Goal: Task Accomplishment & Management: Manage account settings

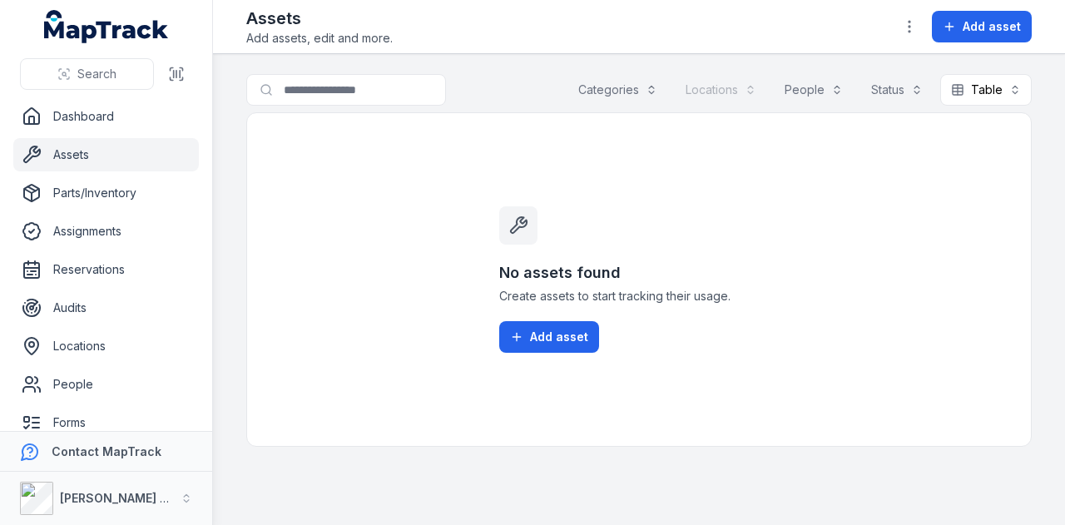
click at [566, 332] on span "Add asset" at bounding box center [559, 337] width 58 height 17
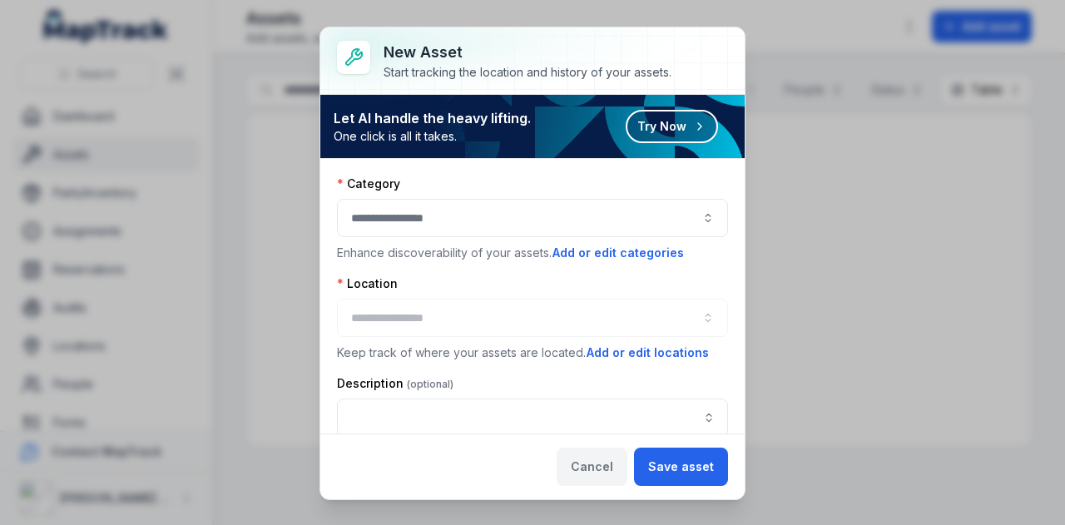
click at [593, 467] on button "Cancel" at bounding box center [591, 466] width 71 height 38
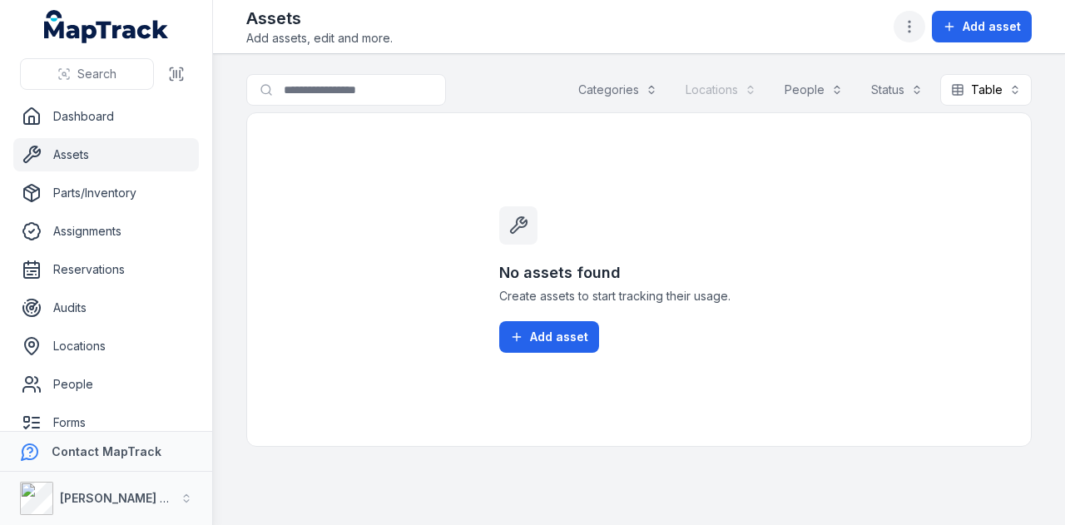
click at [917, 17] on button "button" at bounding box center [909, 27] width 32 height 32
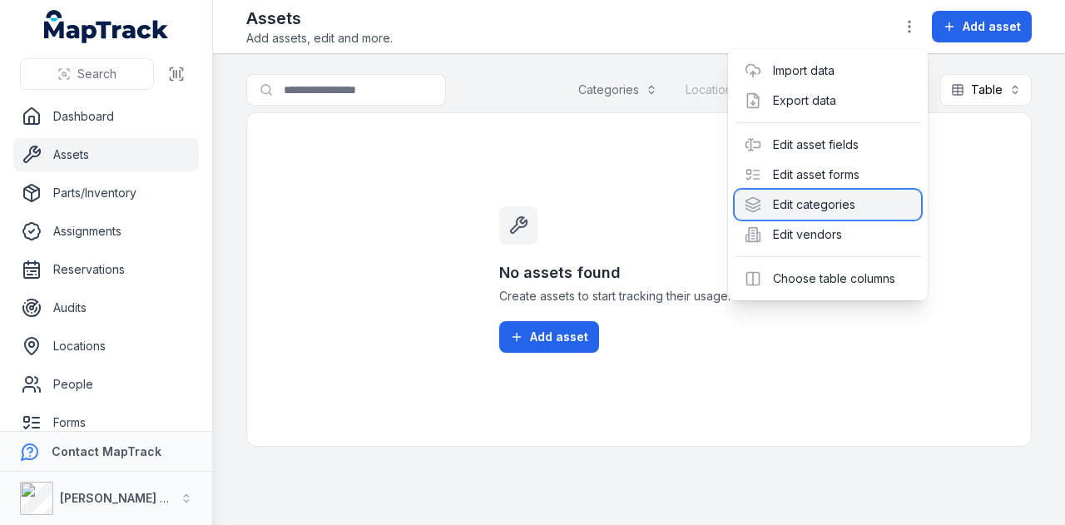
click at [878, 199] on div "Edit categories" at bounding box center [827, 205] width 186 height 30
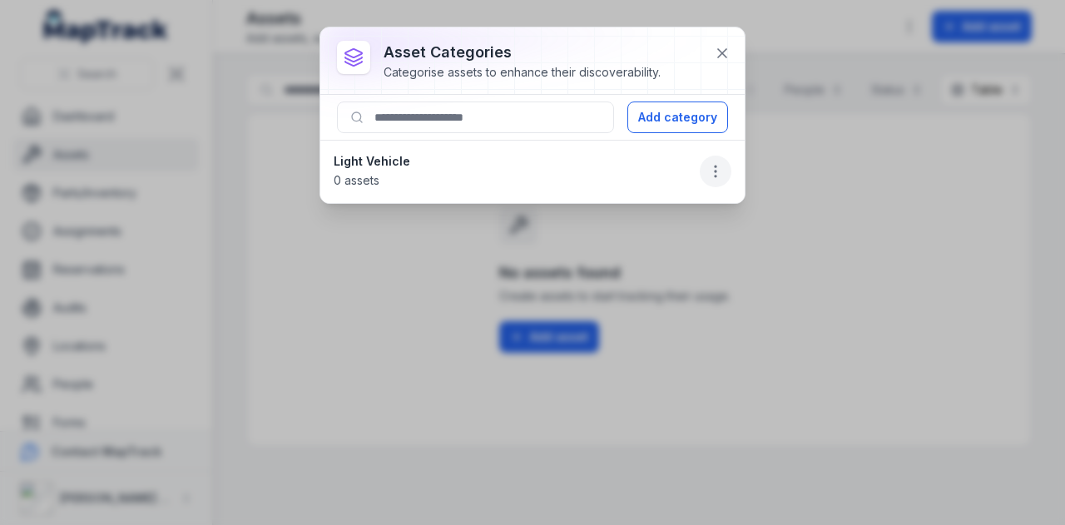
click at [705, 174] on button "button" at bounding box center [715, 172] width 32 height 32
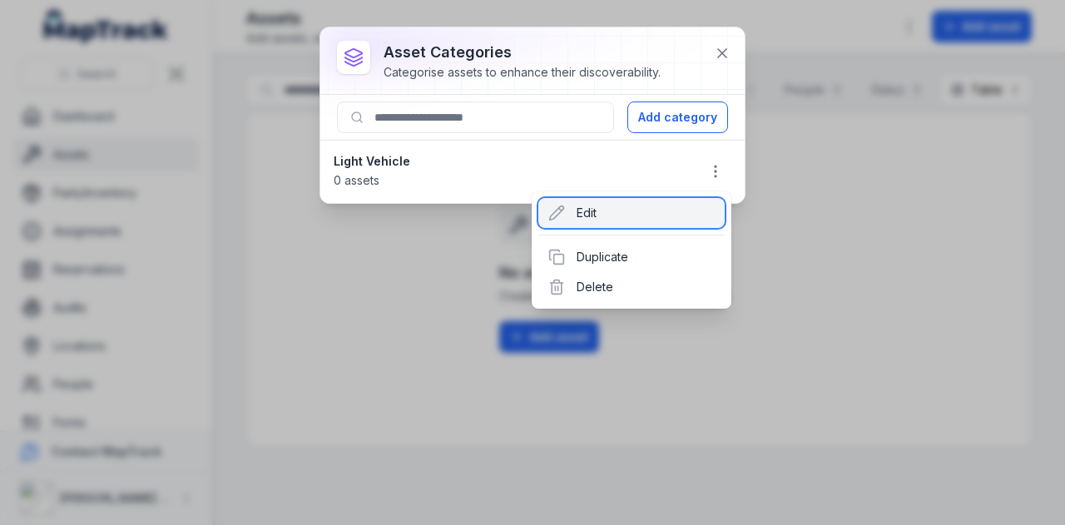
click at [619, 217] on div "Edit" at bounding box center [631, 213] width 186 height 30
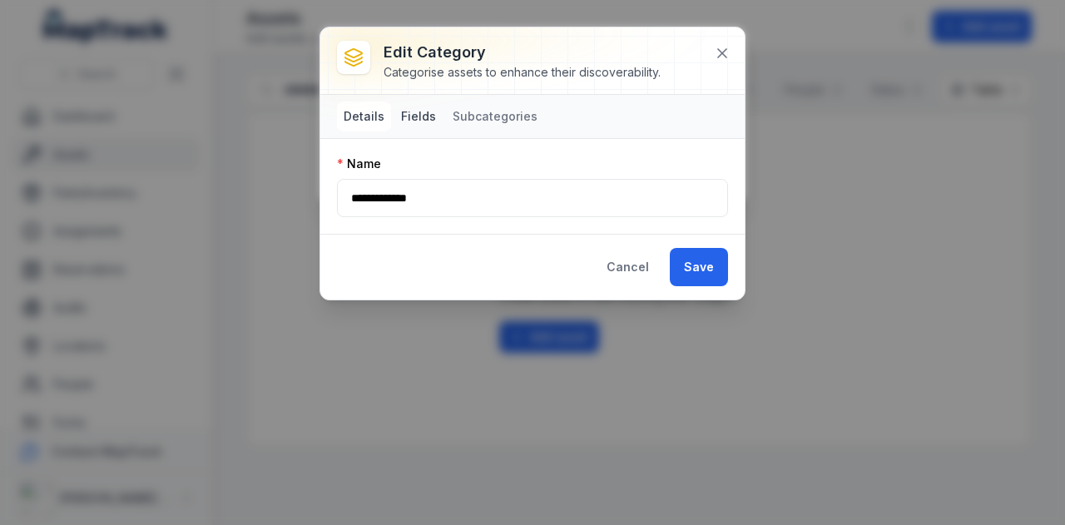
click at [424, 103] on button "Fields" at bounding box center [418, 116] width 48 height 30
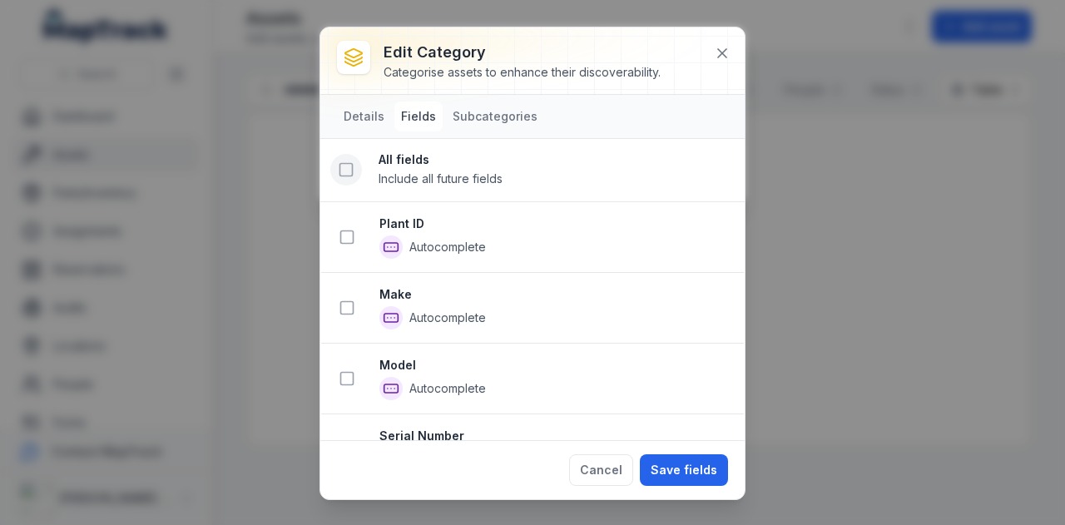
click at [348, 168] on icon at bounding box center [346, 169] width 17 height 17
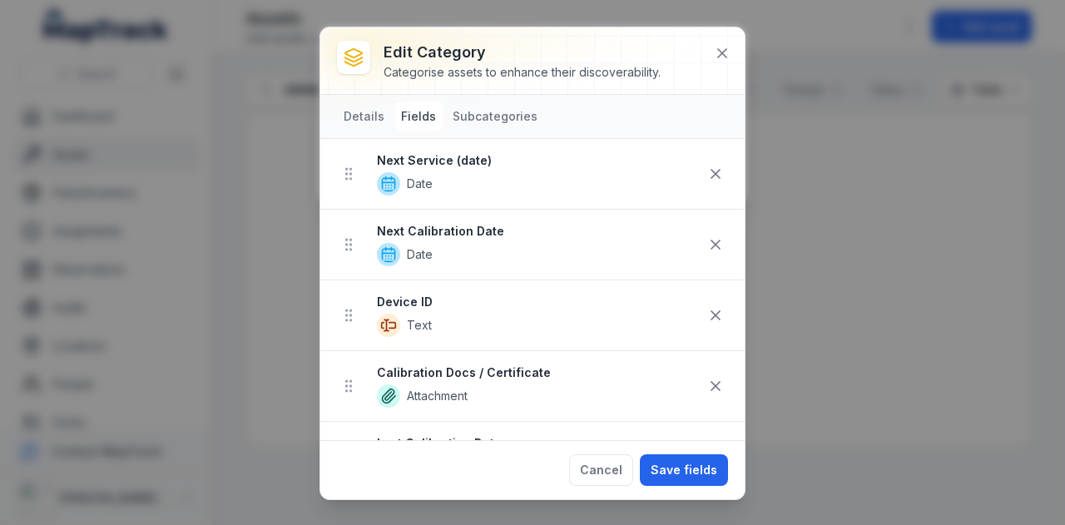
scroll to position [595, 0]
click at [710, 235] on icon at bounding box center [715, 243] width 17 height 17
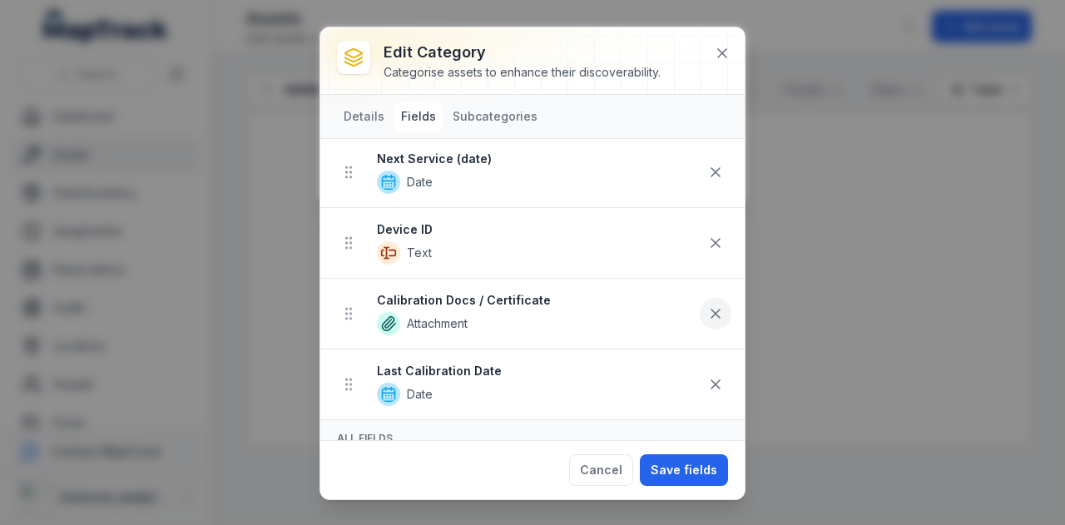
click at [707, 312] on icon at bounding box center [715, 313] width 17 height 17
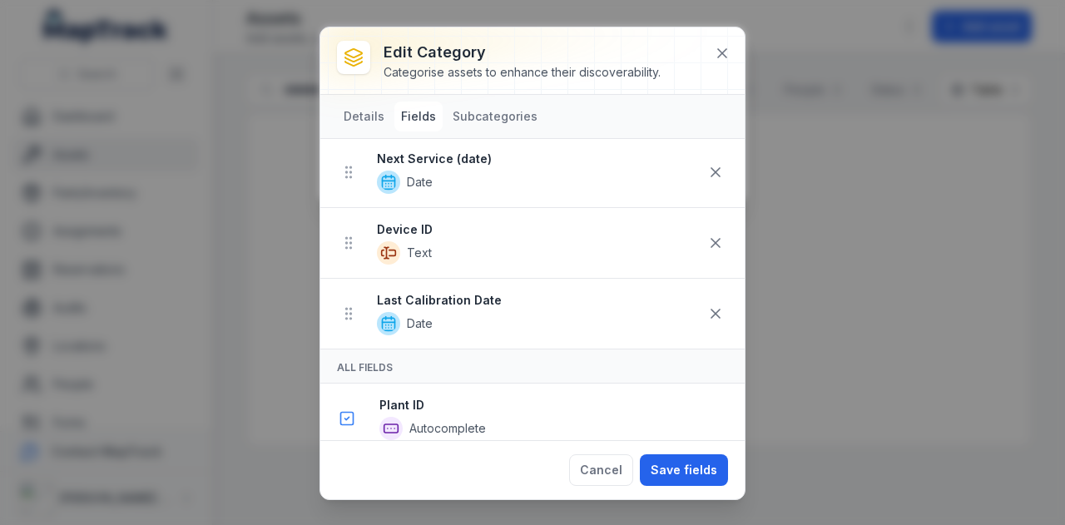
scroll to position [525, 0]
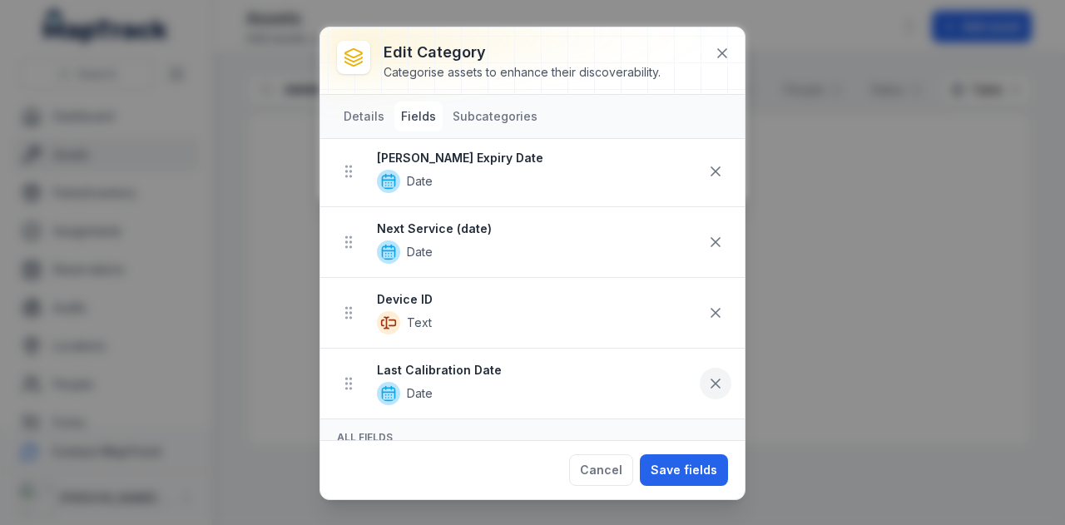
click at [711, 379] on icon at bounding box center [715, 383] width 8 height 8
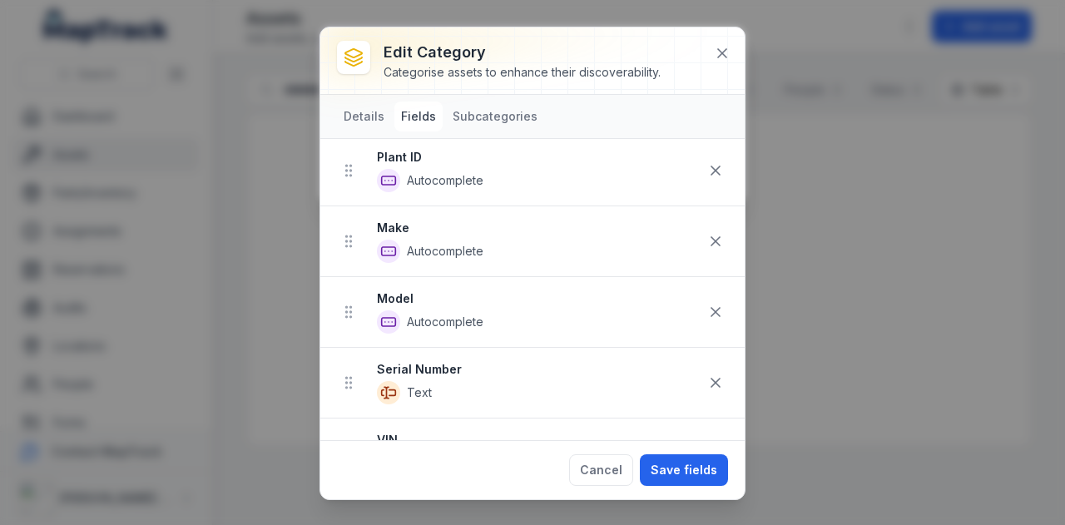
scroll to position [0, 0]
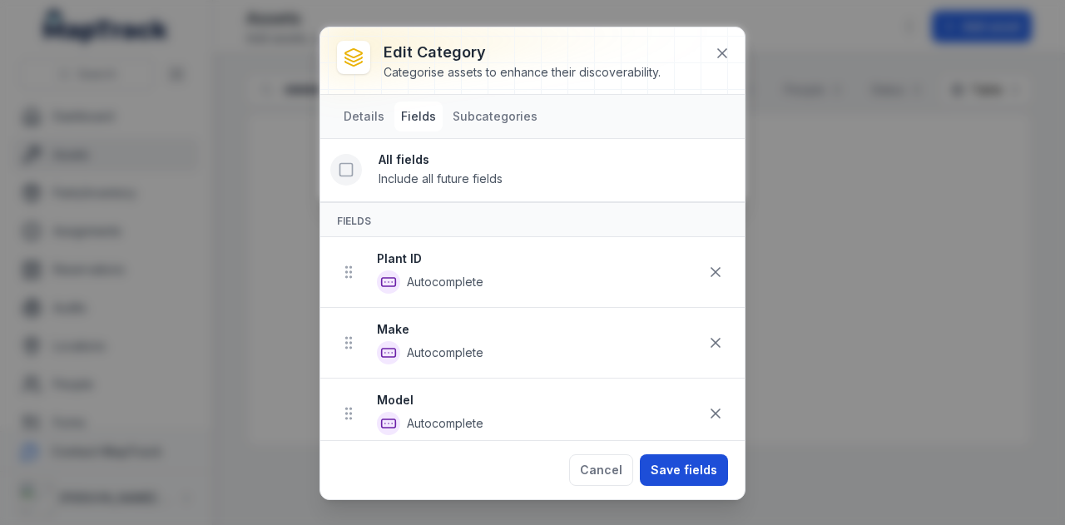
click at [676, 474] on button "Save fields" at bounding box center [684, 470] width 88 height 32
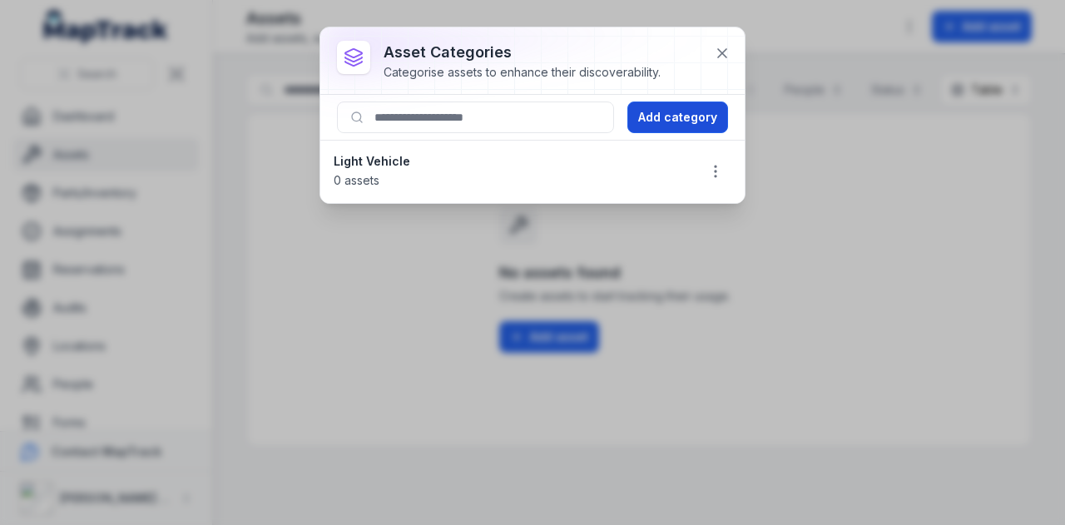
click at [679, 112] on button "Add category" at bounding box center [677, 117] width 101 height 32
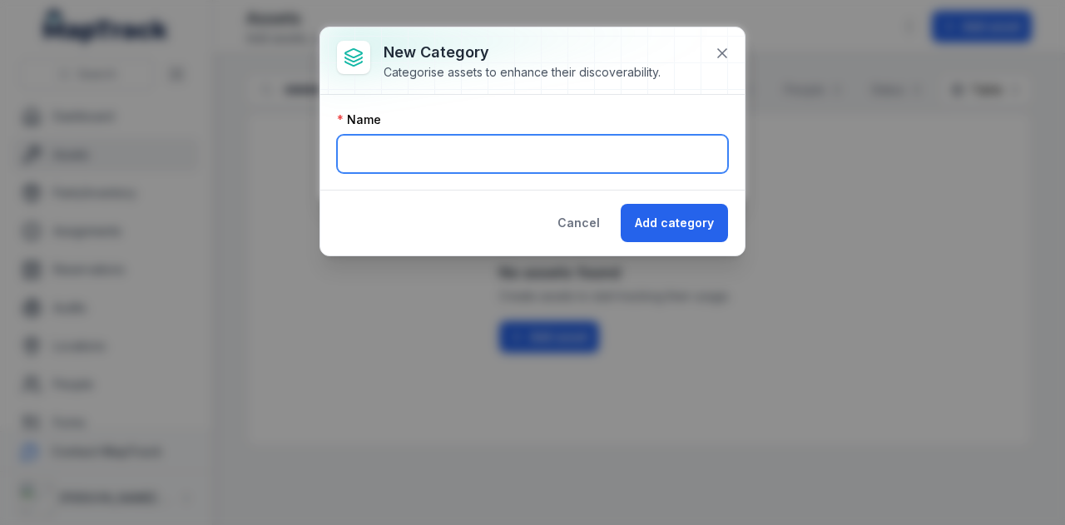
click at [455, 156] on input "text" at bounding box center [532, 154] width 391 height 38
type input "**********"
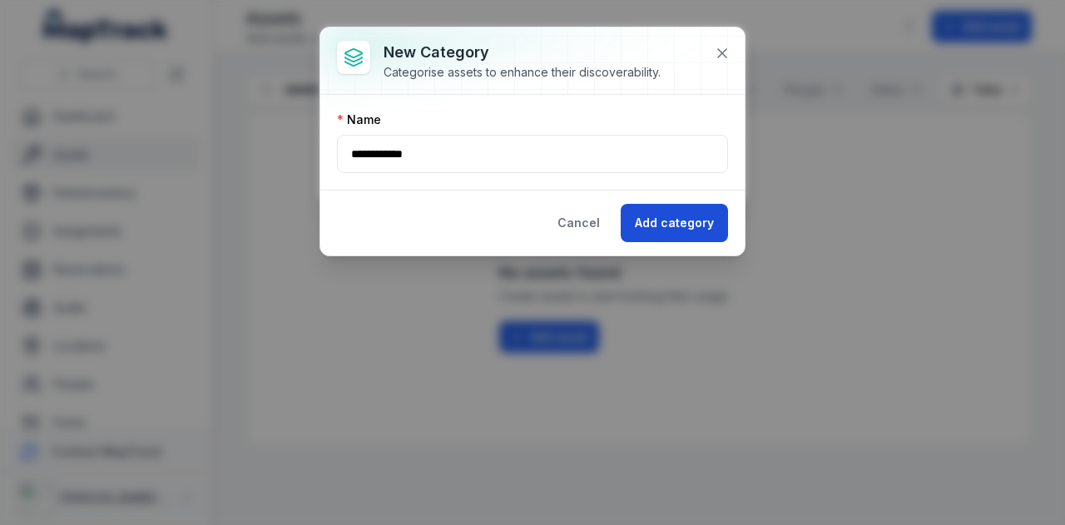
click at [660, 221] on button "Add category" at bounding box center [673, 223] width 107 height 38
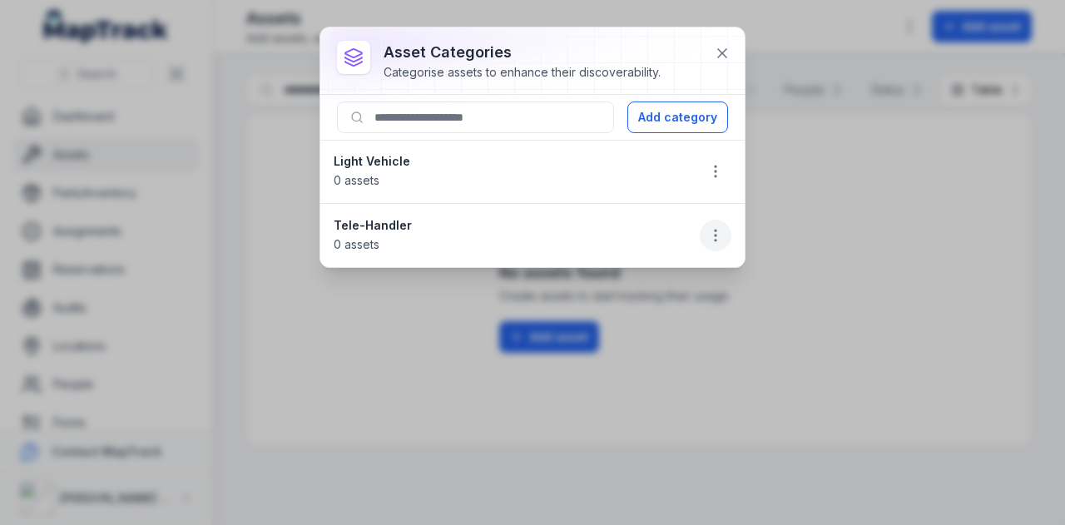
click at [714, 235] on icon "button" at bounding box center [715, 235] width 17 height 17
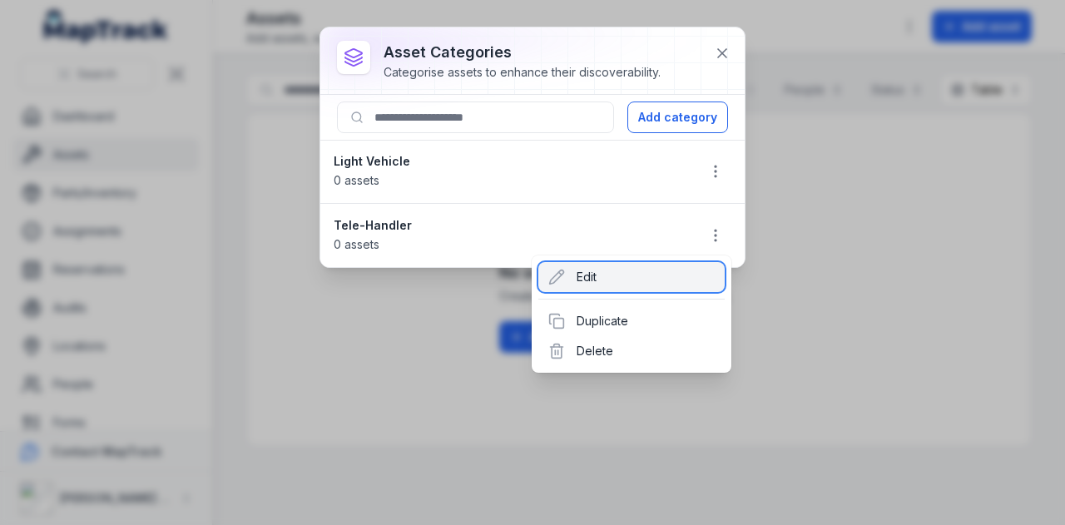
click at [600, 279] on div "Edit" at bounding box center [631, 277] width 186 height 30
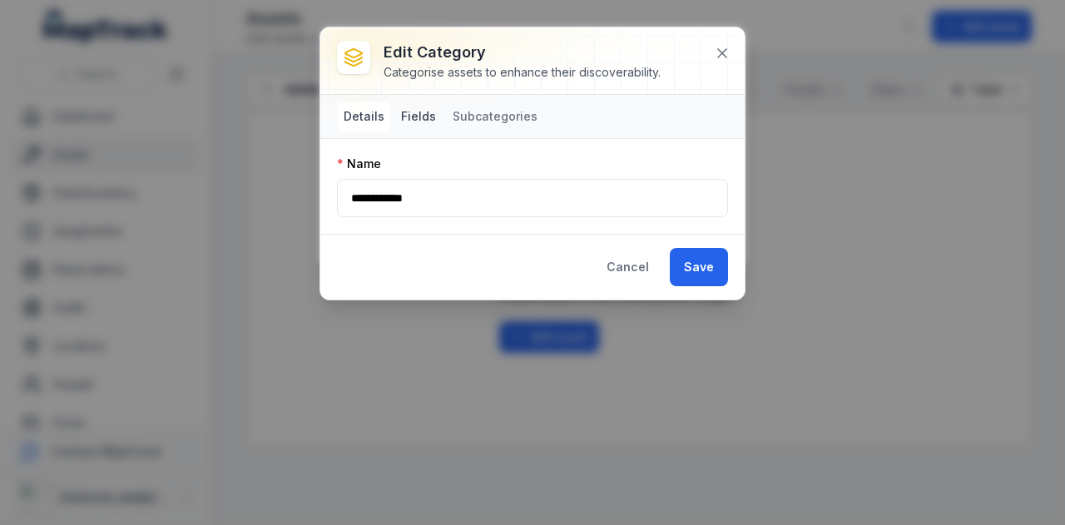
click at [432, 106] on button "Fields" at bounding box center [418, 116] width 48 height 30
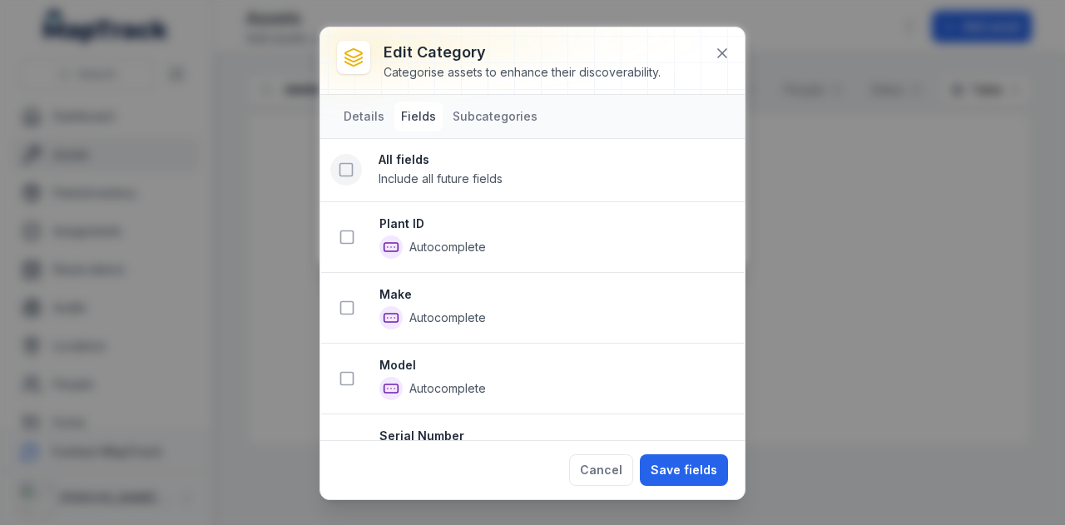
click at [344, 175] on rect at bounding box center [346, 170] width 12 height 12
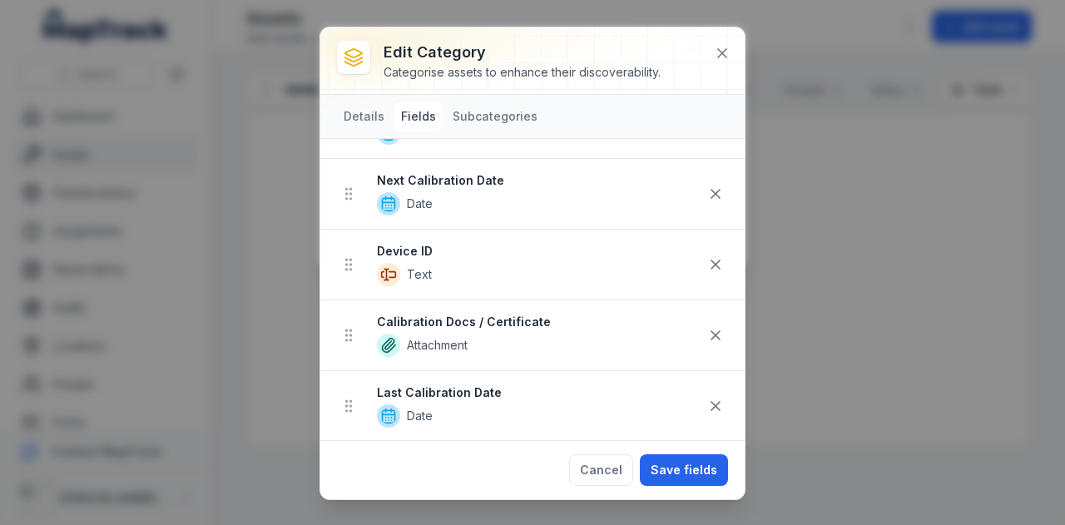
scroll to position [645, 0]
click at [707, 190] on icon at bounding box center [715, 193] width 17 height 17
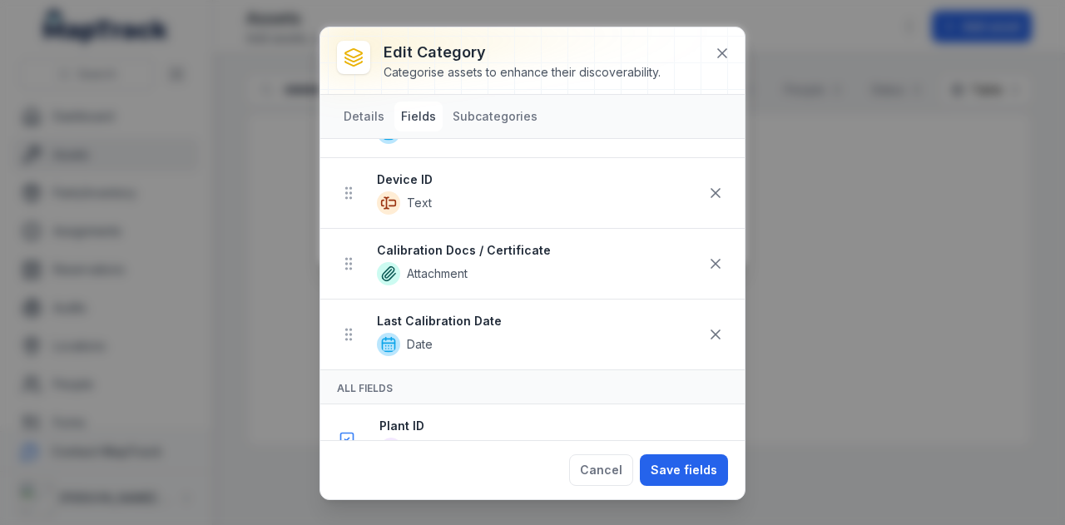
scroll to position [574, 0]
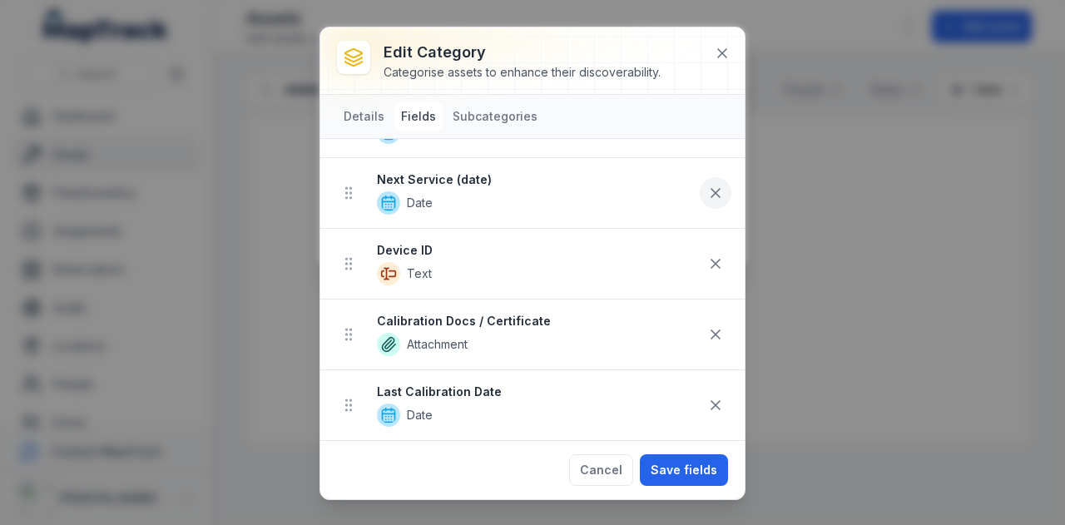
click at [707, 190] on icon at bounding box center [715, 193] width 17 height 17
click at [707, 190] on icon at bounding box center [715, 192] width 17 height 17
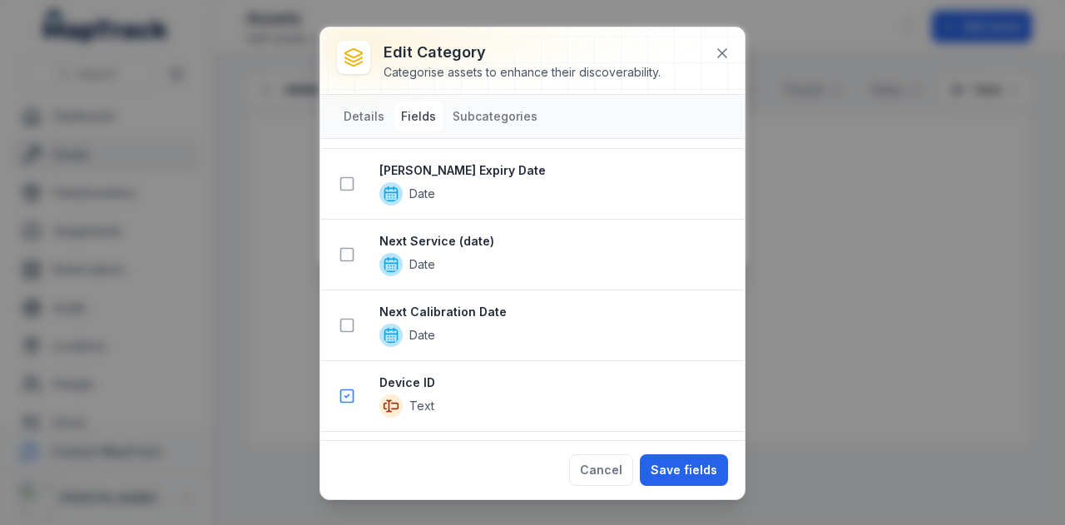
scroll to position [1184, 0]
click at [339, 254] on button at bounding box center [347, 253] width 32 height 32
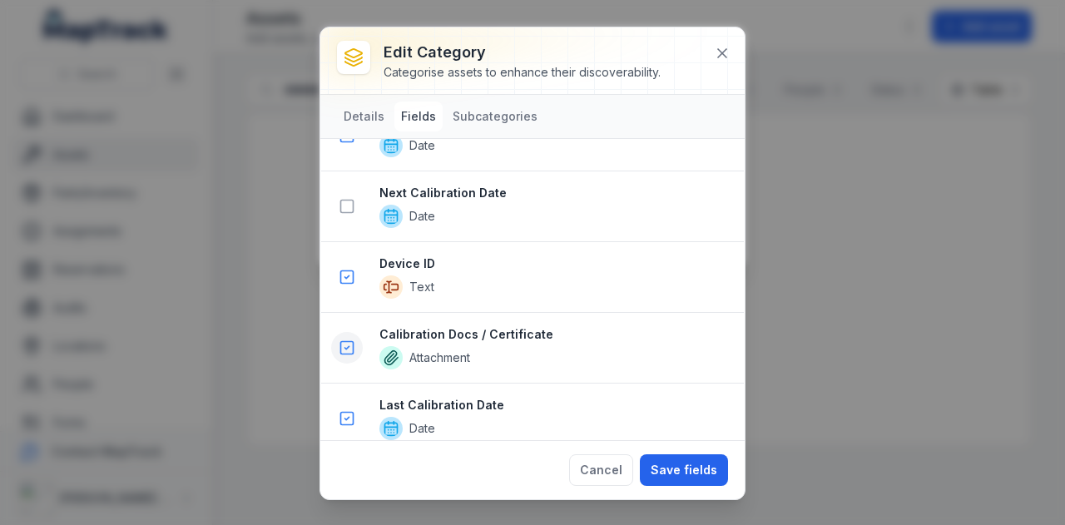
click at [352, 342] on rect at bounding box center [347, 348] width 12 height 12
click at [345, 417] on icon at bounding box center [347, 418] width 4 height 2
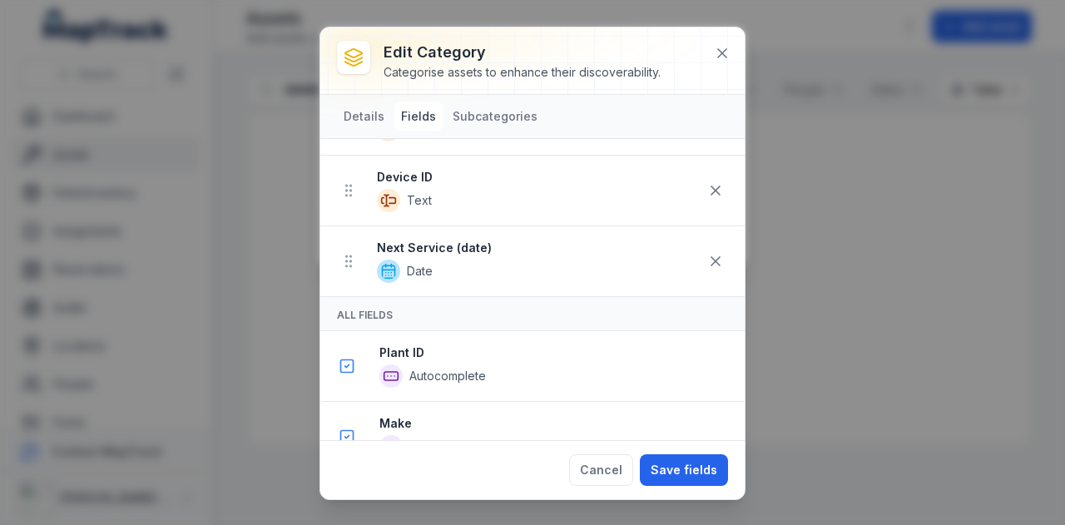
scroll to position [462, 0]
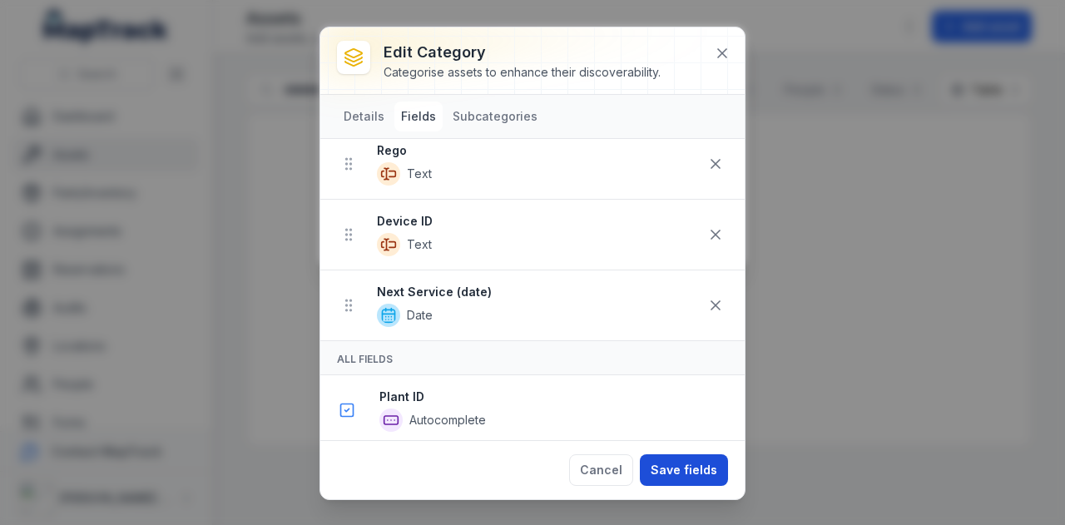
click at [668, 463] on button "Save fields" at bounding box center [684, 470] width 88 height 32
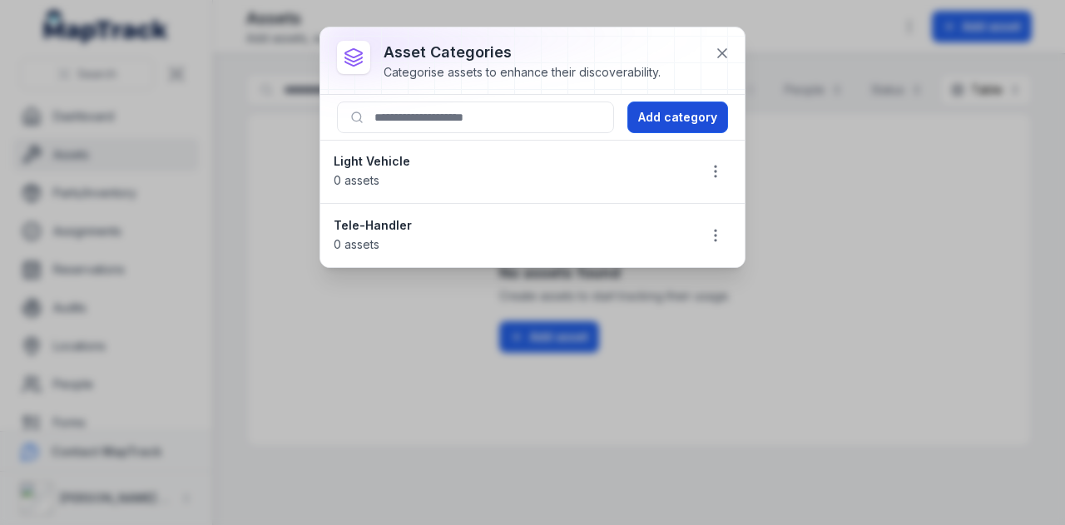
click at [670, 114] on button "Add category" at bounding box center [677, 117] width 101 height 32
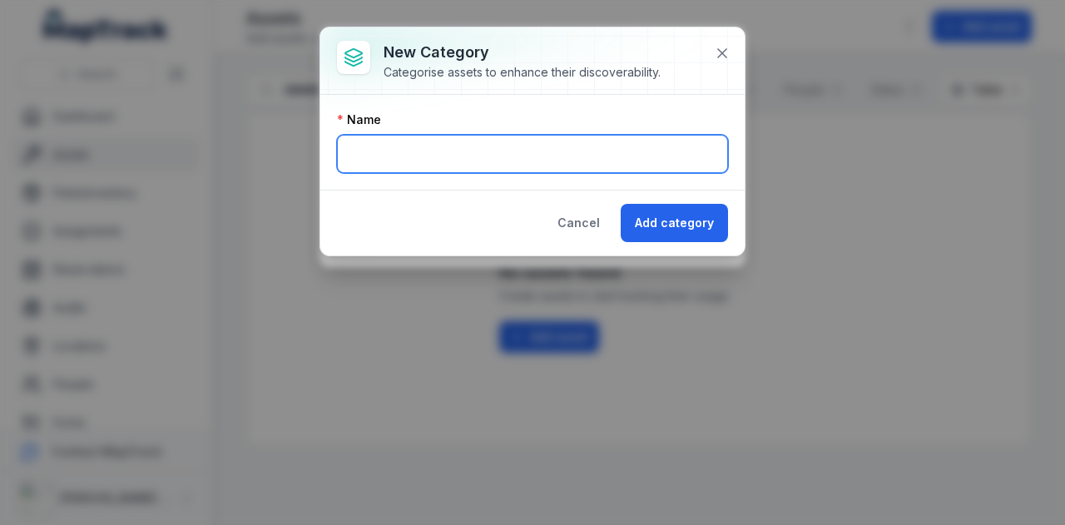
click at [497, 147] on input "text" at bounding box center [532, 154] width 391 height 38
type input "**********"
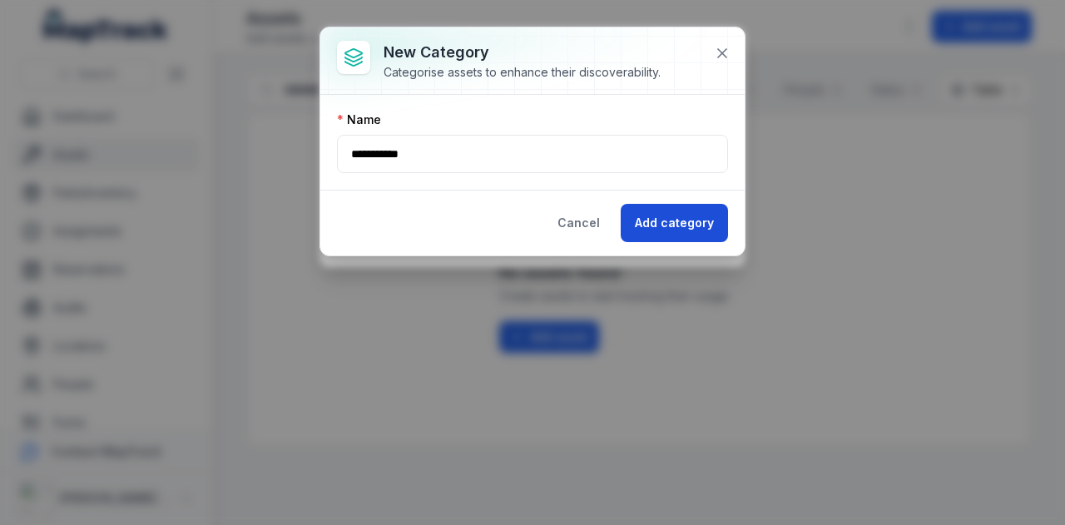
click at [675, 229] on button "Add category" at bounding box center [673, 223] width 107 height 38
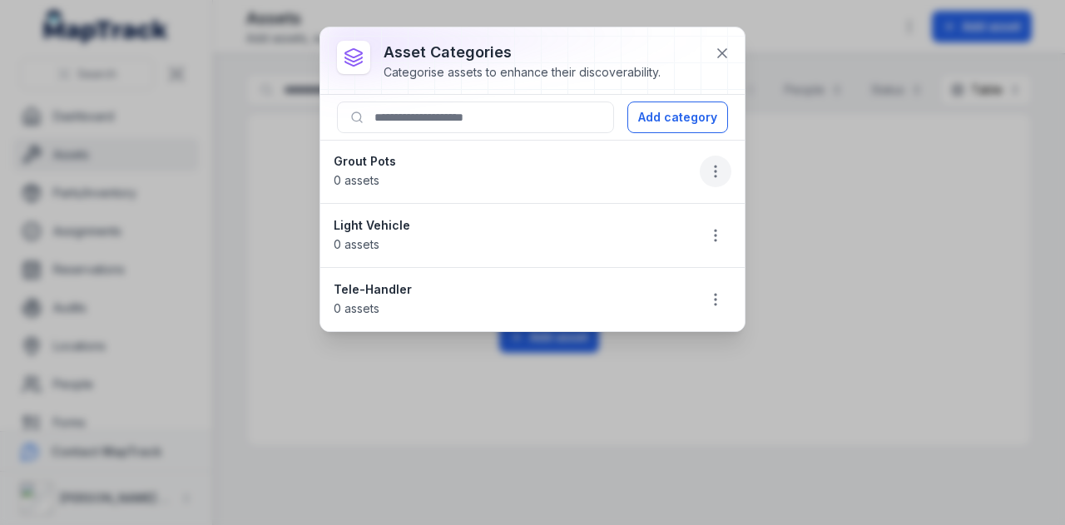
click at [714, 171] on icon "button" at bounding box center [715, 171] width 17 height 17
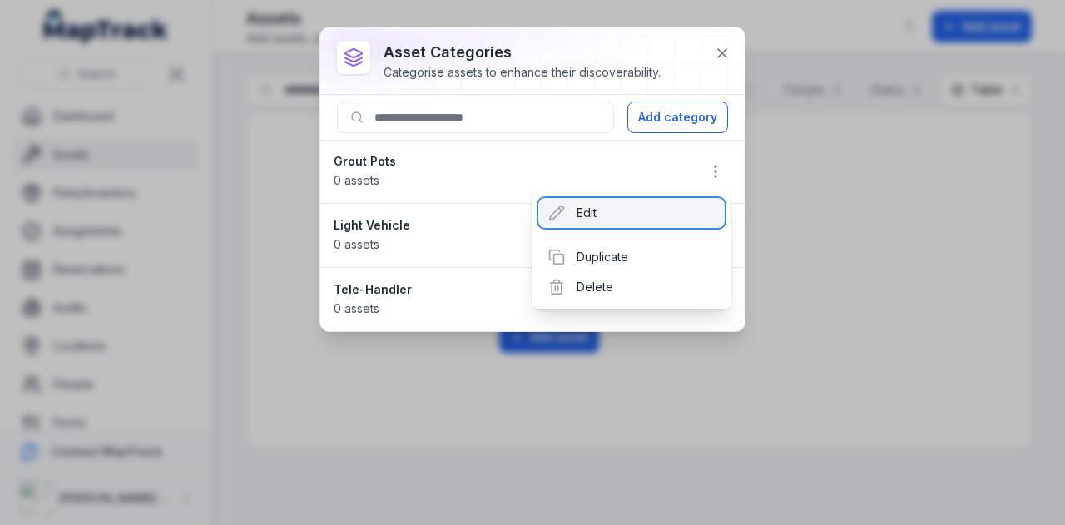
click at [657, 205] on div "Edit" at bounding box center [631, 213] width 186 height 30
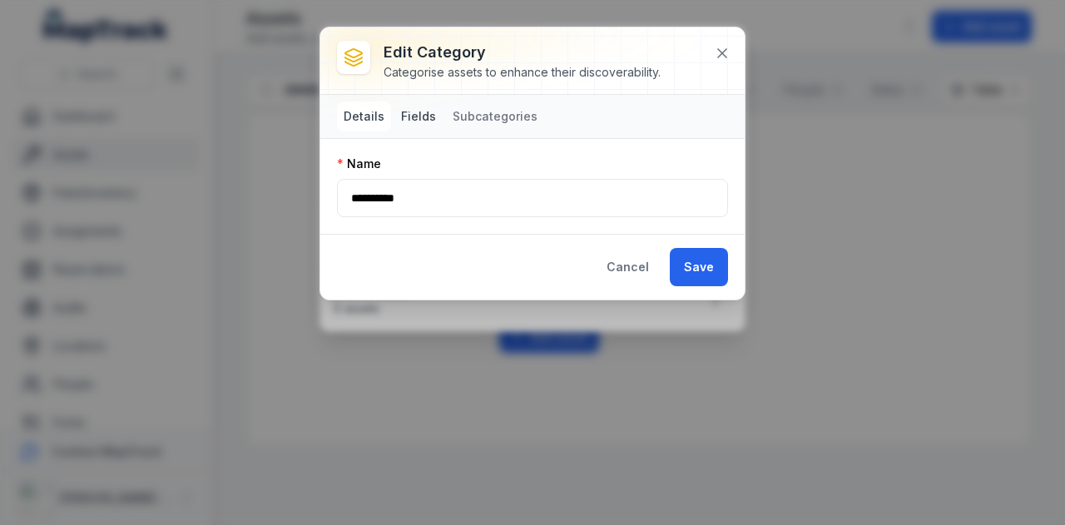
click at [399, 114] on button "Fields" at bounding box center [418, 116] width 48 height 30
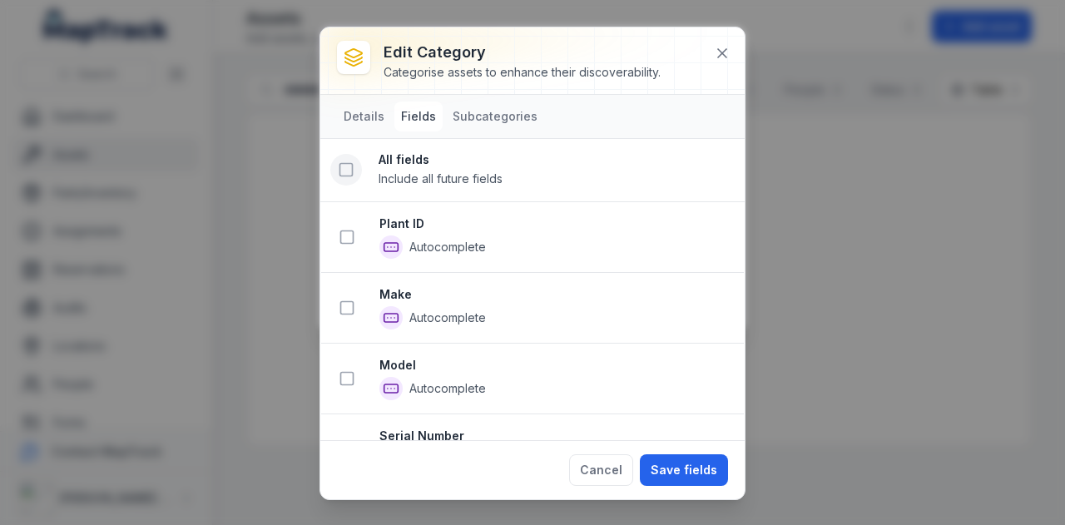
click at [345, 166] on icon at bounding box center [346, 169] width 17 height 17
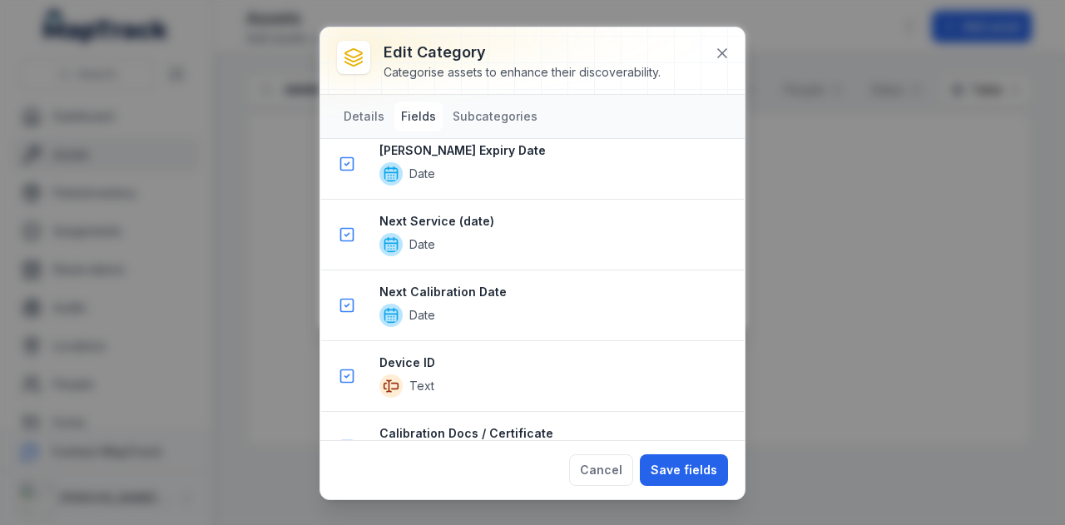
scroll to position [1512, 0]
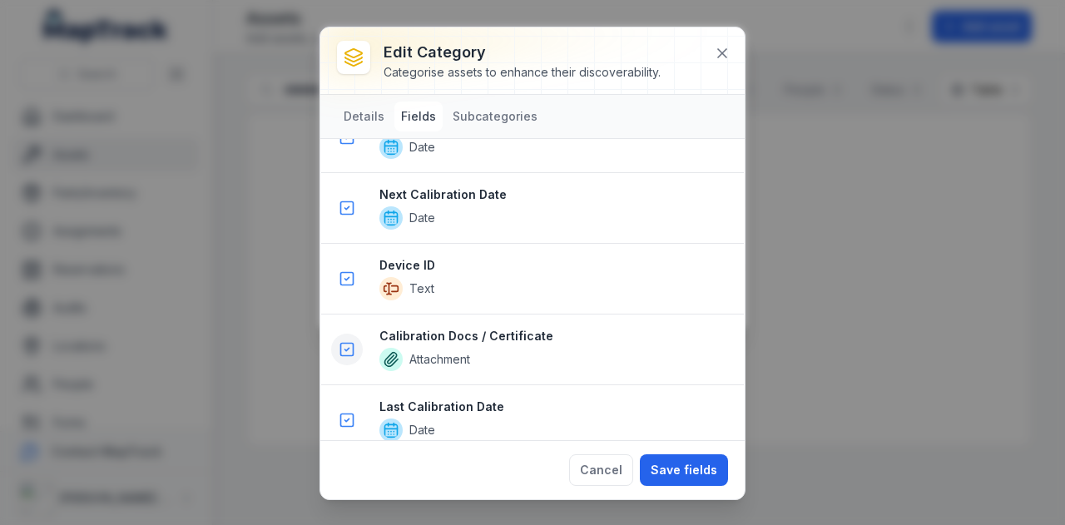
click at [348, 341] on icon at bounding box center [346, 349] width 17 height 17
click at [346, 418] on icon at bounding box center [347, 419] width 4 height 2
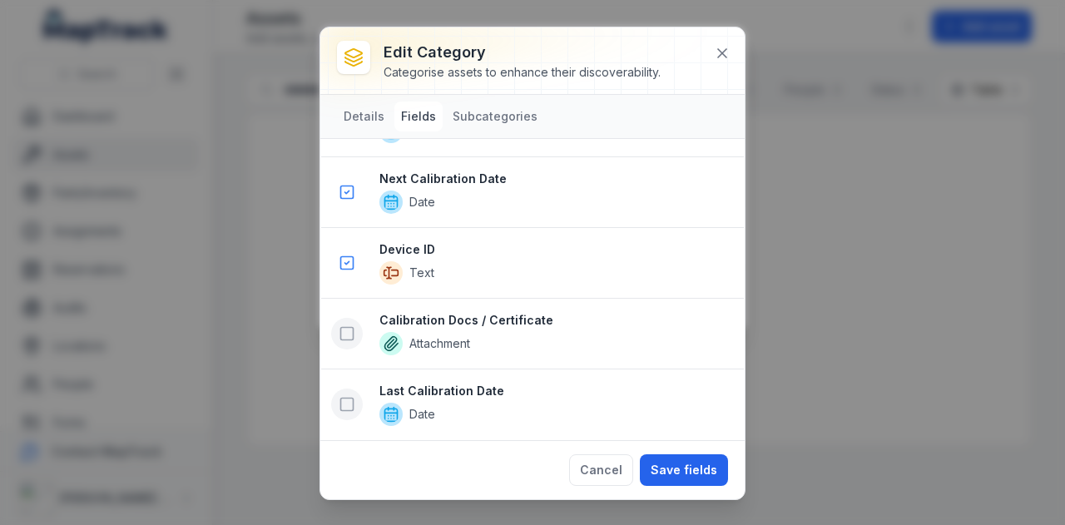
scroll to position [1371, 0]
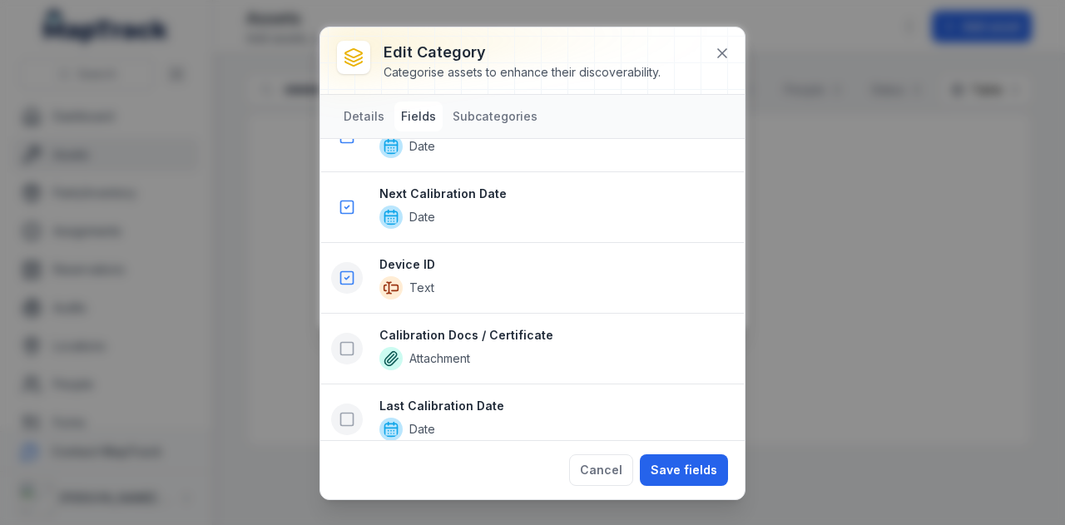
click at [346, 269] on icon at bounding box center [346, 277] width 17 height 17
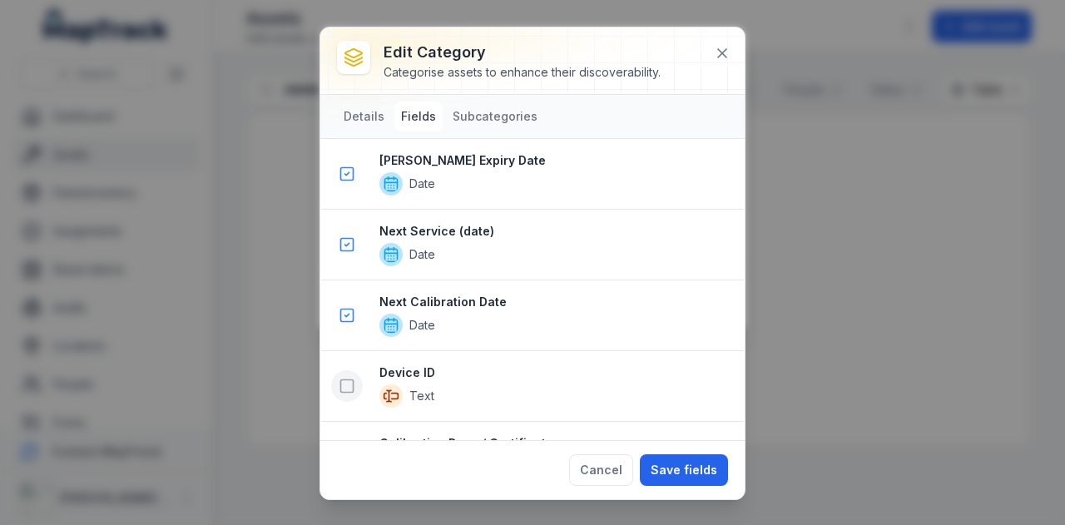
scroll to position [1183, 0]
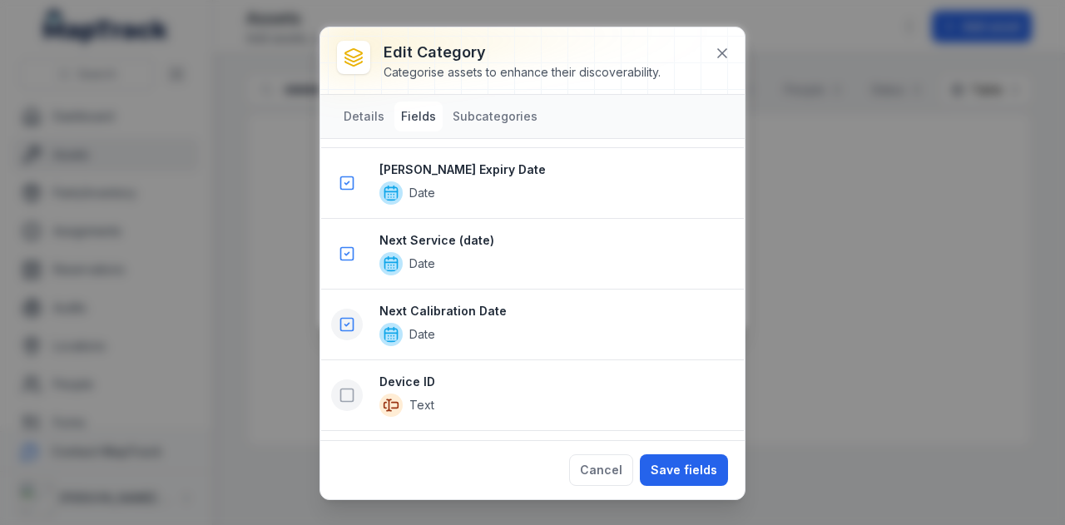
click at [341, 319] on rect at bounding box center [347, 325] width 12 height 12
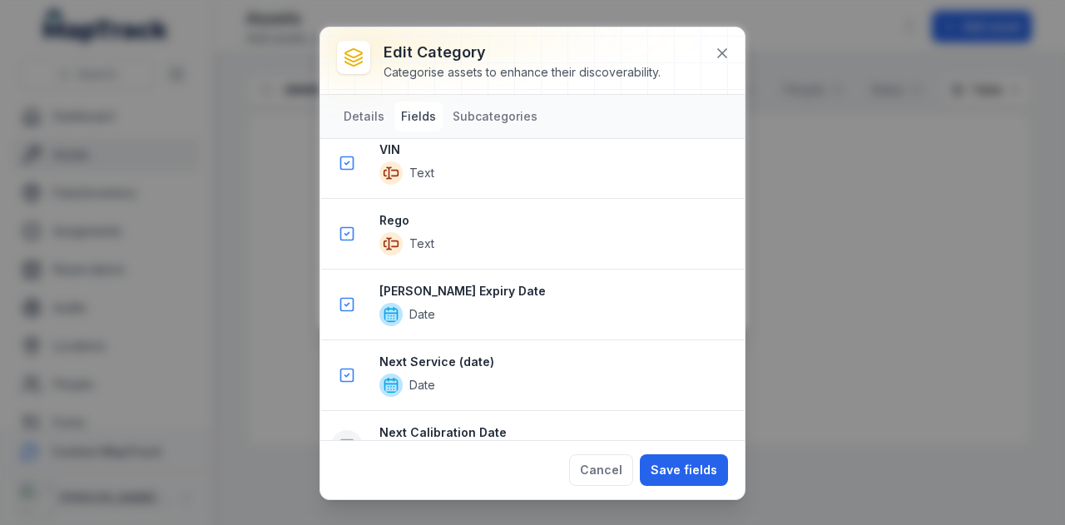
scroll to position [981, 0]
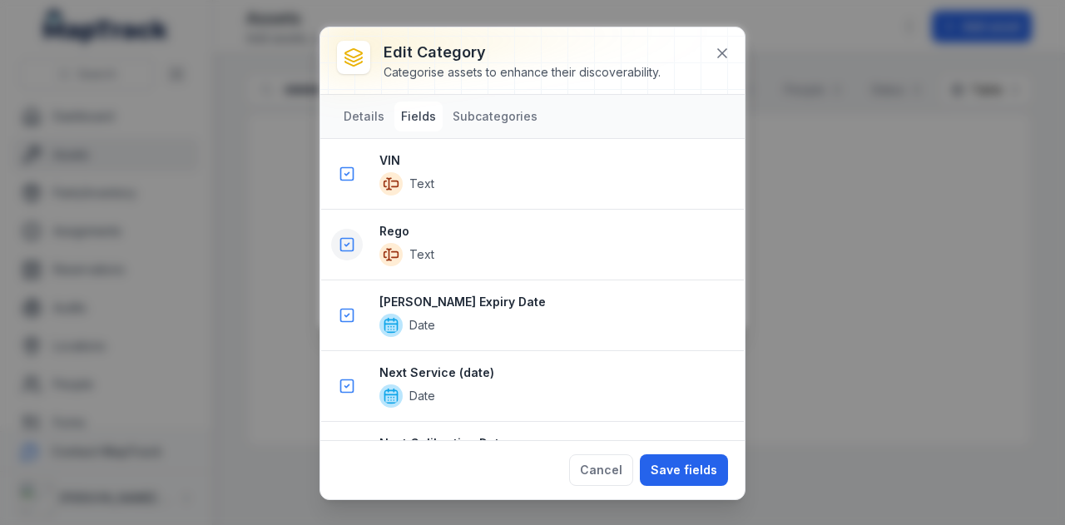
click at [345, 236] on icon at bounding box center [346, 244] width 17 height 17
click at [344, 307] on icon at bounding box center [346, 315] width 17 height 17
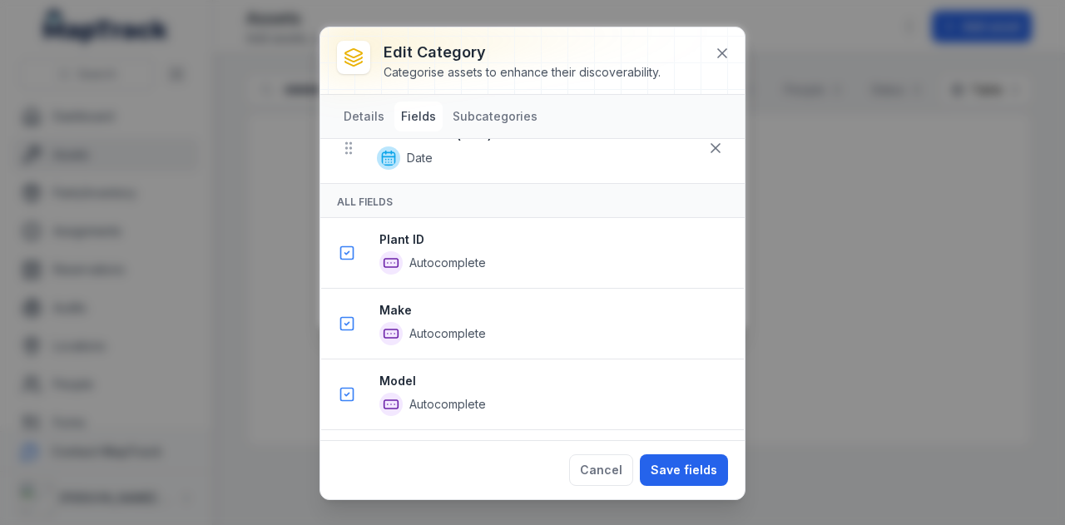
scroll to position [476, 0]
click at [675, 473] on button "Save fields" at bounding box center [684, 470] width 88 height 32
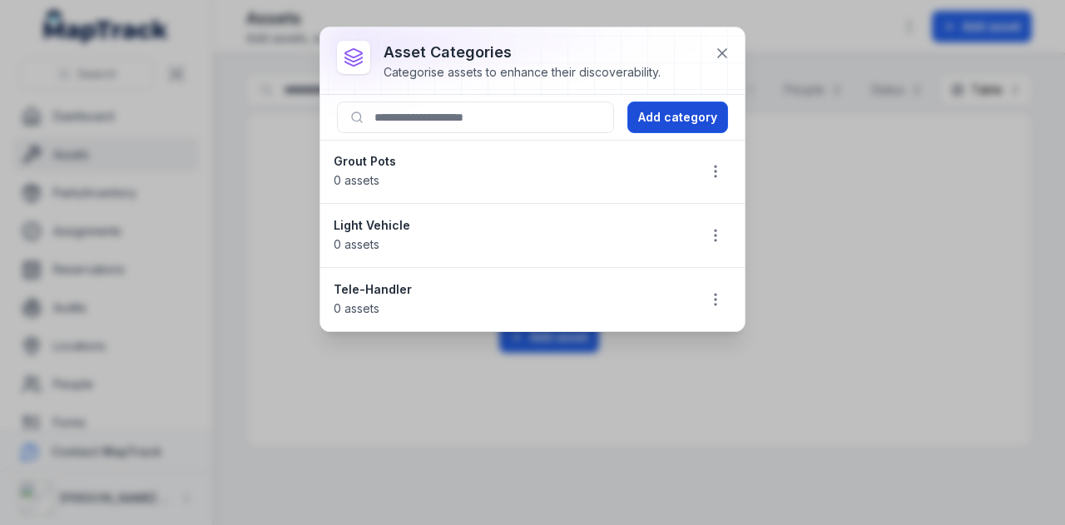
click at [674, 112] on button "Add category" at bounding box center [677, 117] width 101 height 32
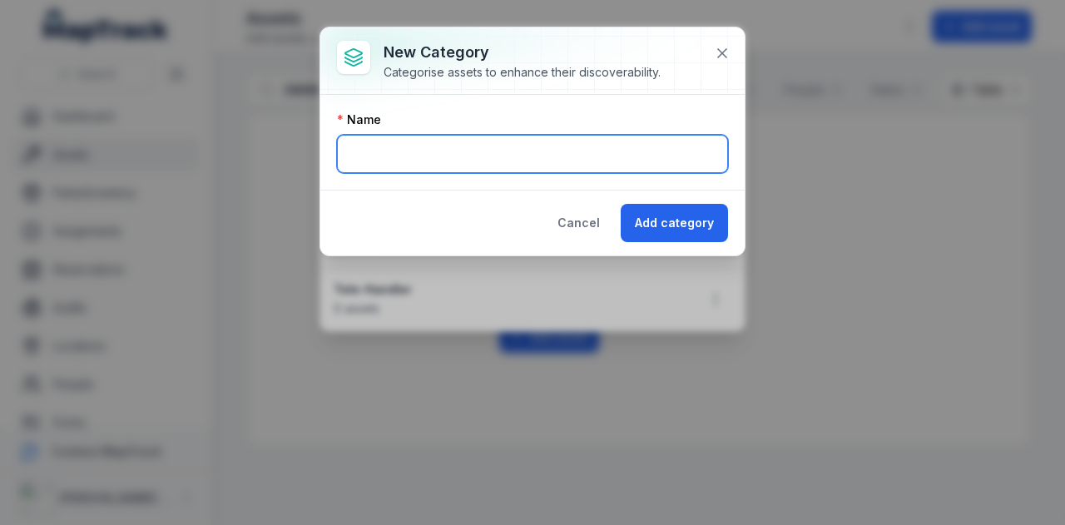
click at [469, 157] on input "text" at bounding box center [532, 154] width 391 height 38
type input "**********"
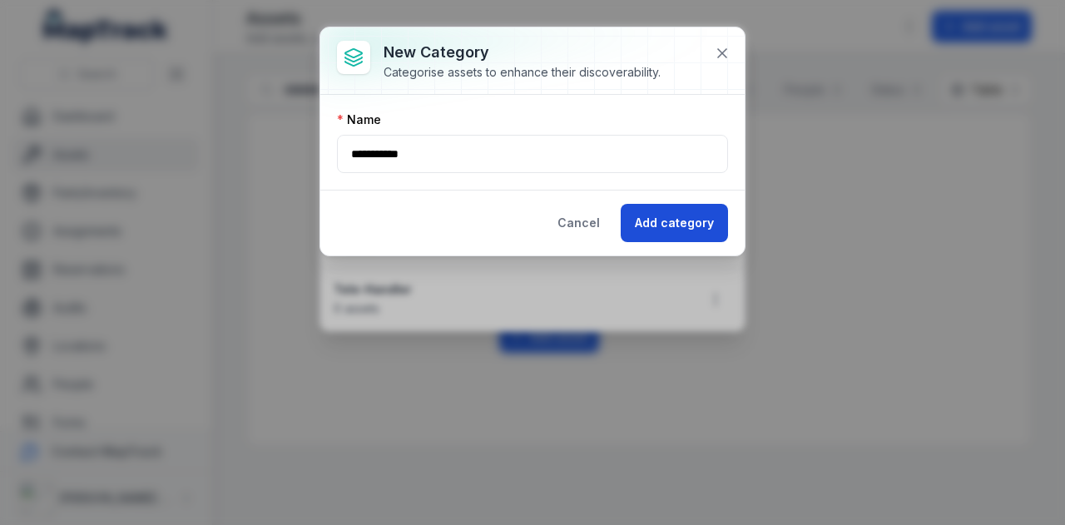
click at [660, 232] on button "Add category" at bounding box center [673, 223] width 107 height 38
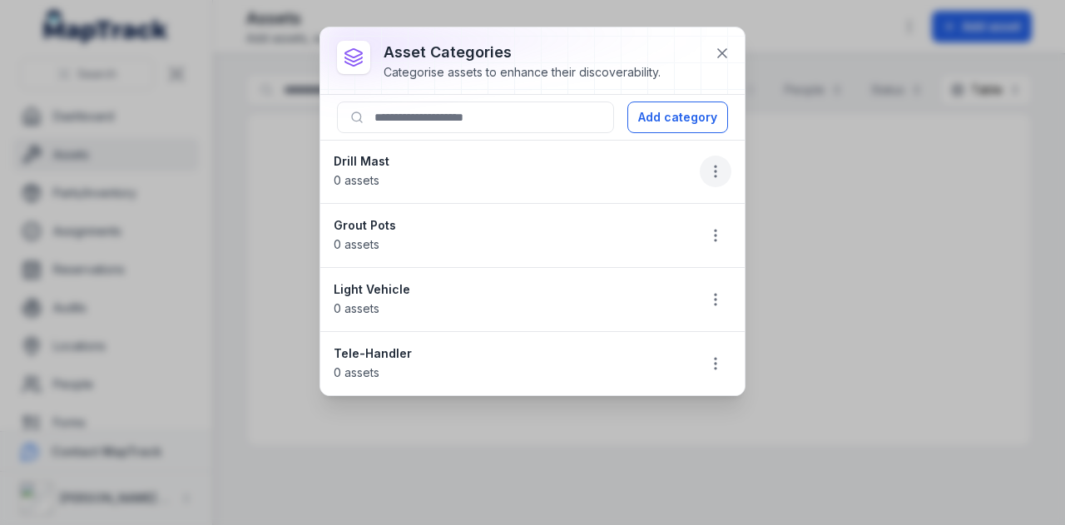
click at [714, 166] on circle "button" at bounding box center [715, 167] width 2 height 2
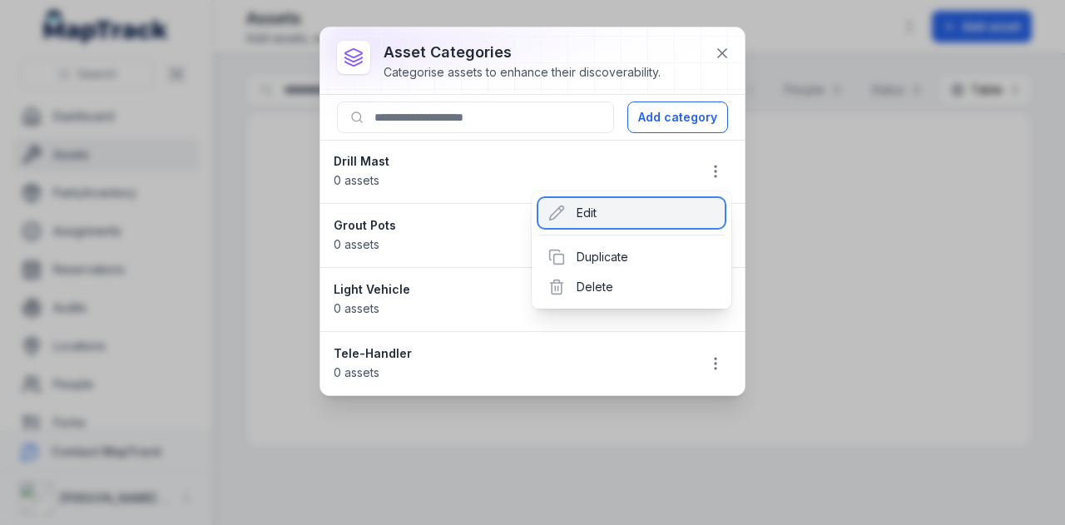
click at [605, 223] on div "Edit" at bounding box center [631, 213] width 186 height 30
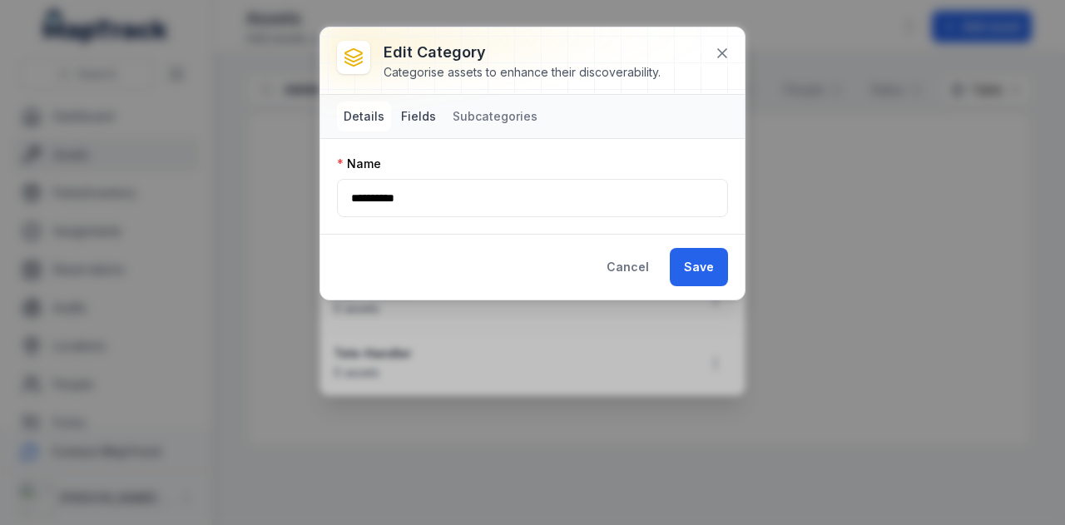
click at [427, 113] on button "Fields" at bounding box center [418, 116] width 48 height 30
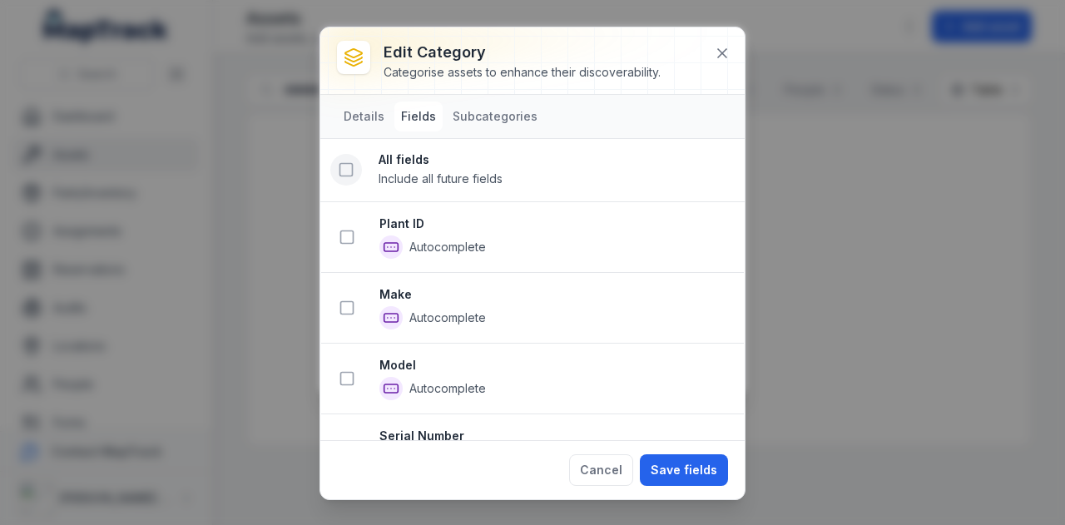
click at [349, 170] on icon at bounding box center [346, 169] width 17 height 17
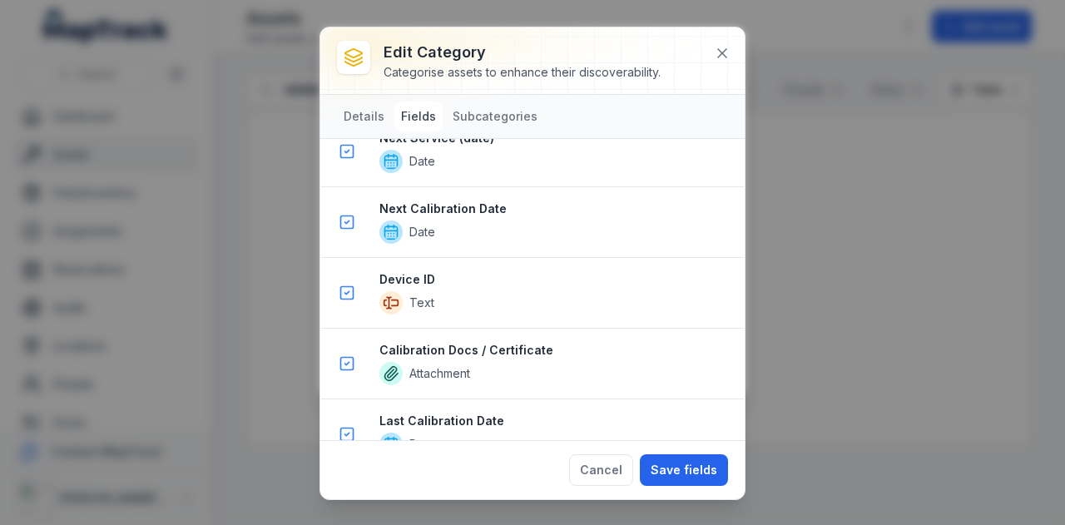
scroll to position [1512, 0]
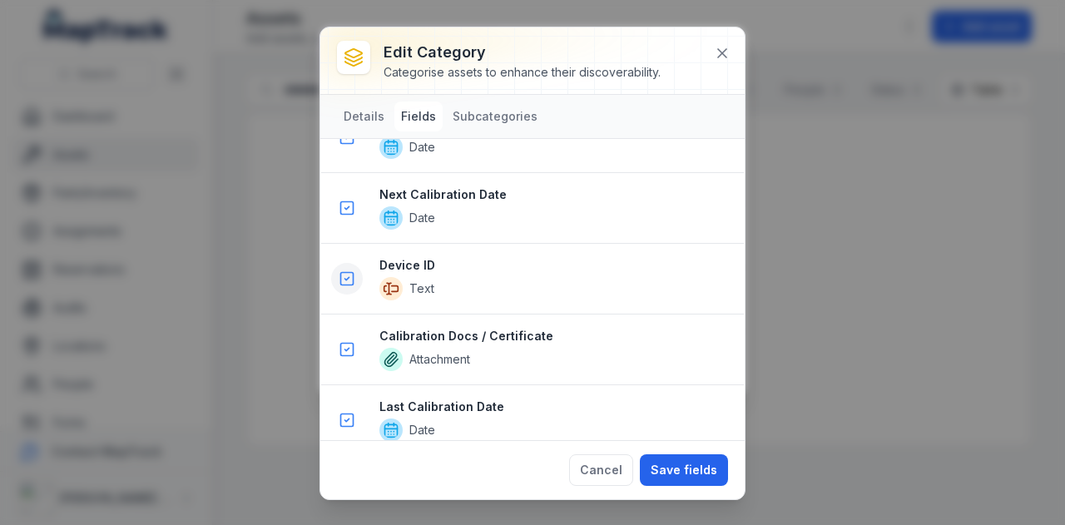
click at [349, 270] on icon at bounding box center [346, 278] width 17 height 17
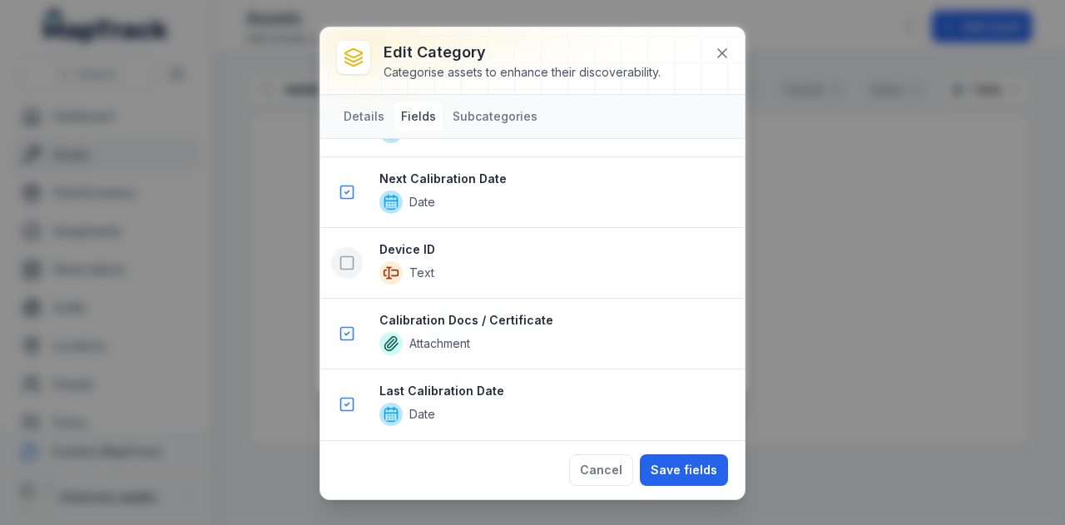
scroll to position [1442, 0]
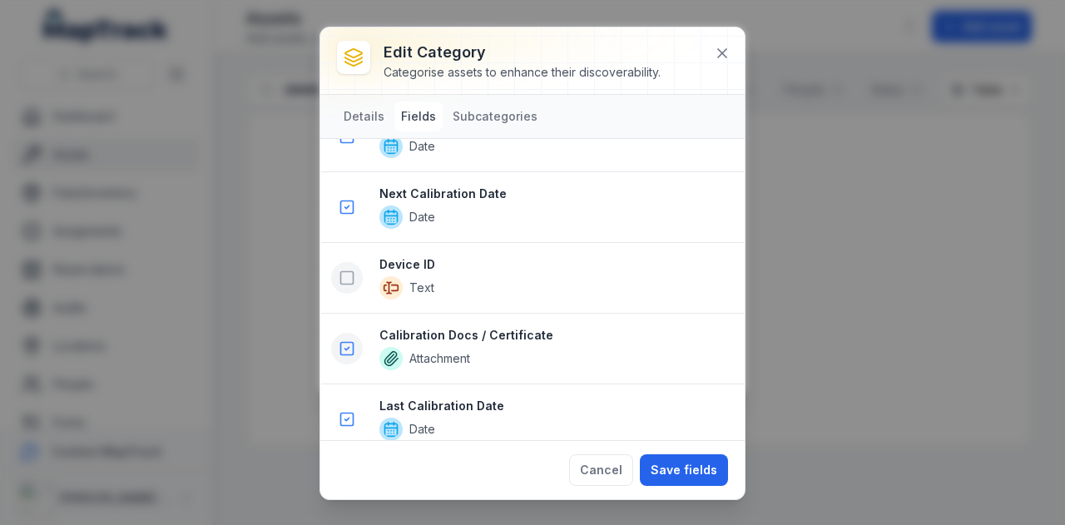
click at [343, 340] on icon at bounding box center [346, 348] width 17 height 17
click at [343, 411] on icon at bounding box center [346, 419] width 17 height 17
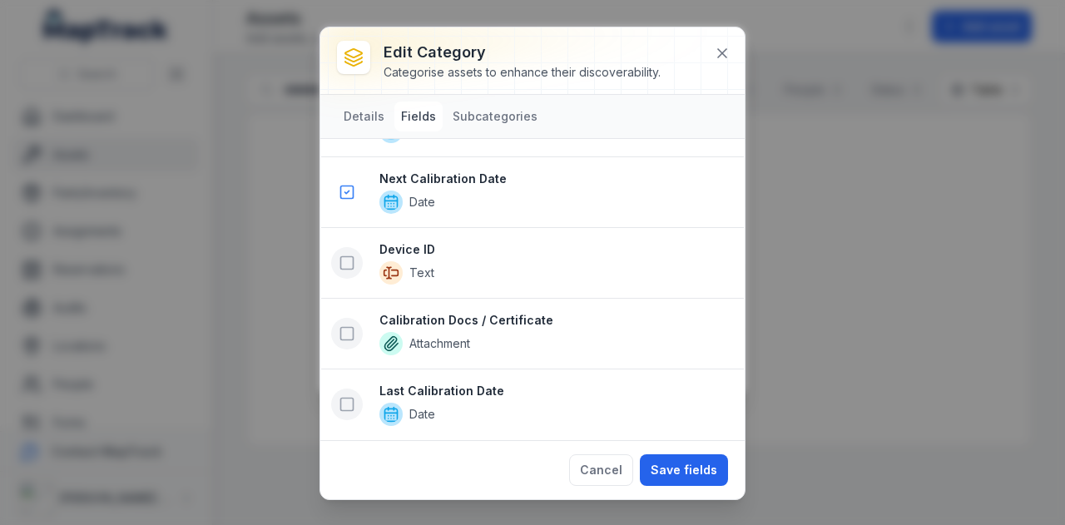
scroll to position [1302, 0]
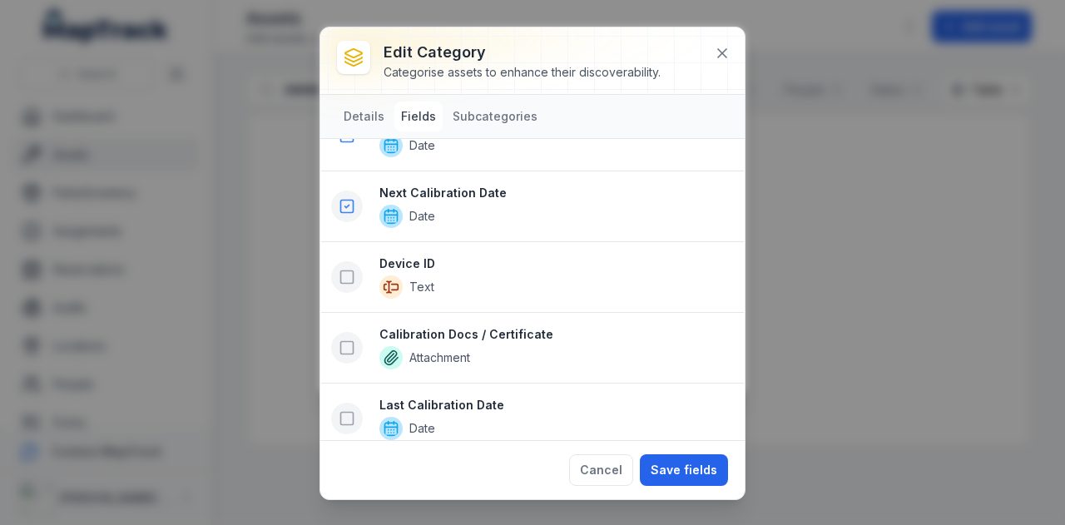
click at [350, 198] on icon at bounding box center [346, 206] width 17 height 17
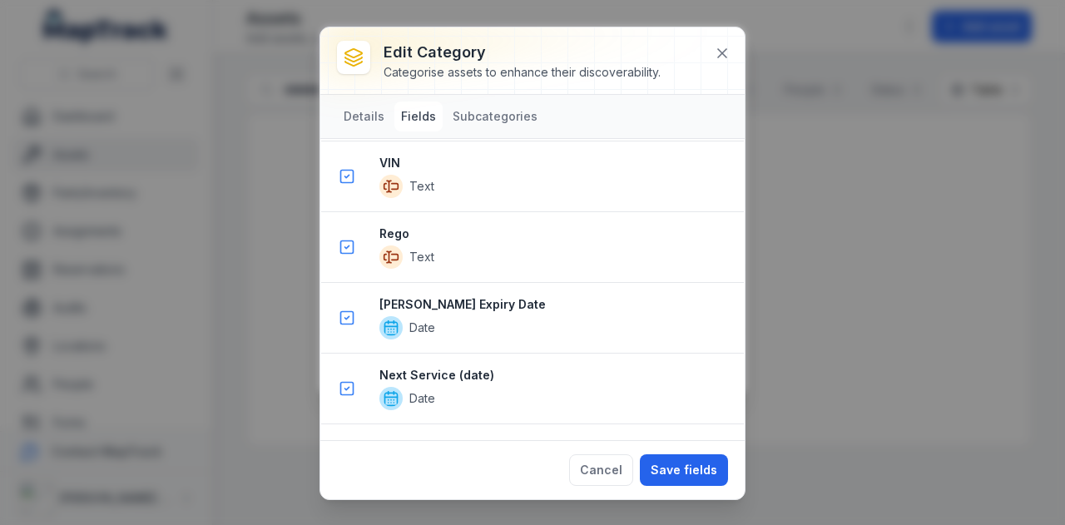
scroll to position [976, 0]
click at [349, 240] on icon at bounding box center [346, 248] width 17 height 17
click at [346, 314] on icon at bounding box center [346, 318] width 17 height 17
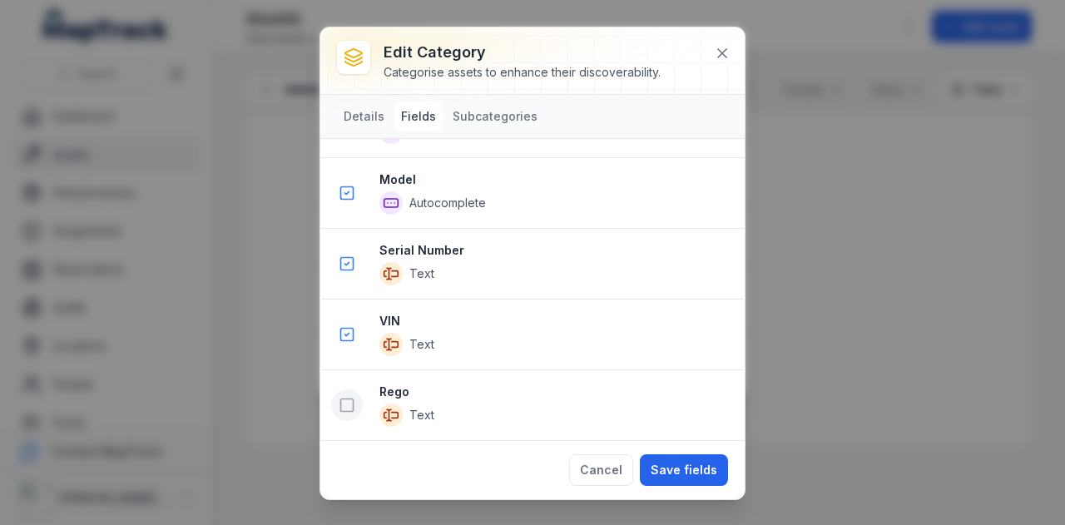
scroll to position [463, 0]
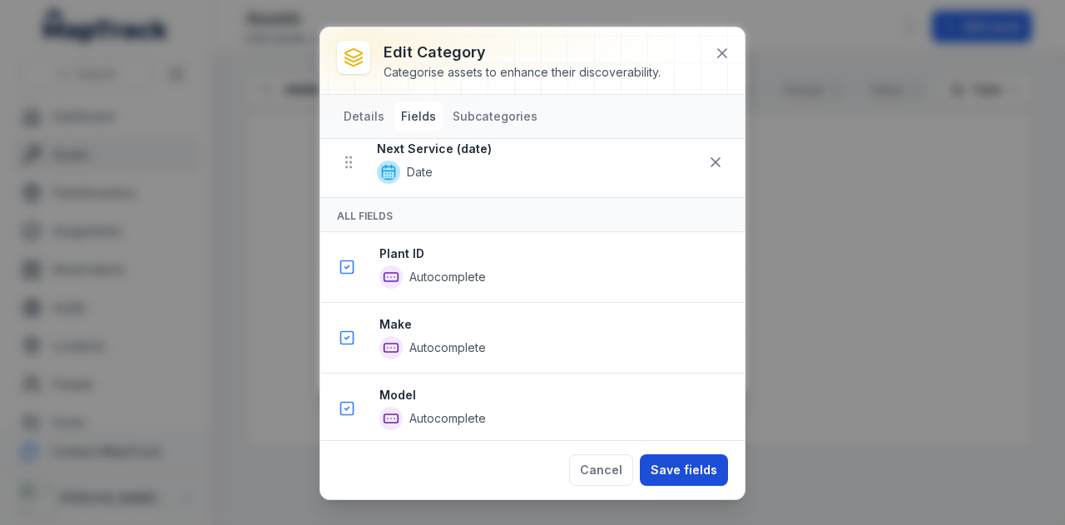
click at [684, 462] on button "Save fields" at bounding box center [684, 470] width 88 height 32
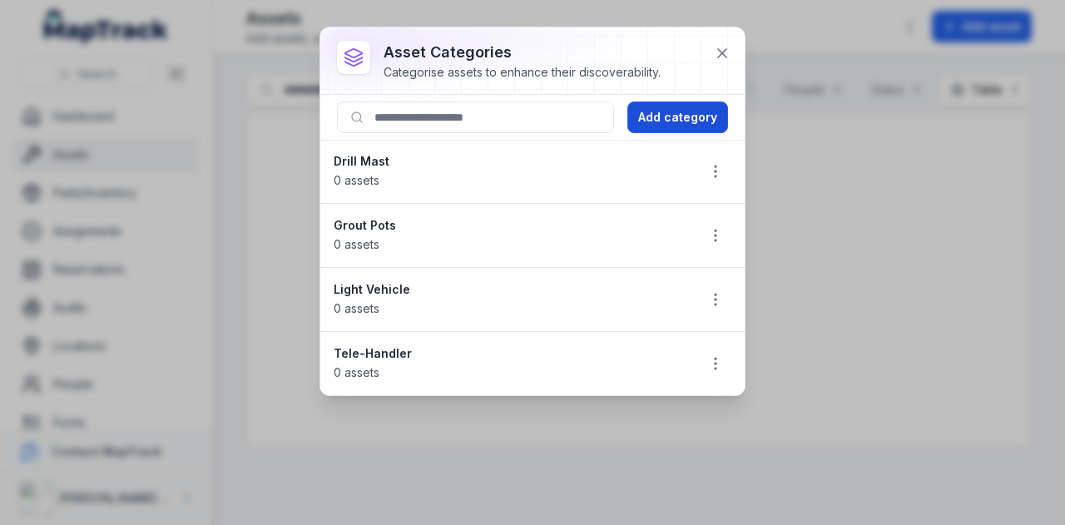
click at [676, 117] on button "Add category" at bounding box center [677, 117] width 101 height 32
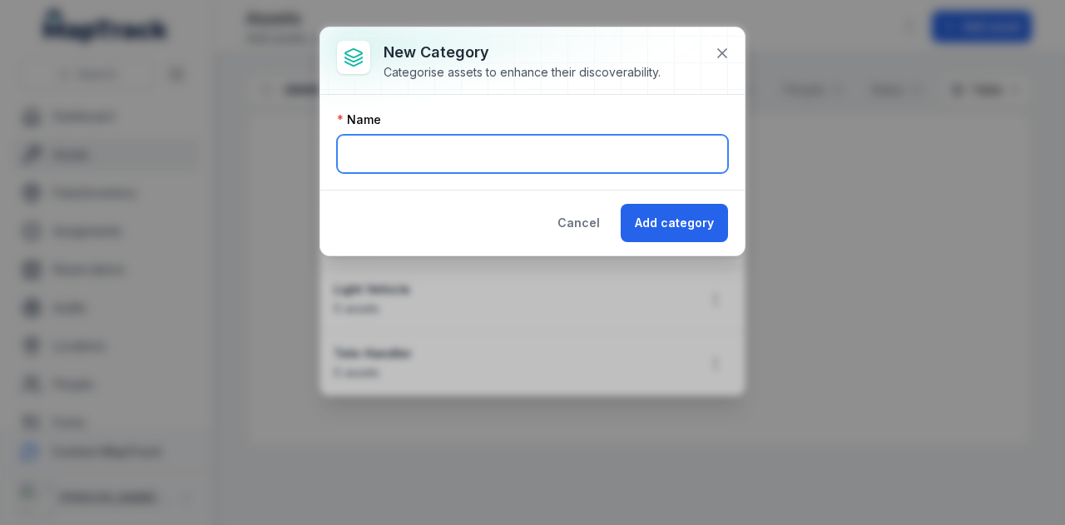
click at [604, 139] on input "text" at bounding box center [532, 154] width 391 height 38
type input "**********"
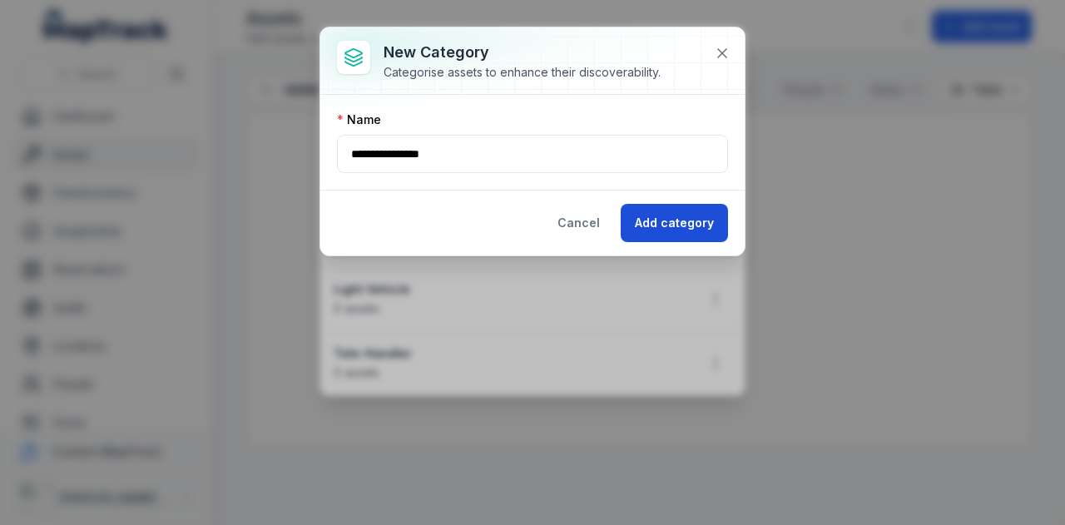
click at [694, 215] on button "Add category" at bounding box center [673, 223] width 107 height 38
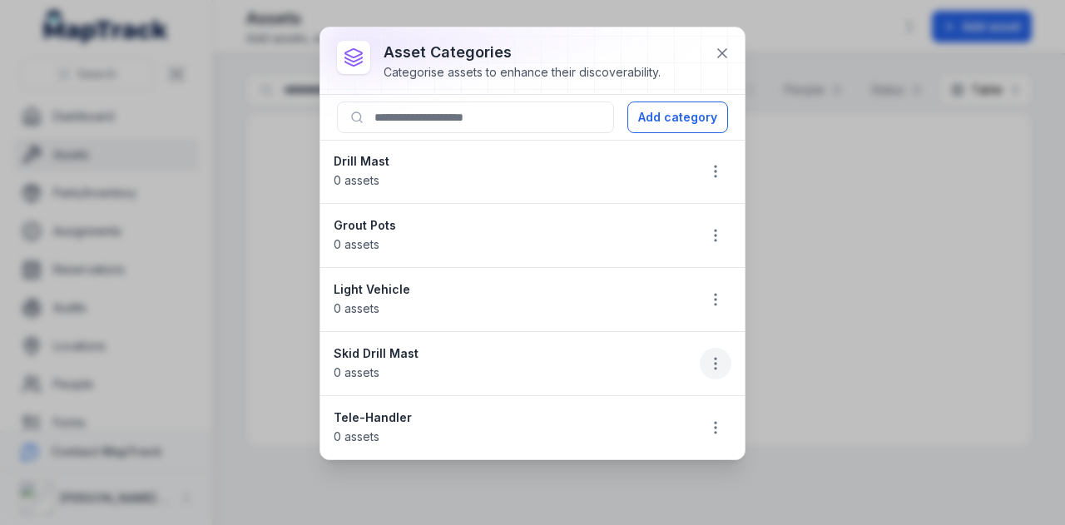
click at [719, 361] on icon "button" at bounding box center [715, 363] width 17 height 17
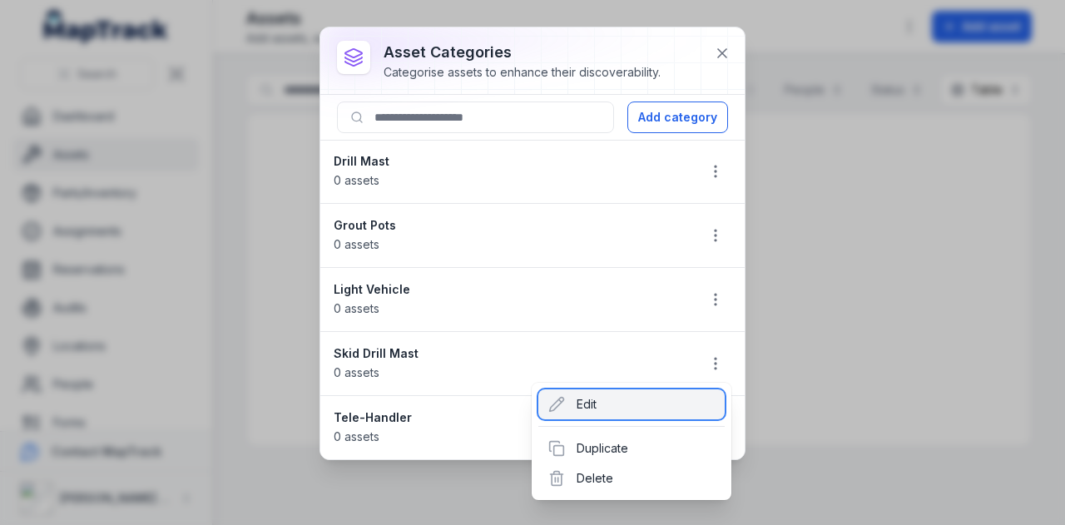
click at [617, 405] on div "Edit" at bounding box center [631, 404] width 186 height 30
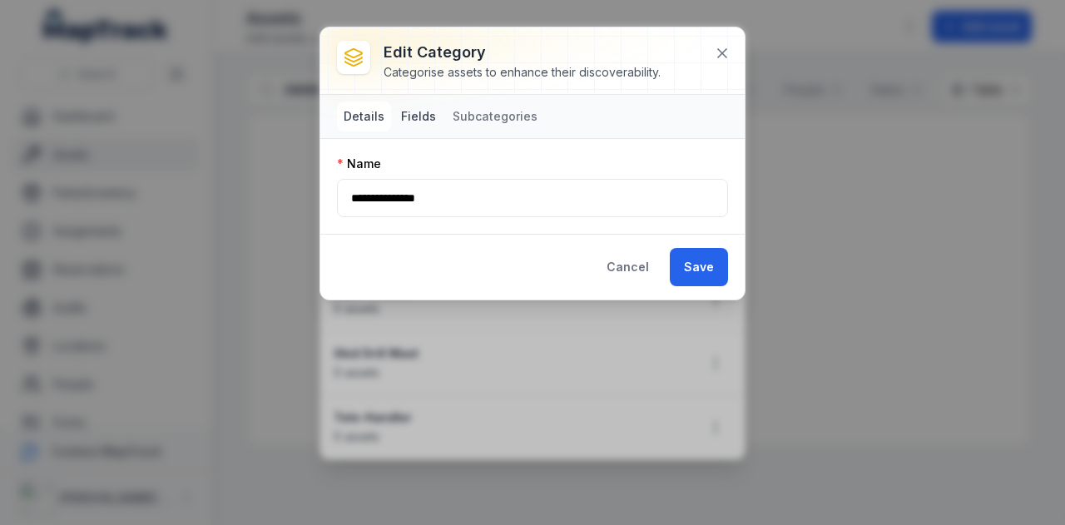
click at [416, 126] on button "Fields" at bounding box center [418, 116] width 48 height 30
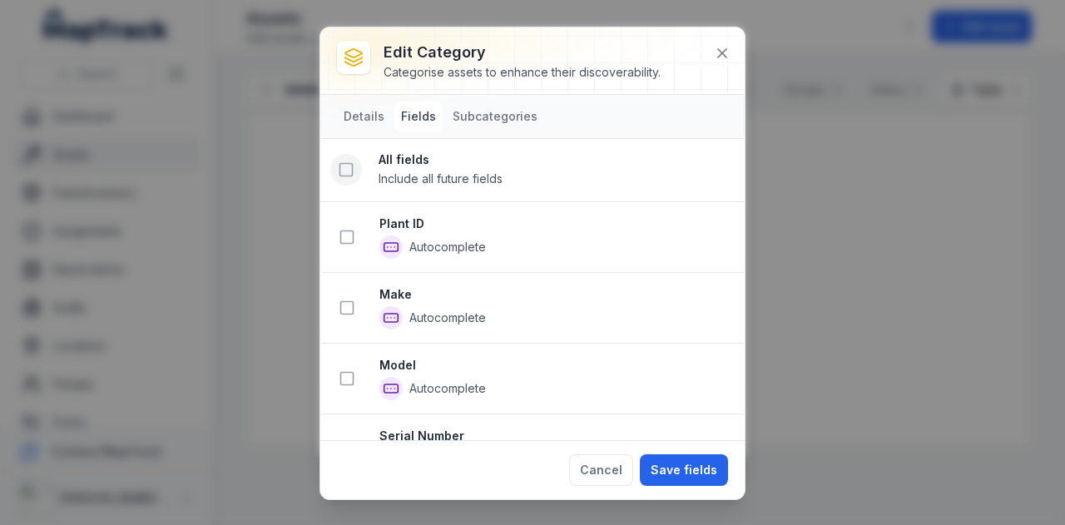
click at [346, 174] on icon at bounding box center [346, 169] width 17 height 17
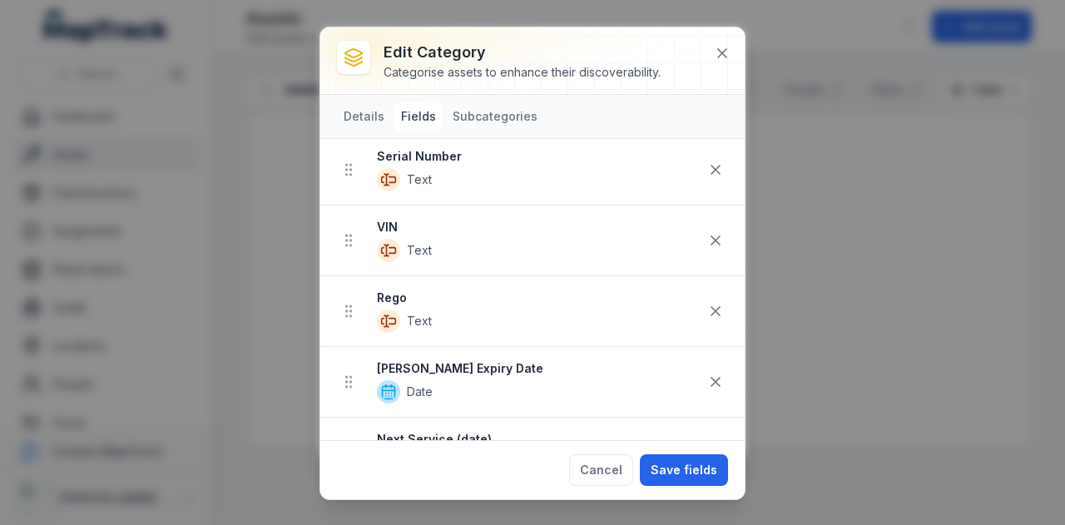
scroll to position [316, 0]
click at [707, 309] on icon at bounding box center [715, 309] width 17 height 17
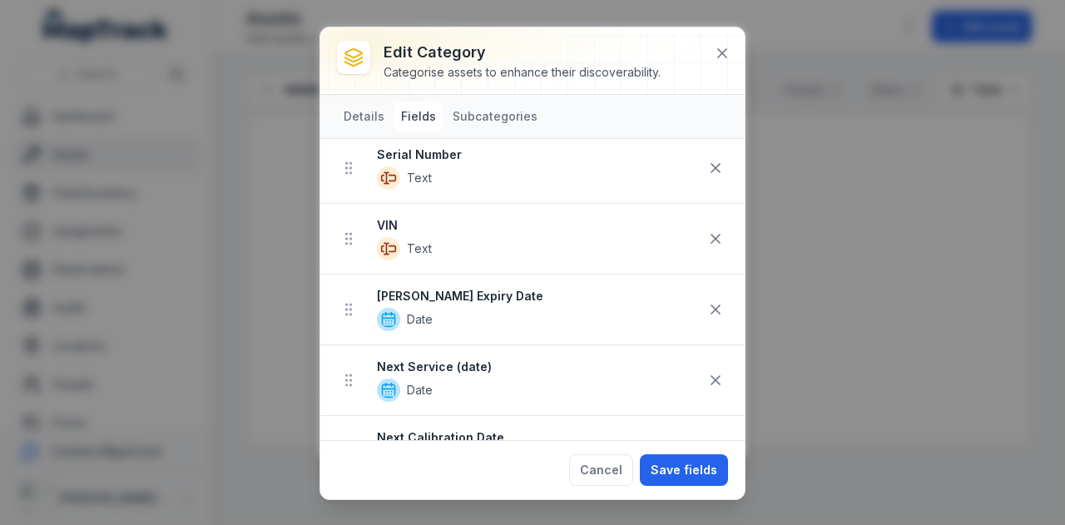
click at [707, 309] on icon at bounding box center [715, 309] width 17 height 17
click at [711, 379] on icon at bounding box center [715, 380] width 8 height 8
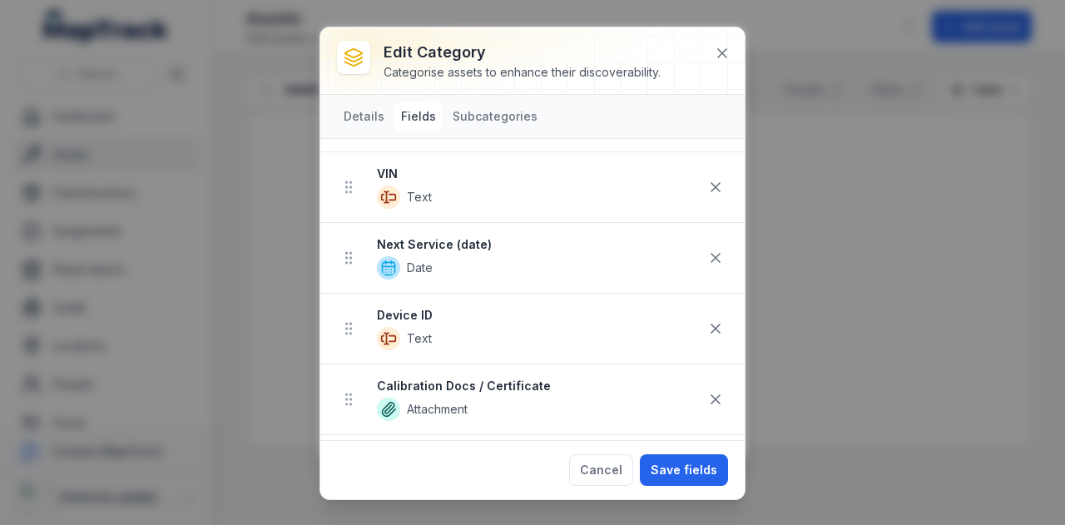
scroll to position [373, 0]
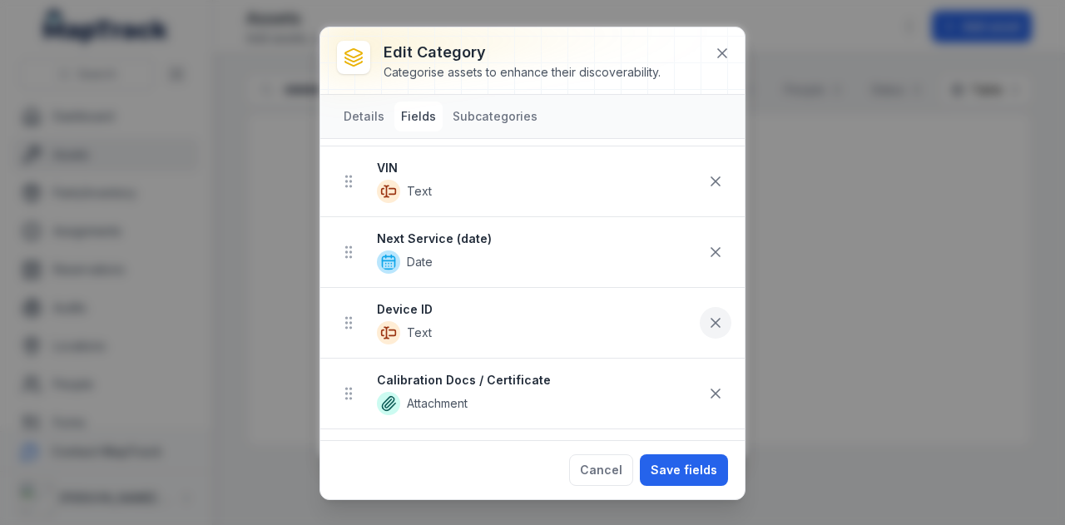
click at [707, 324] on icon at bounding box center [715, 322] width 17 height 17
click at [707, 393] on icon at bounding box center [715, 393] width 17 height 17
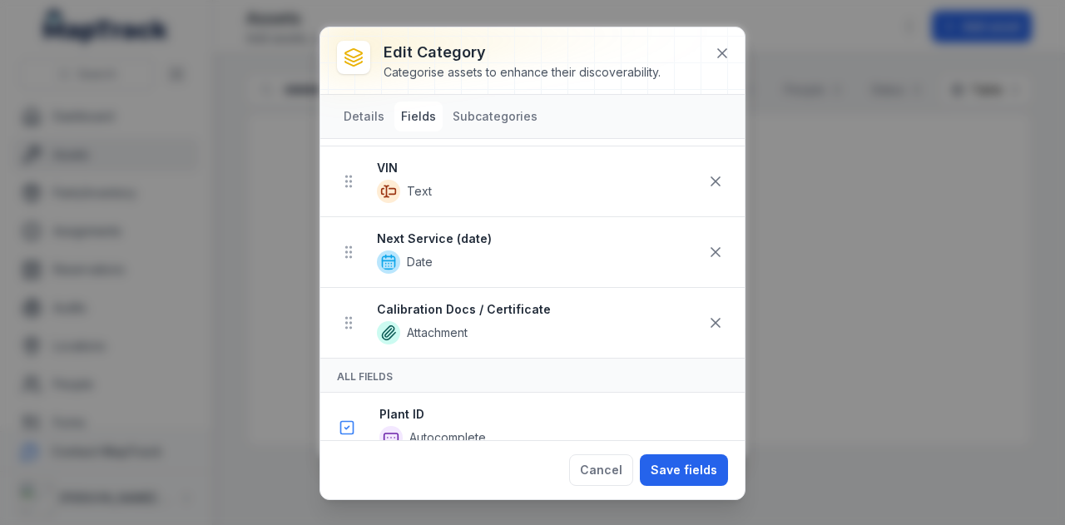
scroll to position [303, 0]
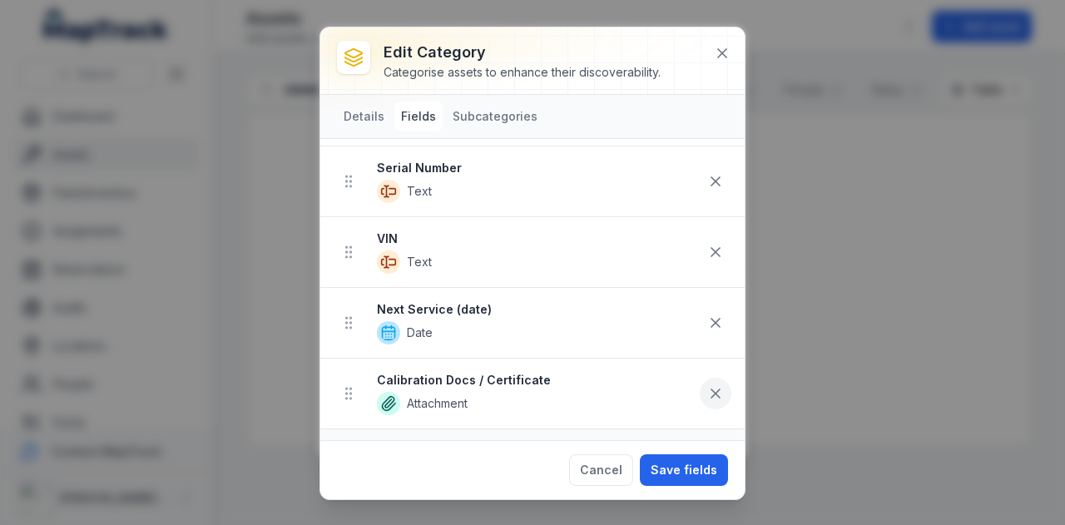
click at [711, 390] on icon at bounding box center [715, 393] width 8 height 8
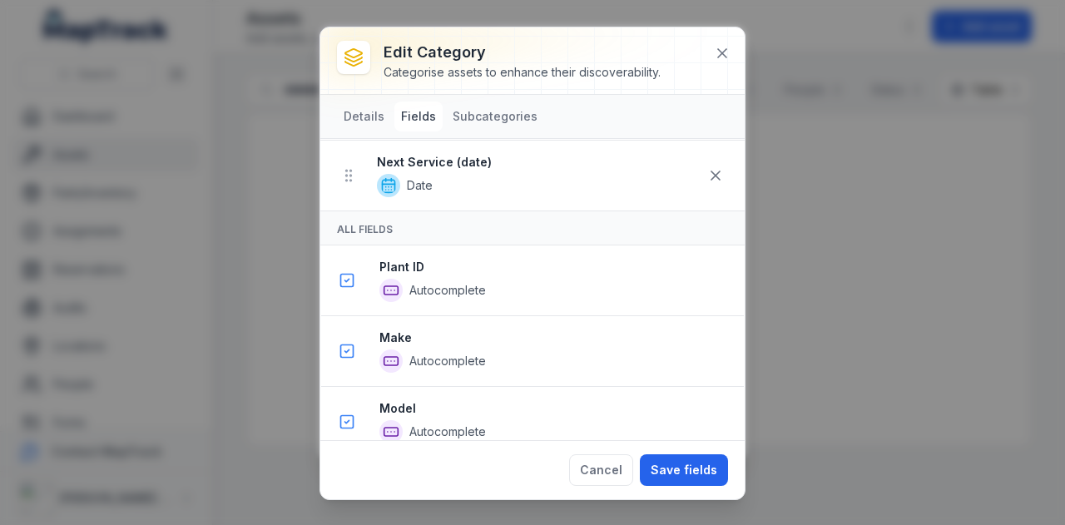
scroll to position [452, 0]
drag, startPoint x: 605, startPoint y: 374, endPoint x: 541, endPoint y: 210, distance: 176.7
click at [541, 210] on div "All Fields" at bounding box center [532, 225] width 424 height 35
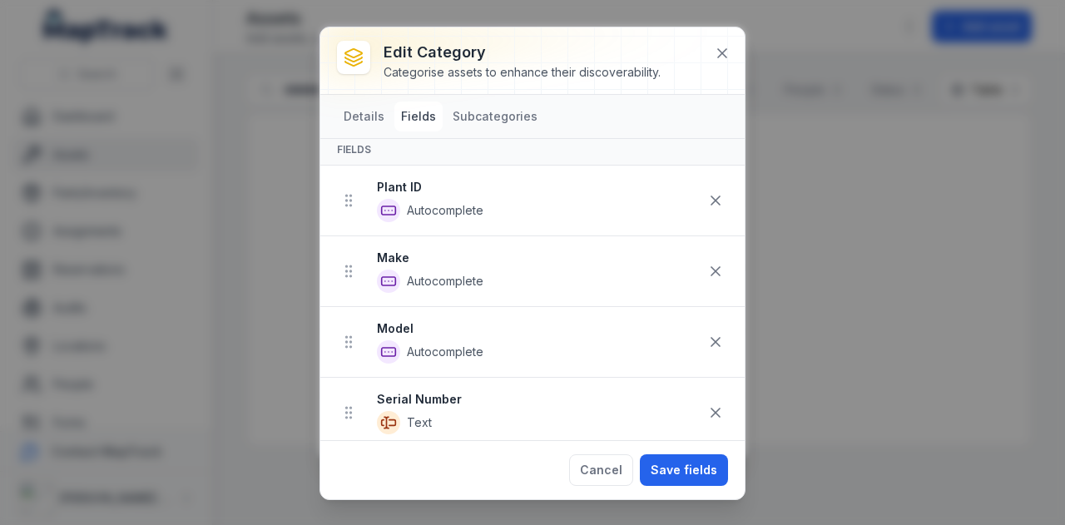
scroll to position [0, 0]
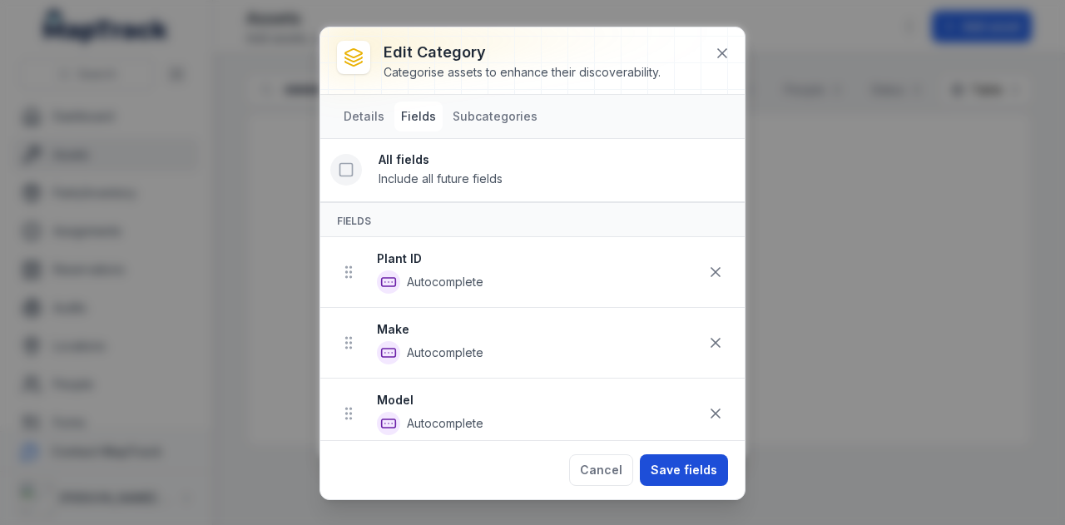
click at [676, 477] on button "Save fields" at bounding box center [684, 470] width 88 height 32
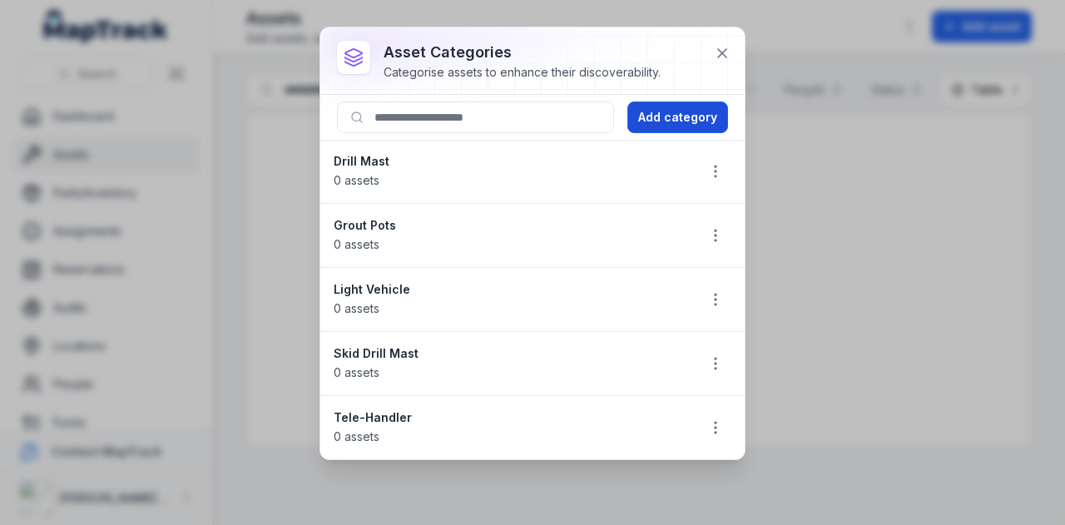
click at [665, 111] on button "Add category" at bounding box center [677, 117] width 101 height 32
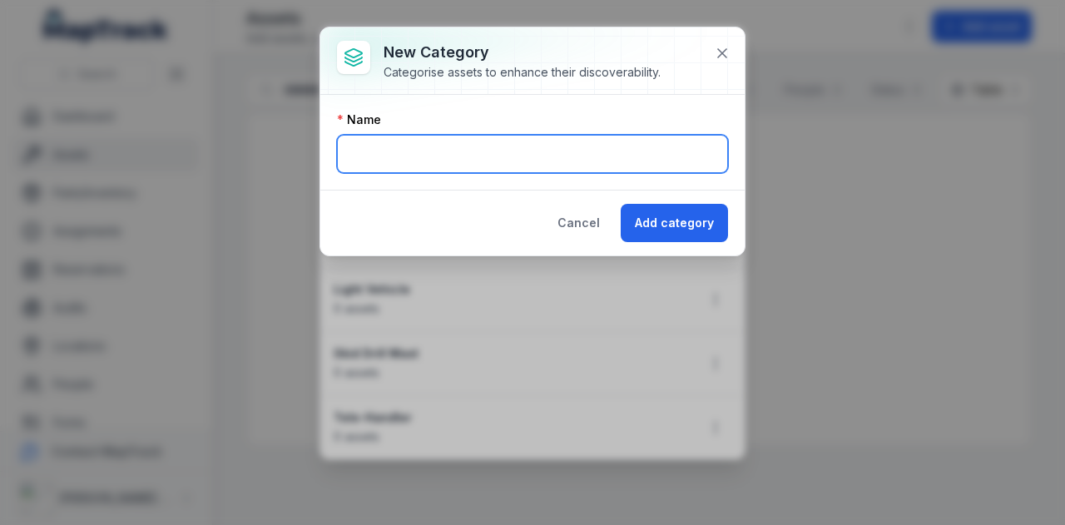
click at [603, 170] on input "text" at bounding box center [532, 154] width 391 height 38
type input "********"
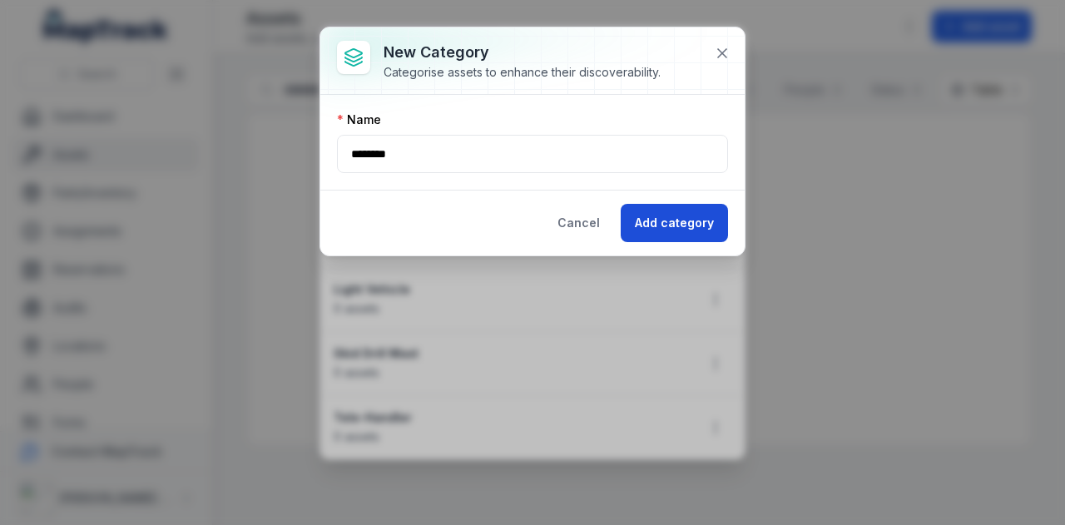
click at [645, 219] on button "Add category" at bounding box center [673, 223] width 107 height 38
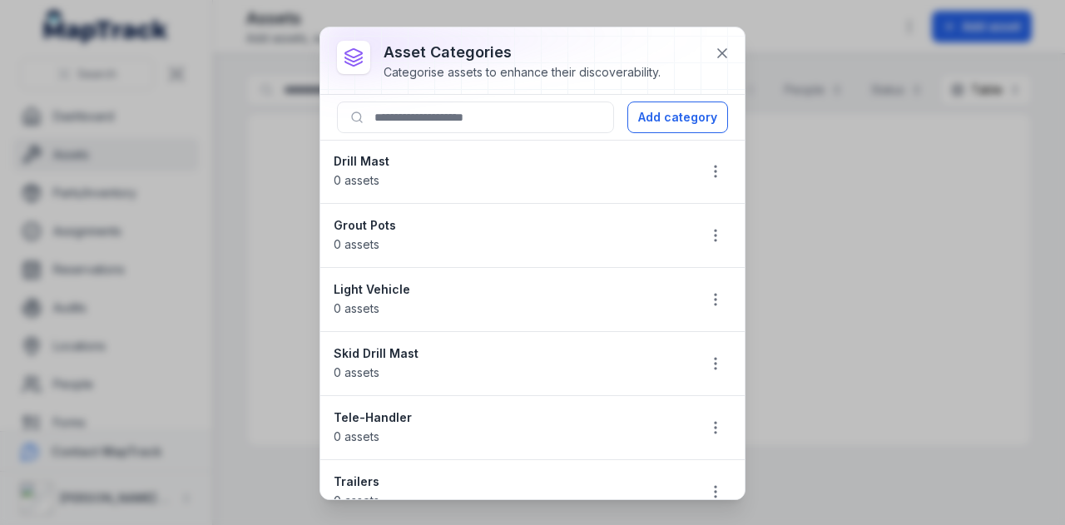
scroll to position [20, 0]
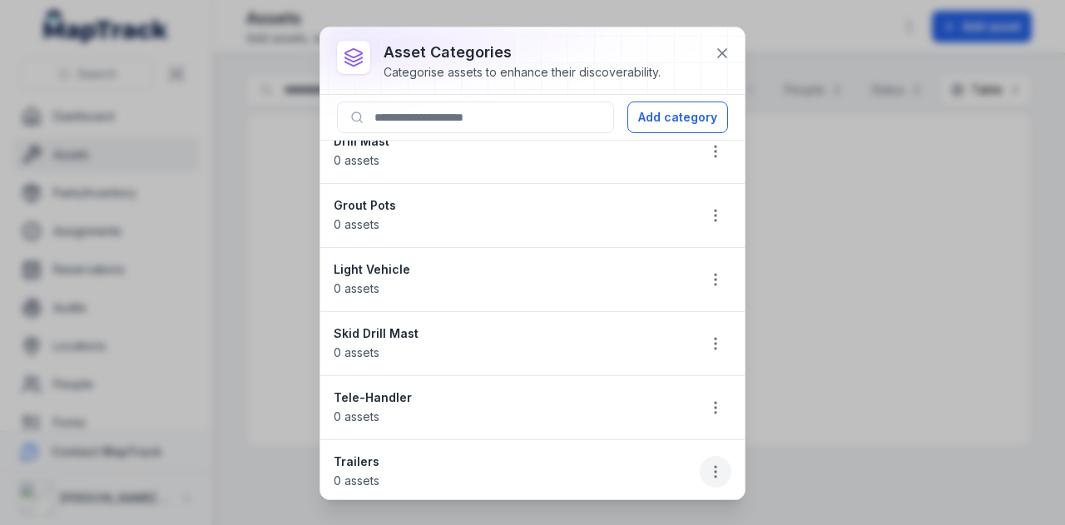
click at [714, 466] on circle "button" at bounding box center [715, 467] width 2 height 2
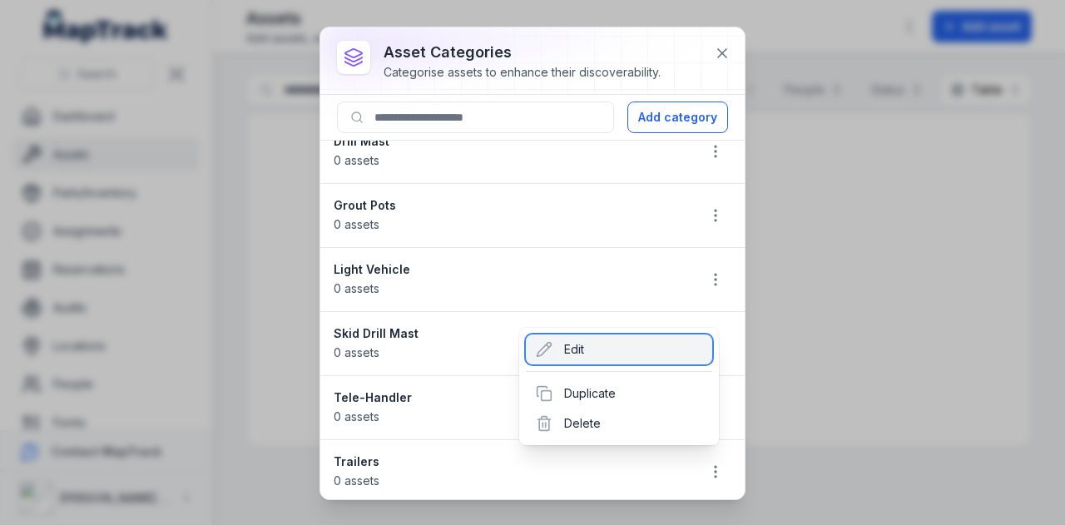
click at [595, 352] on div "Edit" at bounding box center [619, 349] width 186 height 30
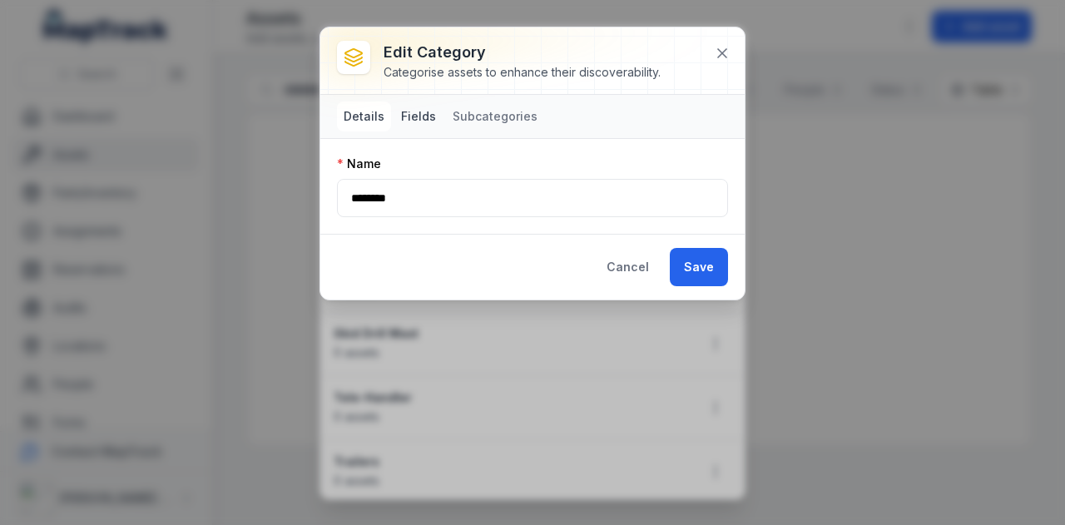
click at [421, 124] on button "Fields" at bounding box center [418, 116] width 48 height 30
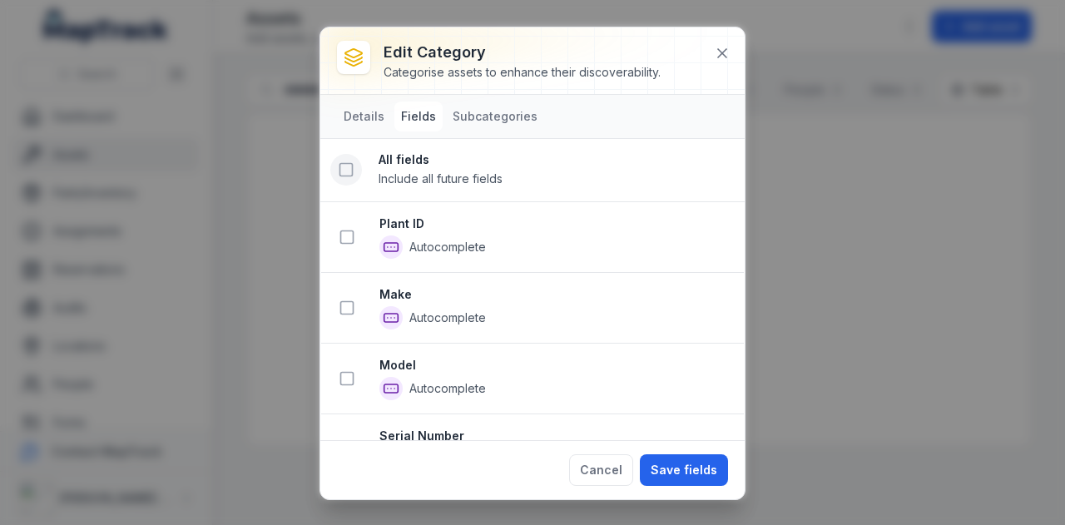
click at [343, 167] on icon at bounding box center [346, 169] width 17 height 17
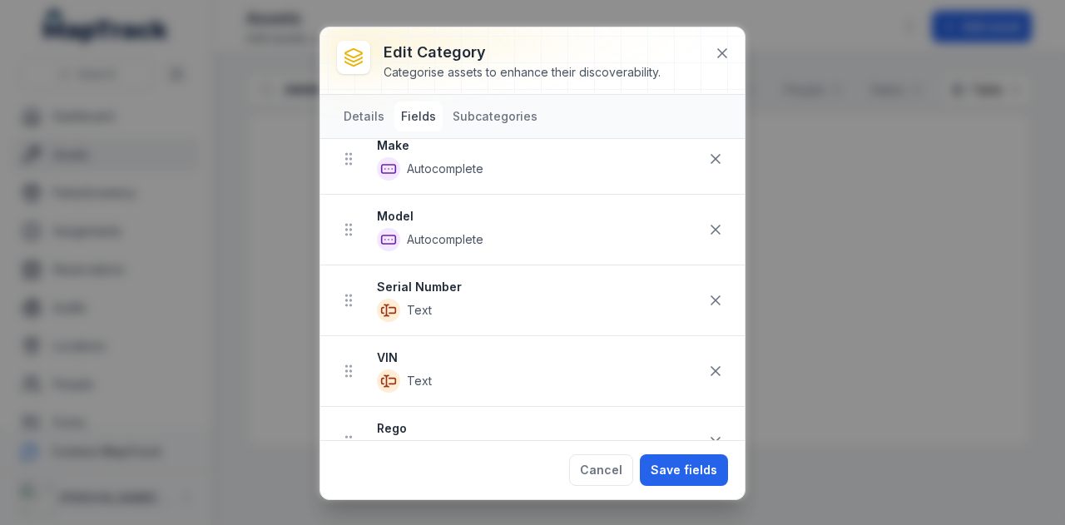
scroll to position [192, 0]
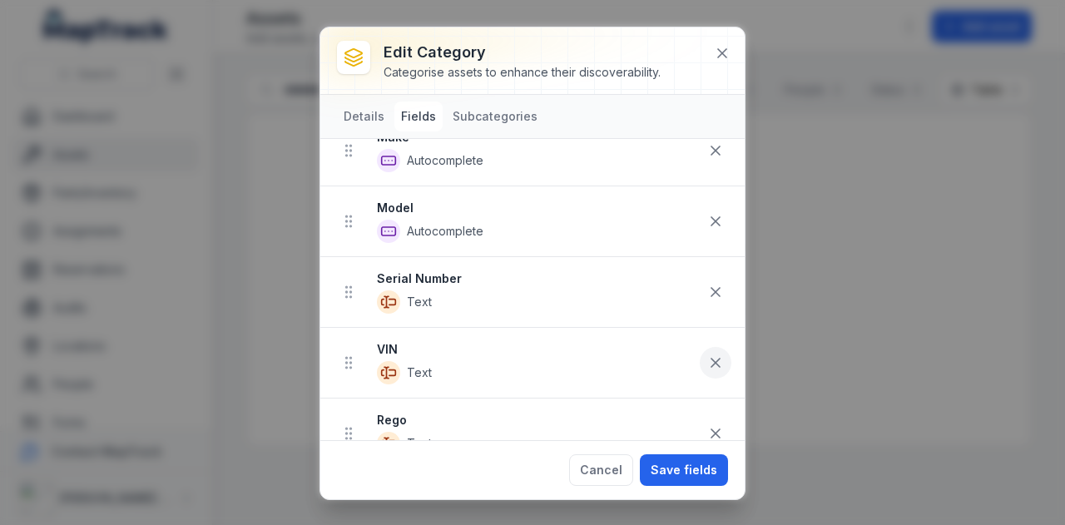
click at [707, 359] on icon at bounding box center [715, 362] width 17 height 17
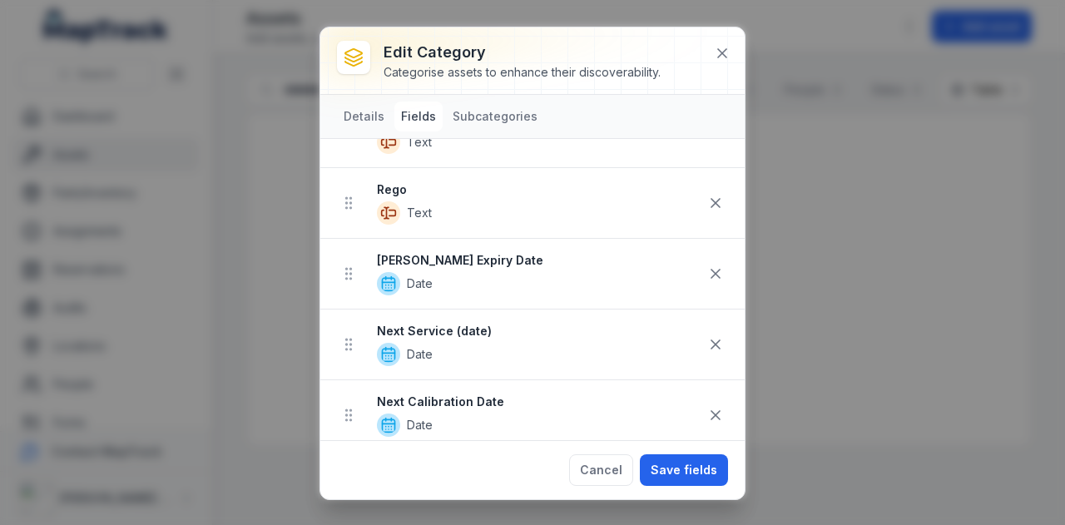
scroll to position [422, 0]
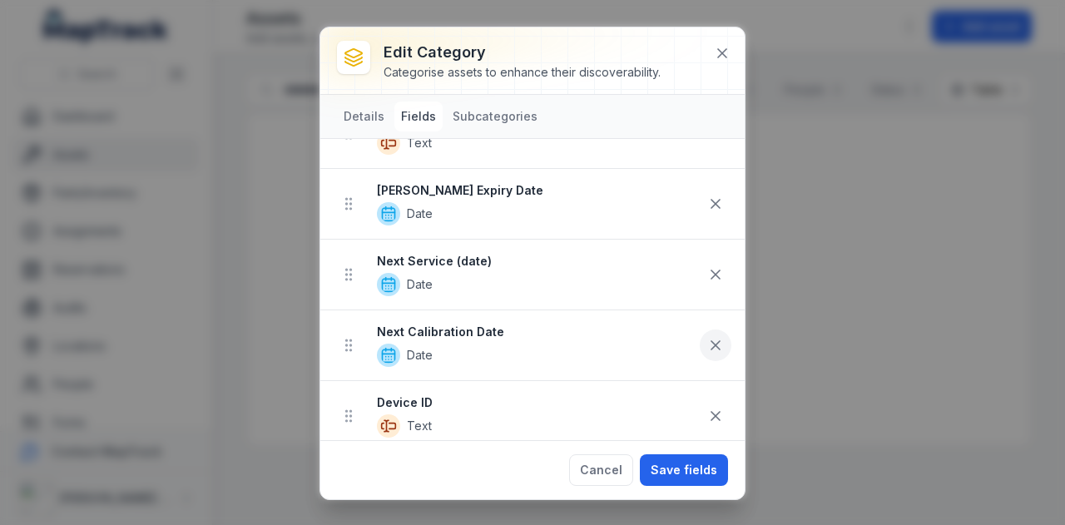
click at [707, 338] on icon at bounding box center [715, 345] width 17 height 17
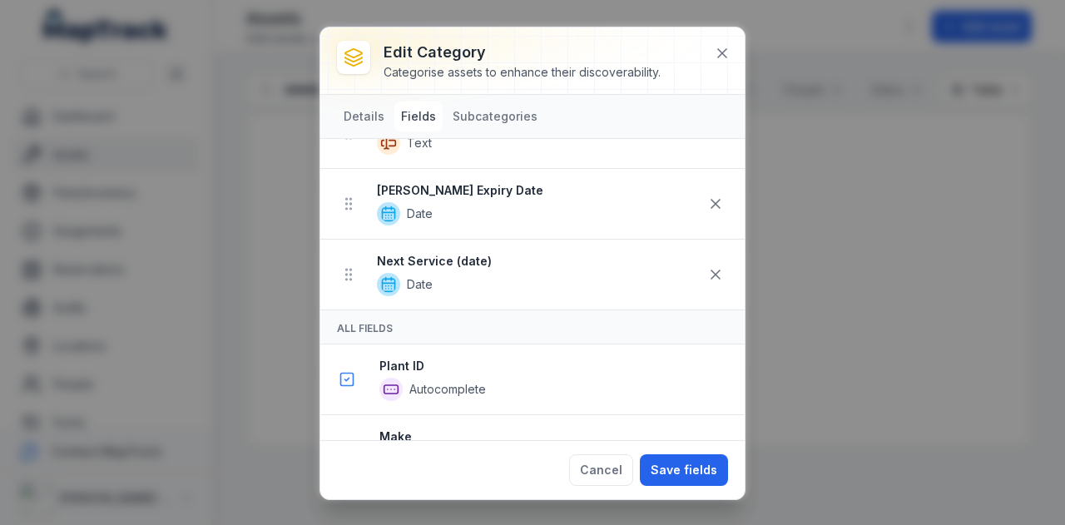
scroll to position [351, 0]
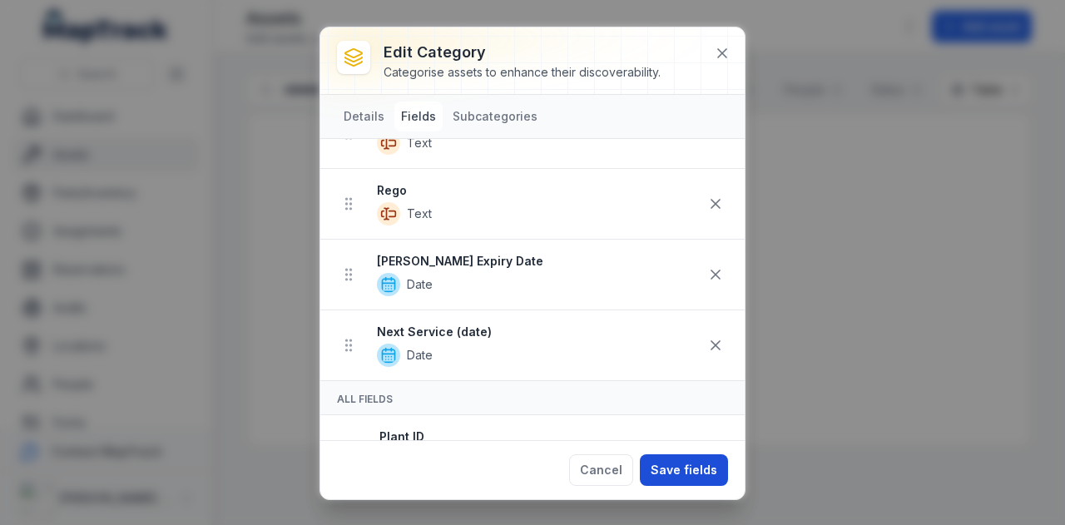
click at [680, 461] on button "Save fields" at bounding box center [684, 470] width 88 height 32
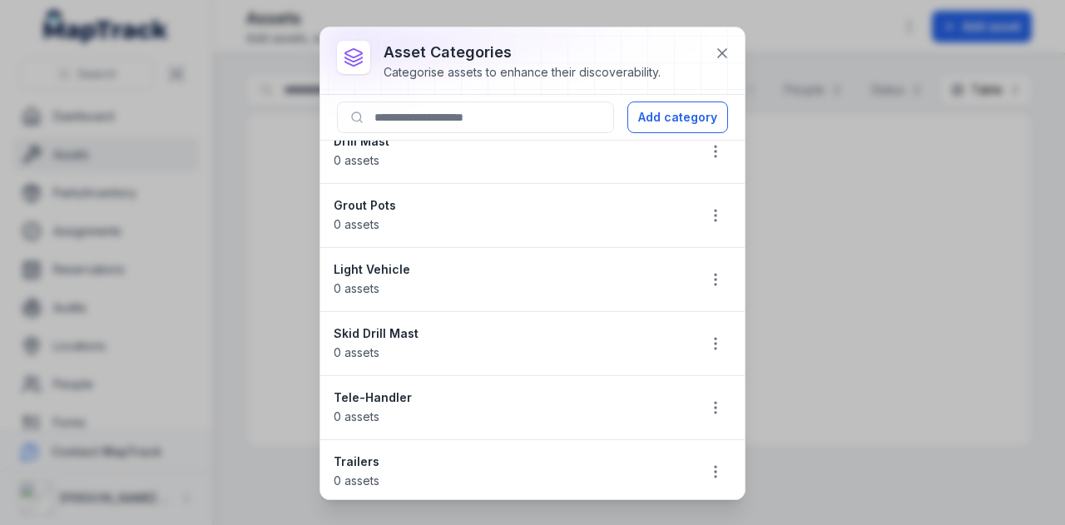
scroll to position [0, 0]
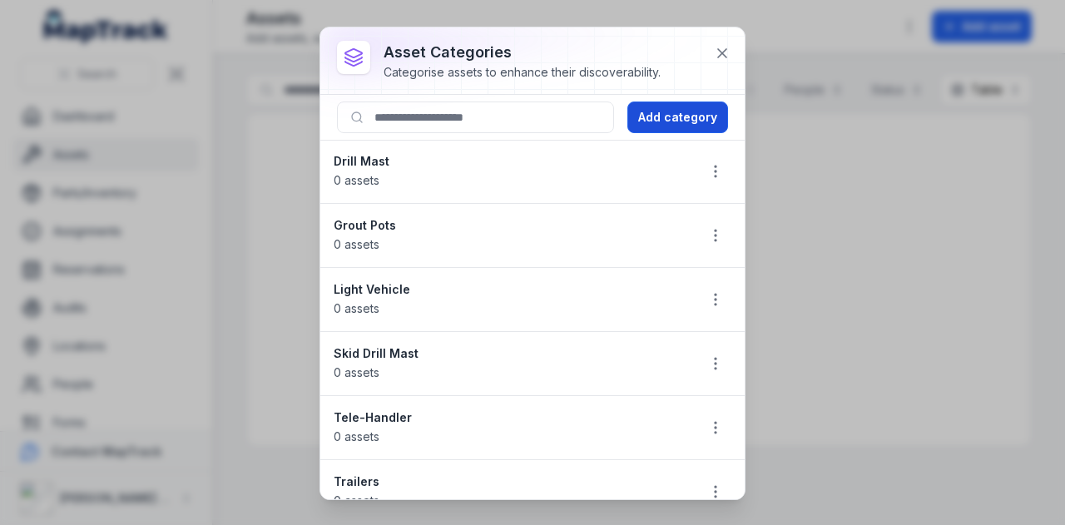
click at [719, 114] on button "Add category" at bounding box center [677, 117] width 101 height 32
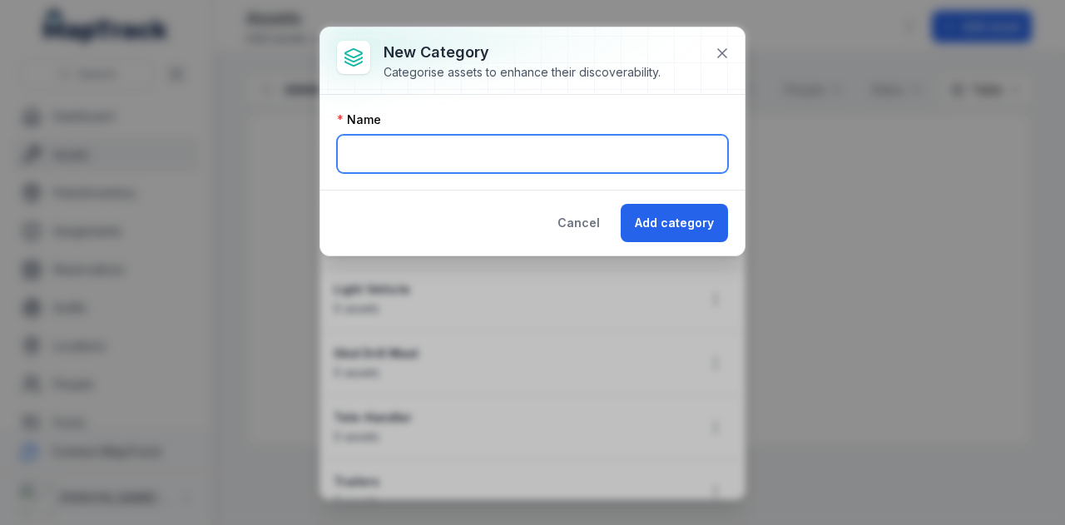
click at [459, 144] on input "text" at bounding box center [532, 154] width 391 height 38
click at [486, 155] on input "**********" at bounding box center [532, 154] width 391 height 38
type input "**********"
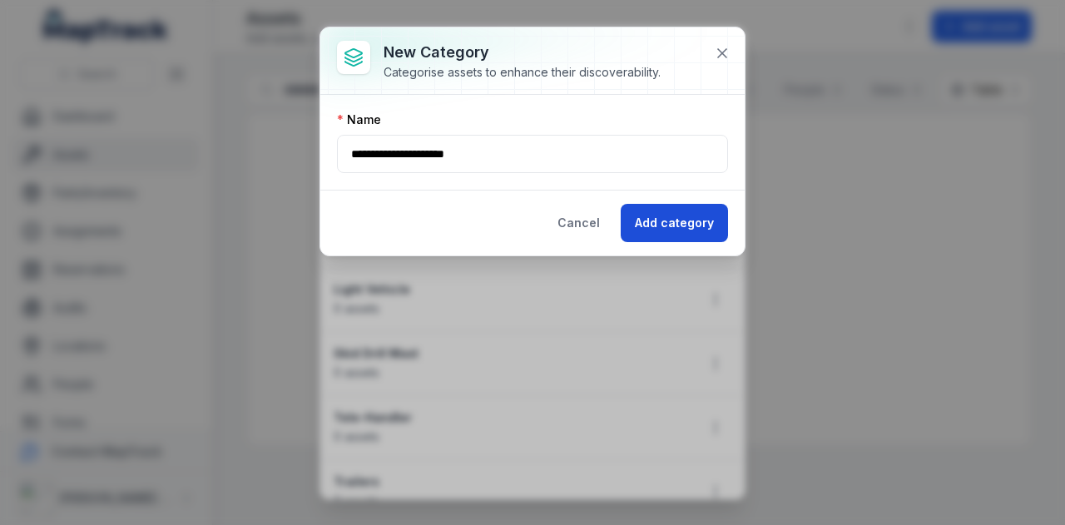
click at [683, 213] on button "Add category" at bounding box center [673, 223] width 107 height 38
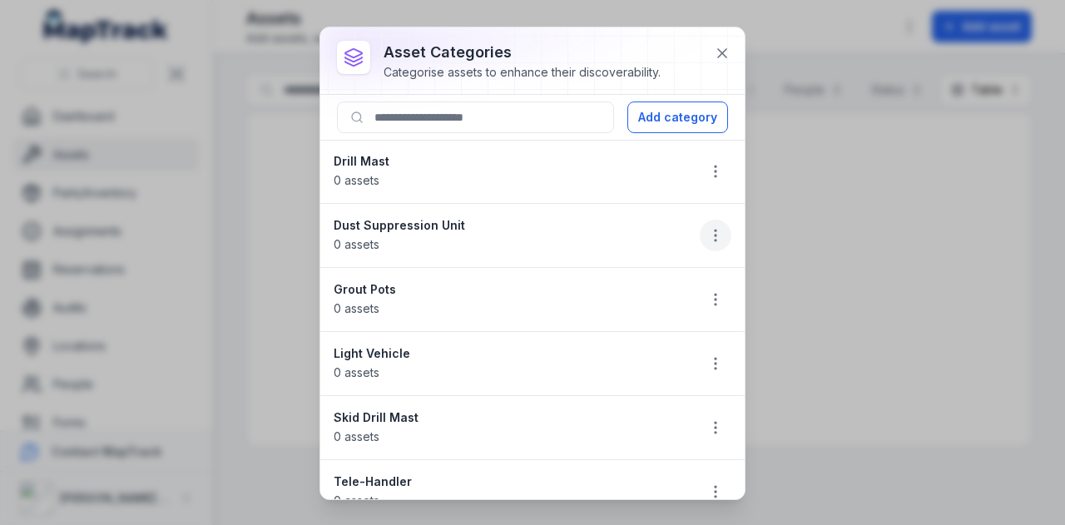
click at [707, 235] on icon "button" at bounding box center [715, 235] width 17 height 17
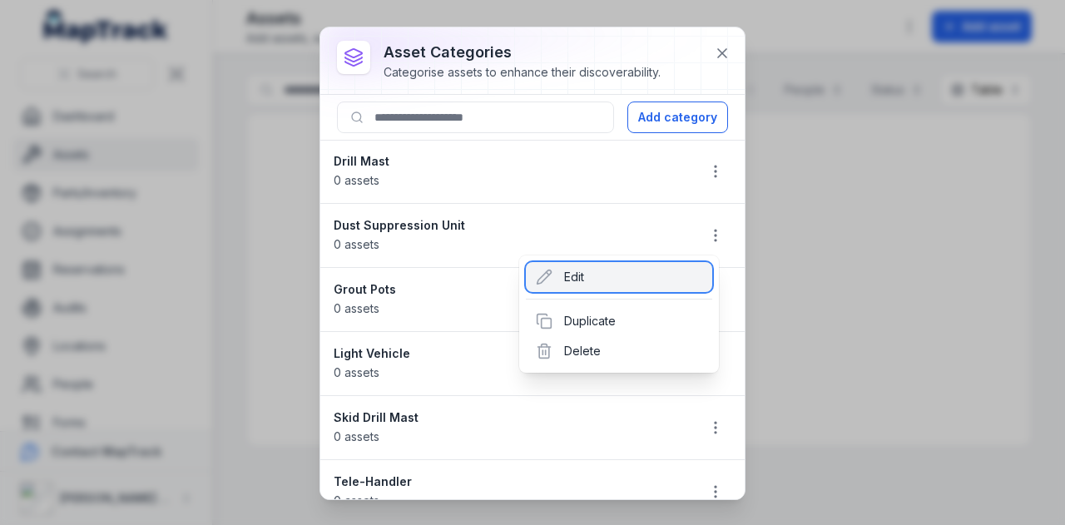
click at [595, 271] on div "Edit" at bounding box center [619, 277] width 186 height 30
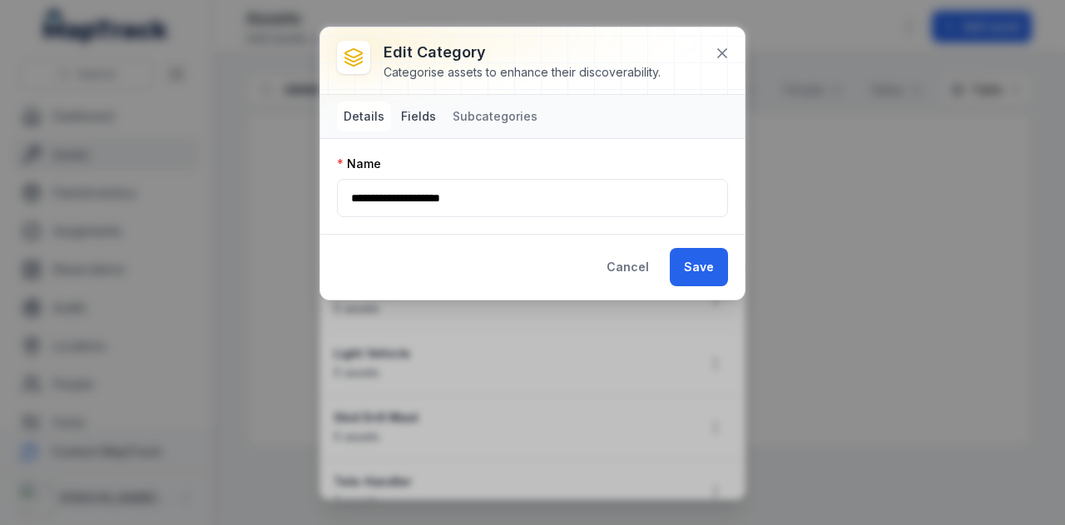
click at [413, 110] on button "Fields" at bounding box center [418, 116] width 48 height 30
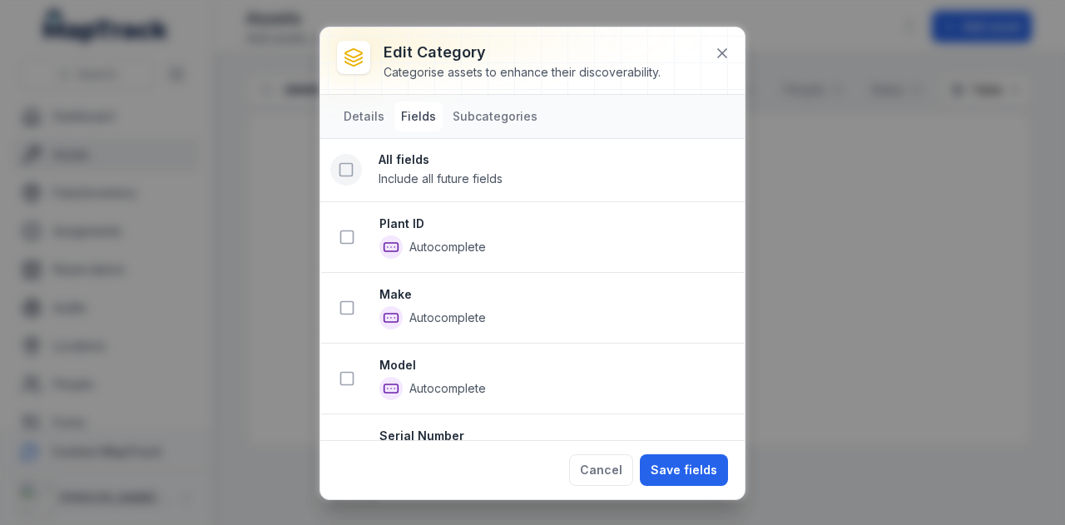
click at [341, 168] on icon at bounding box center [346, 169] width 17 height 17
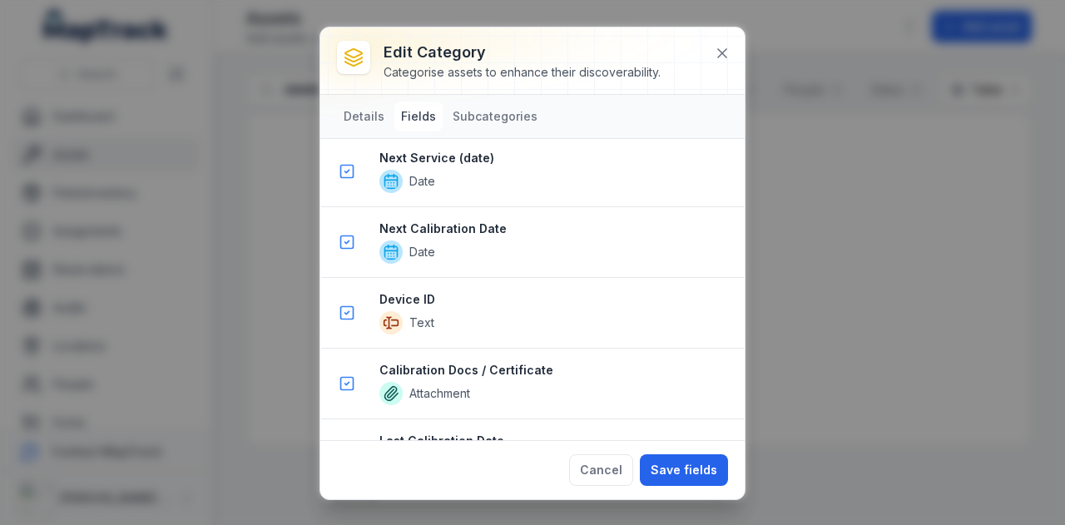
scroll to position [1512, 0]
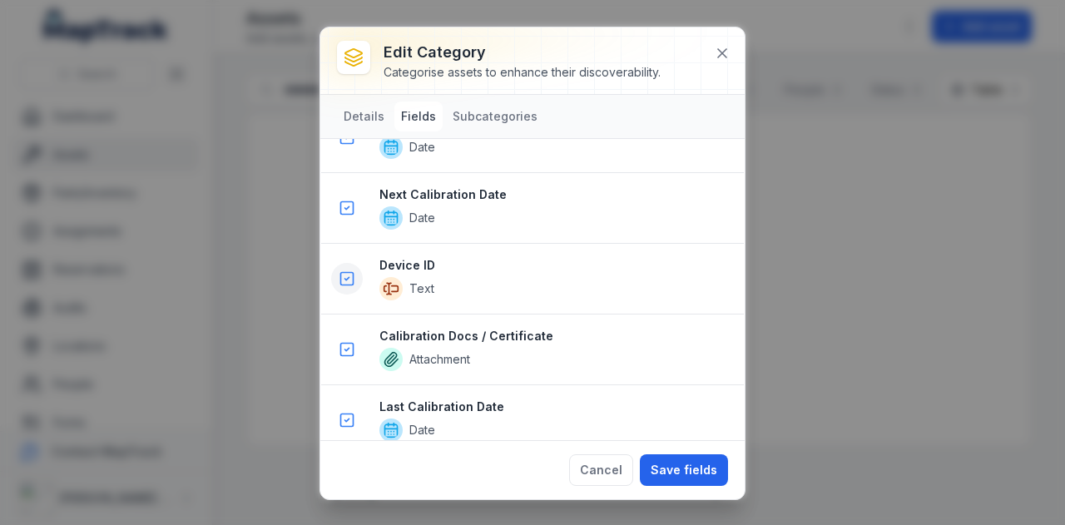
click at [354, 270] on icon at bounding box center [346, 278] width 17 height 17
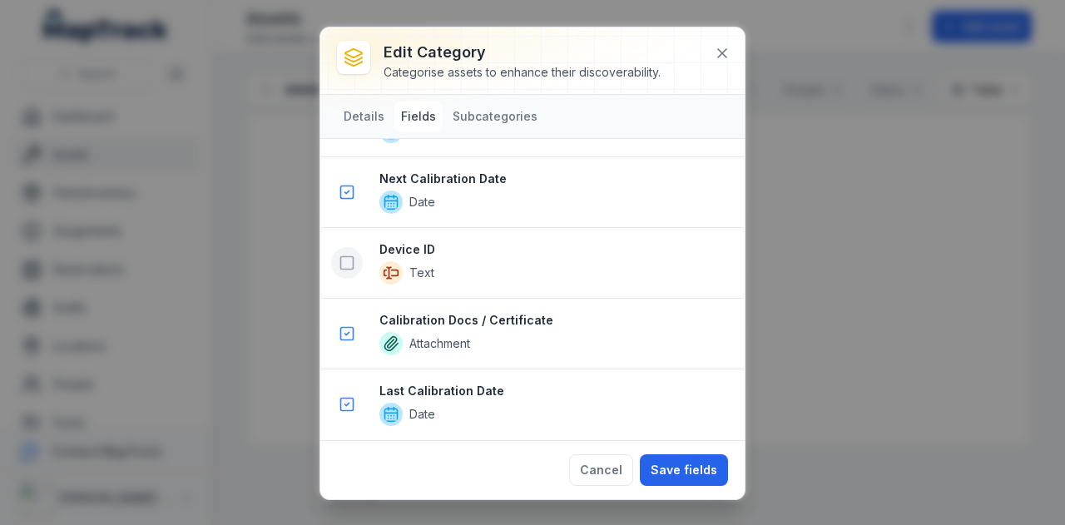
scroll to position [1442, 0]
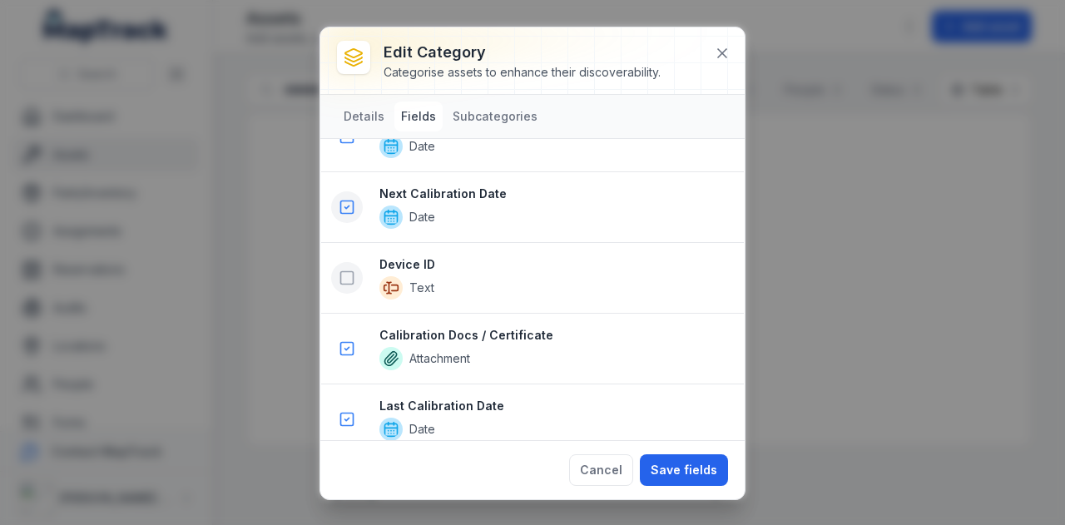
click at [341, 201] on rect at bounding box center [347, 207] width 12 height 12
click at [344, 340] on icon at bounding box center [346, 348] width 17 height 17
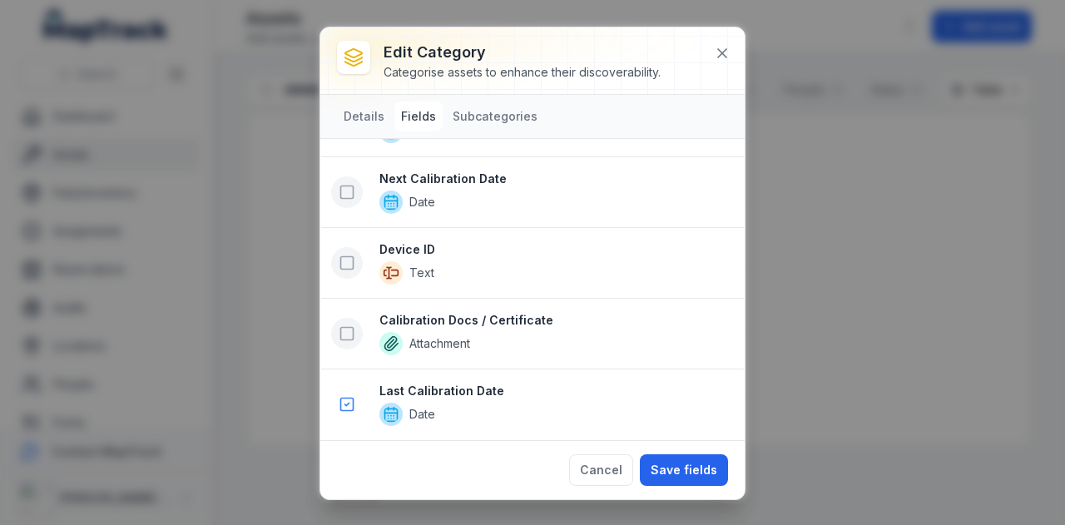
scroll to position [1302, 0]
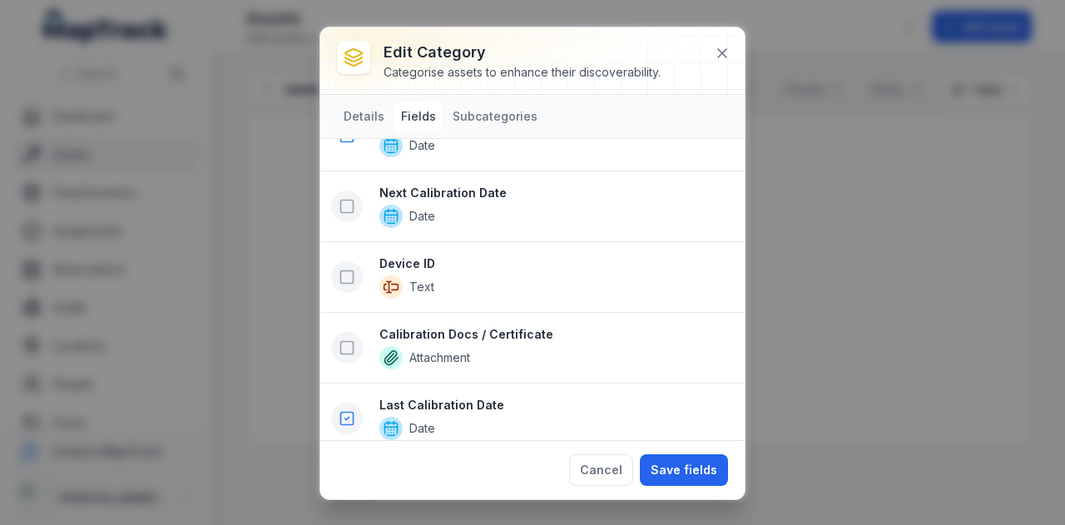
click at [341, 413] on rect at bounding box center [347, 419] width 12 height 12
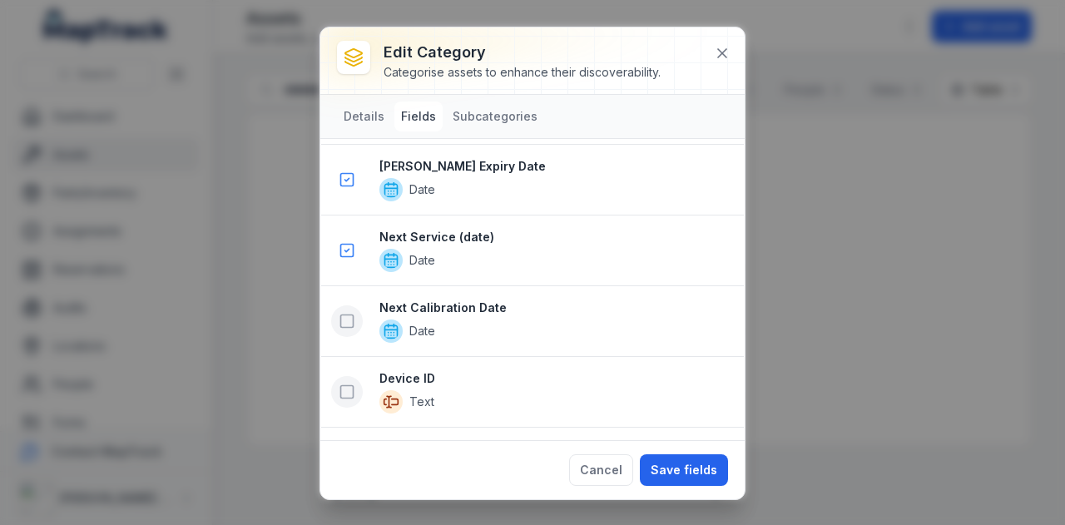
scroll to position [1108, 0]
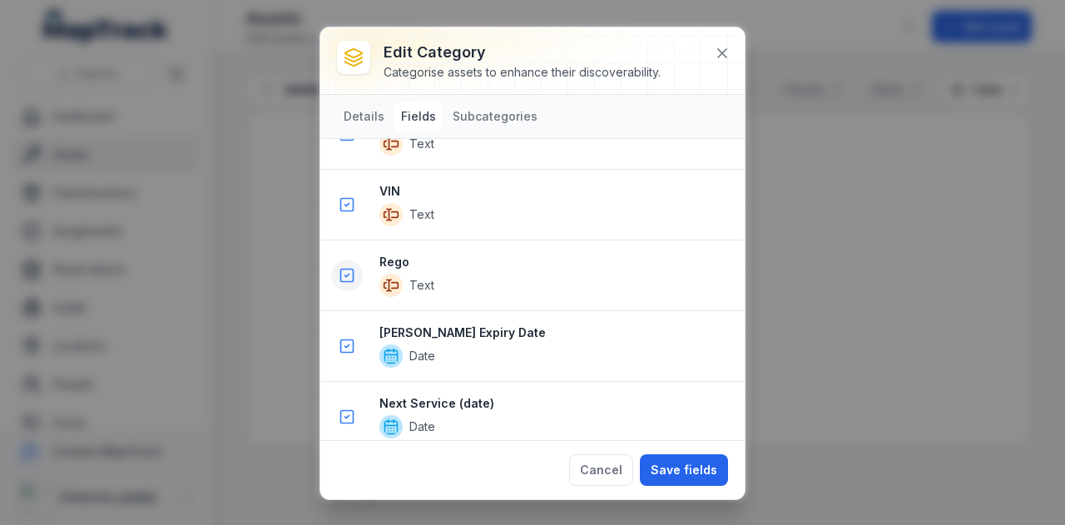
click at [349, 267] on icon at bounding box center [346, 275] width 17 height 17
click at [350, 337] on icon at bounding box center [346, 345] width 17 height 17
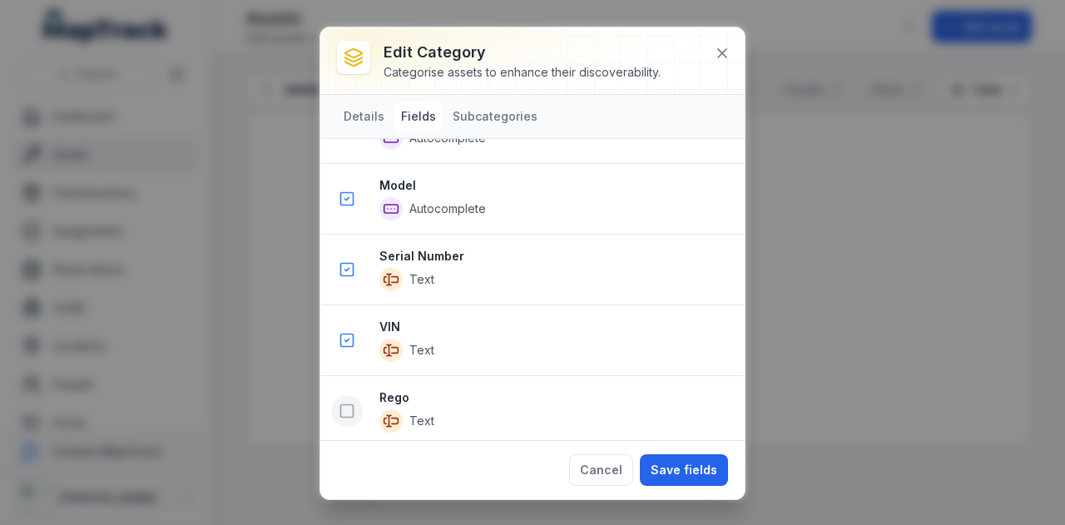
scroll to position [684, 0]
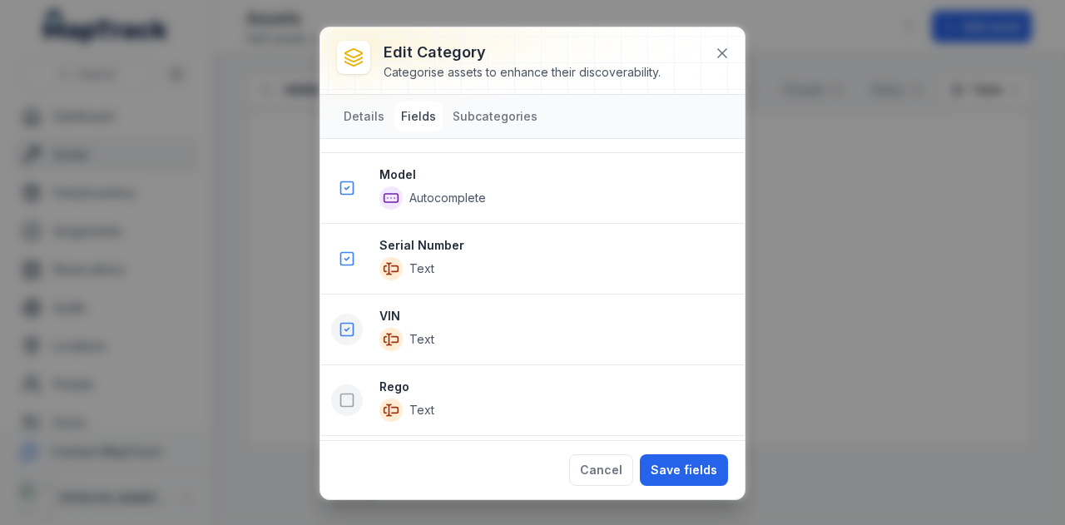
click at [341, 324] on rect at bounding box center [347, 330] width 12 height 12
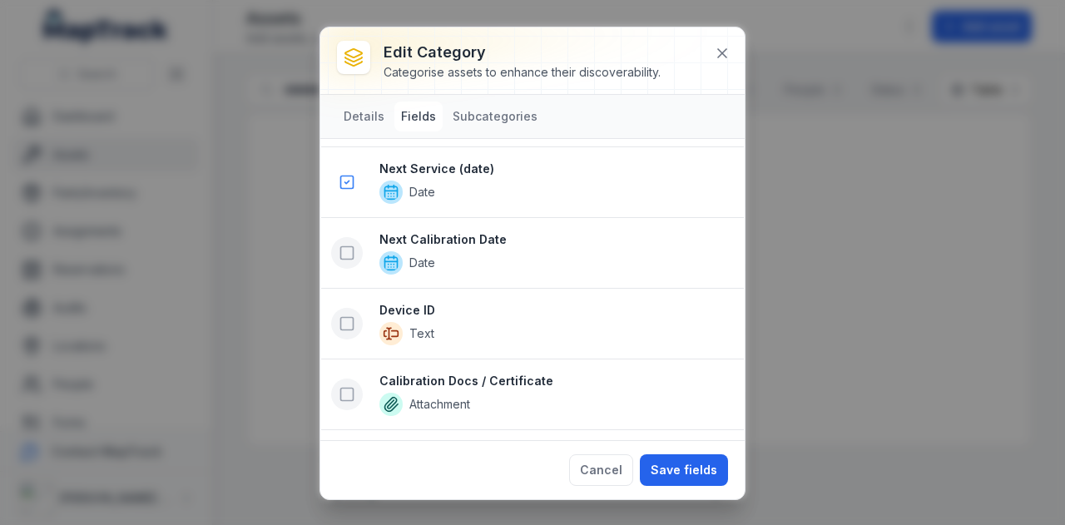
scroll to position [1021, 0]
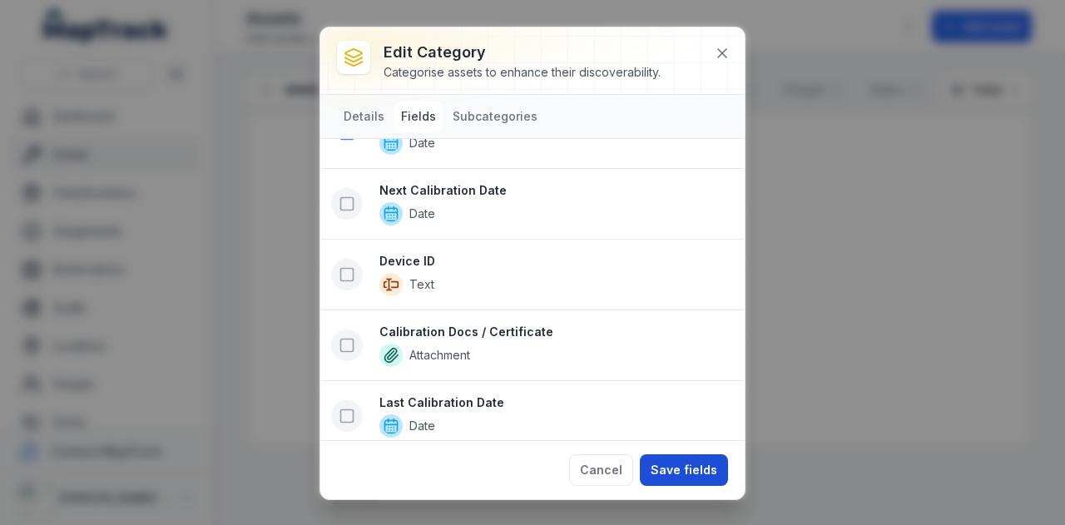
click at [674, 466] on button "Save fields" at bounding box center [684, 470] width 88 height 32
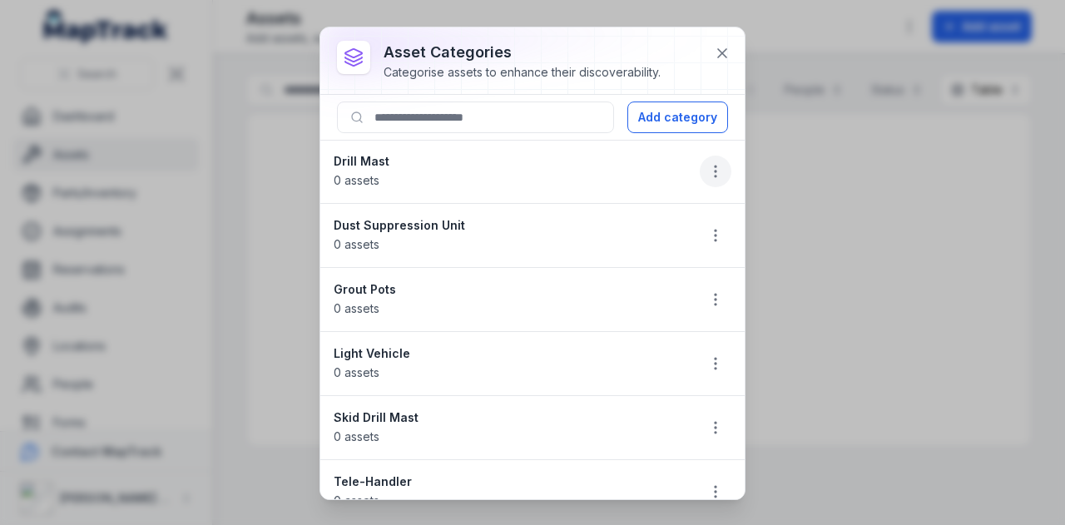
click at [711, 170] on button "button" at bounding box center [715, 172] width 32 height 32
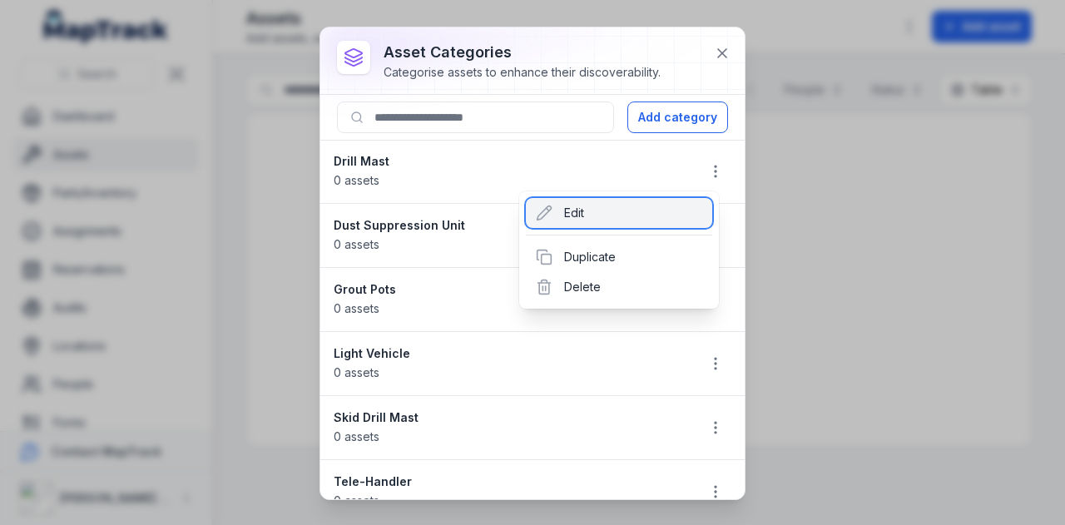
click at [622, 215] on div "Edit" at bounding box center [619, 213] width 186 height 30
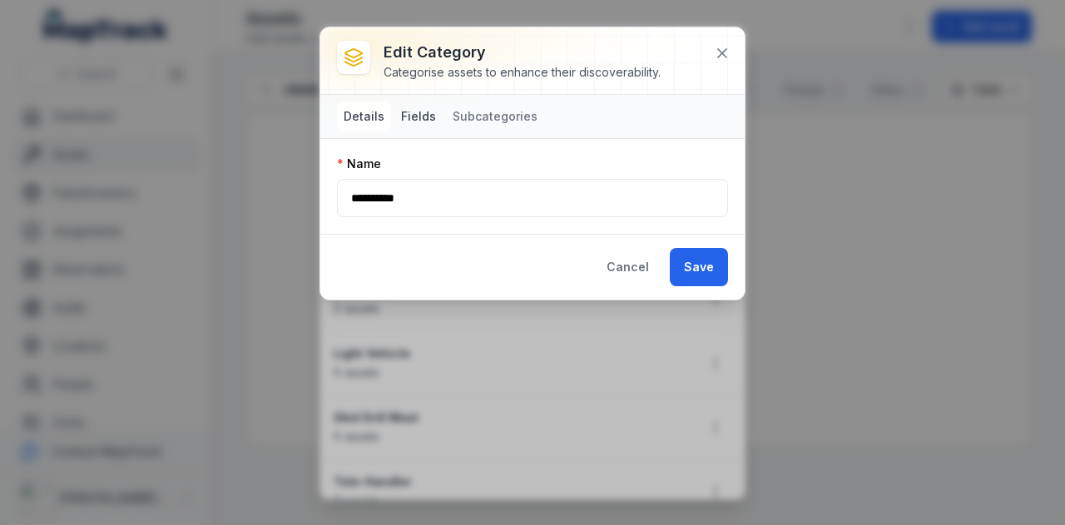
click at [419, 121] on button "Fields" at bounding box center [418, 116] width 48 height 30
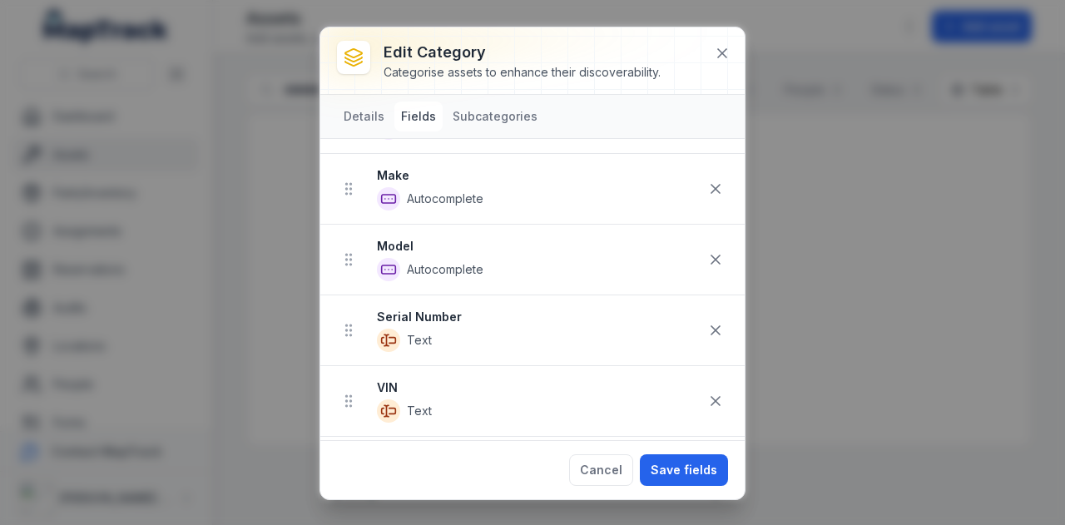
scroll to position [255, 0]
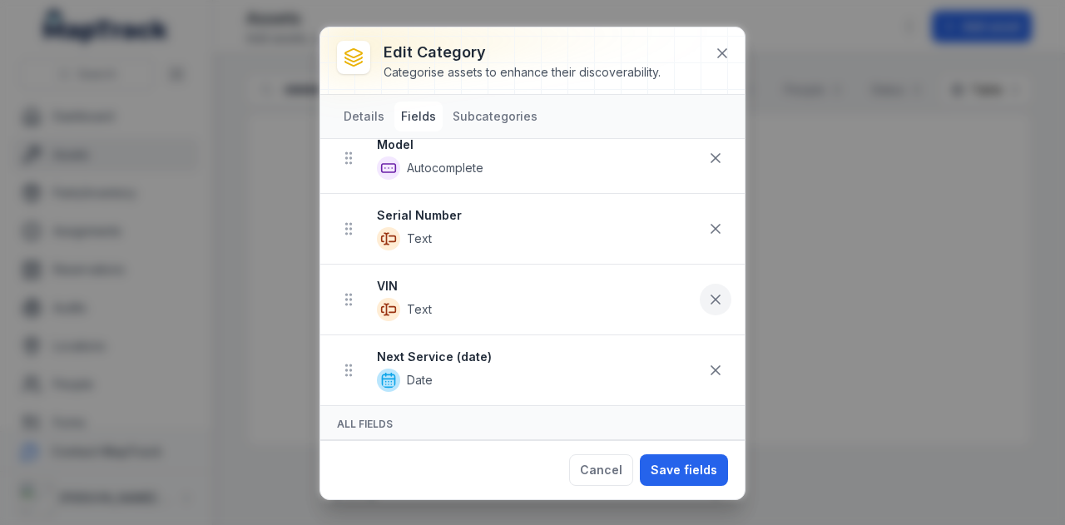
click at [707, 298] on icon at bounding box center [715, 299] width 17 height 17
click at [687, 467] on button "Save fields" at bounding box center [684, 470] width 88 height 32
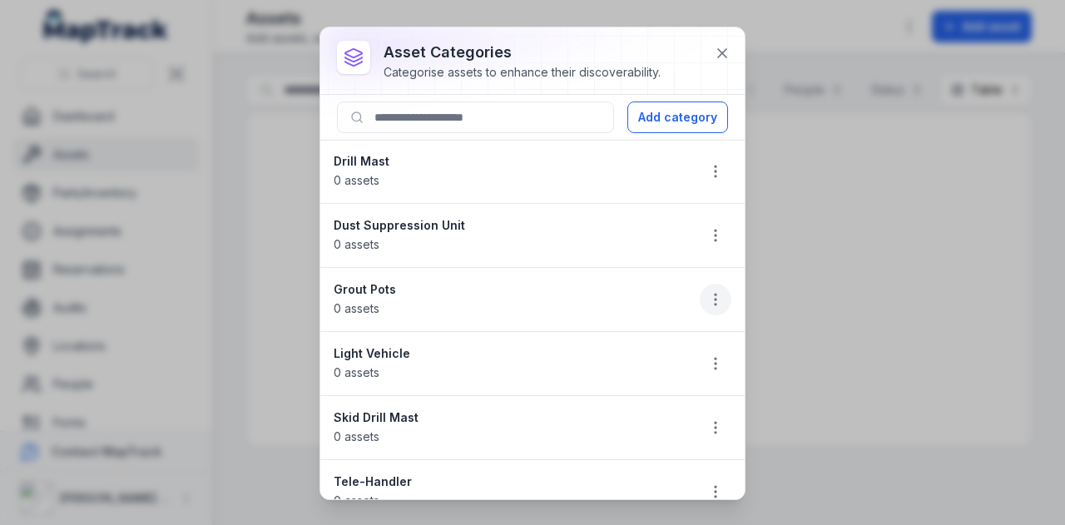
click at [714, 295] on button "button" at bounding box center [715, 300] width 32 height 32
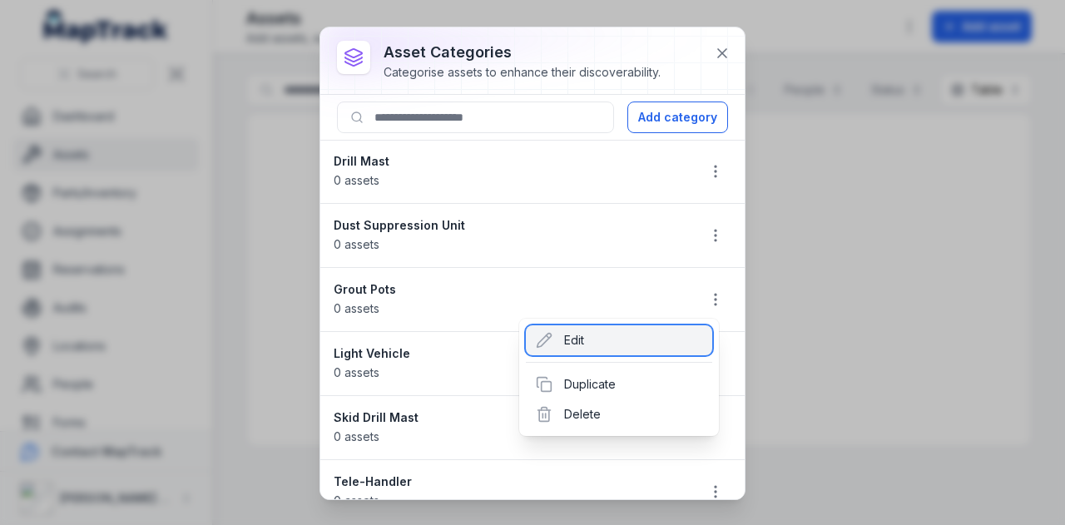
click at [600, 343] on div "Edit" at bounding box center [619, 340] width 186 height 30
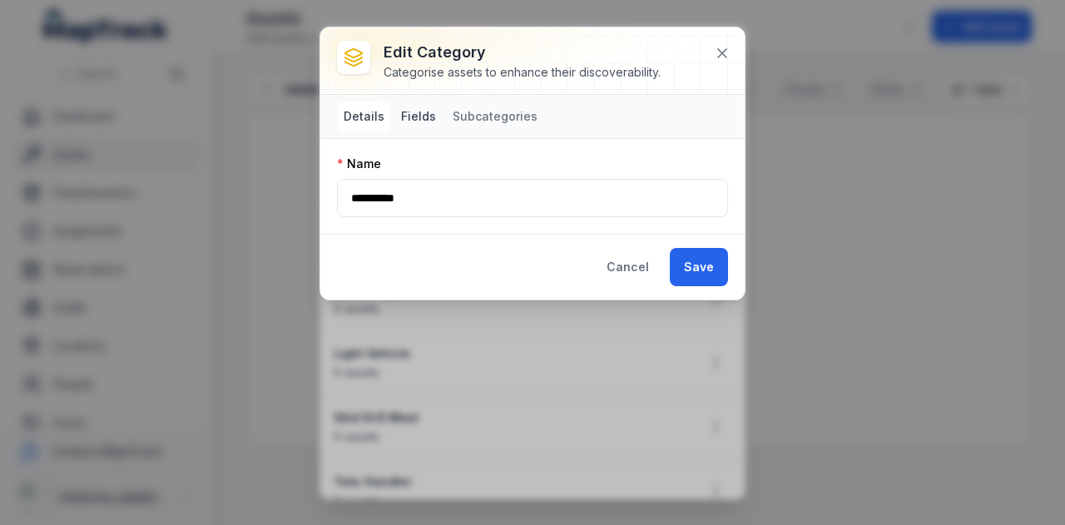
click at [413, 111] on button "Fields" at bounding box center [418, 116] width 48 height 30
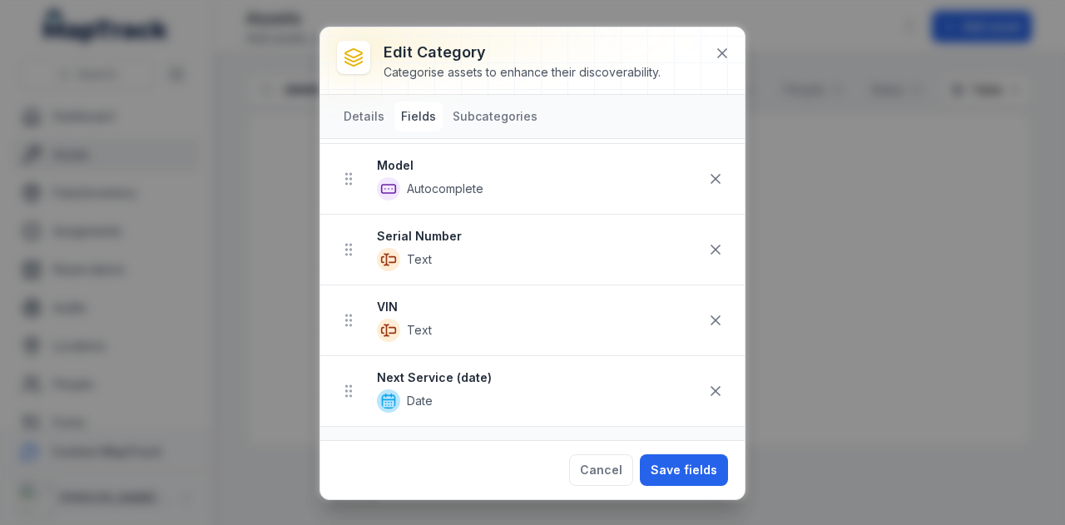
scroll to position [257, 0]
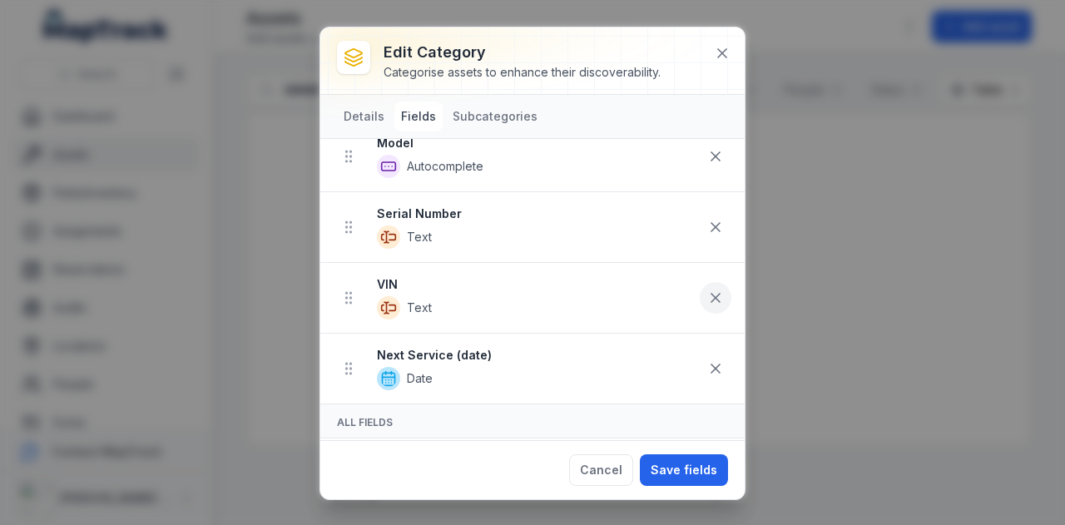
click at [711, 295] on icon at bounding box center [715, 298] width 8 height 8
click at [675, 466] on button "Save fields" at bounding box center [684, 470] width 88 height 32
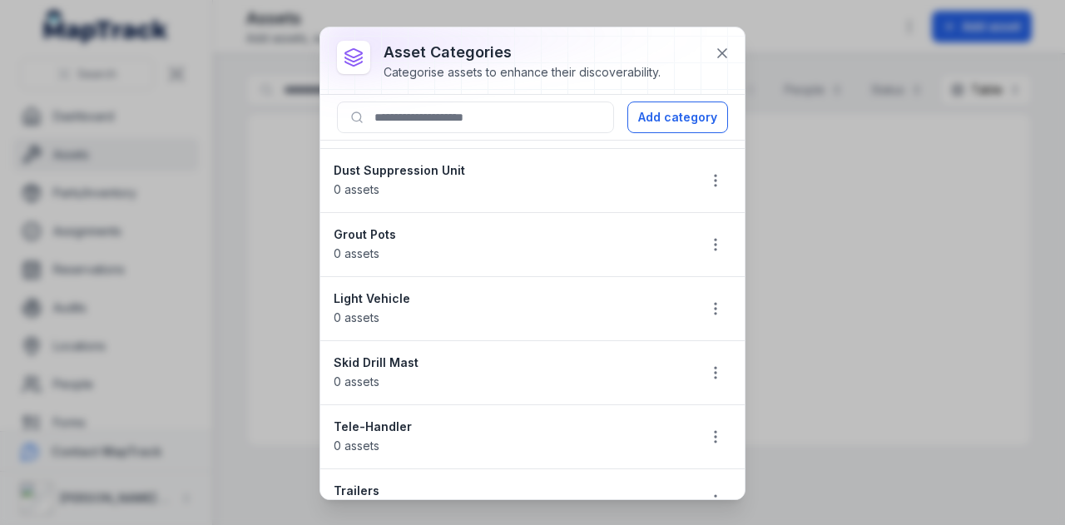
scroll to position [83, 0]
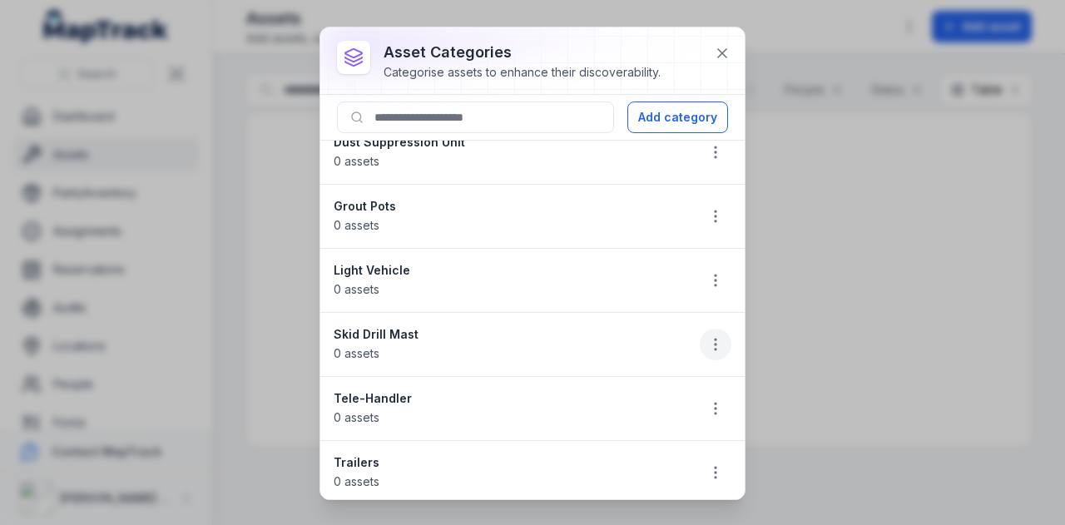
click at [699, 334] on button "button" at bounding box center [715, 345] width 32 height 32
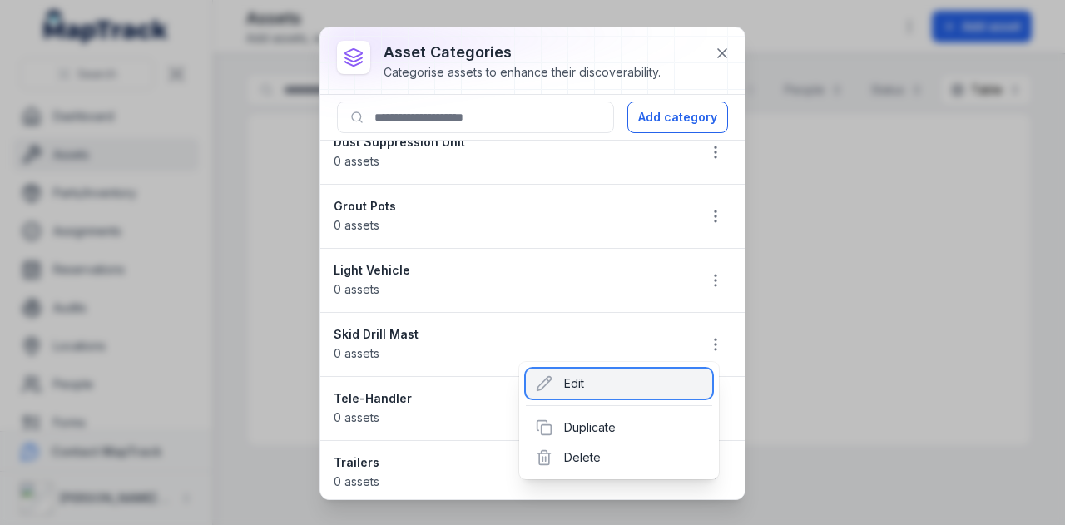
click at [602, 383] on div "Edit" at bounding box center [619, 383] width 186 height 30
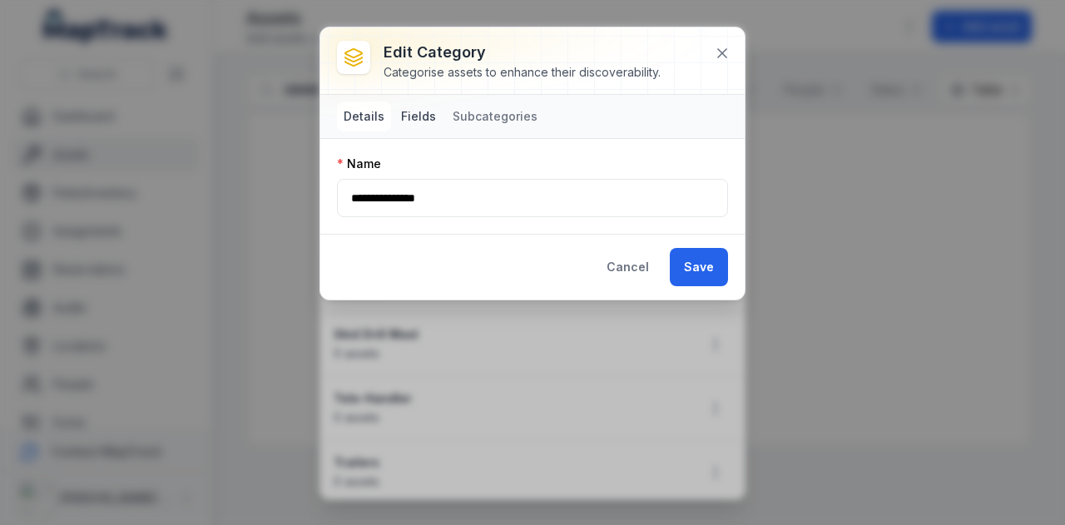
click at [413, 109] on button "Fields" at bounding box center [418, 116] width 48 height 30
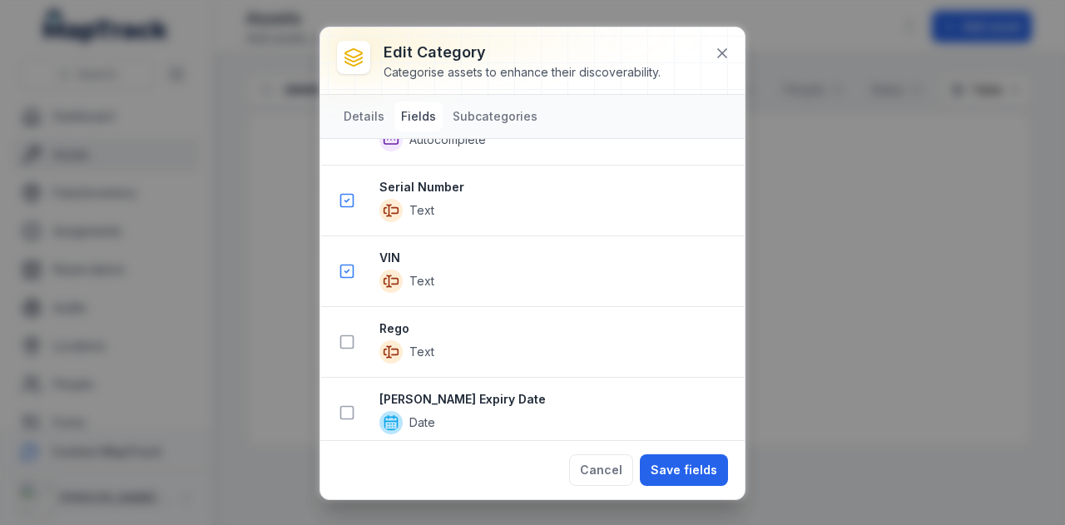
scroll to position [739, 0]
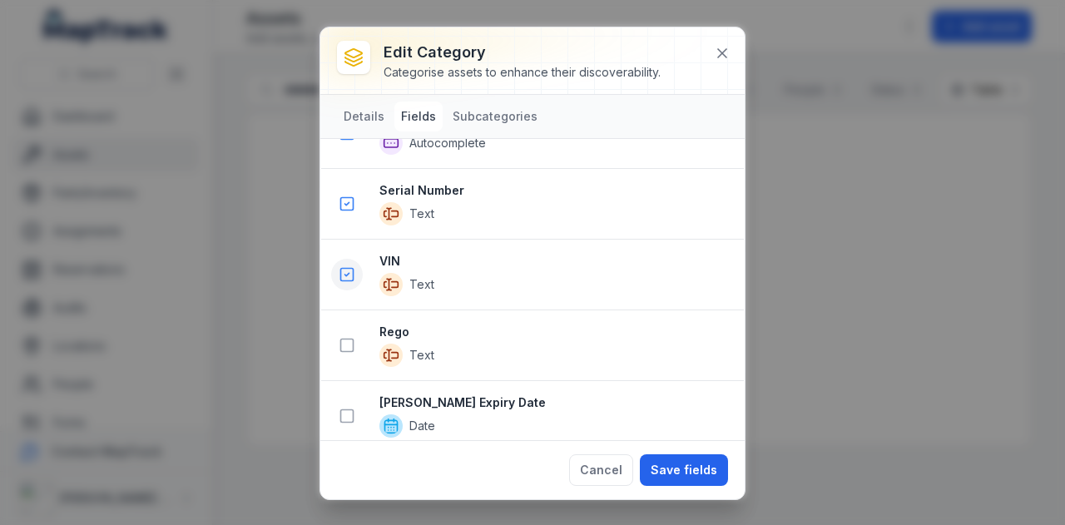
click at [347, 274] on icon at bounding box center [346, 274] width 17 height 17
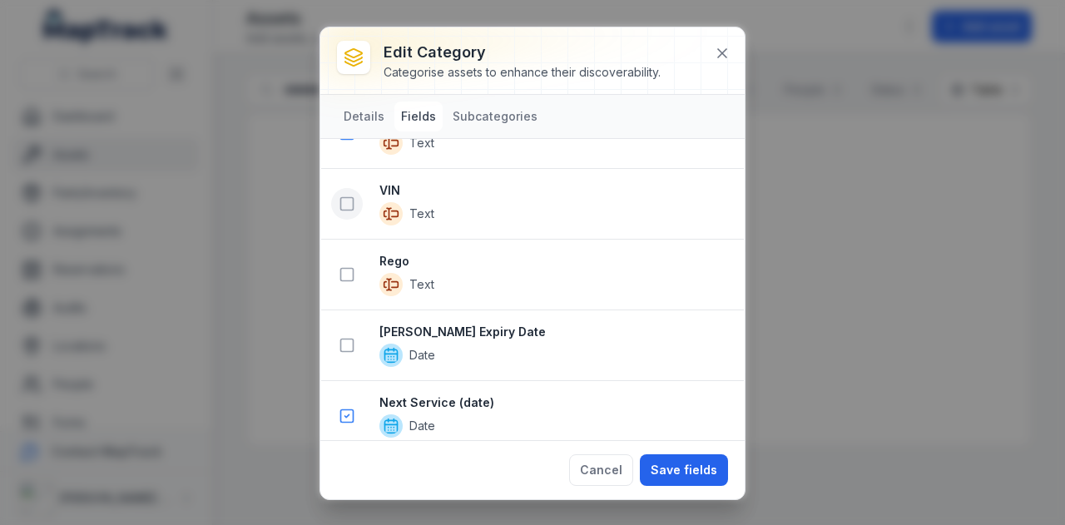
scroll to position [669, 0]
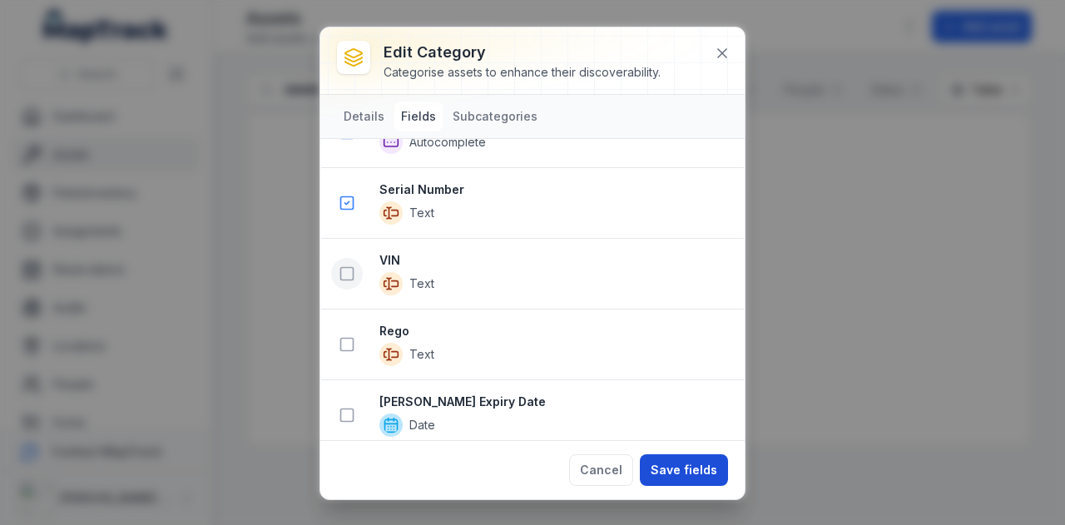
click at [695, 460] on button "Save fields" at bounding box center [684, 470] width 88 height 32
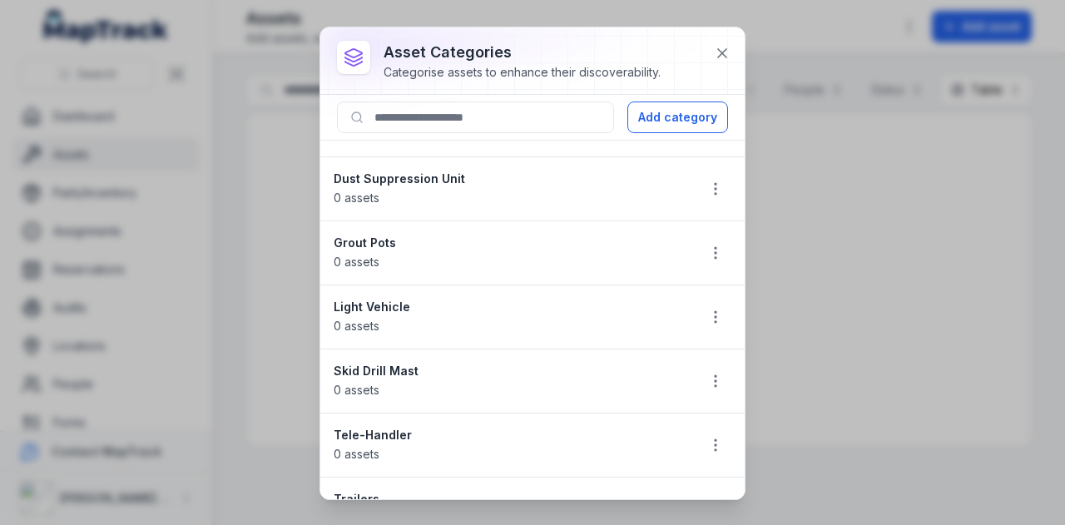
scroll to position [83, 0]
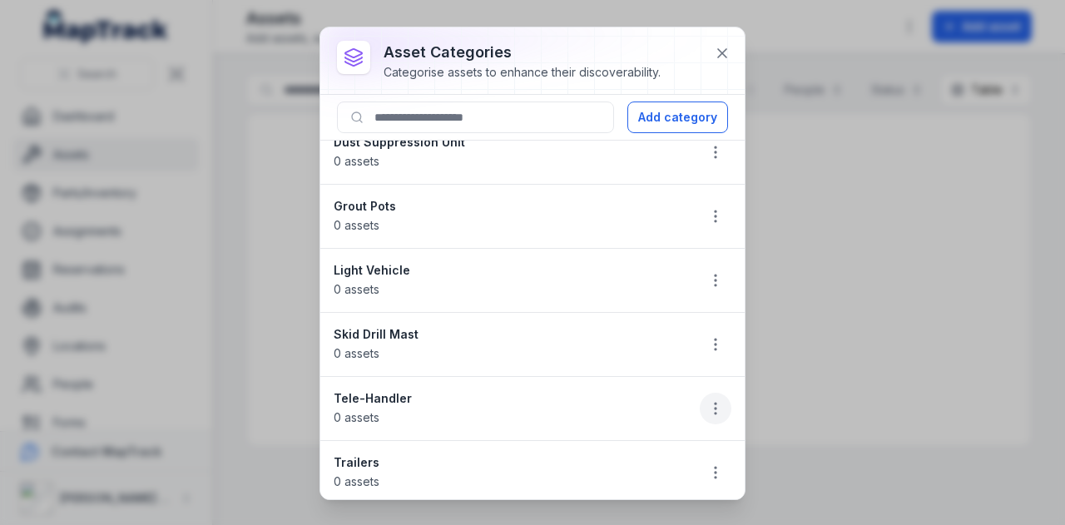
click at [699, 393] on button "button" at bounding box center [715, 409] width 32 height 32
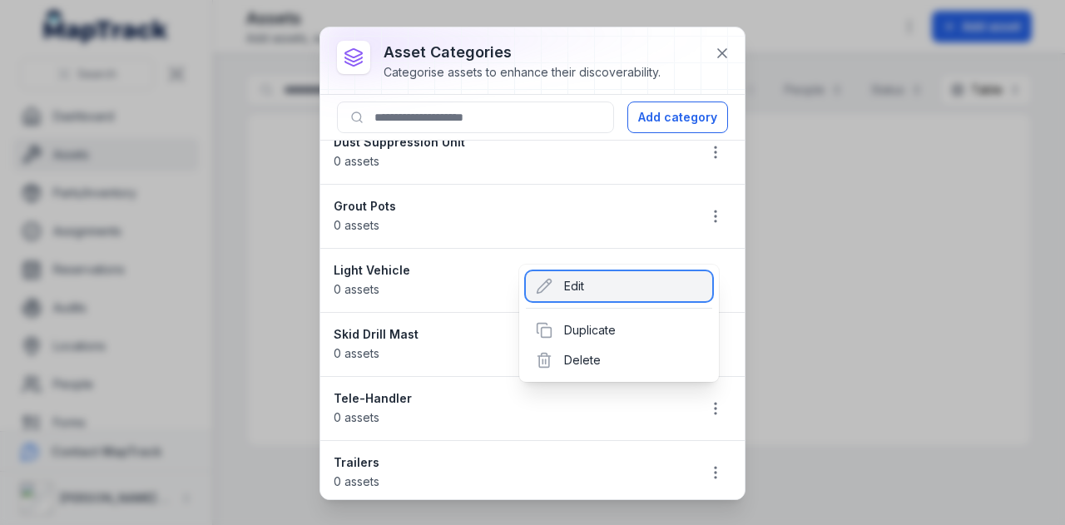
click at [620, 294] on div "Edit" at bounding box center [619, 286] width 186 height 30
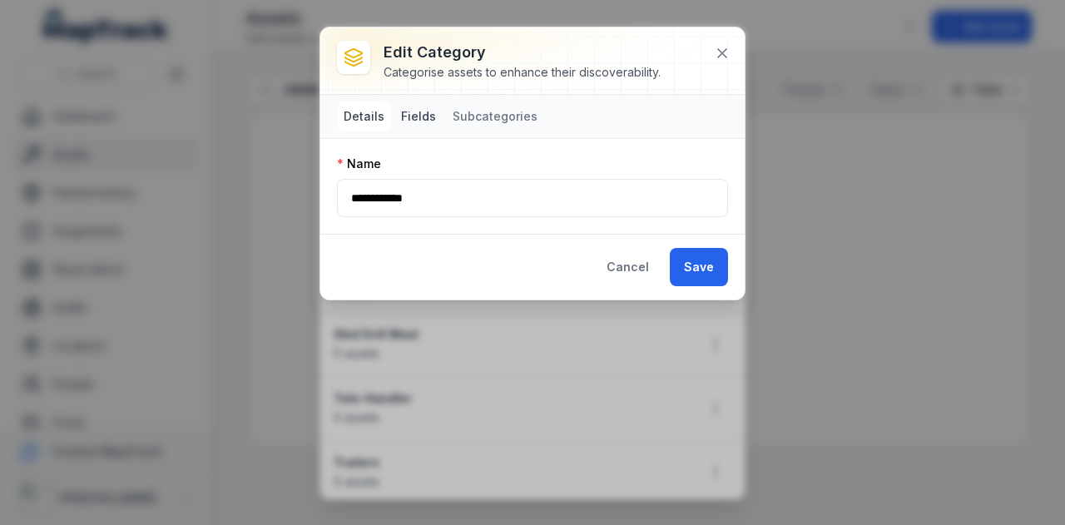
click at [427, 112] on button "Fields" at bounding box center [418, 116] width 48 height 30
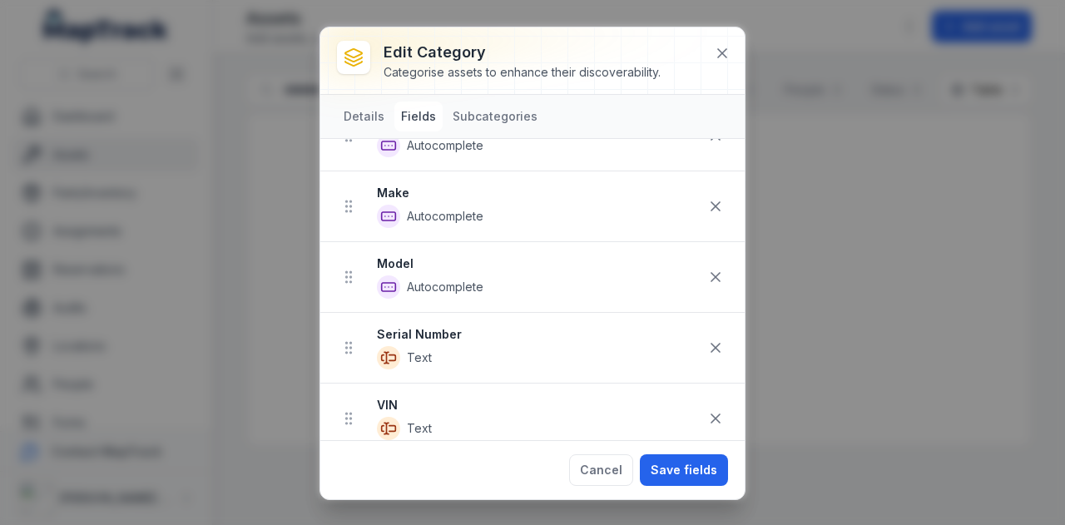
scroll to position [250, 0]
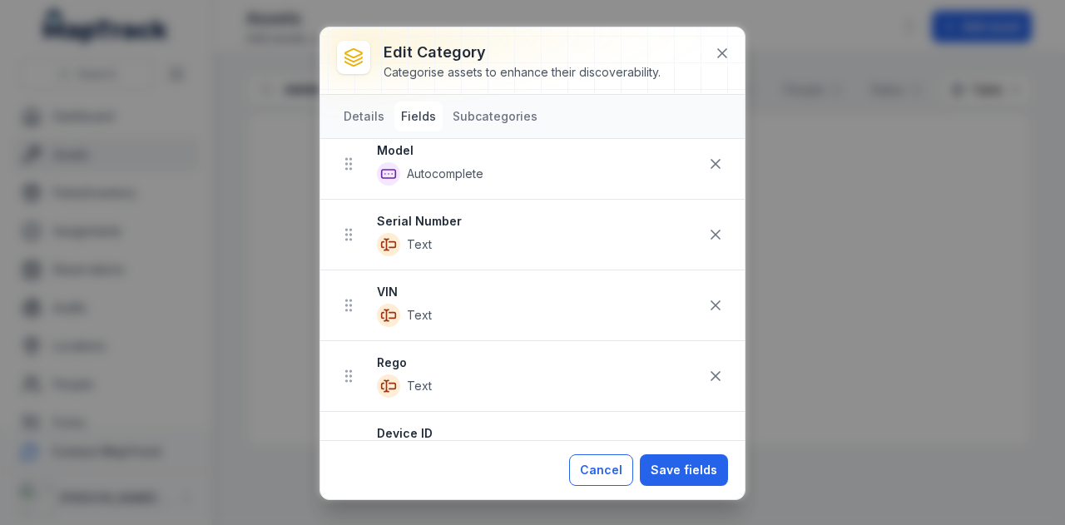
click at [604, 482] on button "Cancel" at bounding box center [601, 470] width 64 height 32
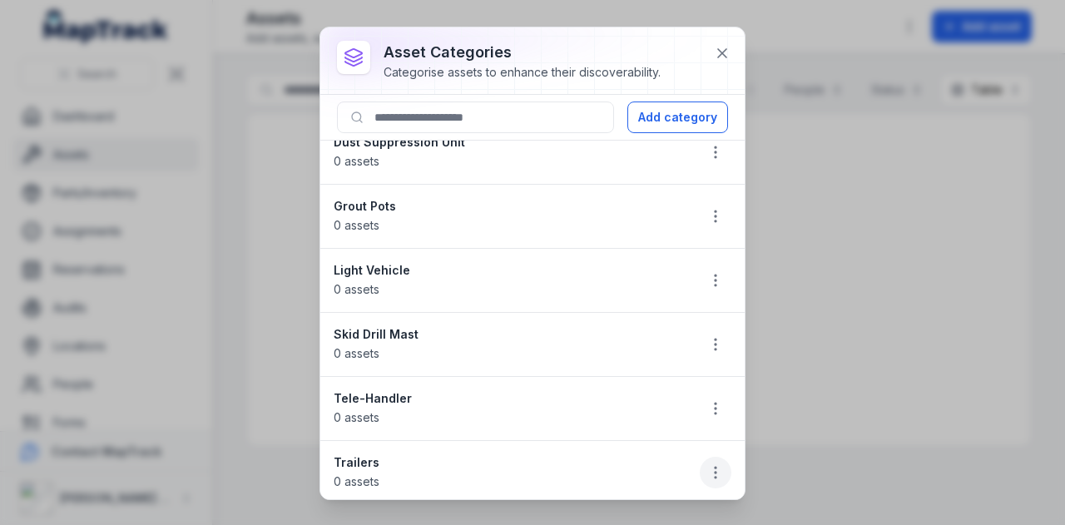
click at [707, 458] on button "button" at bounding box center [715, 473] width 32 height 32
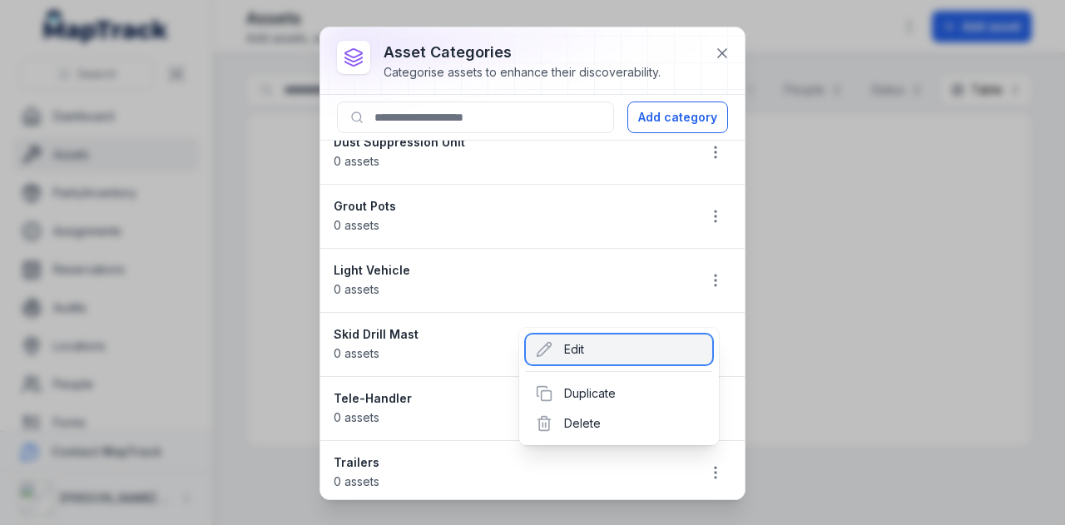
click at [635, 343] on div "Edit" at bounding box center [619, 349] width 186 height 30
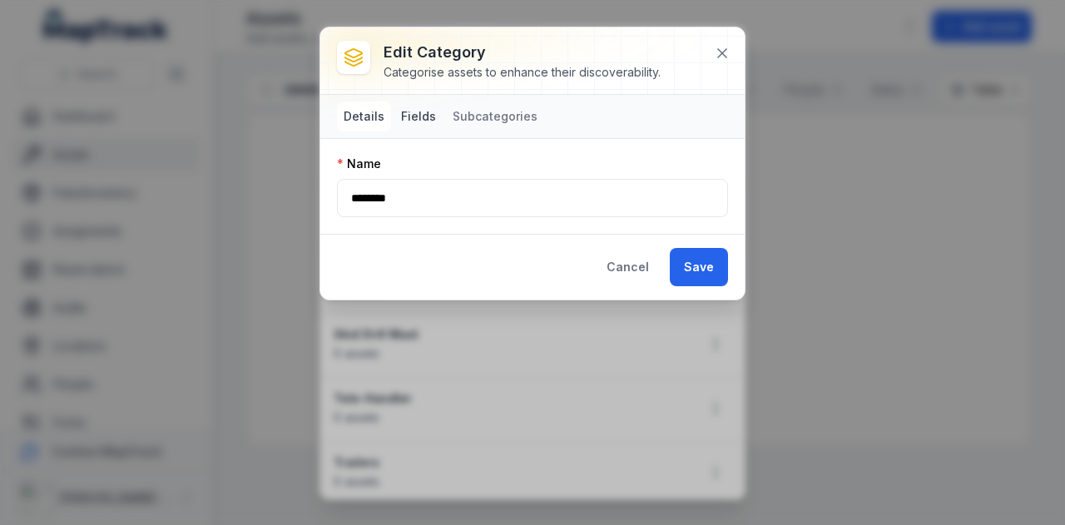
click at [421, 110] on button "Fields" at bounding box center [418, 116] width 48 height 30
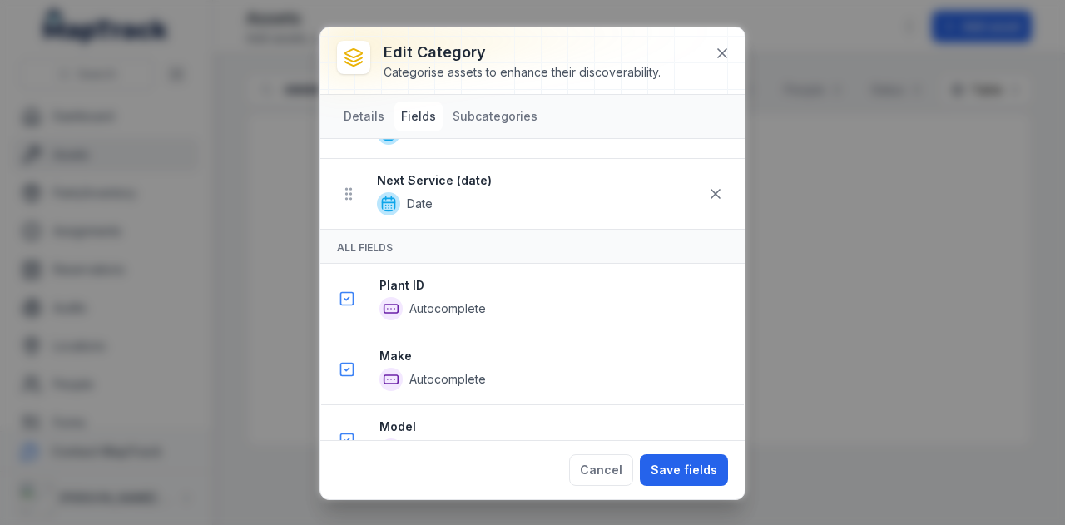
scroll to position [0, 0]
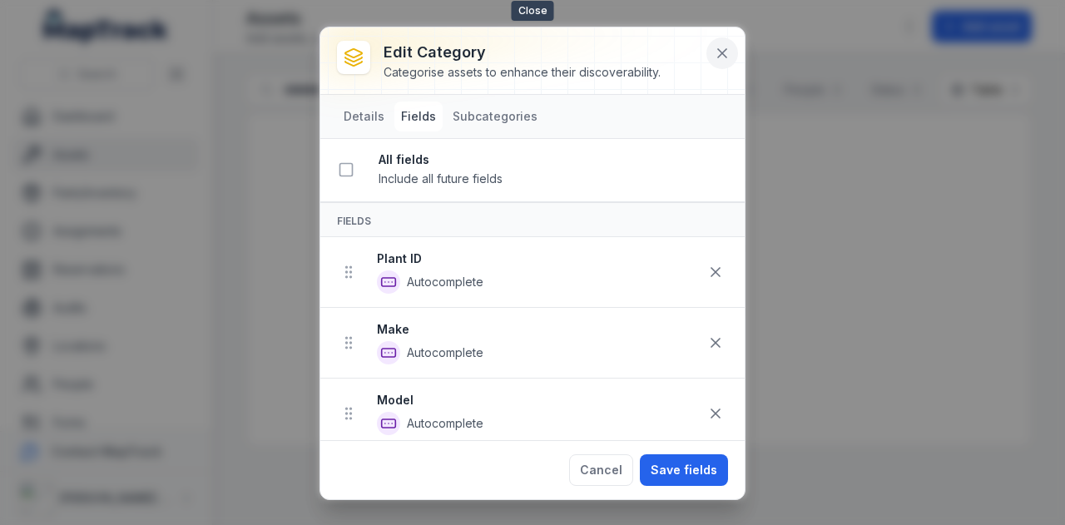
click at [724, 51] on icon at bounding box center [722, 53] width 8 height 8
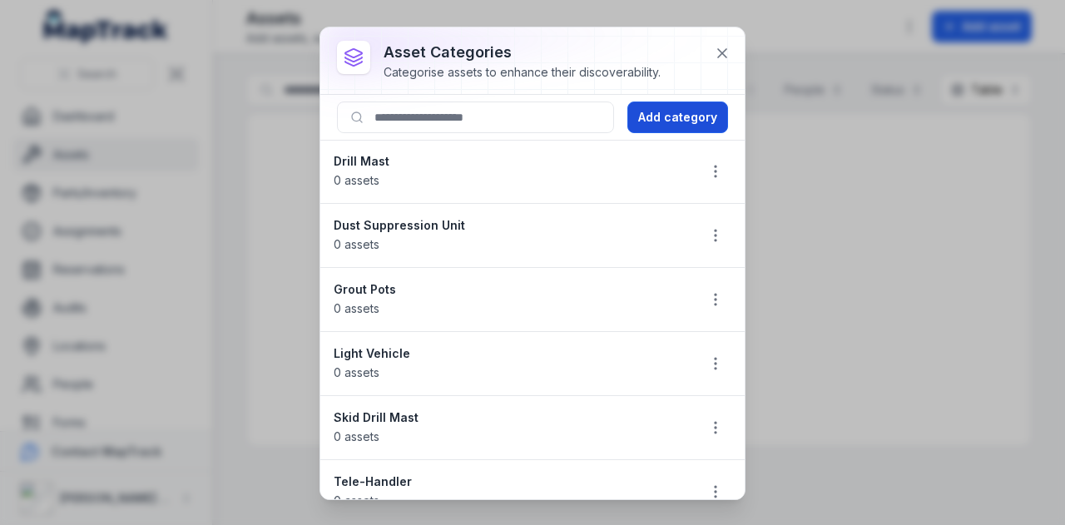
click at [672, 122] on button "Add category" at bounding box center [677, 117] width 101 height 32
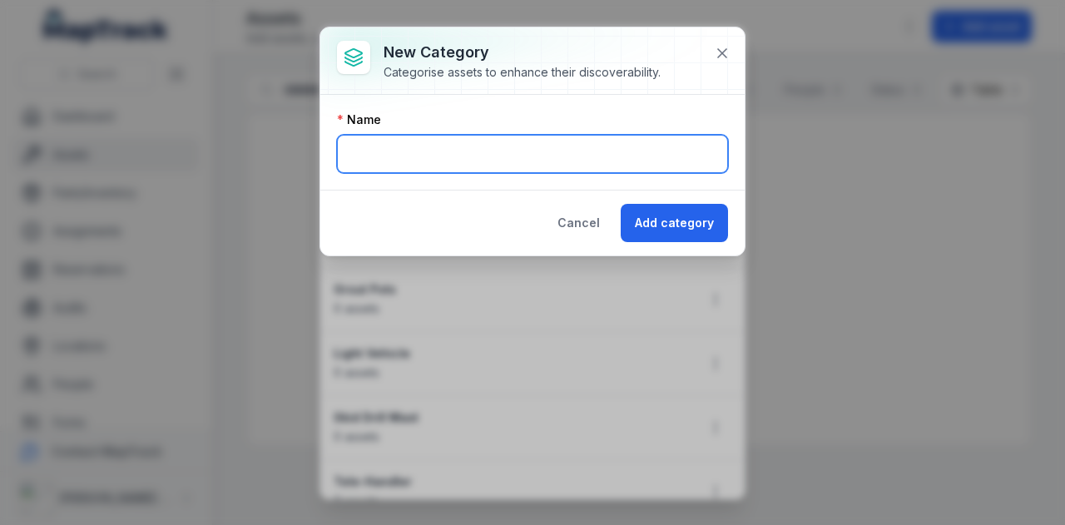
click at [506, 152] on input "text" at bounding box center [532, 154] width 391 height 38
type input "**********"
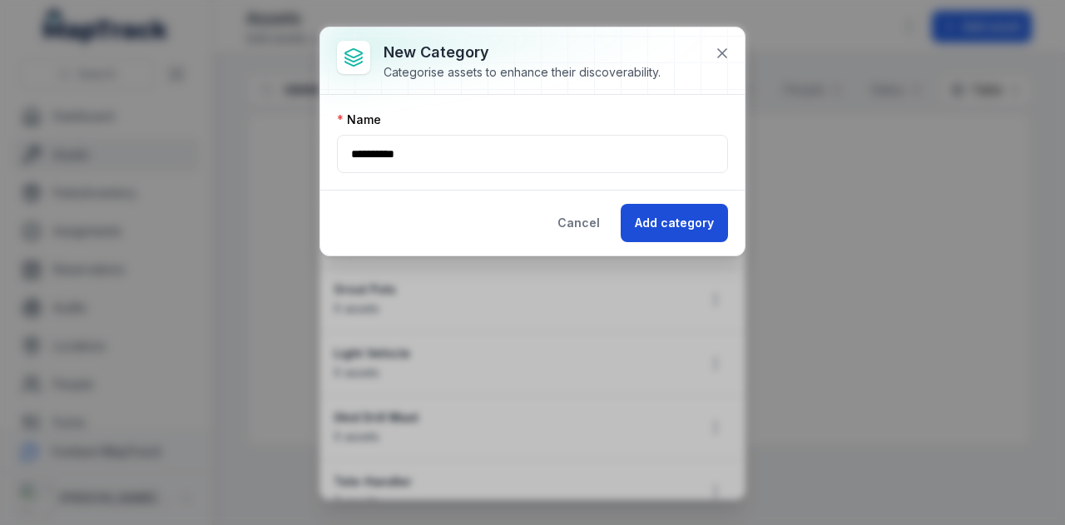
click at [682, 219] on button "Add category" at bounding box center [673, 223] width 107 height 38
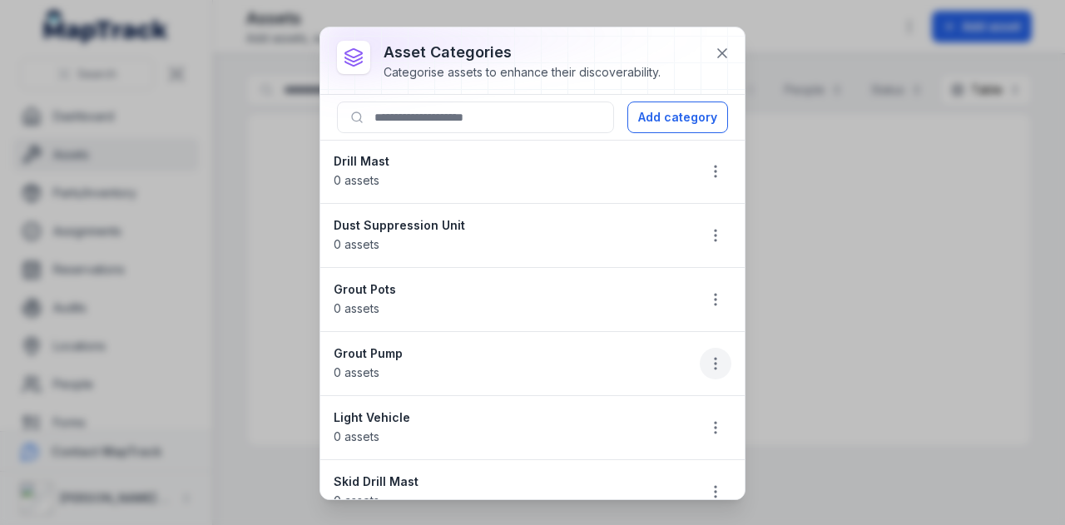
click at [707, 355] on icon "button" at bounding box center [715, 363] width 17 height 17
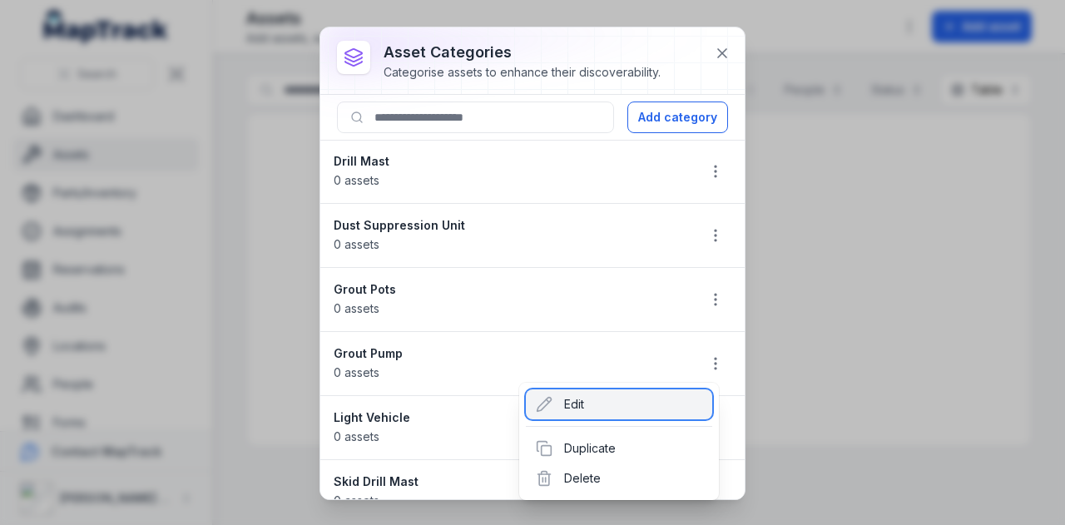
click at [628, 400] on div "Edit" at bounding box center [619, 404] width 186 height 30
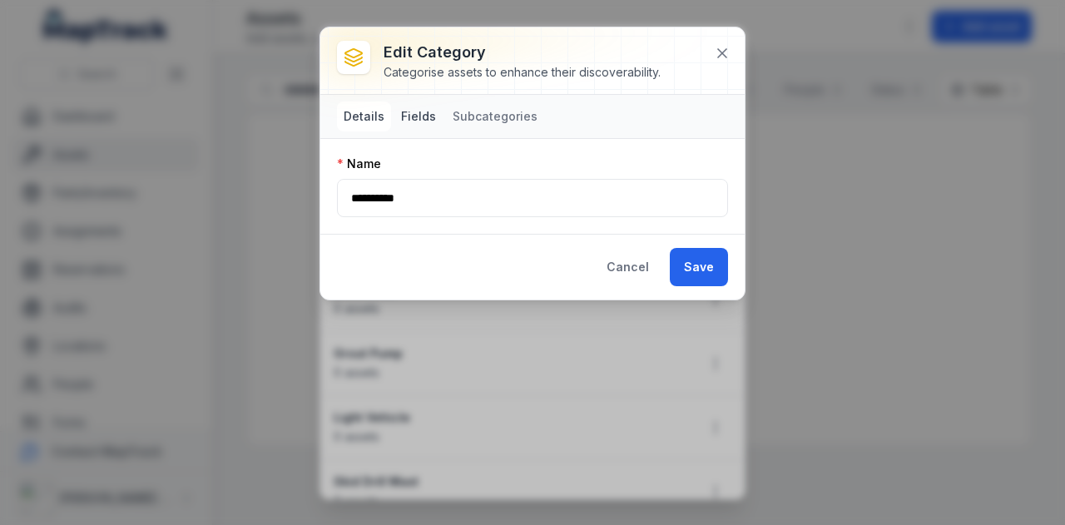
click at [431, 111] on button "Fields" at bounding box center [418, 116] width 48 height 30
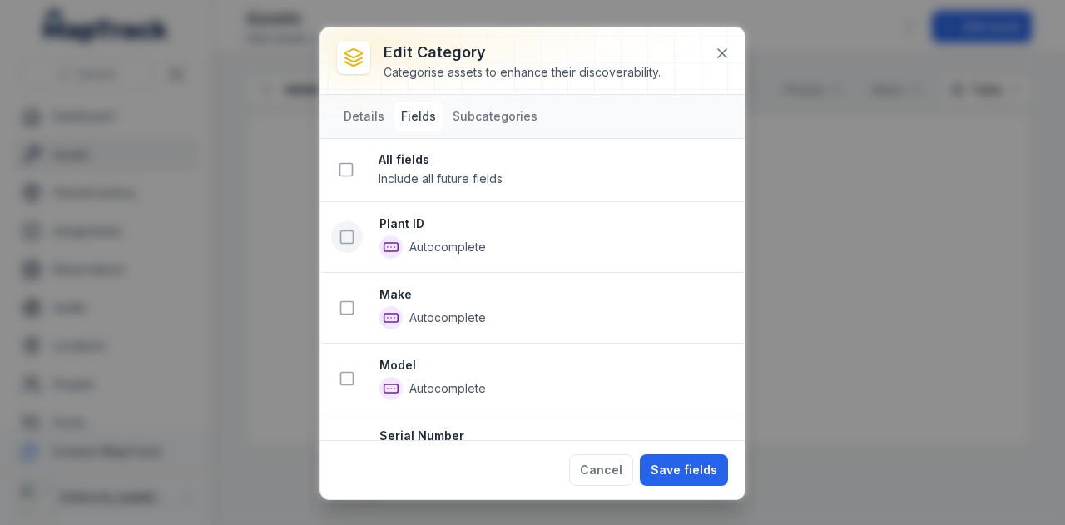
click at [349, 225] on button at bounding box center [347, 237] width 32 height 32
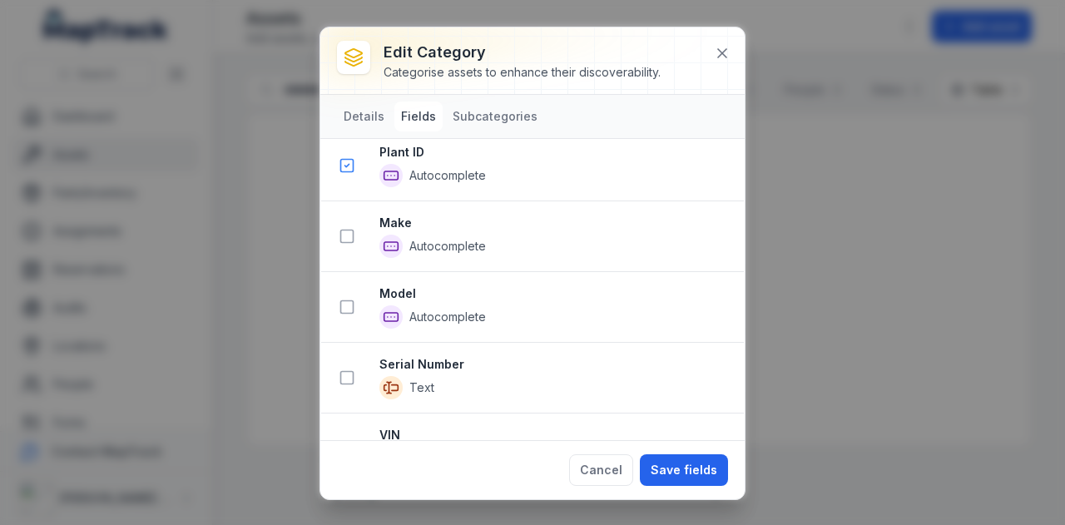
scroll to position [232, 0]
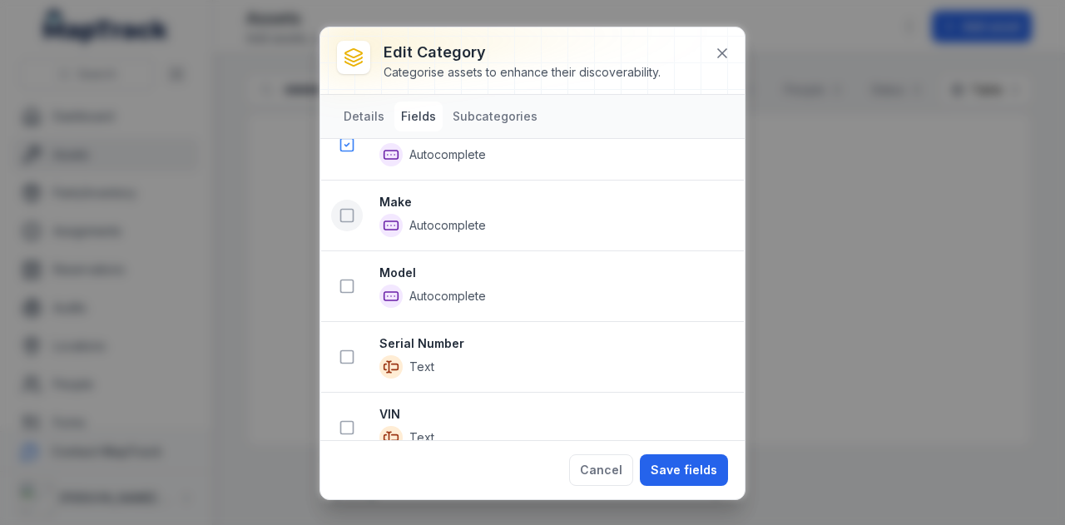
click at [347, 210] on rect at bounding box center [347, 216] width 12 height 12
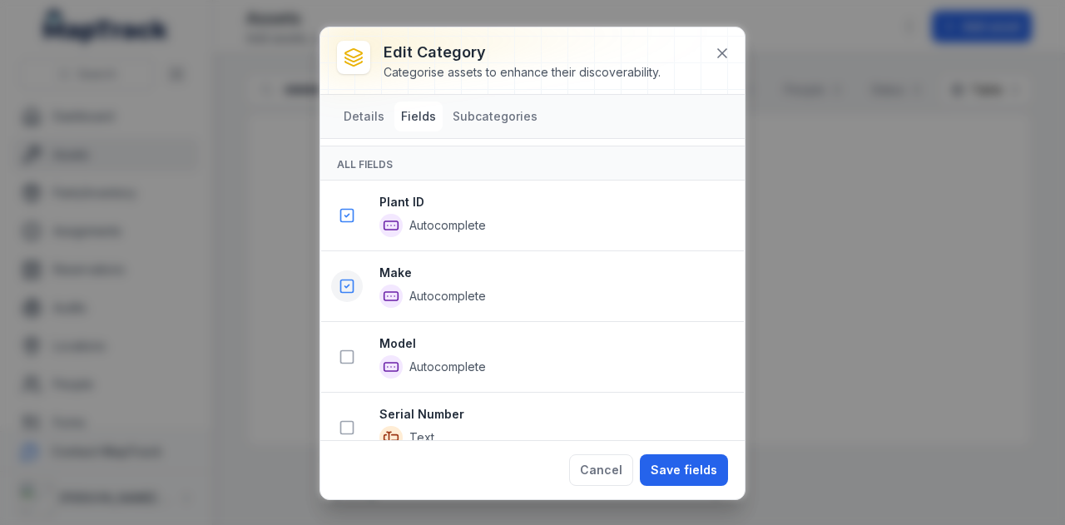
scroll to position [303, 0]
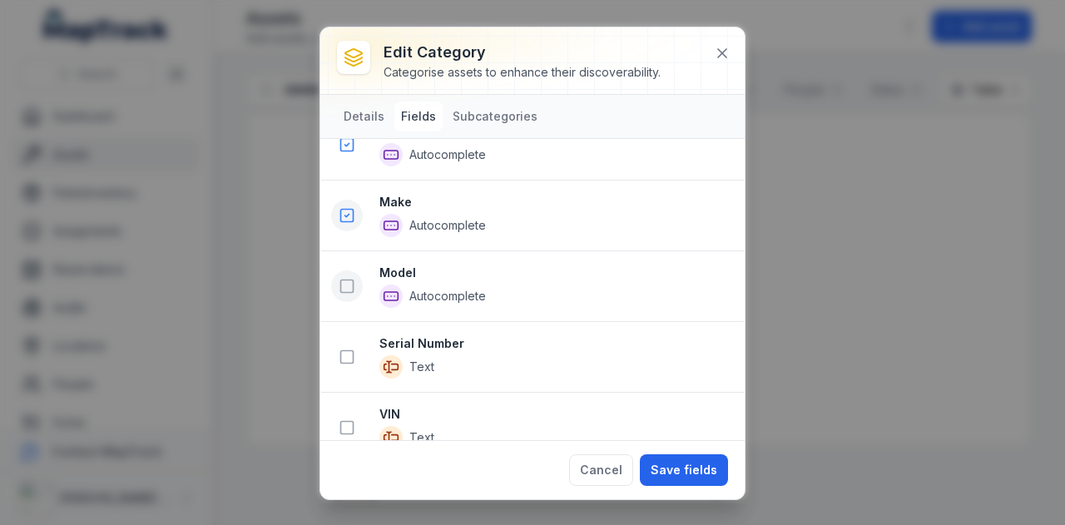
click at [348, 278] on icon at bounding box center [346, 286] width 17 height 17
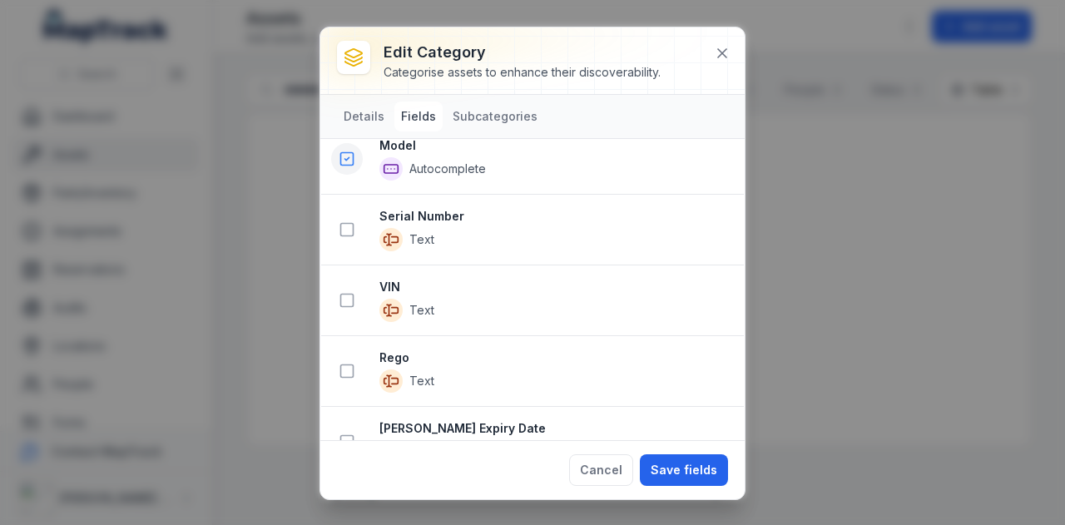
scroll to position [564, 0]
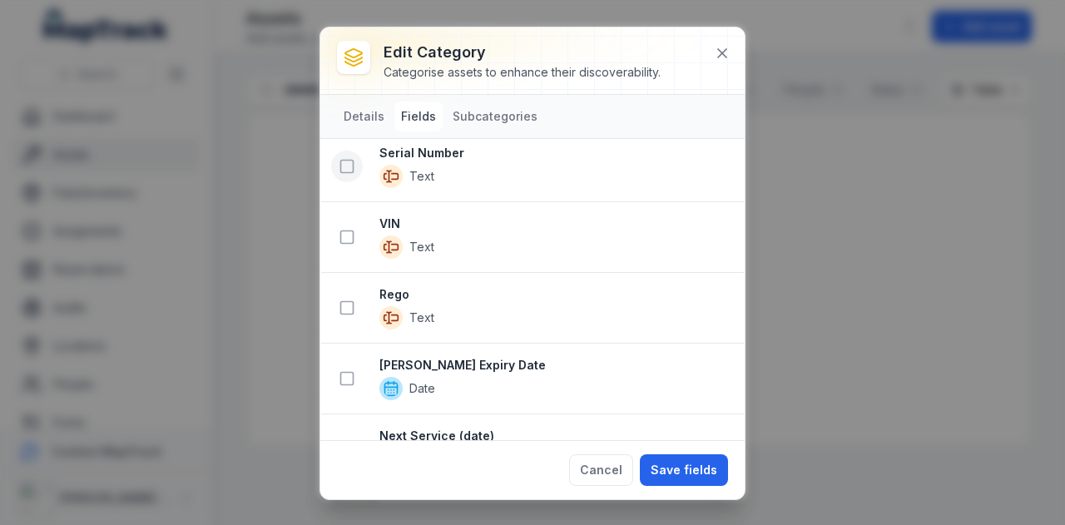
click at [344, 164] on icon at bounding box center [346, 166] width 17 height 17
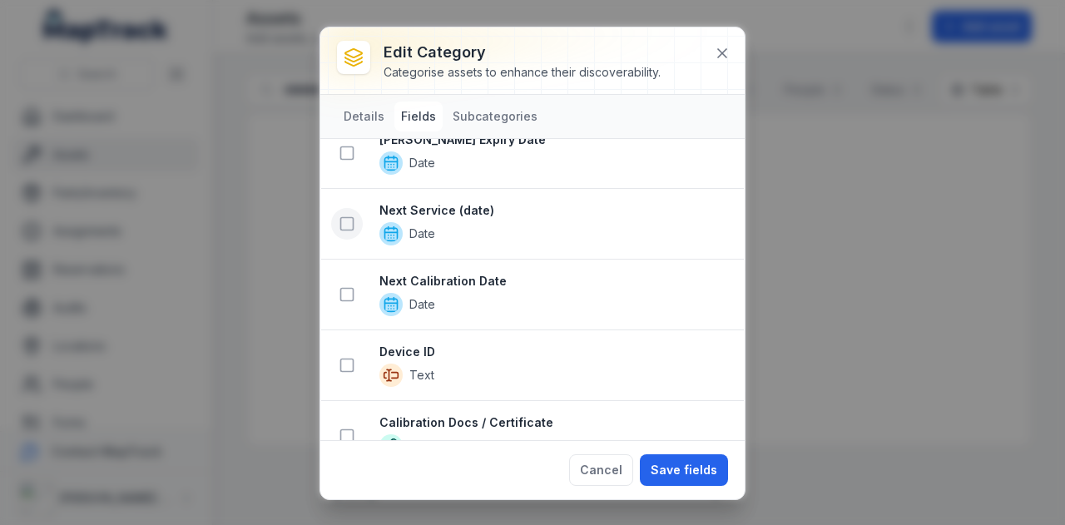
click at [343, 220] on icon at bounding box center [346, 223] width 17 height 17
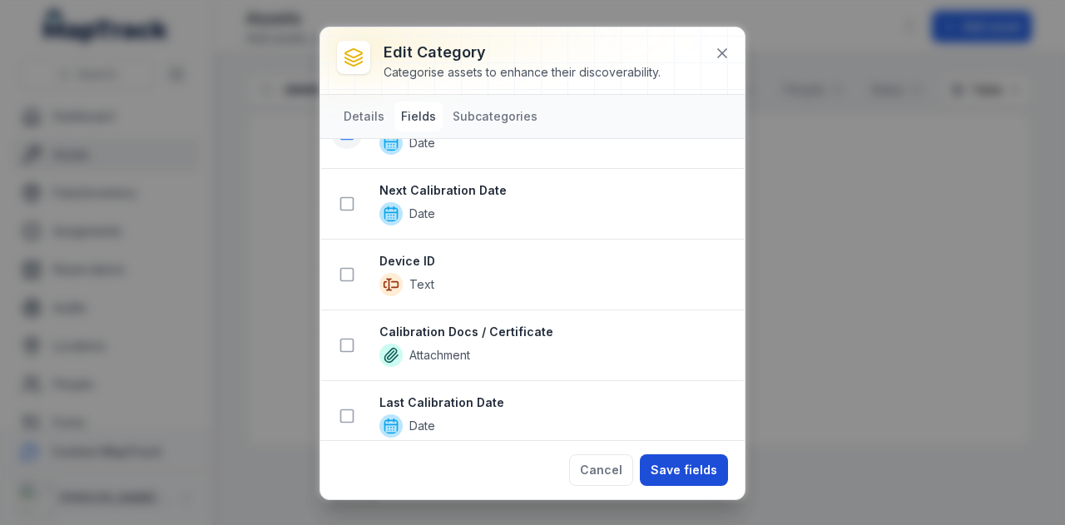
click at [684, 472] on button "Save fields" at bounding box center [684, 470] width 88 height 32
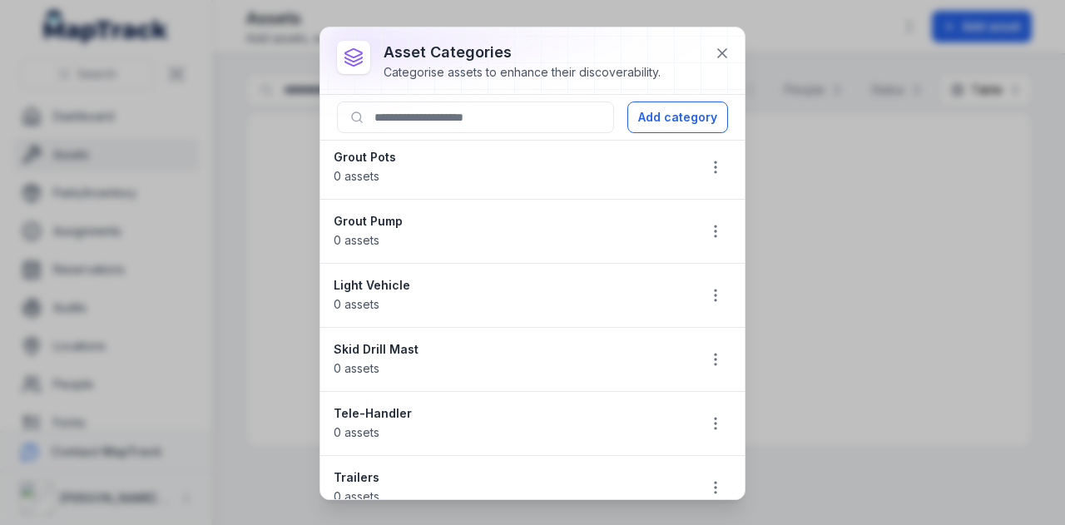
scroll to position [0, 0]
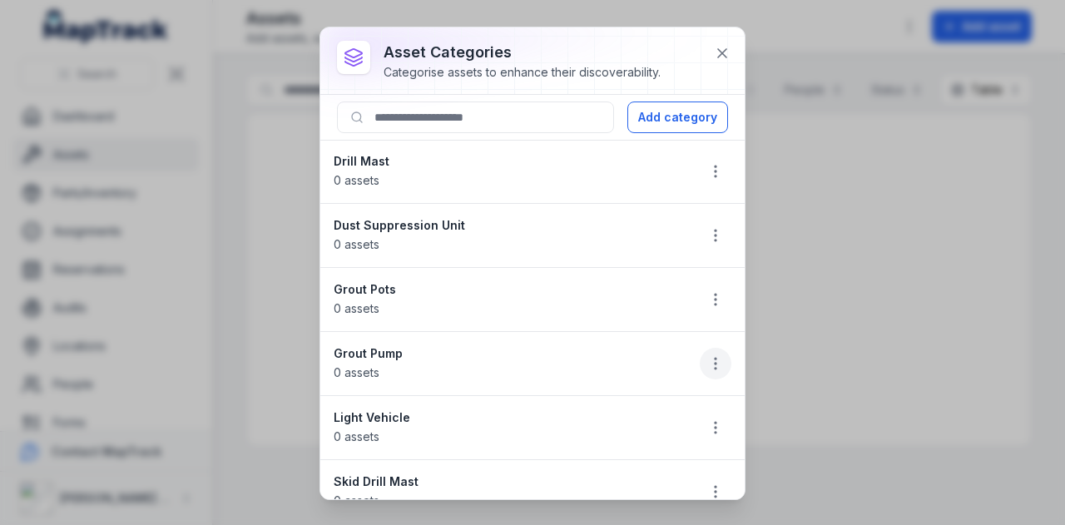
click at [707, 365] on icon "button" at bounding box center [715, 363] width 17 height 17
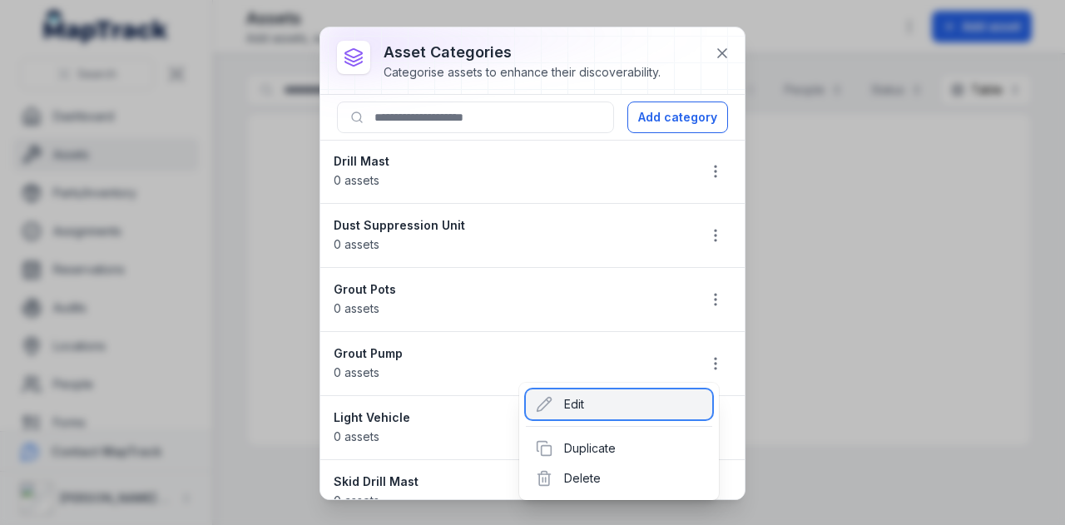
click at [660, 395] on div "Edit" at bounding box center [619, 404] width 186 height 30
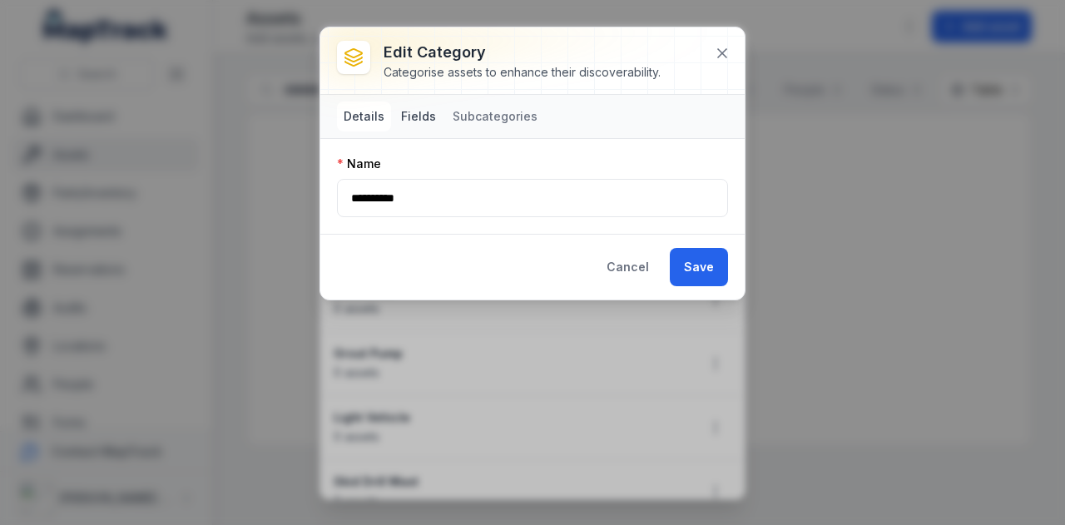
click at [434, 110] on button "Fields" at bounding box center [418, 116] width 48 height 30
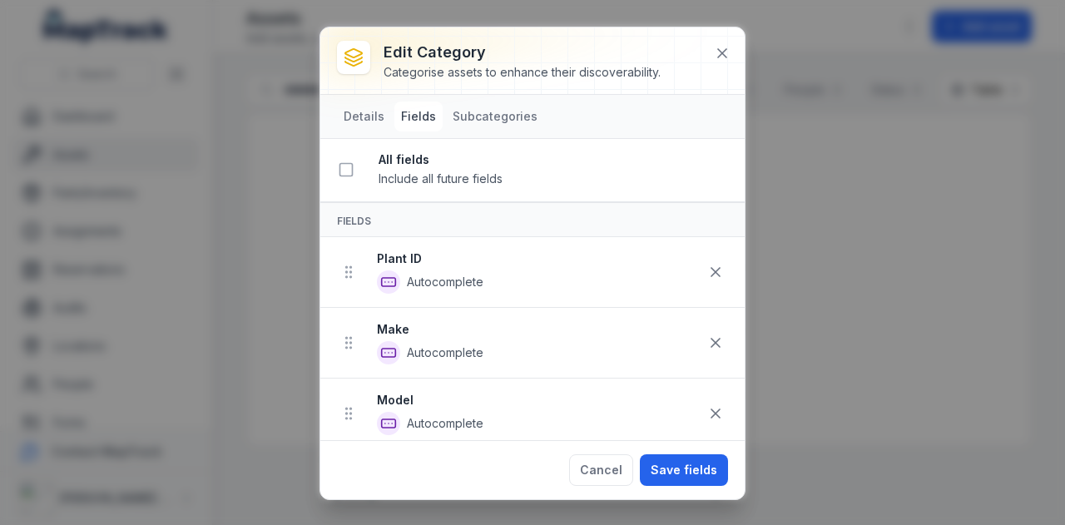
click at [710, 63] on div at bounding box center [532, 60] width 424 height 67
click at [715, 61] on icon at bounding box center [722, 53] width 17 height 17
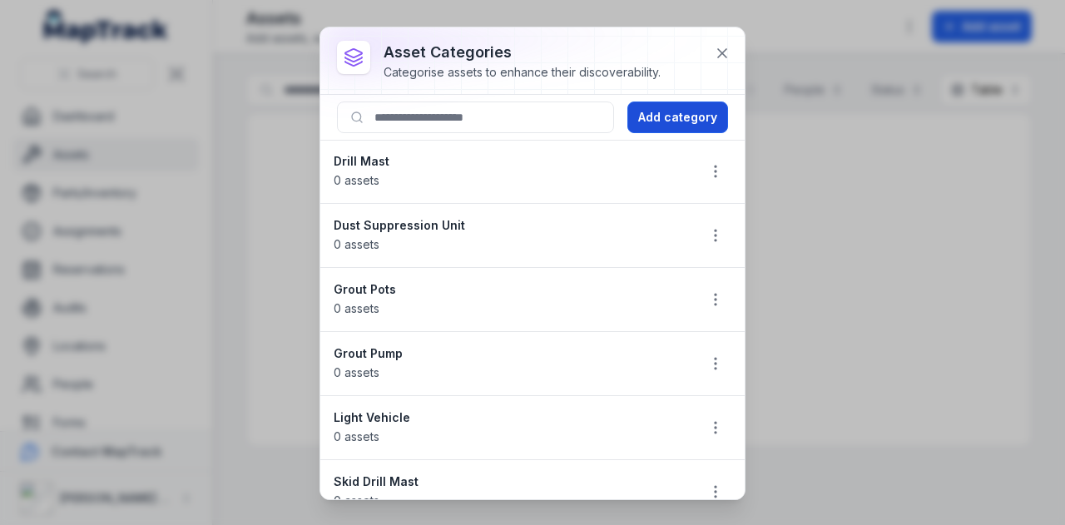
click at [683, 120] on button "Add category" at bounding box center [677, 117] width 101 height 32
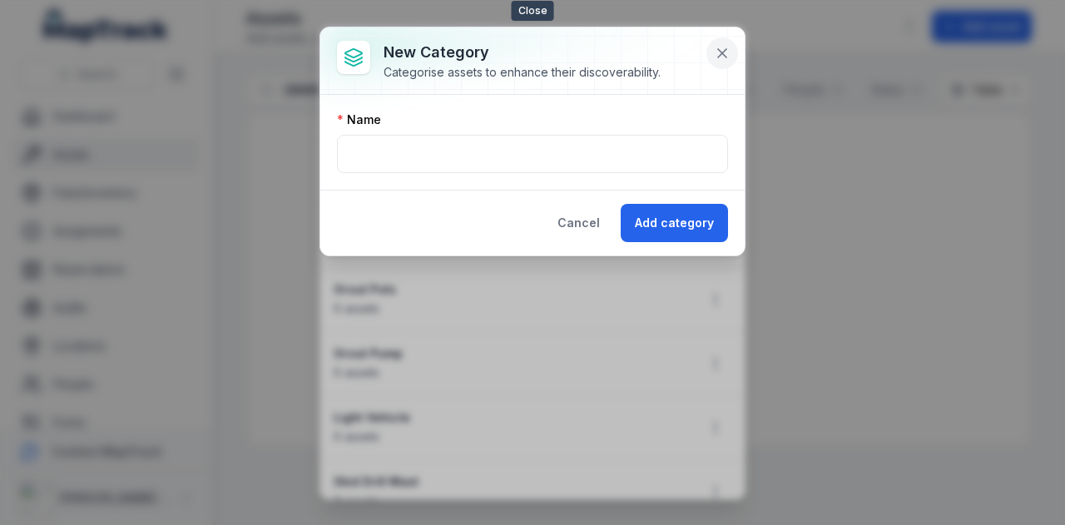
click at [734, 54] on button at bounding box center [722, 53] width 32 height 32
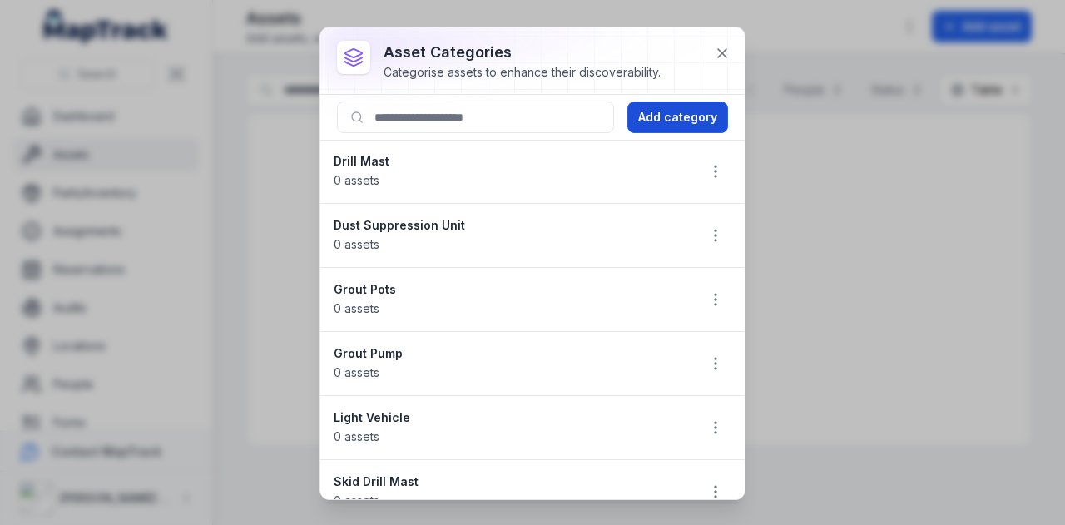
click at [649, 109] on button "Add category" at bounding box center [677, 117] width 101 height 32
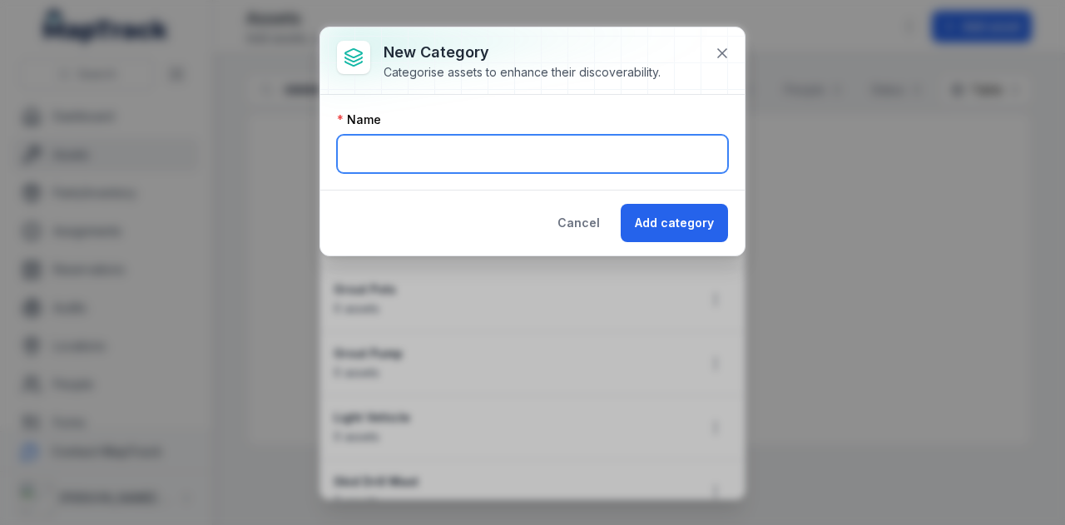
click at [422, 147] on input "text" at bounding box center [532, 154] width 391 height 38
type input "**********"
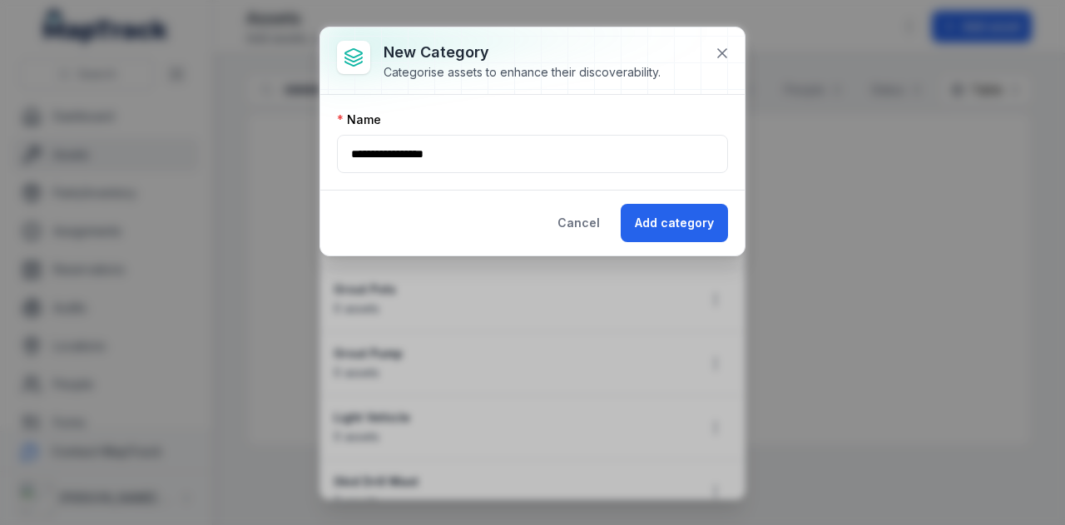
click at [393, 224] on div "Cancel Add category" at bounding box center [532, 223] width 424 height 66
click at [682, 228] on button "Add category" at bounding box center [673, 223] width 107 height 38
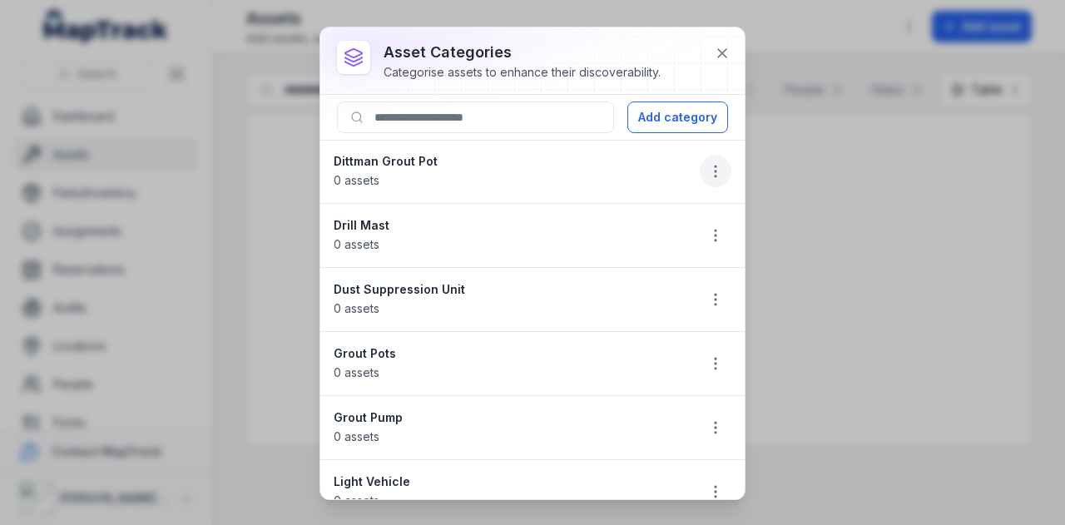
click at [707, 175] on icon "button" at bounding box center [715, 171] width 17 height 17
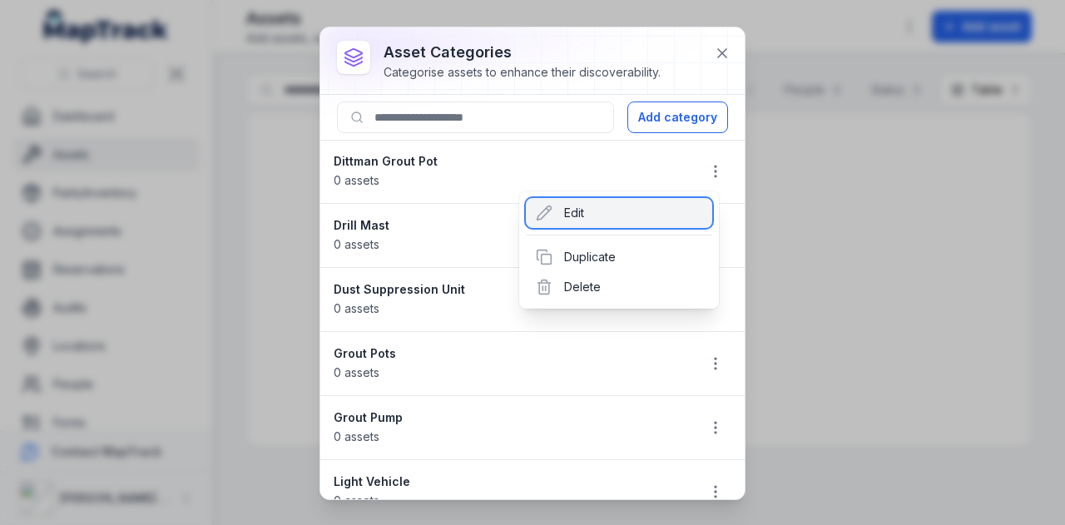
click at [654, 215] on div "Edit" at bounding box center [619, 213] width 186 height 30
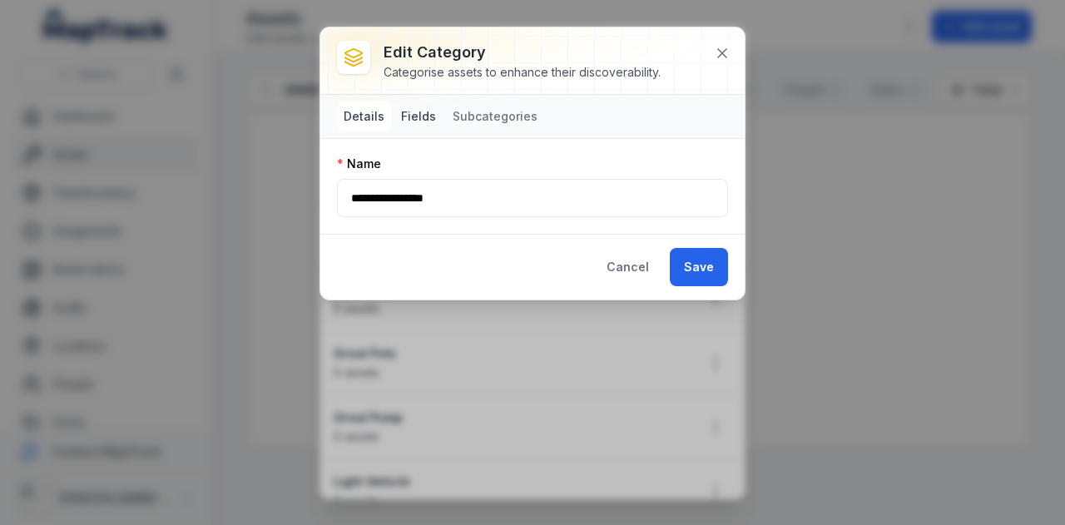
click at [418, 112] on button "Fields" at bounding box center [418, 116] width 48 height 30
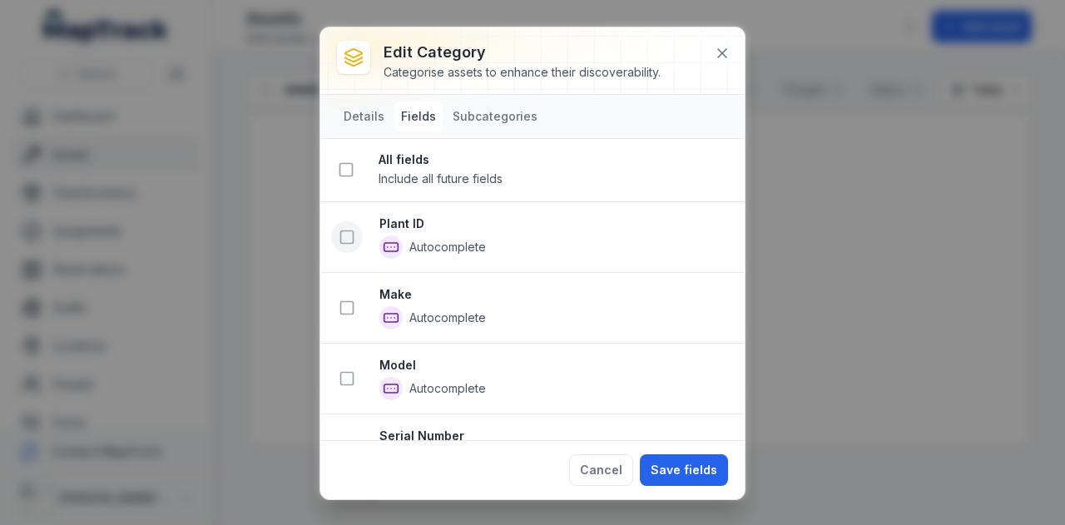
click at [348, 225] on button at bounding box center [347, 237] width 32 height 32
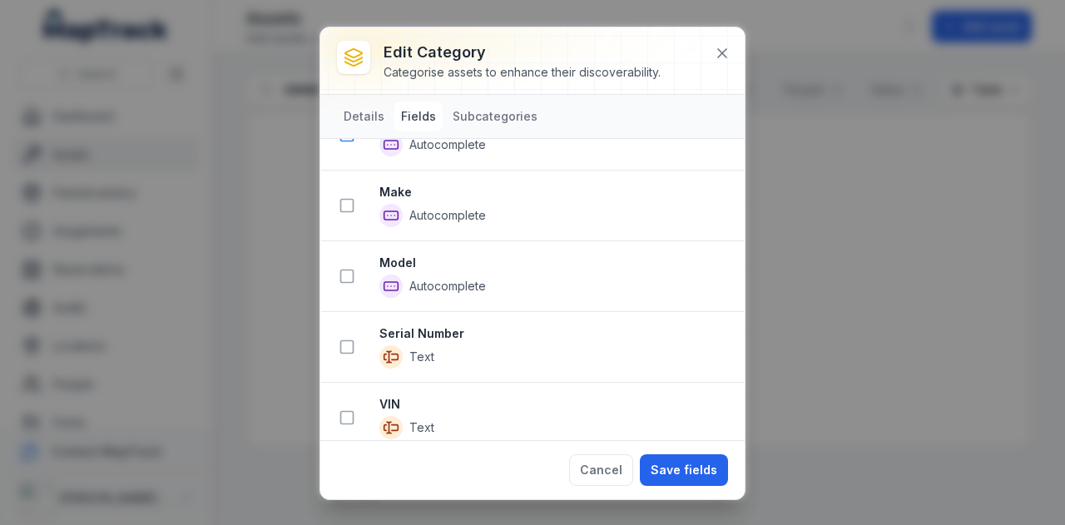
scroll to position [243, 0]
click at [354, 190] on button at bounding box center [347, 205] width 32 height 32
click at [346, 275] on icon at bounding box center [346, 276] width 17 height 17
click at [344, 347] on rect at bounding box center [347, 348] width 12 height 12
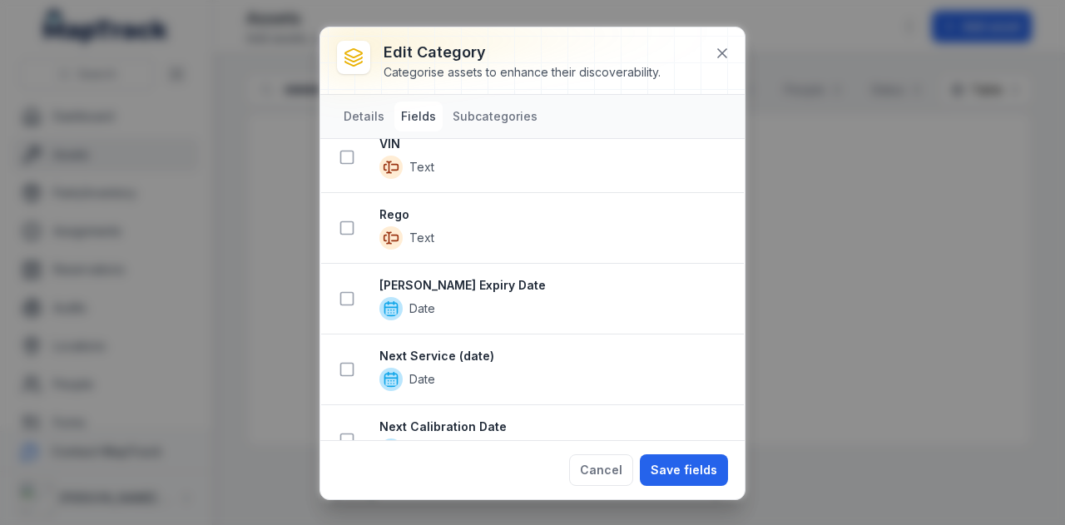
scroll to position [715, 0]
click at [353, 363] on rect at bounding box center [347, 369] width 12 height 12
click at [690, 486] on div "Cancel Save fields" at bounding box center [532, 469] width 424 height 59
click at [690, 473] on button "Save fields" at bounding box center [684, 470] width 88 height 32
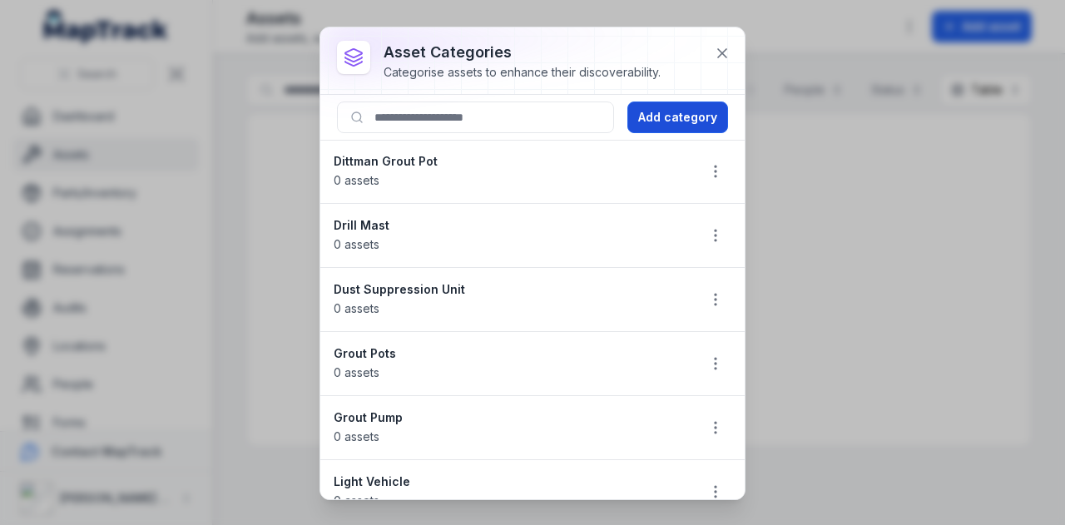
click at [699, 123] on button "Add category" at bounding box center [677, 117] width 101 height 32
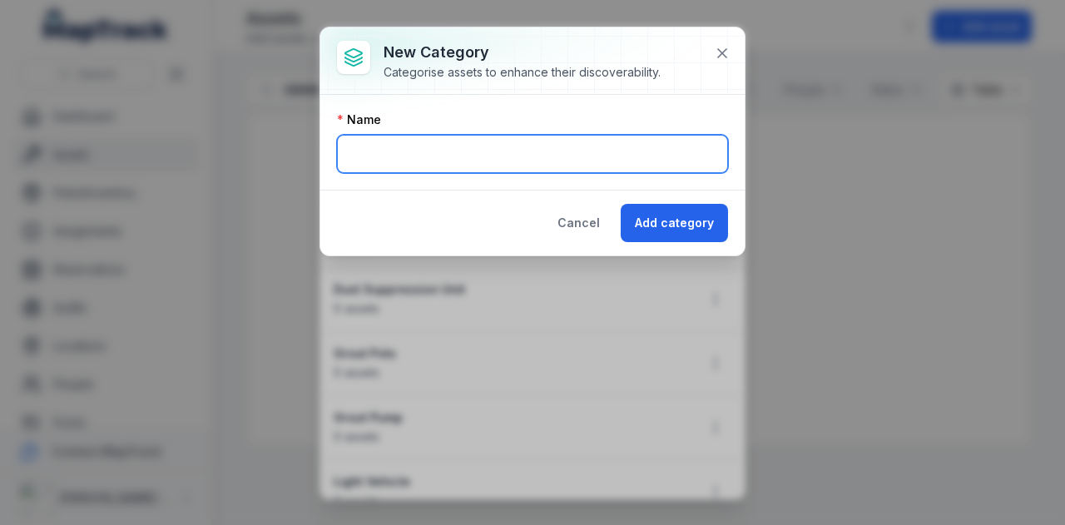
click at [476, 148] on input "text" at bounding box center [532, 154] width 391 height 38
type input "**********"
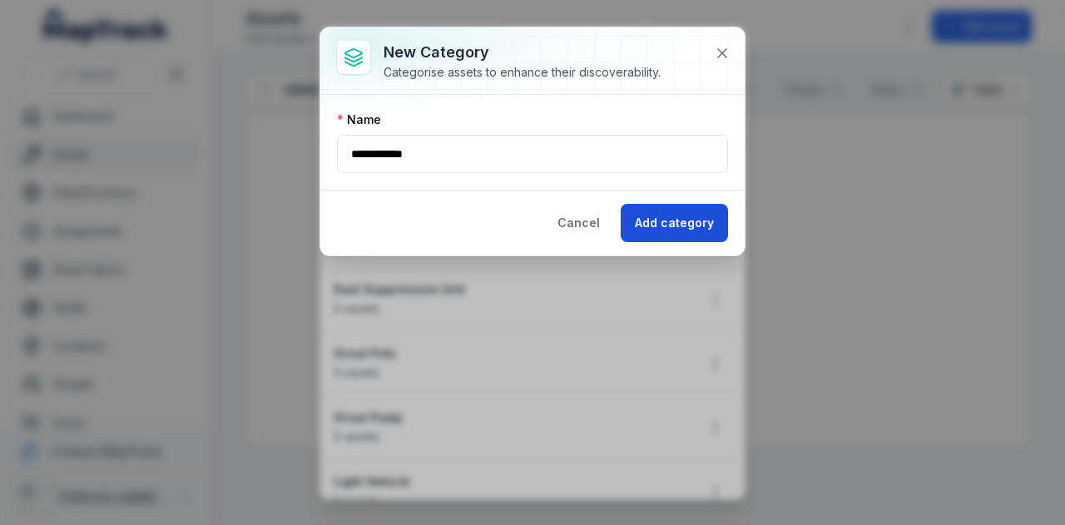
click at [682, 218] on button "Add category" at bounding box center [673, 223] width 107 height 38
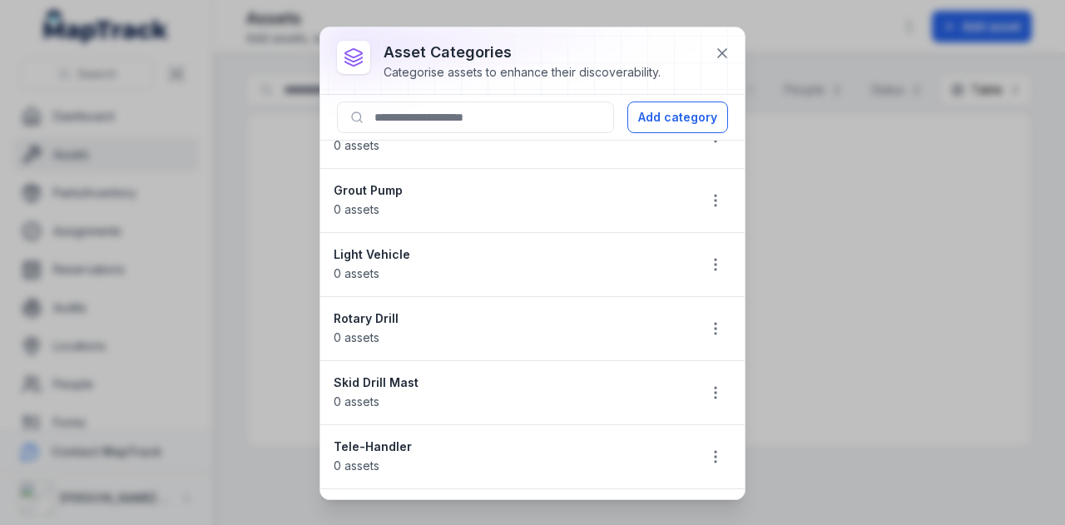
scroll to position [228, 0]
click at [708, 322] on icon "button" at bounding box center [715, 327] width 17 height 17
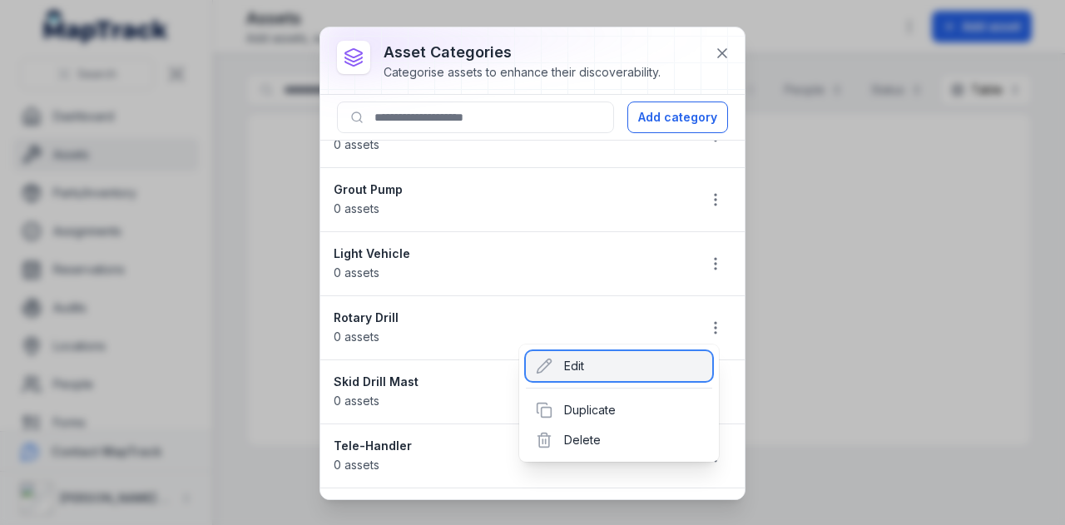
click at [566, 368] on div "Edit" at bounding box center [619, 366] width 186 height 30
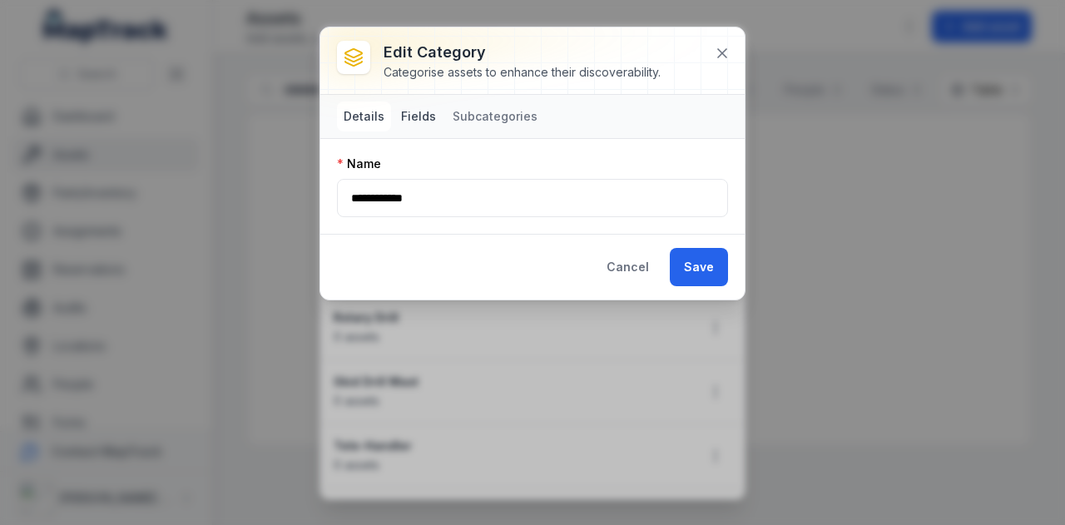
click at [421, 106] on button "Fields" at bounding box center [418, 116] width 48 height 30
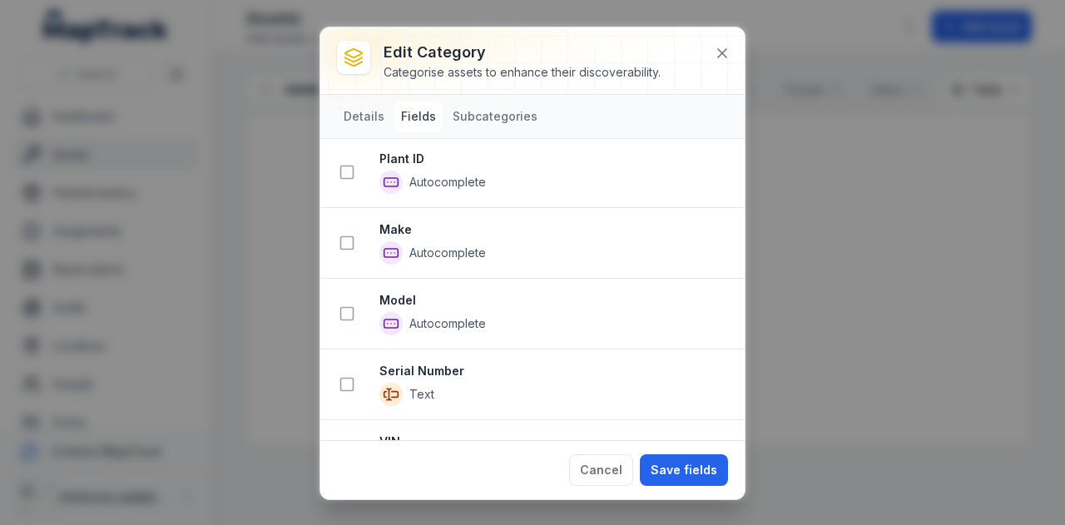
scroll to position [66, 0]
click at [341, 170] on icon at bounding box center [346, 171] width 17 height 17
click at [343, 238] on icon at bounding box center [346, 243] width 17 height 17
click at [344, 306] on icon at bounding box center [346, 314] width 17 height 17
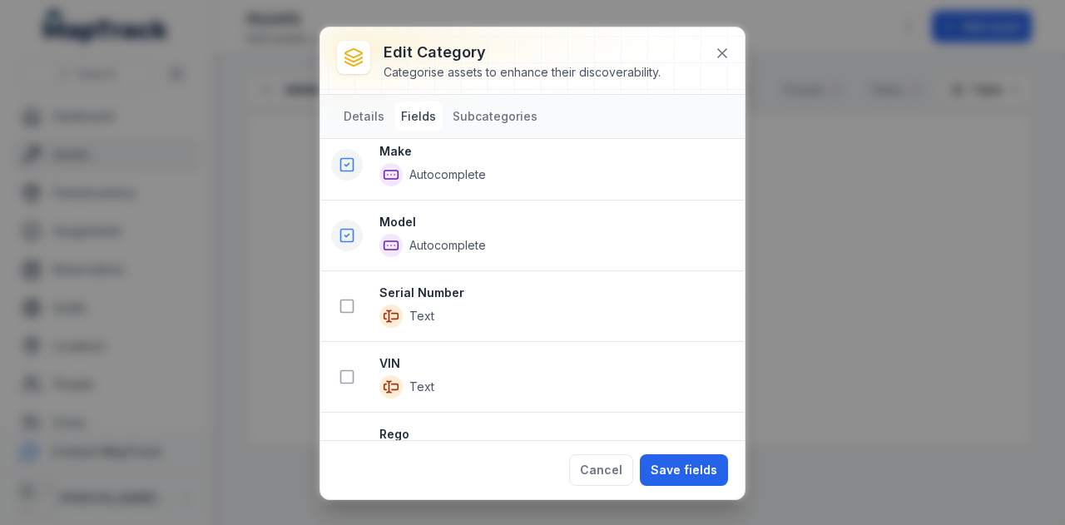
scroll to position [452, 0]
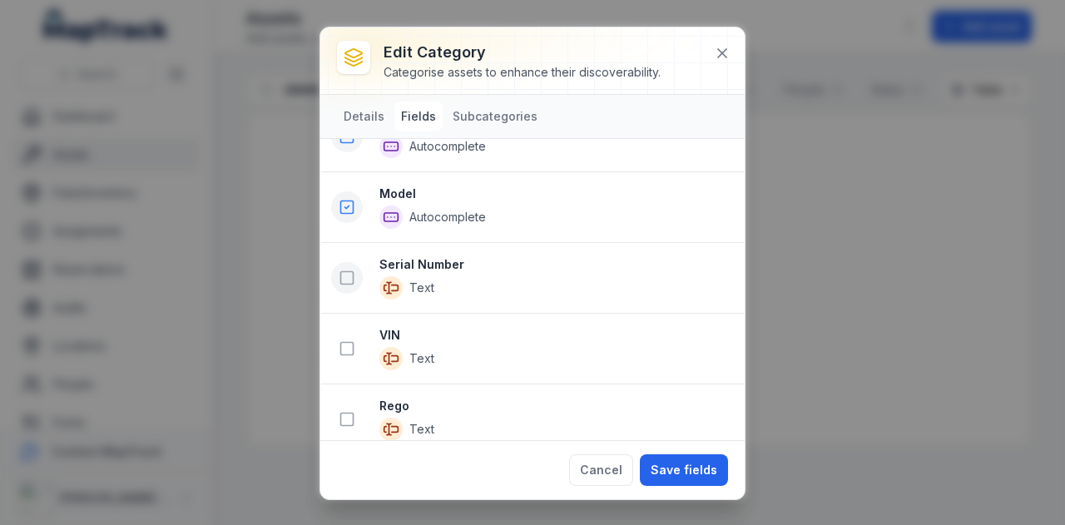
click at [346, 272] on icon at bounding box center [346, 277] width 17 height 17
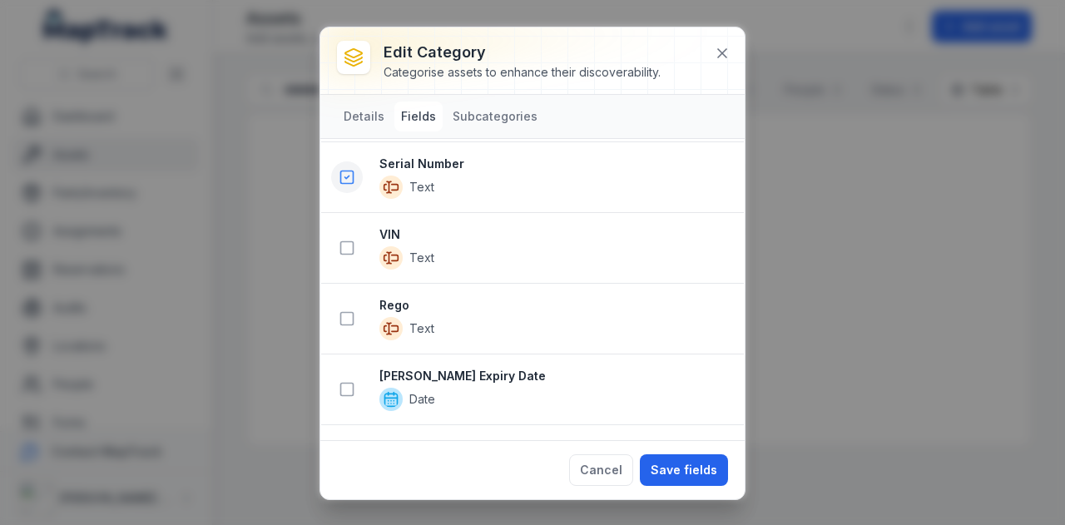
scroll to position [630, 0]
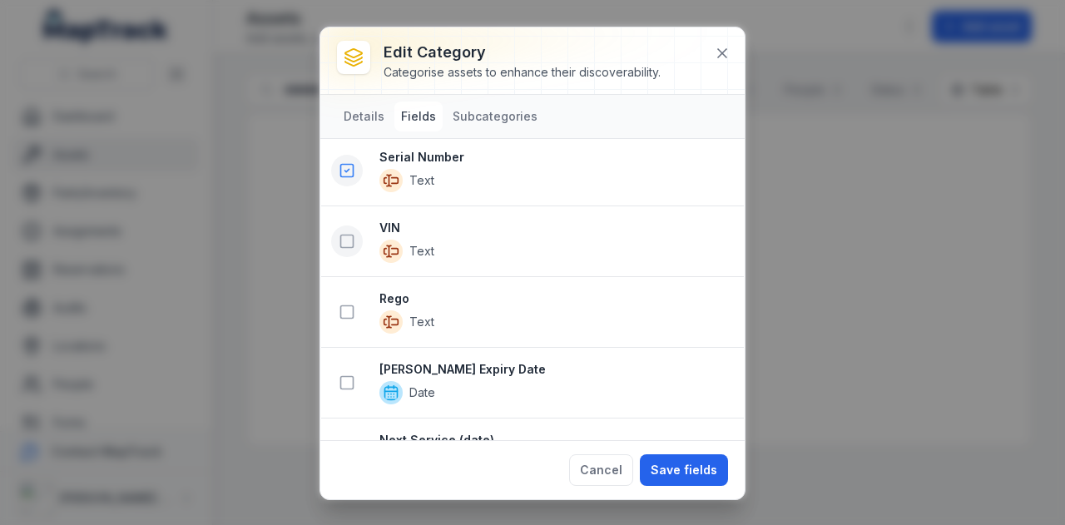
click at [349, 240] on rect at bounding box center [347, 241] width 12 height 12
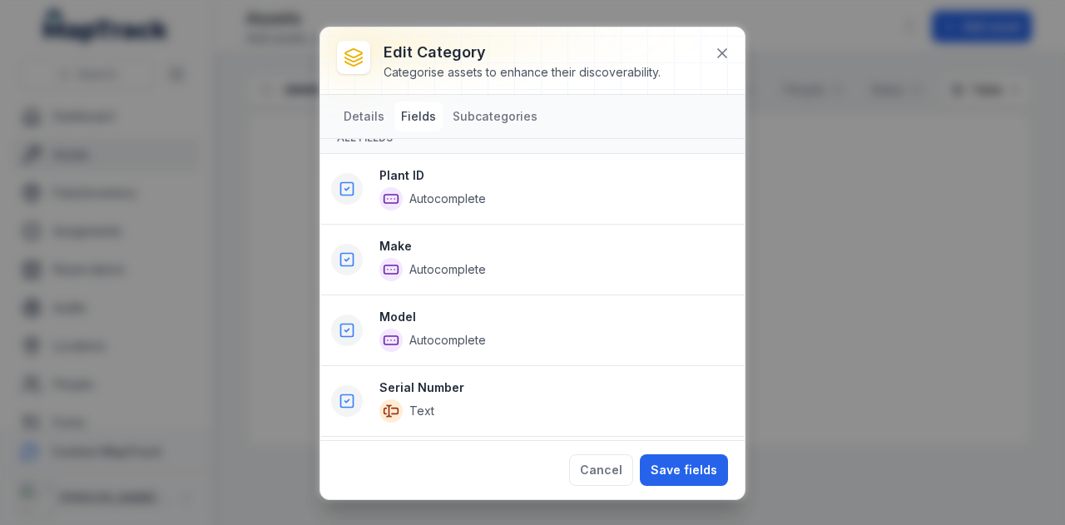
scroll to position [600, 0]
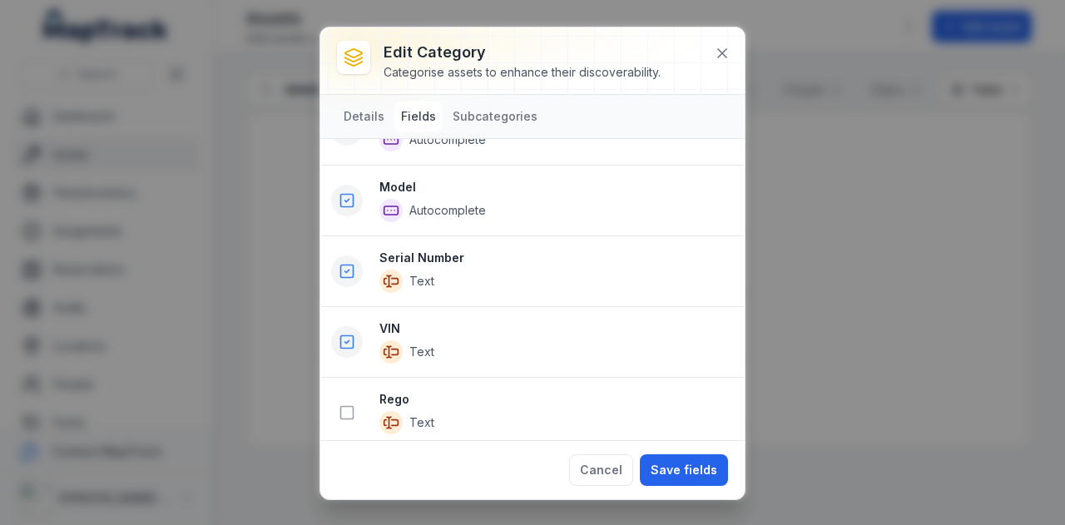
click at [341, 334] on icon at bounding box center [346, 342] width 17 height 17
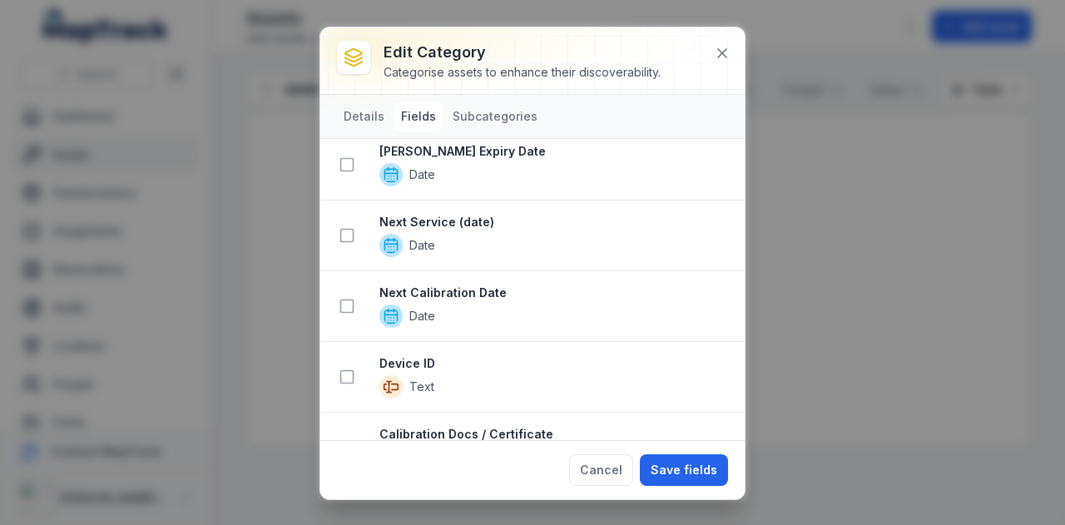
scroll to position [848, 0]
click at [349, 231] on icon at bounding box center [346, 235] width 17 height 17
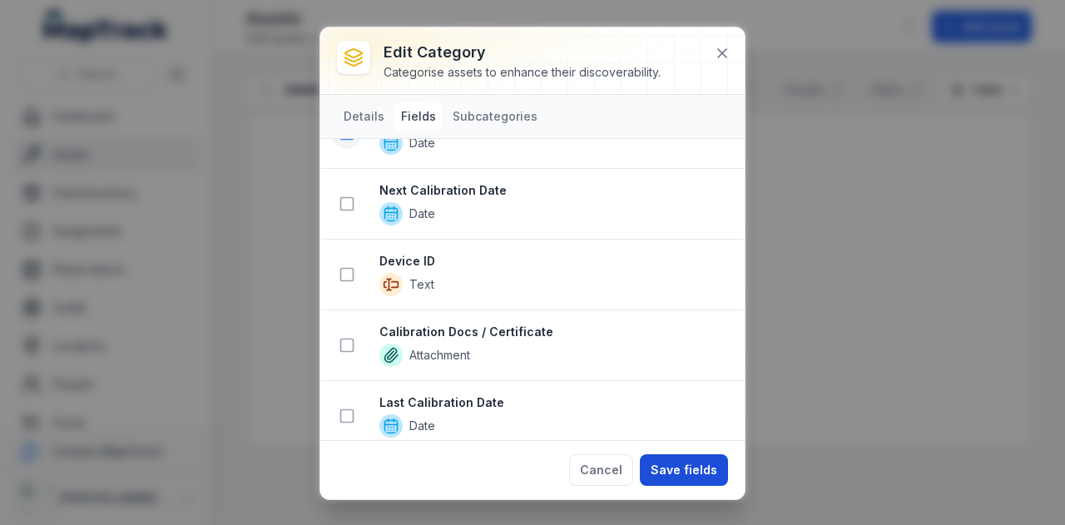
click at [700, 460] on button "Save fields" at bounding box center [684, 470] width 88 height 32
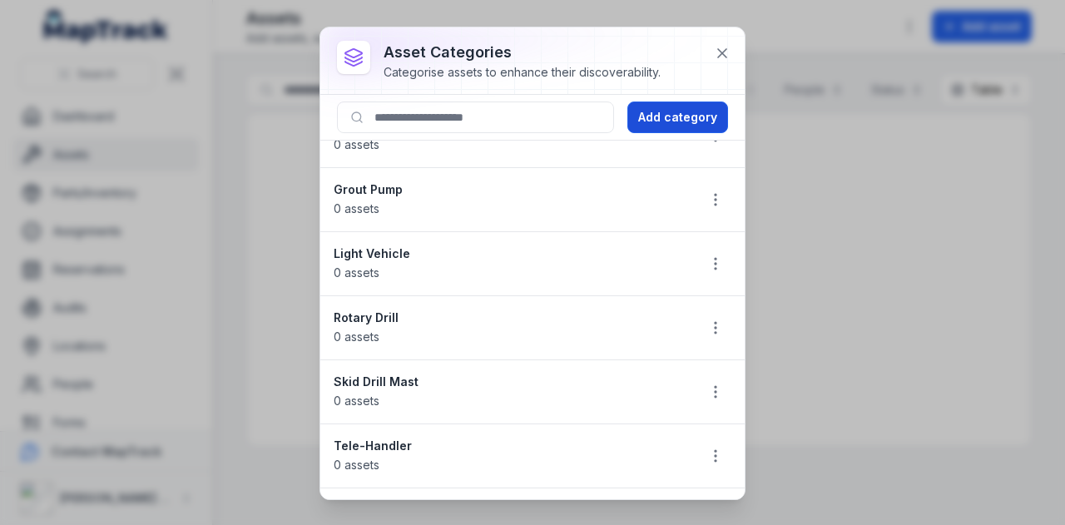
click at [669, 116] on button "Add category" at bounding box center [677, 117] width 101 height 32
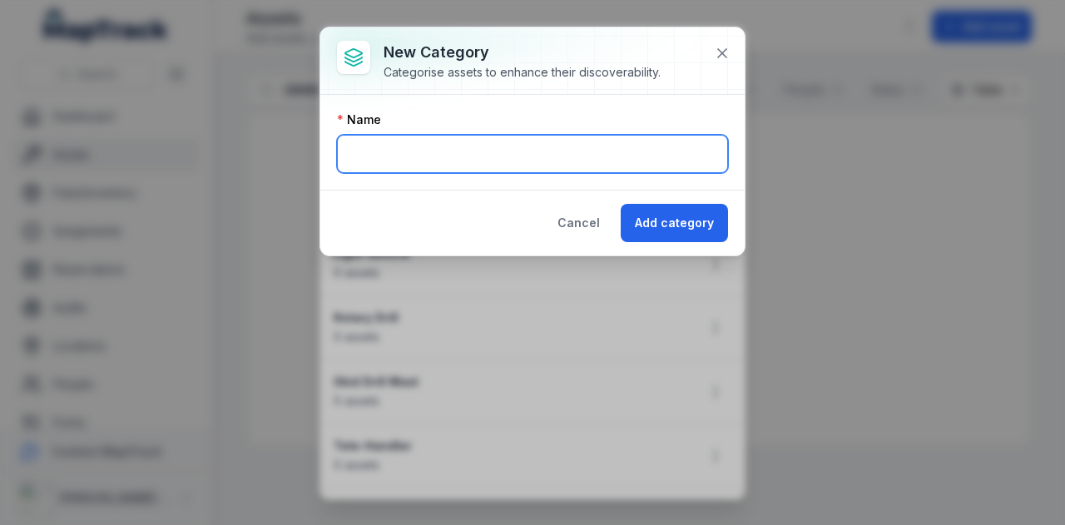
click at [447, 166] on input "text" at bounding box center [532, 154] width 391 height 38
type input "**********"
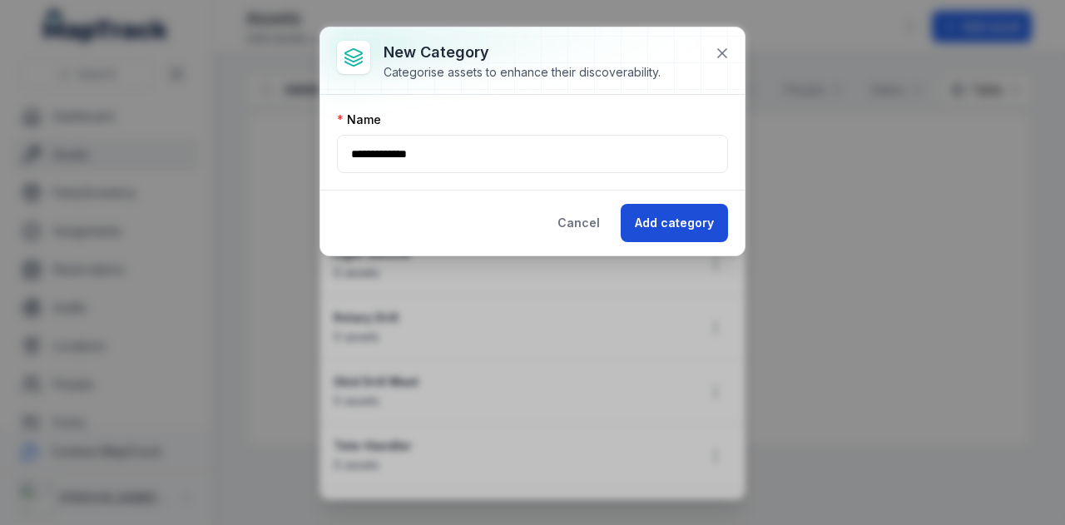
click at [665, 220] on button "Add category" at bounding box center [673, 223] width 107 height 38
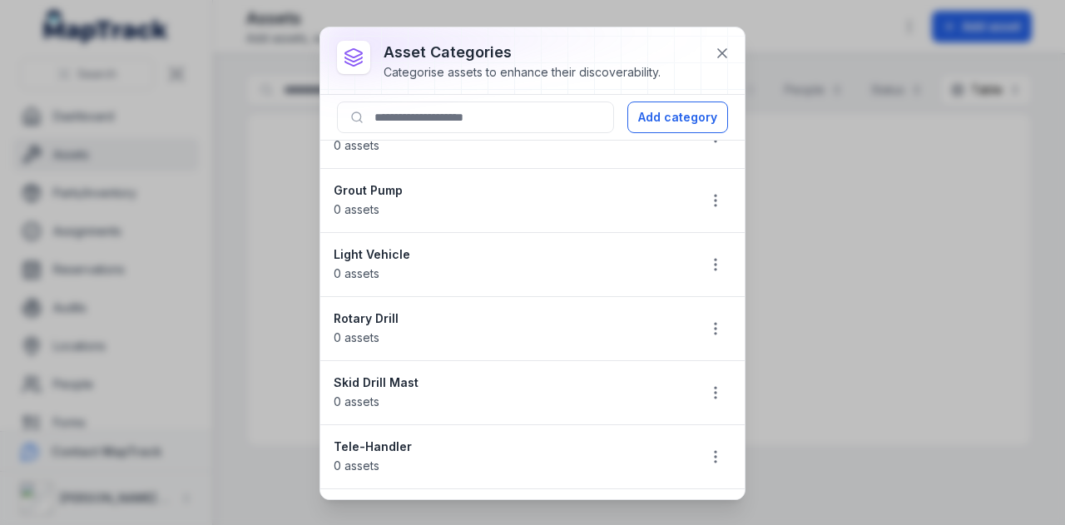
scroll to position [0, 0]
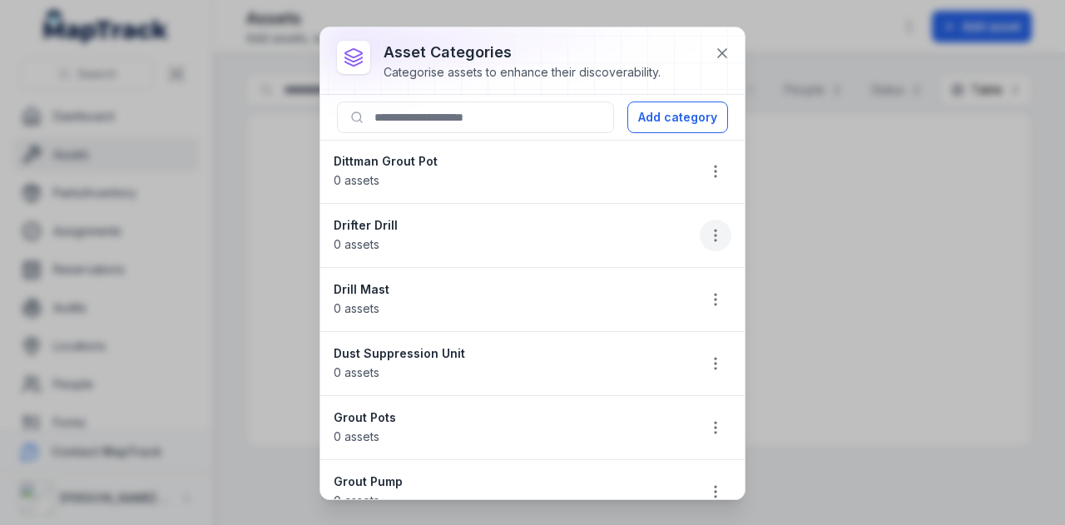
click at [706, 244] on button "button" at bounding box center [715, 236] width 32 height 32
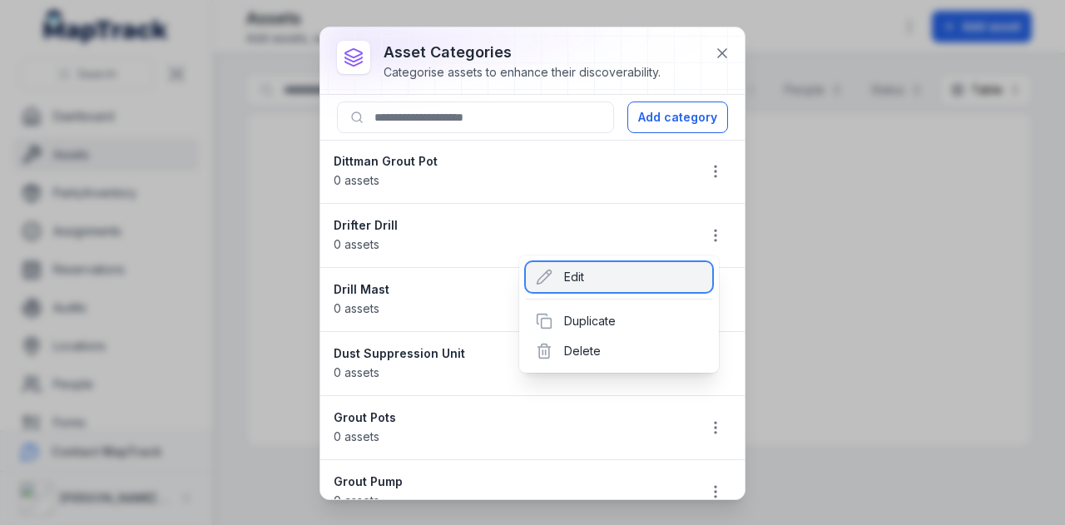
click at [592, 284] on div "Edit" at bounding box center [619, 277] width 186 height 30
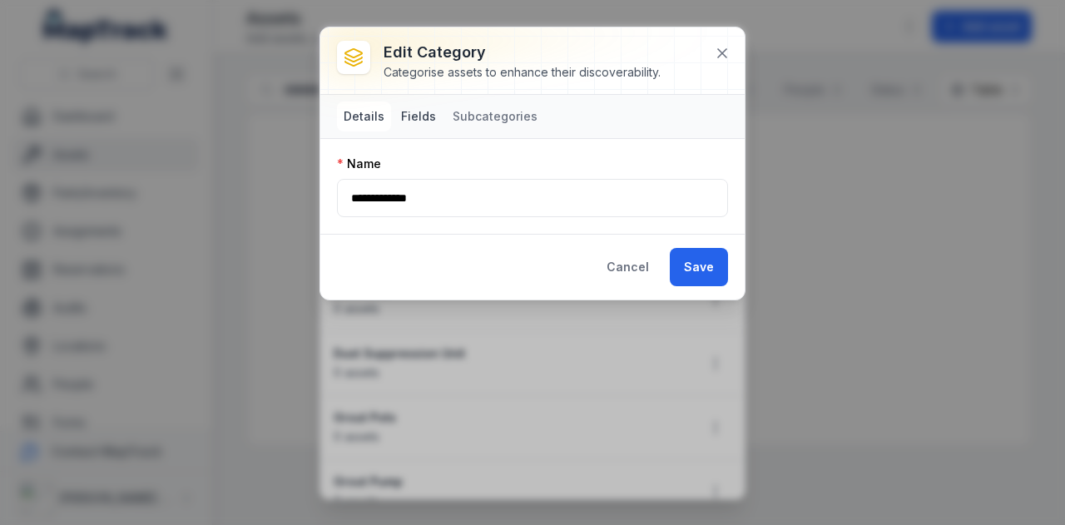
click at [411, 112] on button "Fields" at bounding box center [418, 116] width 48 height 30
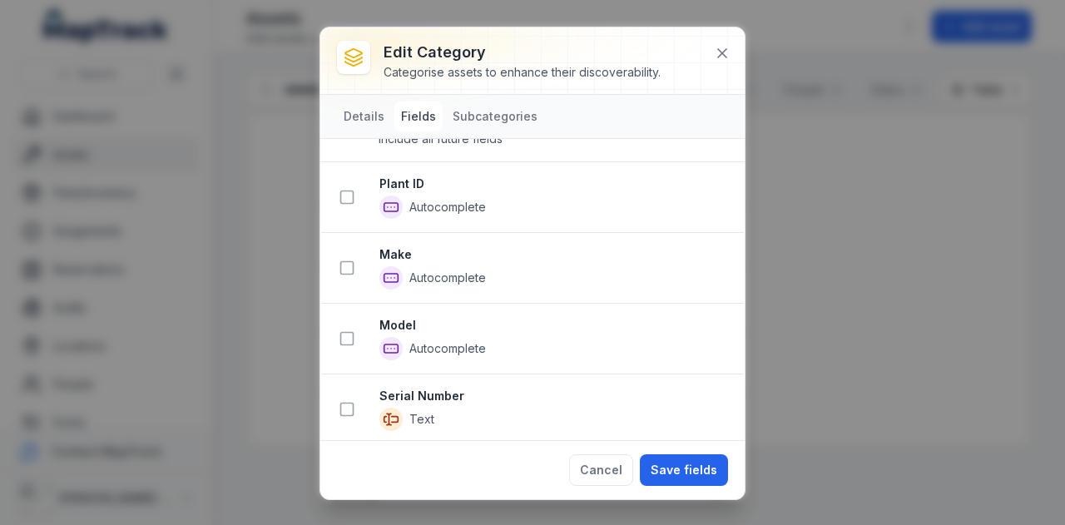
scroll to position [52, 0]
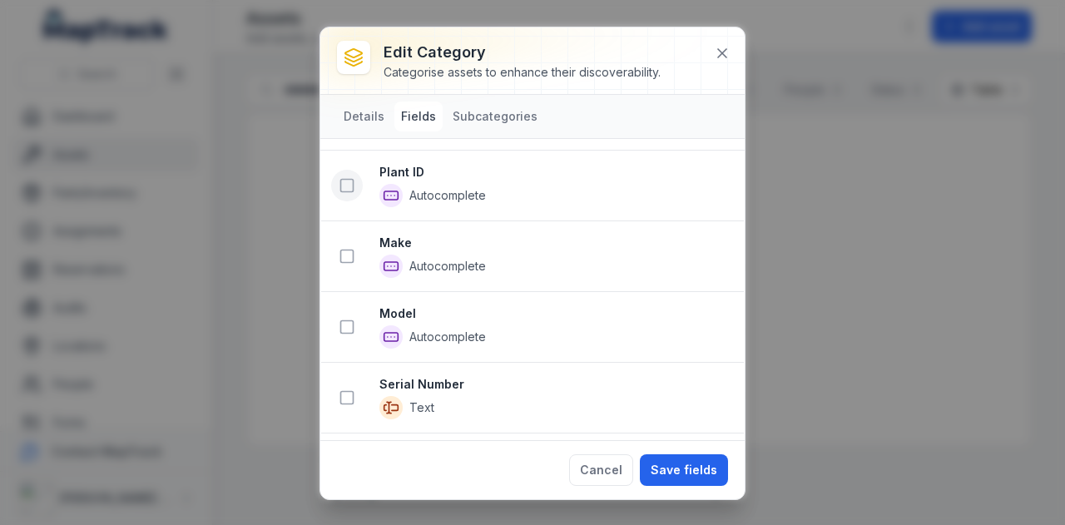
click at [337, 185] on button at bounding box center [347, 186] width 32 height 32
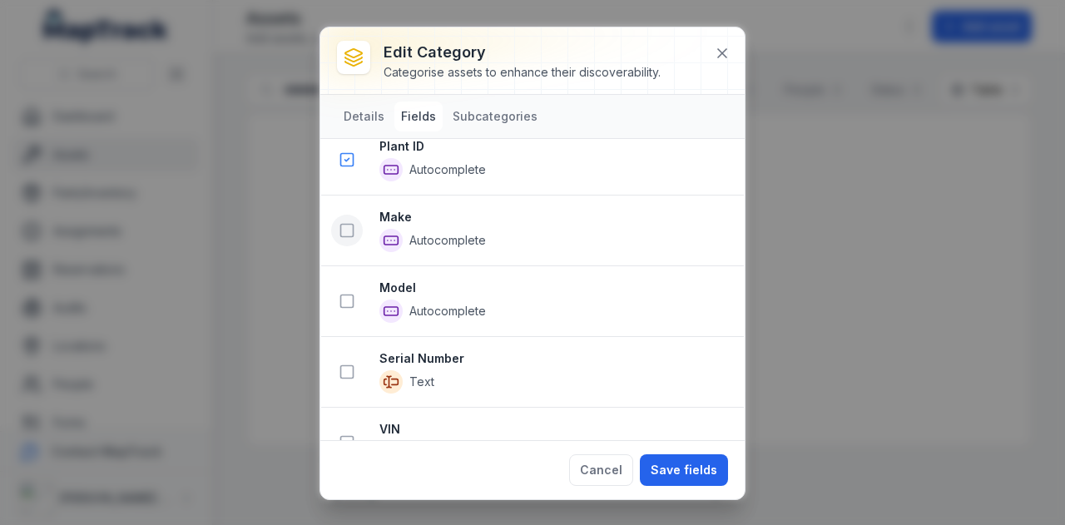
click at [346, 232] on rect at bounding box center [347, 231] width 12 height 12
click at [349, 294] on icon at bounding box center [346, 301] width 17 height 17
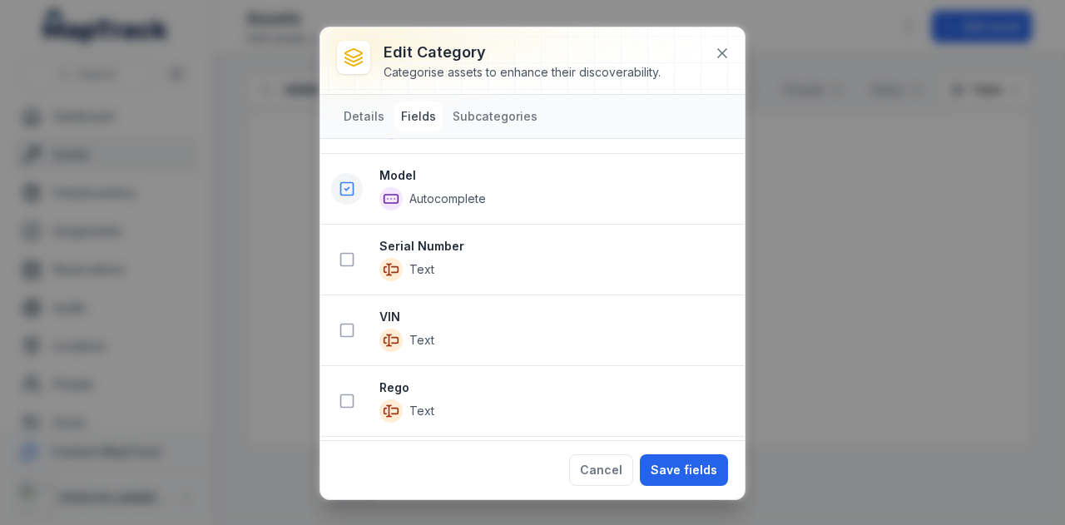
scroll to position [509, 0]
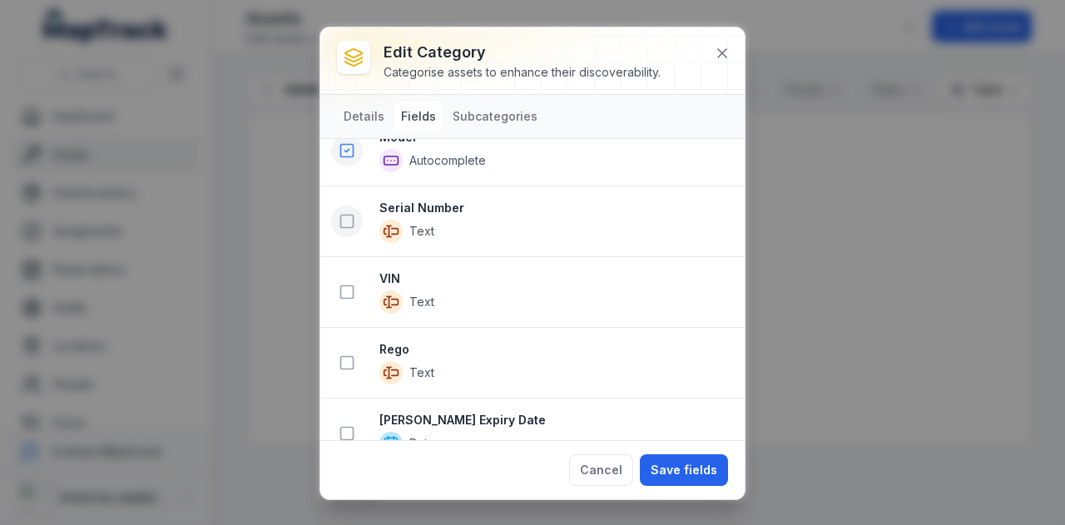
click at [338, 218] on icon at bounding box center [346, 221] width 17 height 17
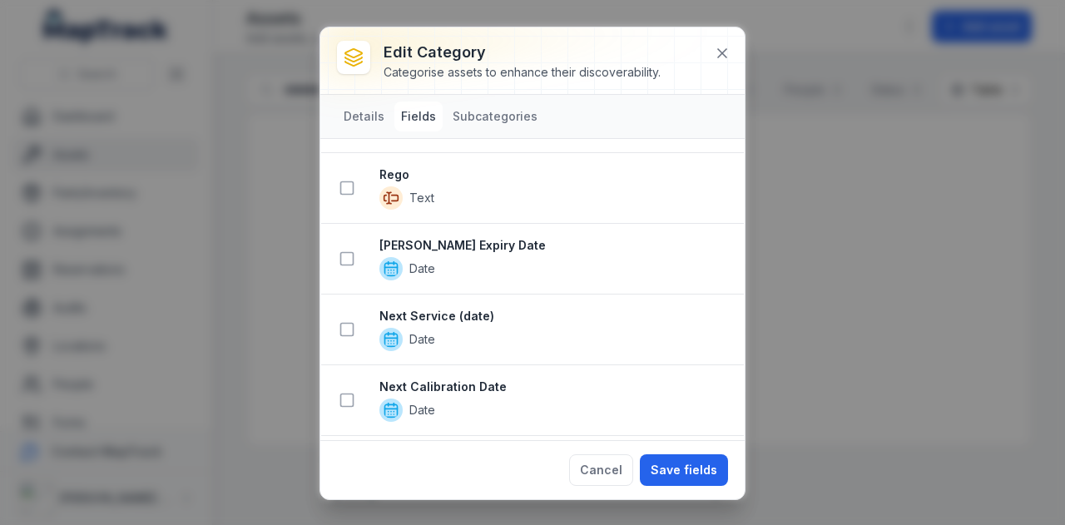
scroll to position [754, 0]
click at [349, 326] on icon at bounding box center [346, 330] width 17 height 17
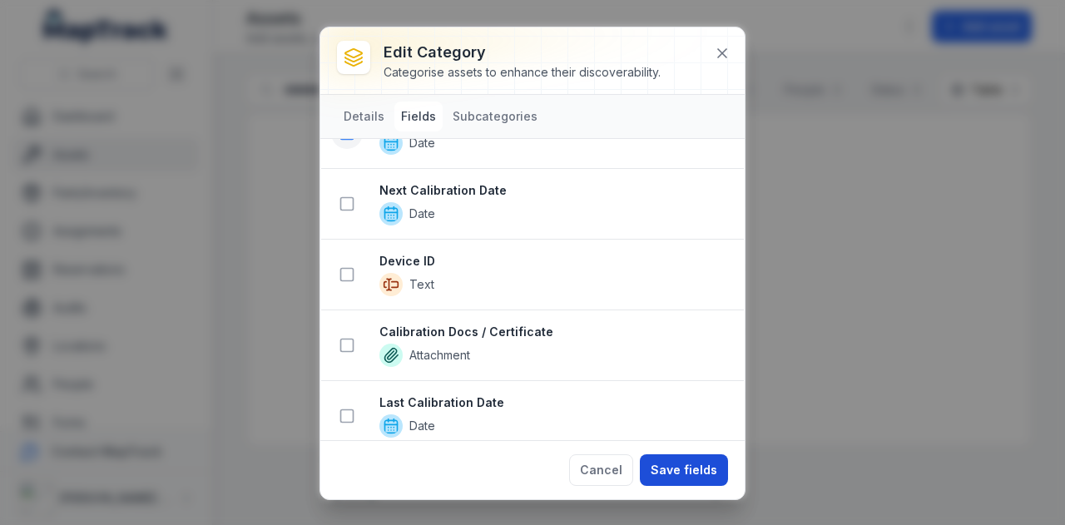
click at [679, 462] on button "Save fields" at bounding box center [684, 470] width 88 height 32
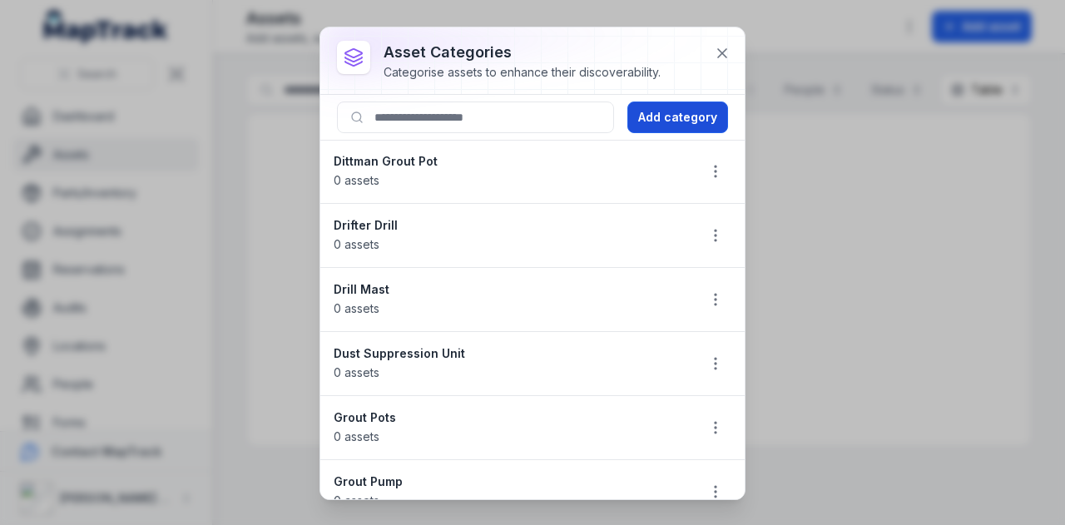
click at [664, 111] on button "Add category" at bounding box center [677, 117] width 101 height 32
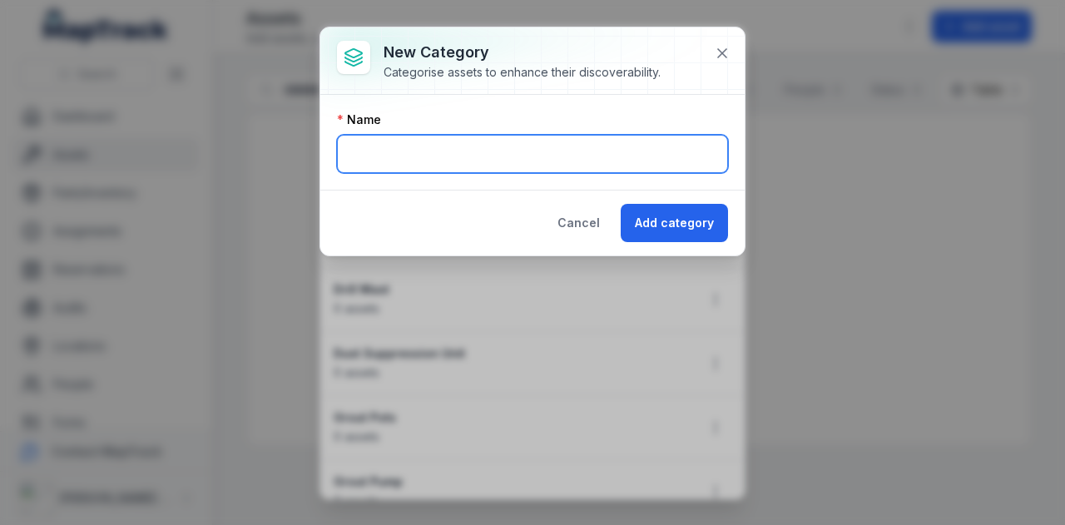
click at [444, 148] on input "text" at bounding box center [532, 154] width 391 height 38
type input "**********"
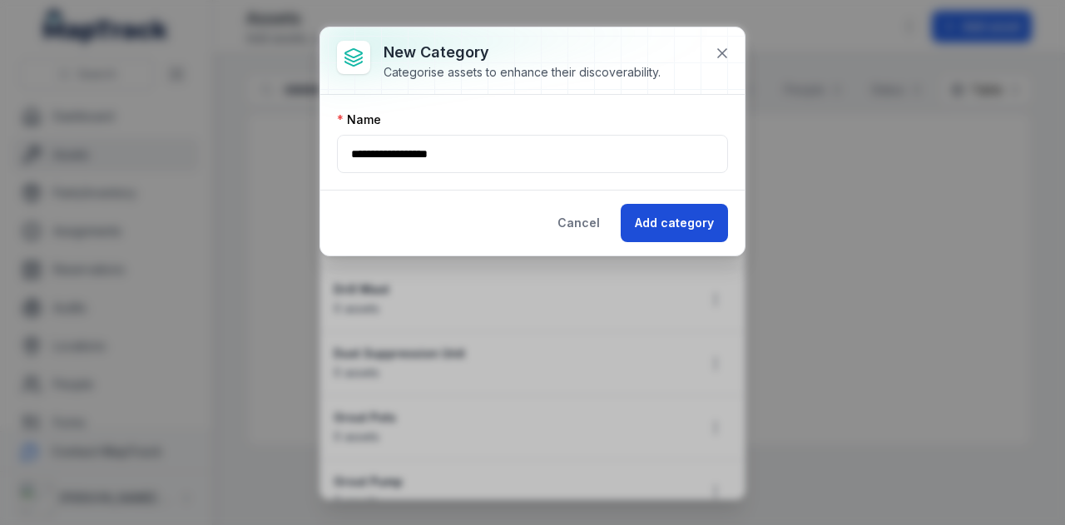
click at [682, 220] on button "Add category" at bounding box center [673, 223] width 107 height 38
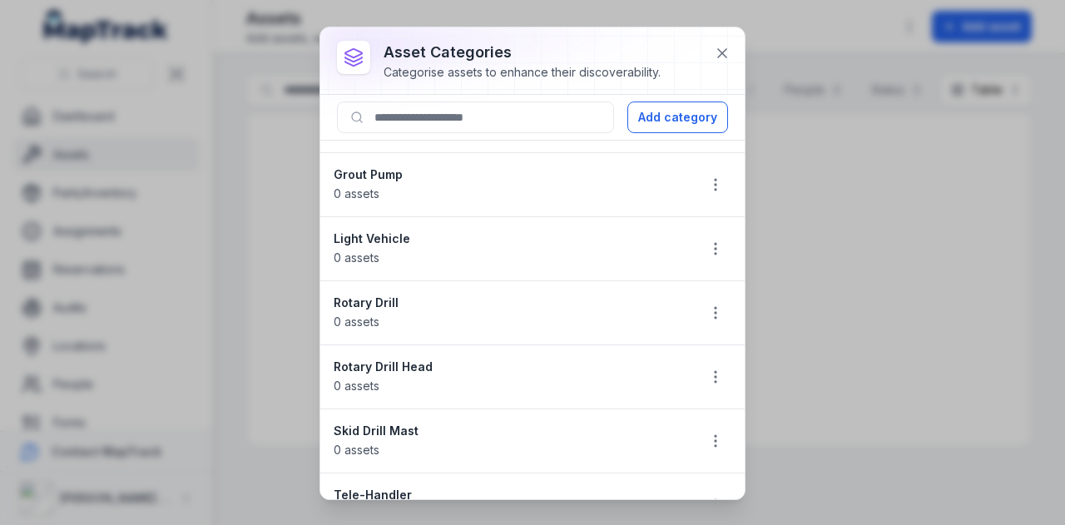
scroll to position [308, 0]
click at [707, 375] on icon "button" at bounding box center [715, 376] width 17 height 17
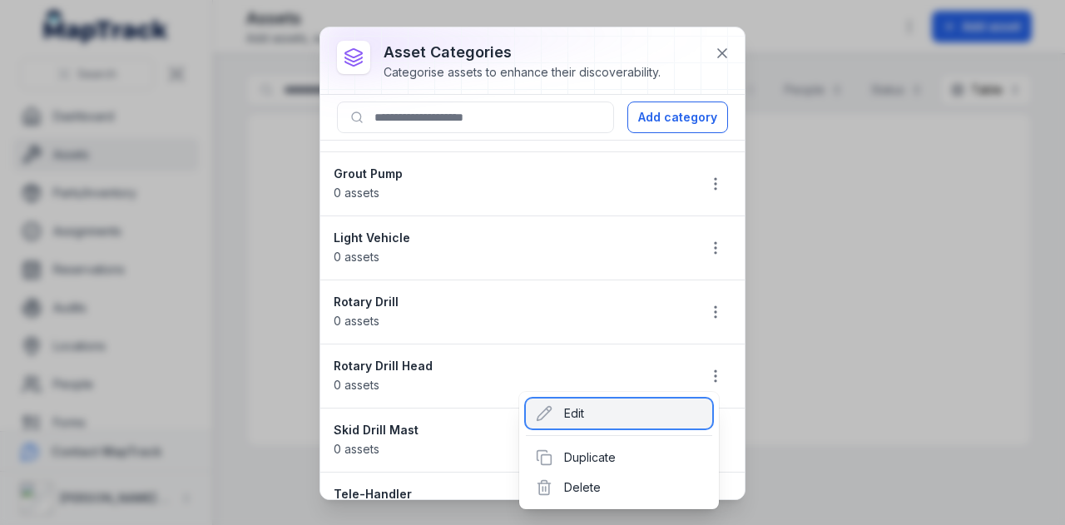
click at [569, 423] on div "Edit" at bounding box center [619, 413] width 186 height 30
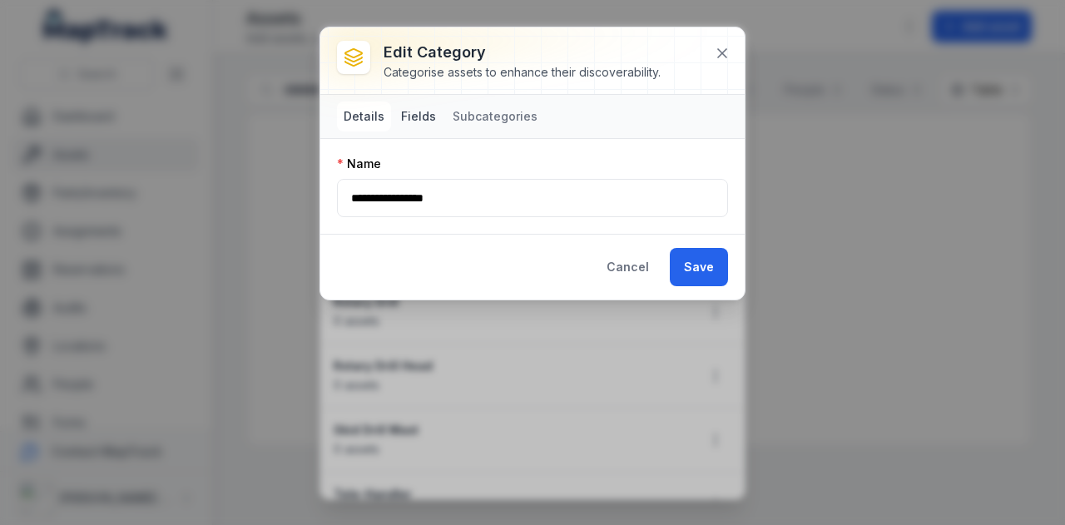
click at [428, 109] on button "Fields" at bounding box center [418, 116] width 48 height 30
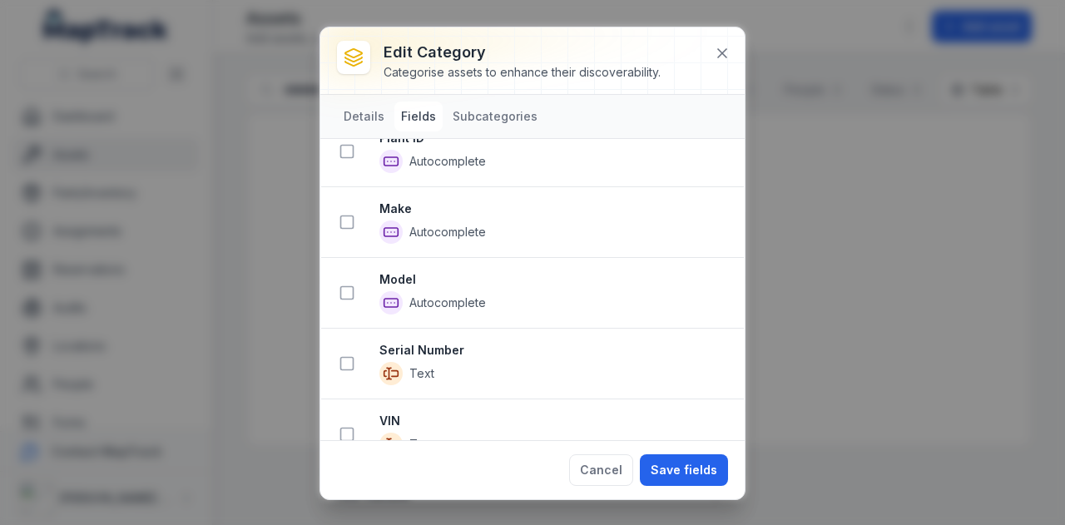
scroll to position [94, 0]
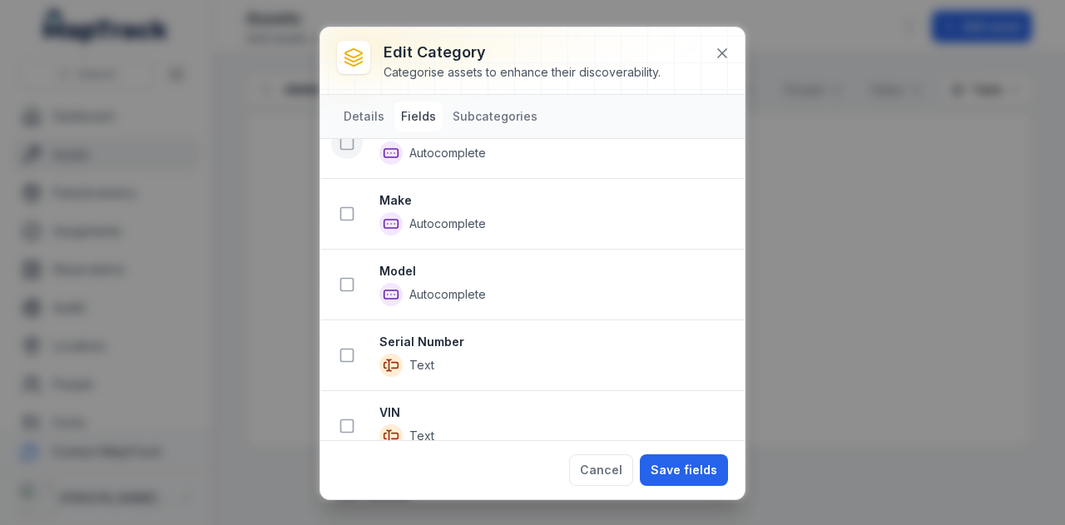
click at [353, 151] on button at bounding box center [347, 143] width 32 height 32
click at [353, 210] on rect at bounding box center [347, 216] width 12 height 12
click at [343, 286] on icon at bounding box center [346, 286] width 17 height 17
click at [338, 349] on icon at bounding box center [346, 357] width 17 height 17
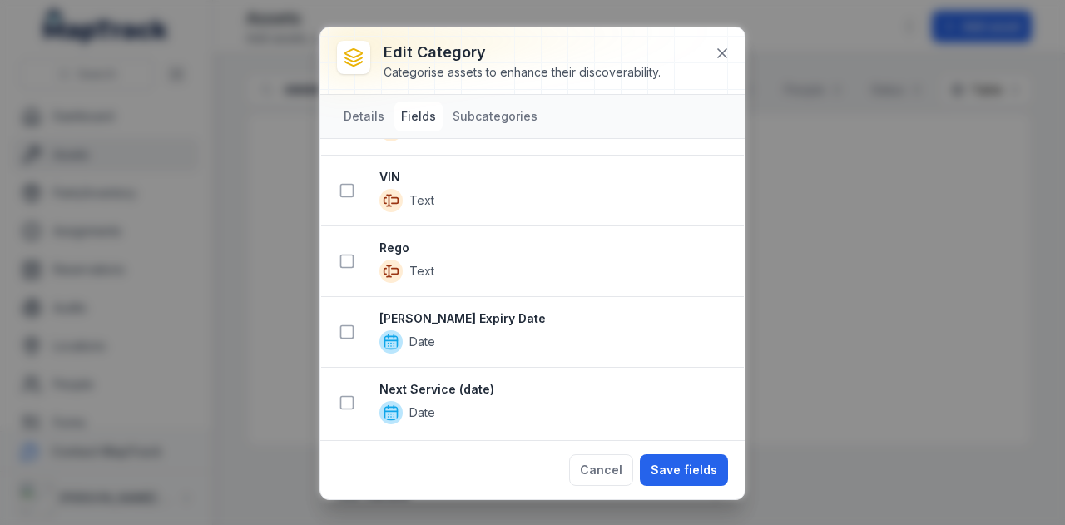
scroll to position [719, 0]
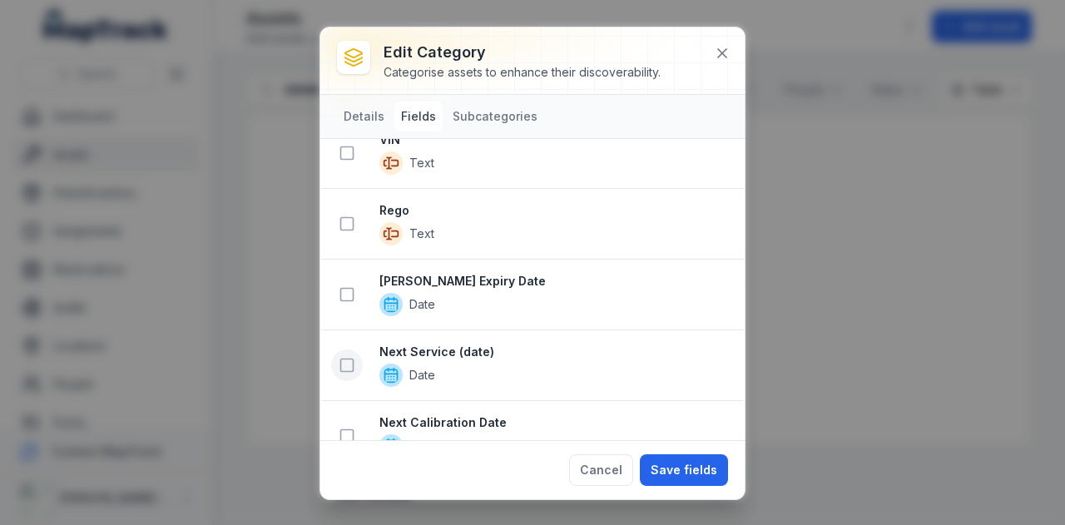
click at [355, 363] on button at bounding box center [347, 365] width 32 height 32
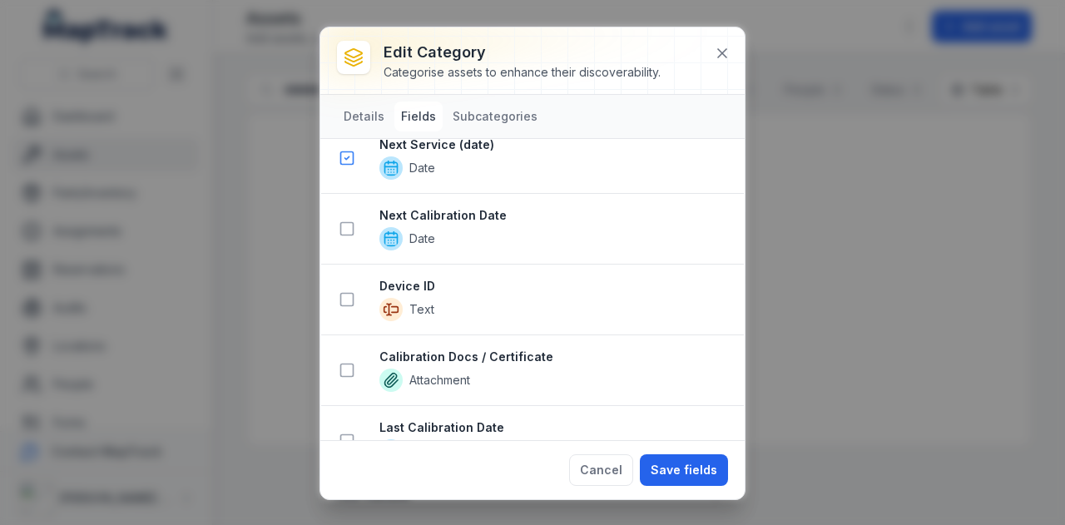
scroll to position [1021, 0]
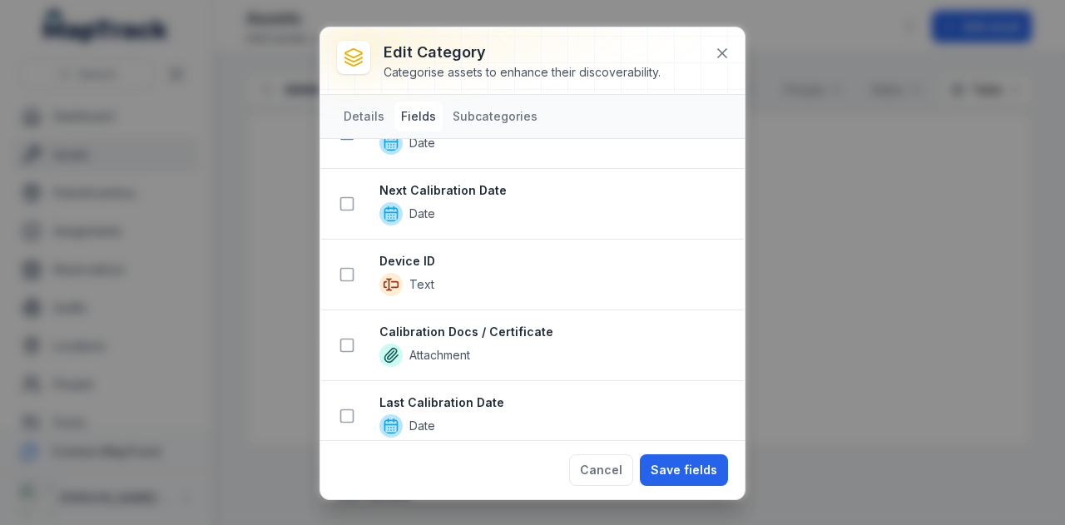
click at [669, 452] on div "Cancel Save fields" at bounding box center [532, 469] width 424 height 59
click at [670, 465] on button "Save fields" at bounding box center [684, 470] width 88 height 32
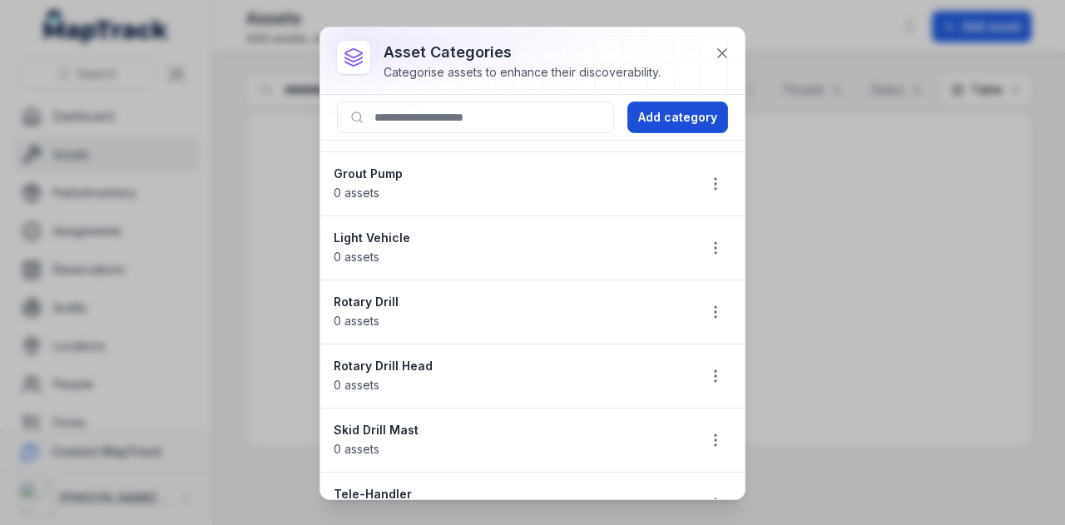
click at [693, 116] on button "Add category" at bounding box center [677, 117] width 101 height 32
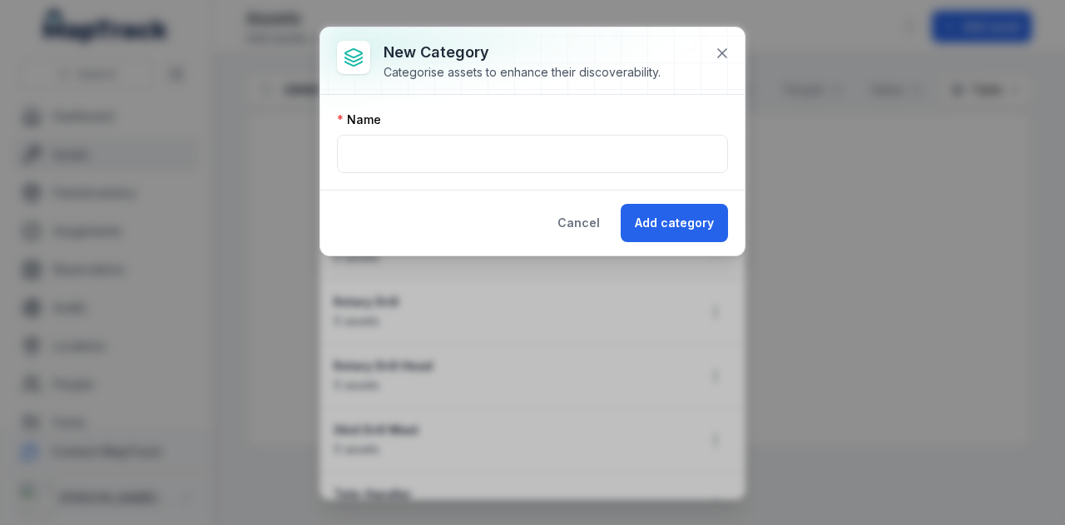
click at [693, 116] on div "Name" at bounding box center [532, 119] width 391 height 17
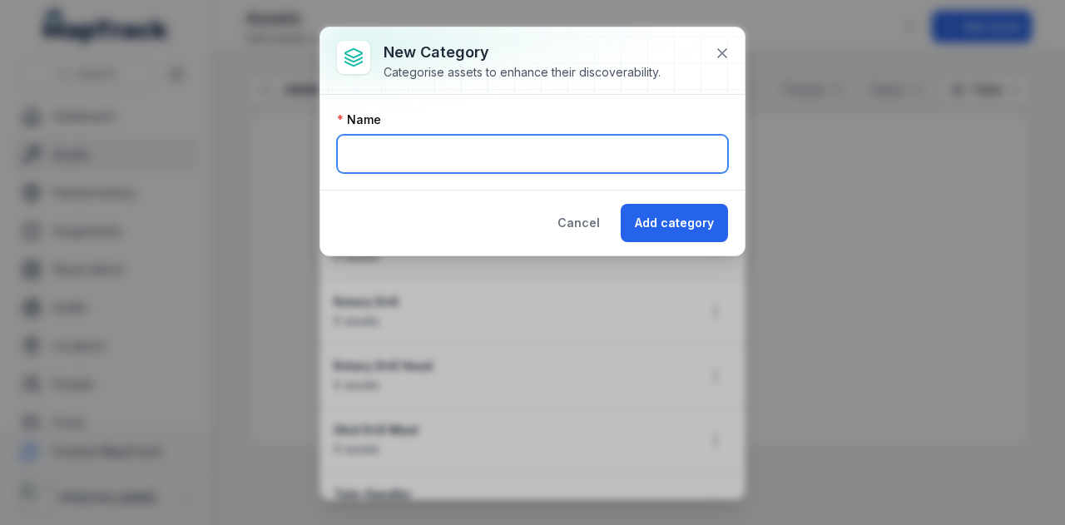
click at [579, 143] on input "text" at bounding box center [532, 154] width 391 height 38
type input "**********"
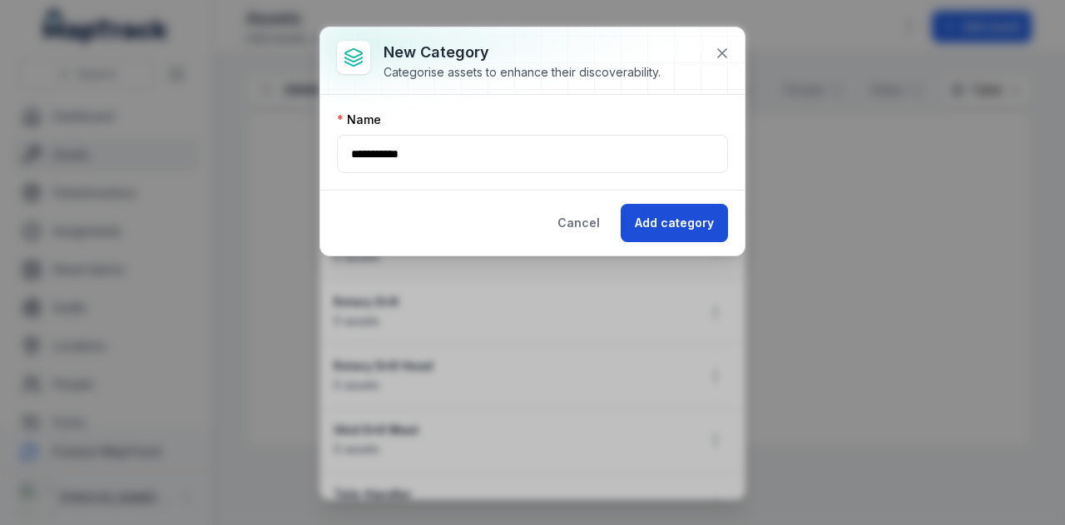
click at [662, 215] on button "Add category" at bounding box center [673, 223] width 107 height 38
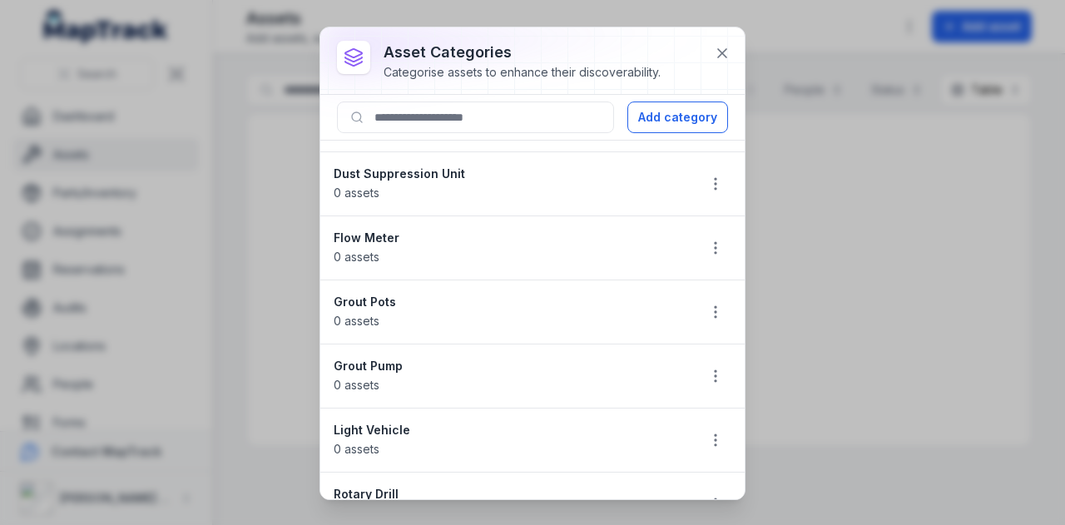
scroll to position [116, 0]
click at [709, 312] on icon "button" at bounding box center [715, 311] width 17 height 17
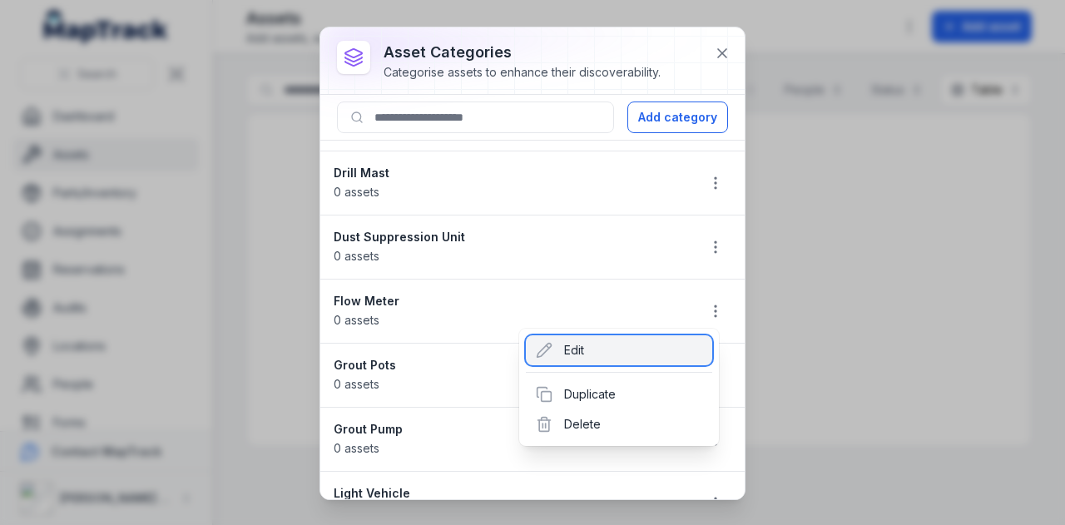
click at [586, 353] on div "Edit" at bounding box center [619, 350] width 186 height 30
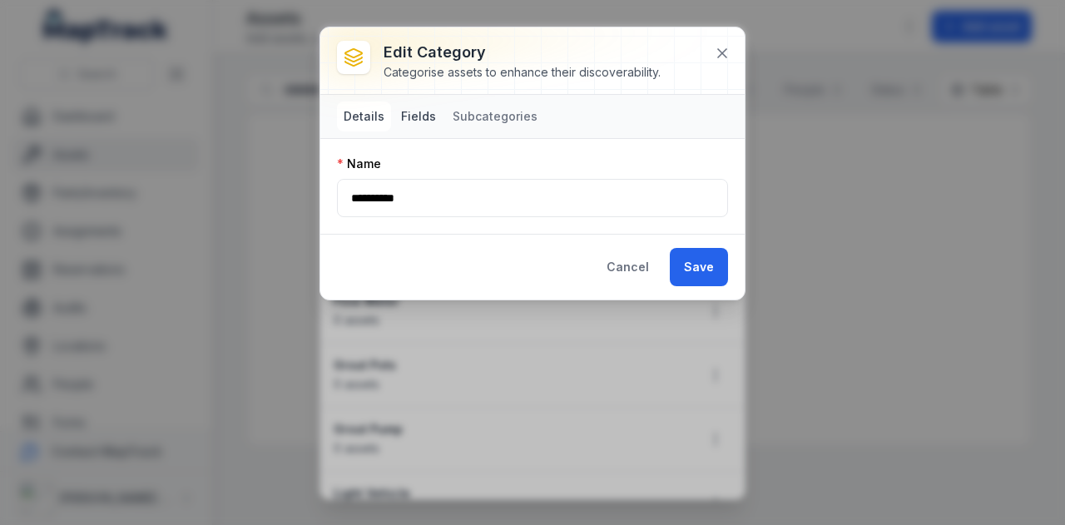
click at [424, 116] on button "Fields" at bounding box center [418, 116] width 48 height 30
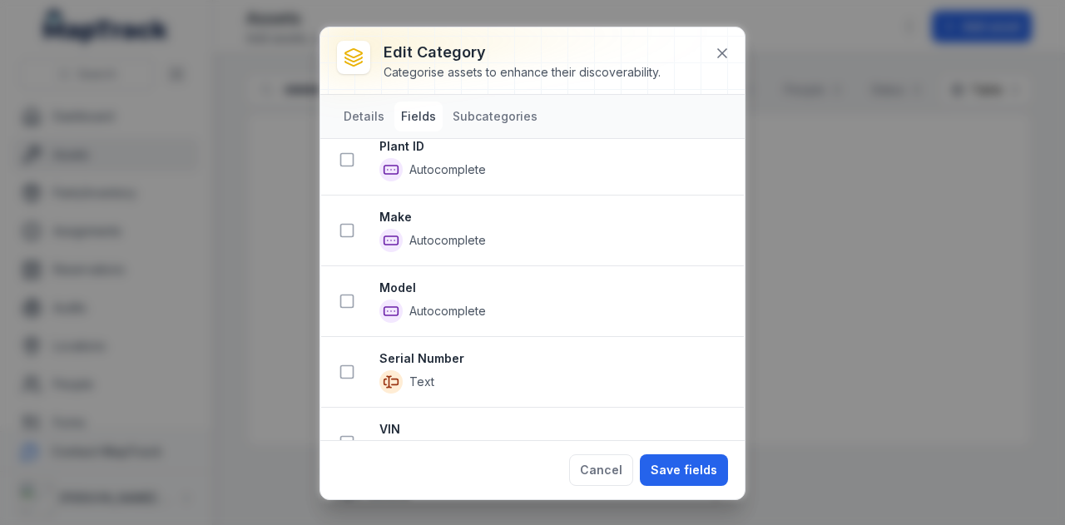
scroll to position [78, 0]
click at [344, 156] on icon at bounding box center [346, 159] width 17 height 17
click at [341, 225] on icon at bounding box center [346, 231] width 17 height 17
click at [342, 309] on button at bounding box center [347, 303] width 32 height 32
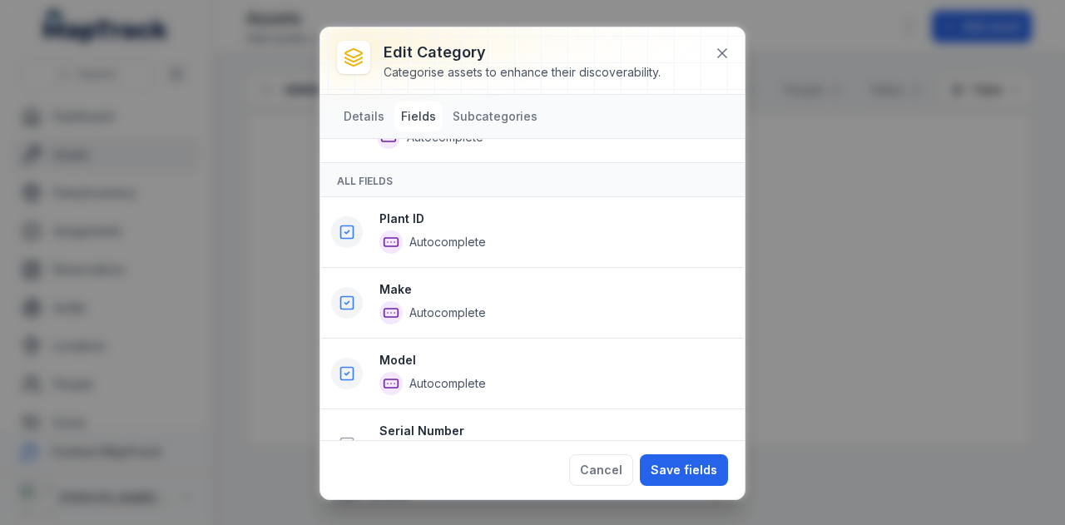
scroll to position [356, 0]
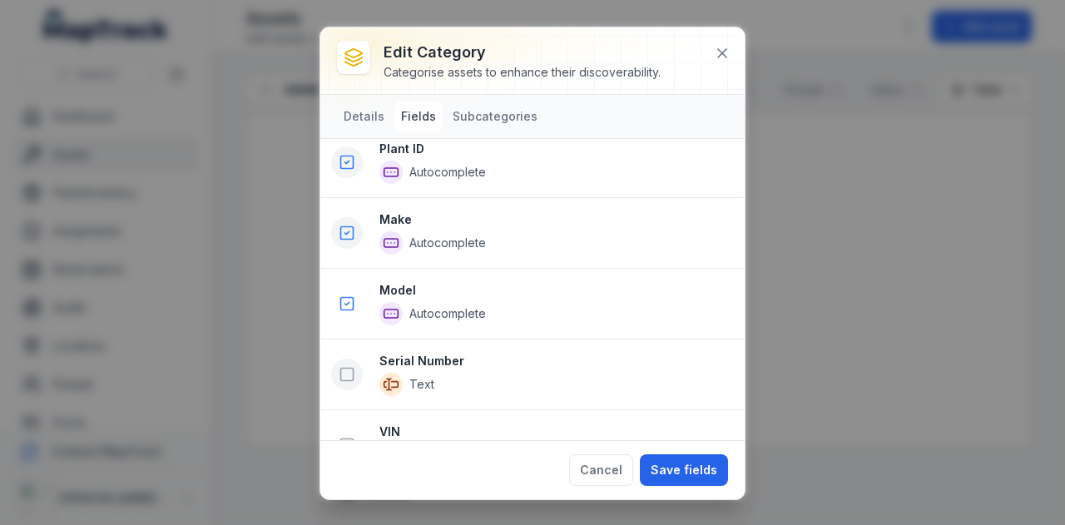
click at [346, 382] on button at bounding box center [347, 374] width 32 height 32
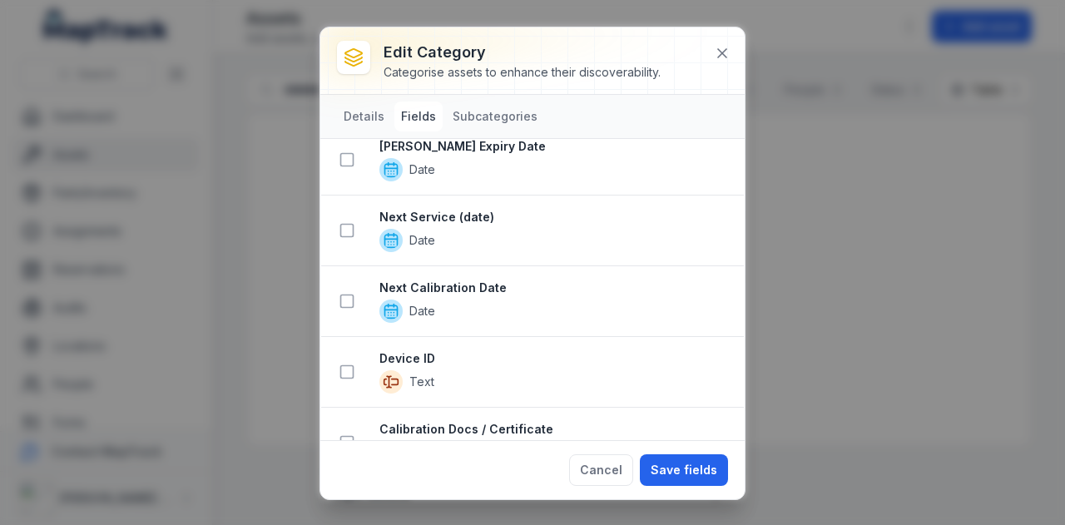
scroll to position [869, 0]
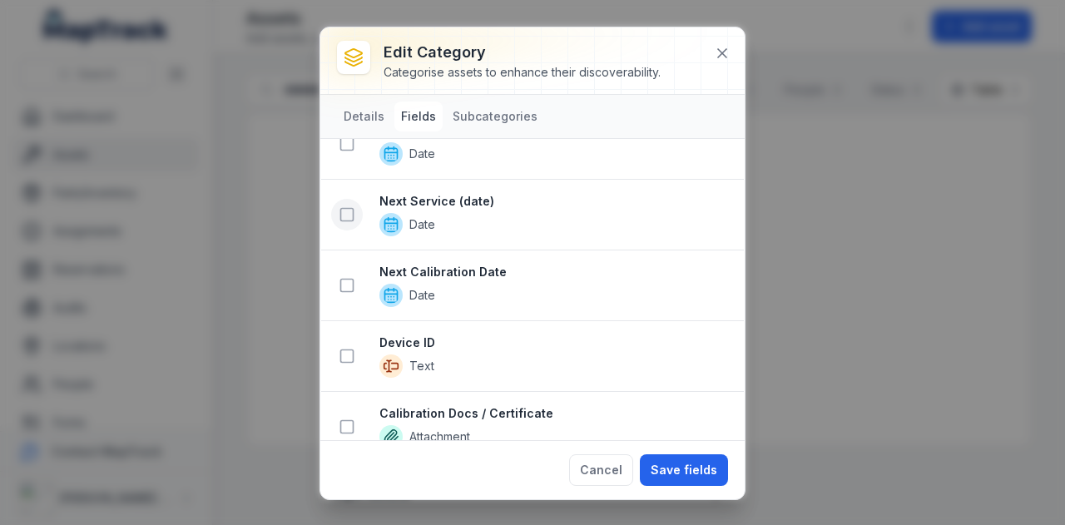
click at [347, 206] on icon at bounding box center [346, 214] width 17 height 17
click at [668, 480] on button "Save fields" at bounding box center [684, 470] width 88 height 32
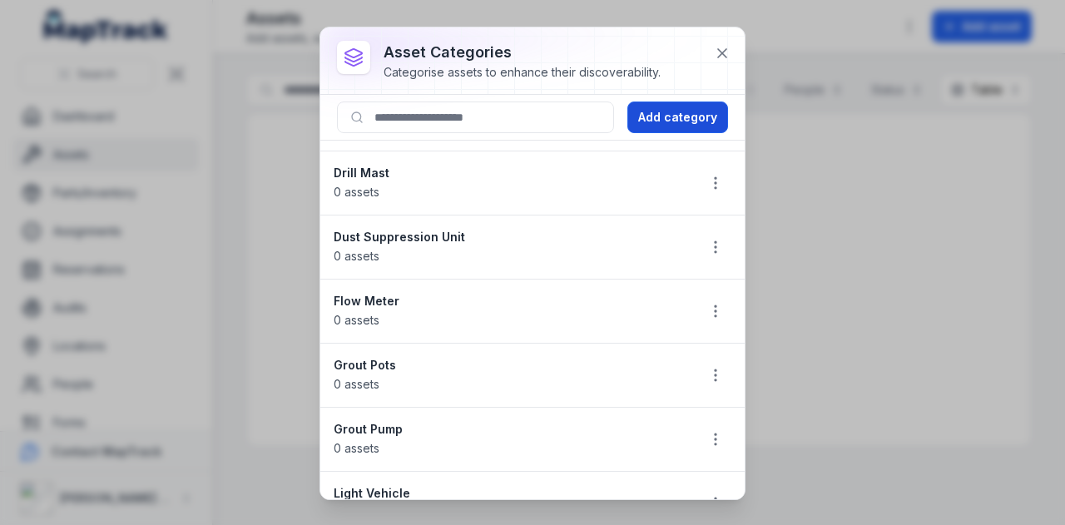
click at [679, 121] on button "Add category" at bounding box center [677, 117] width 101 height 32
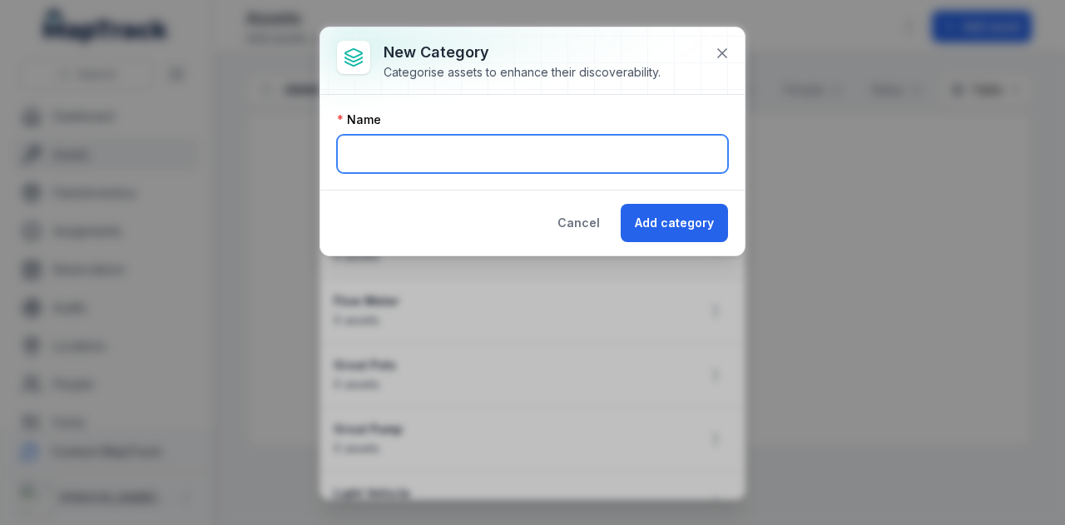
click at [573, 152] on input "text" at bounding box center [532, 154] width 391 height 38
type input "**********"
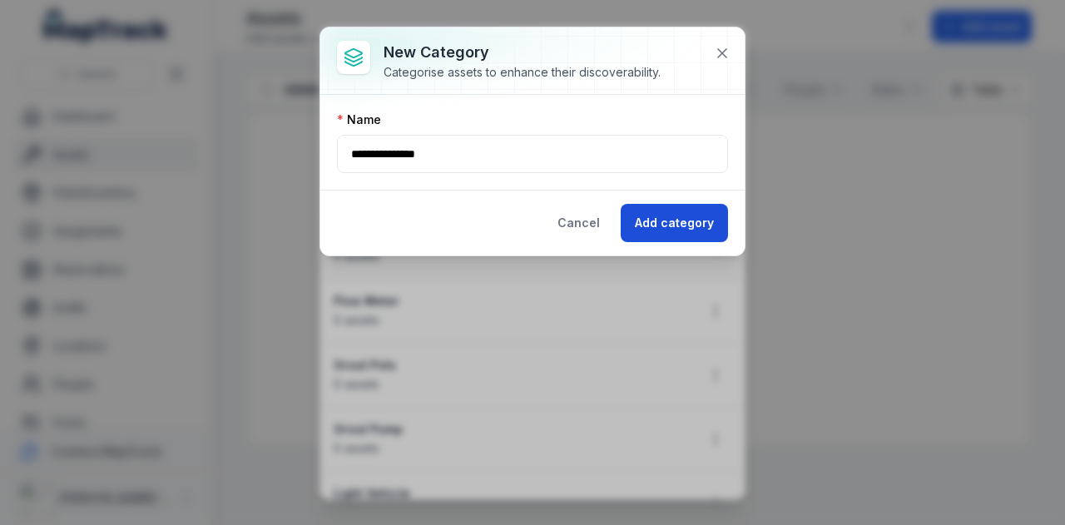
click at [662, 215] on button "Add category" at bounding box center [673, 223] width 107 height 38
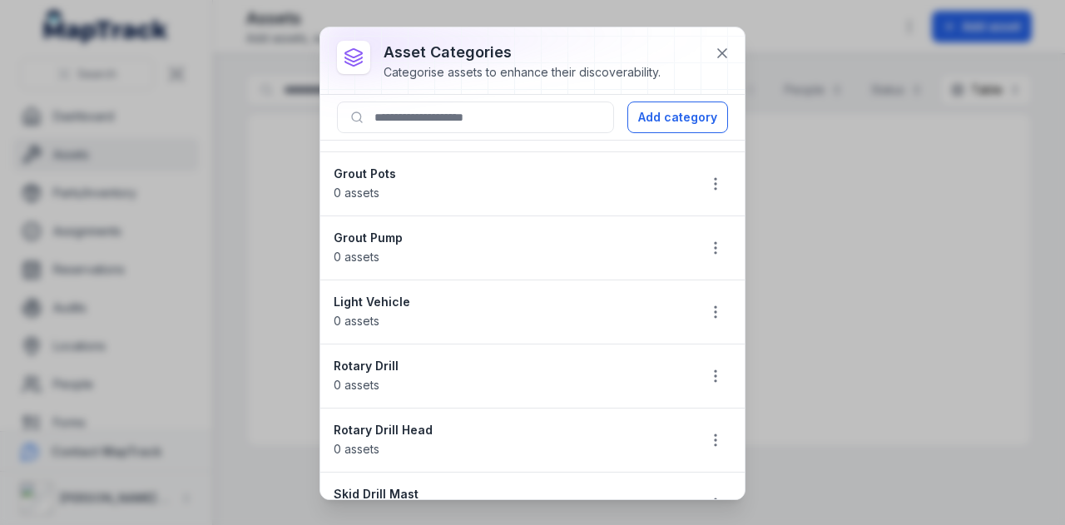
scroll to position [421, 0]
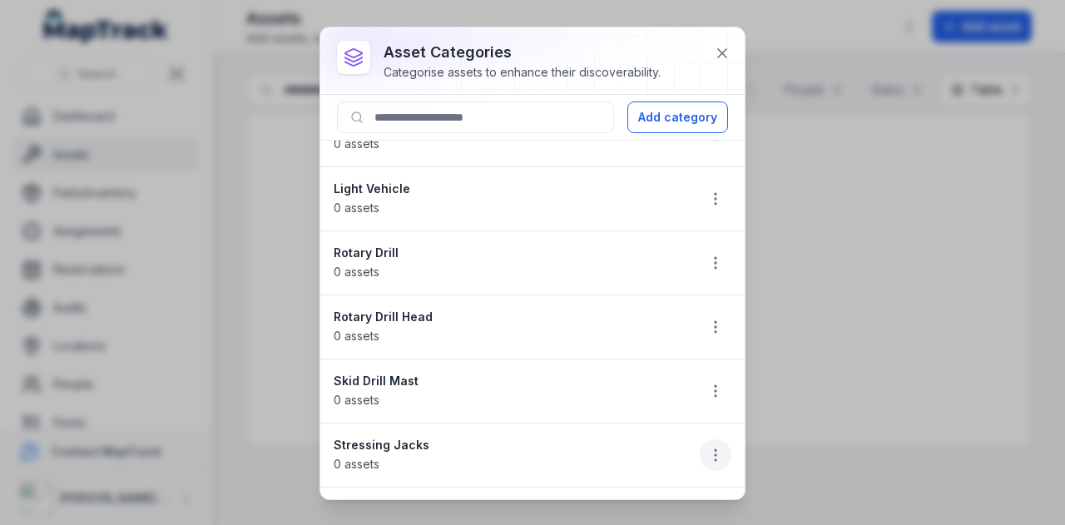
click at [710, 455] on icon "button" at bounding box center [715, 455] width 17 height 17
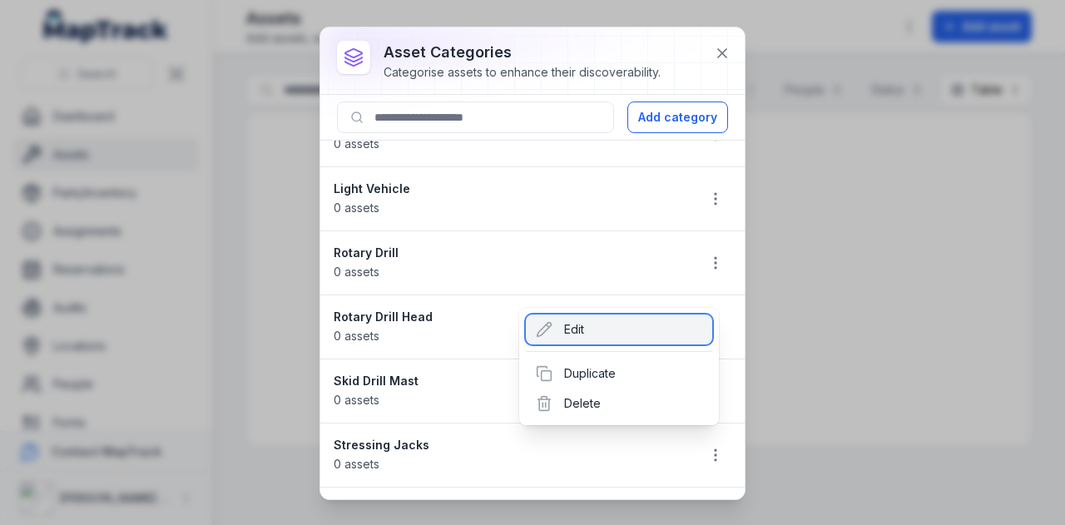
click at [627, 329] on div "Edit" at bounding box center [619, 329] width 186 height 30
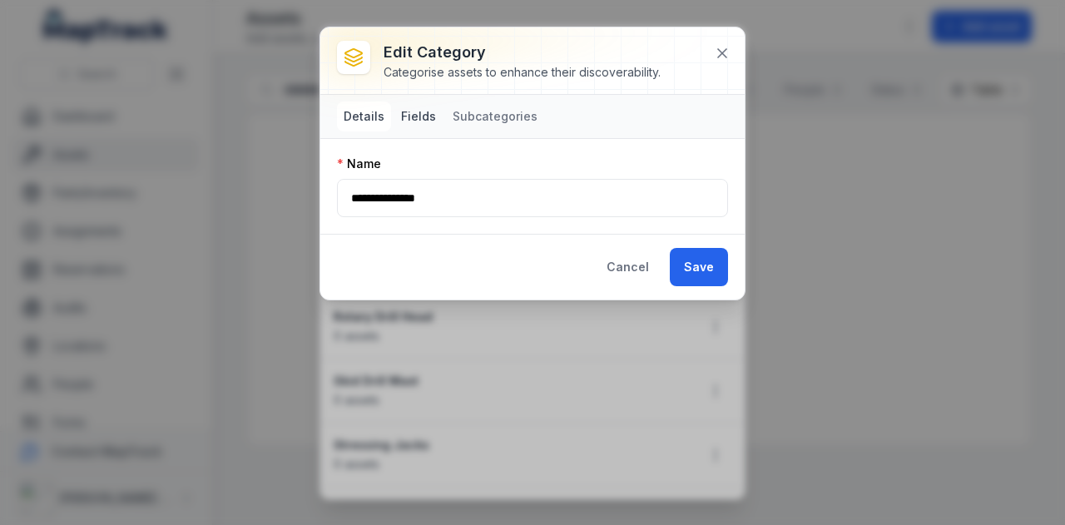
click at [425, 116] on button "Fields" at bounding box center [418, 116] width 48 height 30
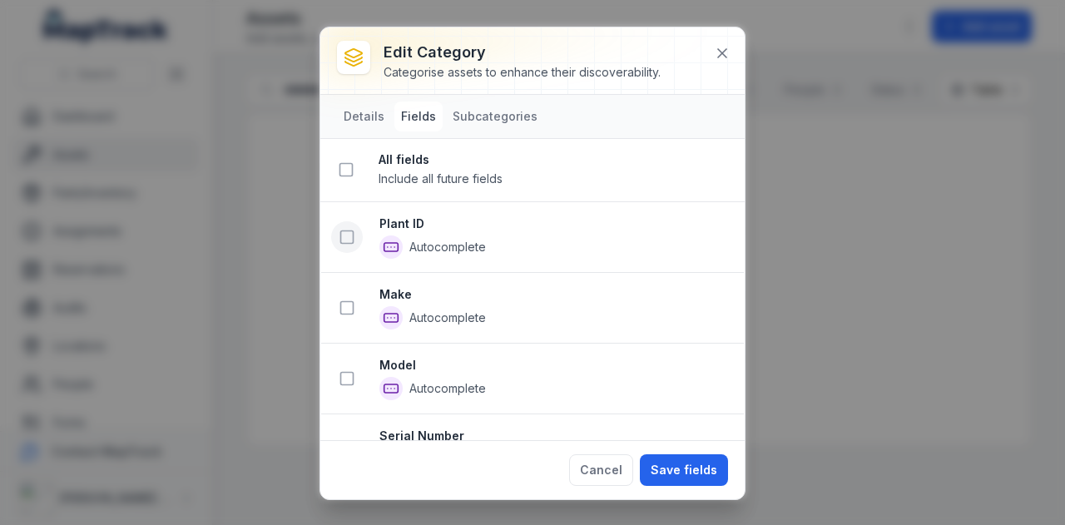
click at [343, 237] on icon at bounding box center [346, 237] width 17 height 17
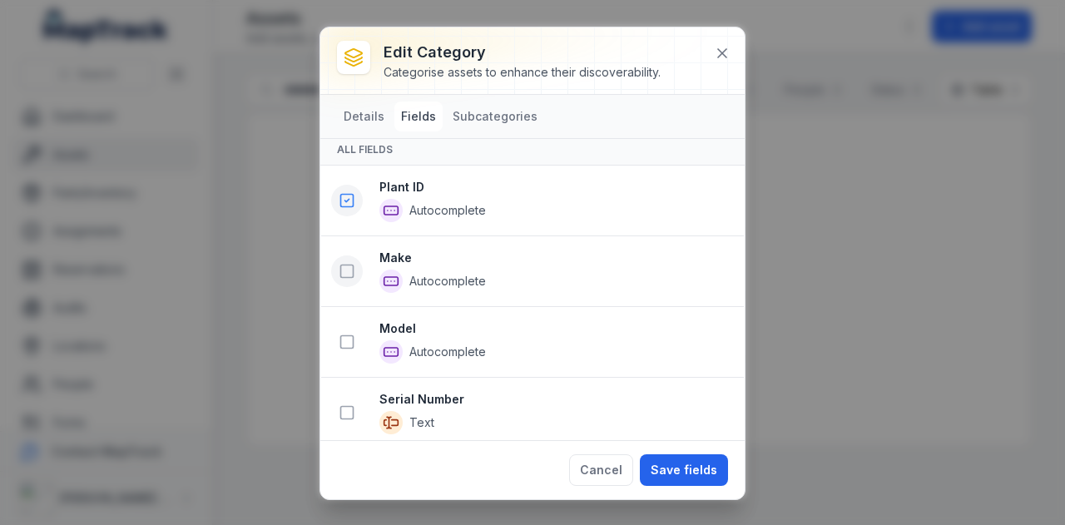
click at [351, 268] on icon at bounding box center [346, 271] width 17 height 17
click at [349, 338] on icon at bounding box center [346, 342] width 17 height 17
click at [351, 406] on icon at bounding box center [346, 414] width 17 height 17
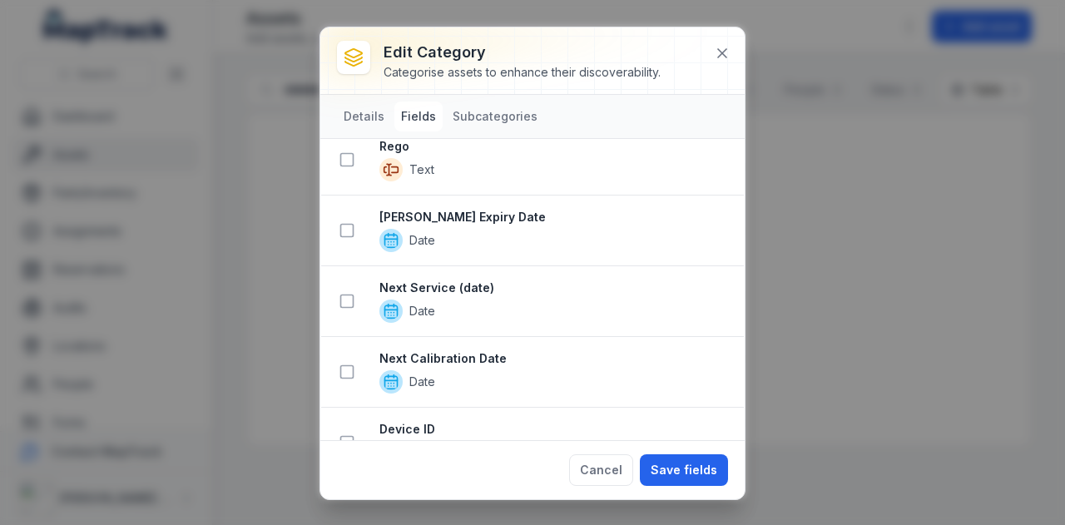
scroll to position [882, 0]
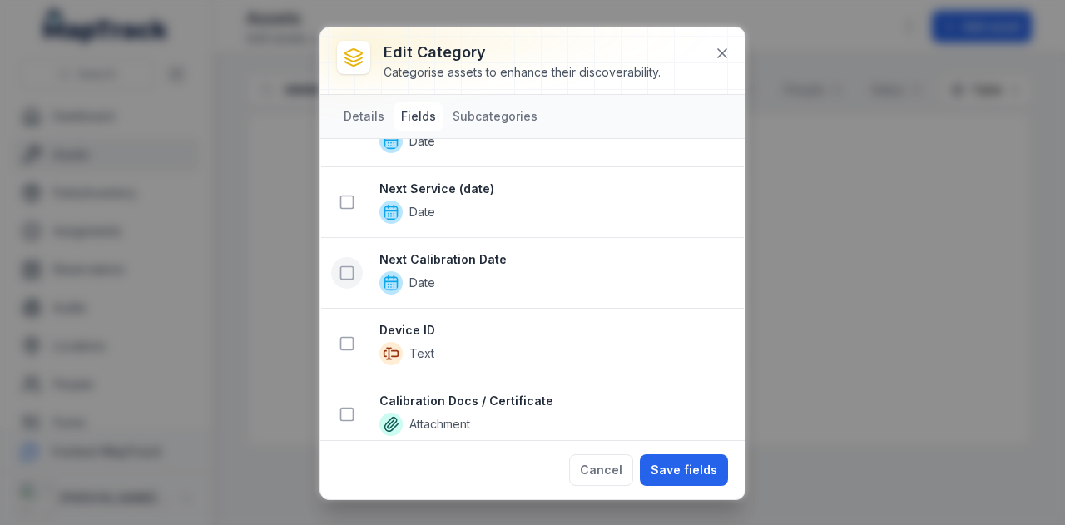
click at [344, 264] on icon at bounding box center [346, 272] width 17 height 17
click at [347, 407] on icon at bounding box center [346, 415] width 17 height 17
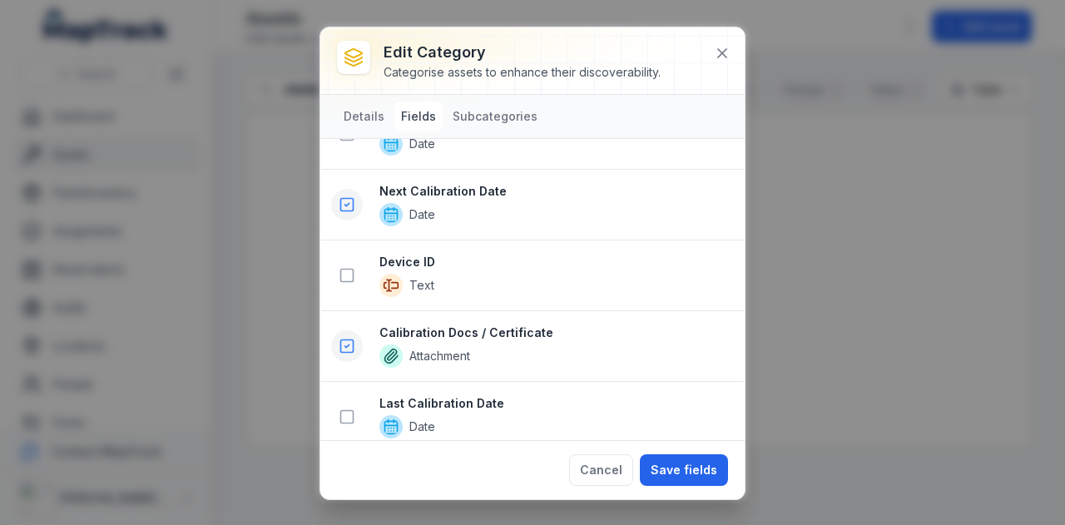
click at [347, 408] on icon at bounding box center [346, 416] width 17 height 17
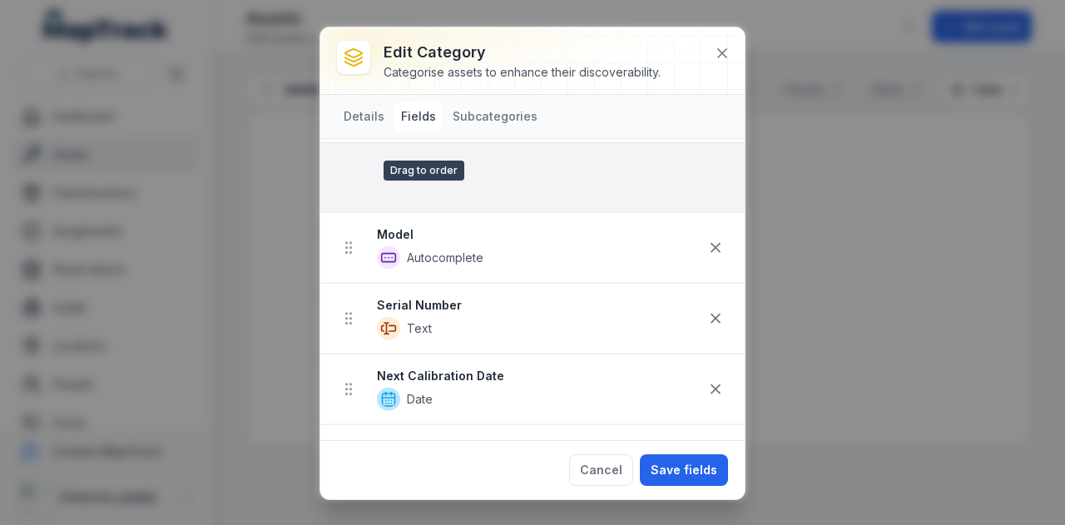
scroll to position [235, 0]
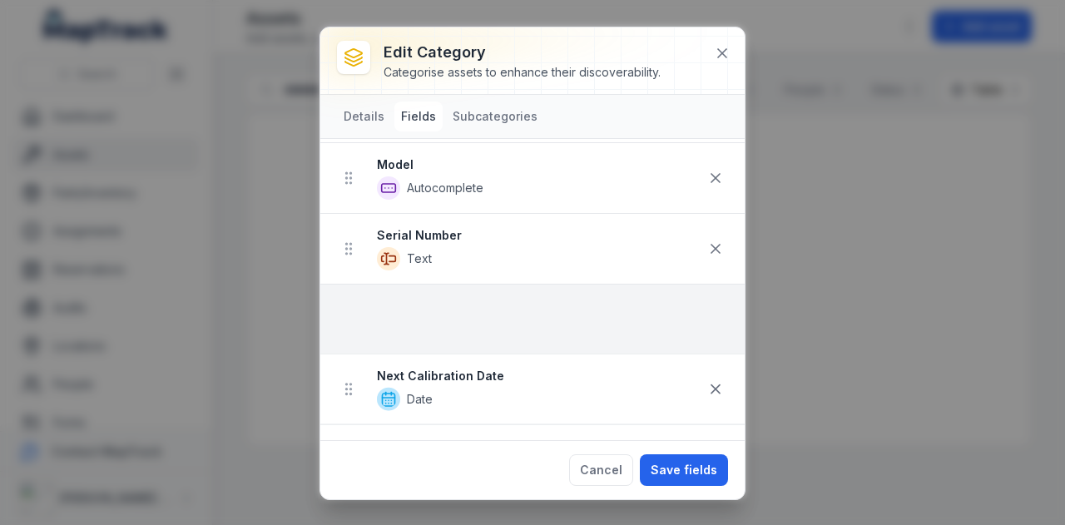
drag, startPoint x: 356, startPoint y: 348, endPoint x: 328, endPoint y: 275, distance: 78.5
click at [328, 275] on ul "Plant ID Autocomplete Make Autocomplete Model Autocomplete Serial Number Text N…" at bounding box center [532, 249] width 424 height 494
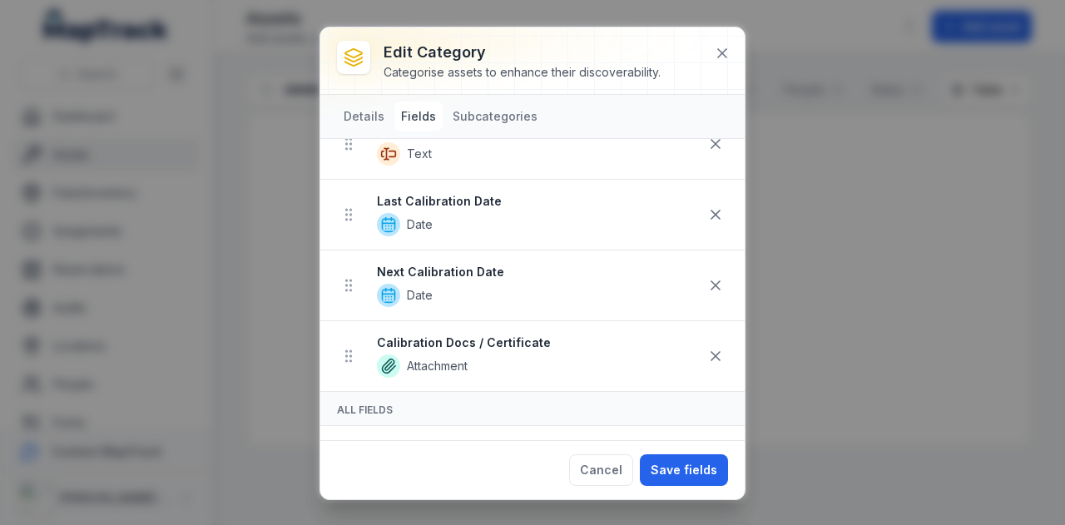
scroll to position [368, 0]
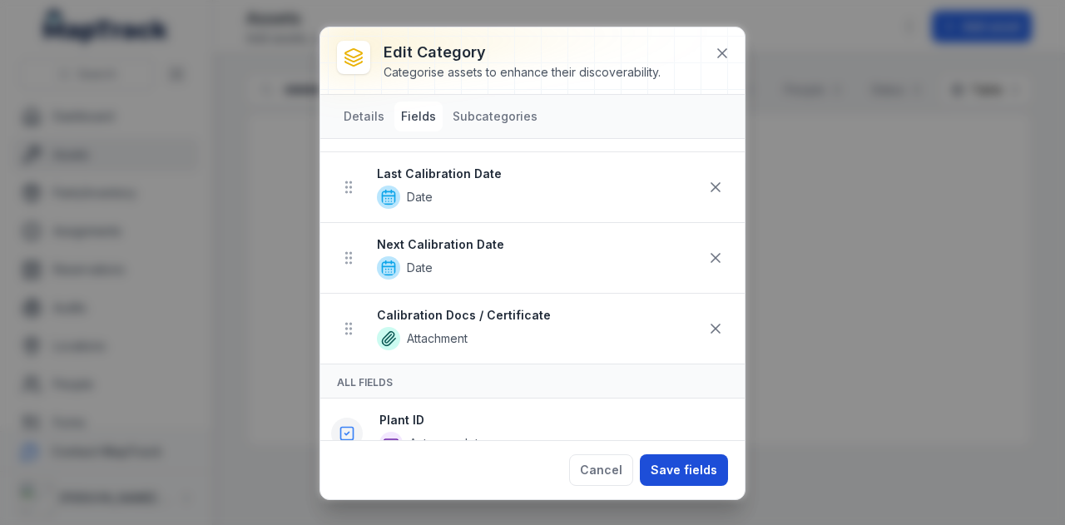
click at [694, 472] on button "Save fields" at bounding box center [684, 470] width 88 height 32
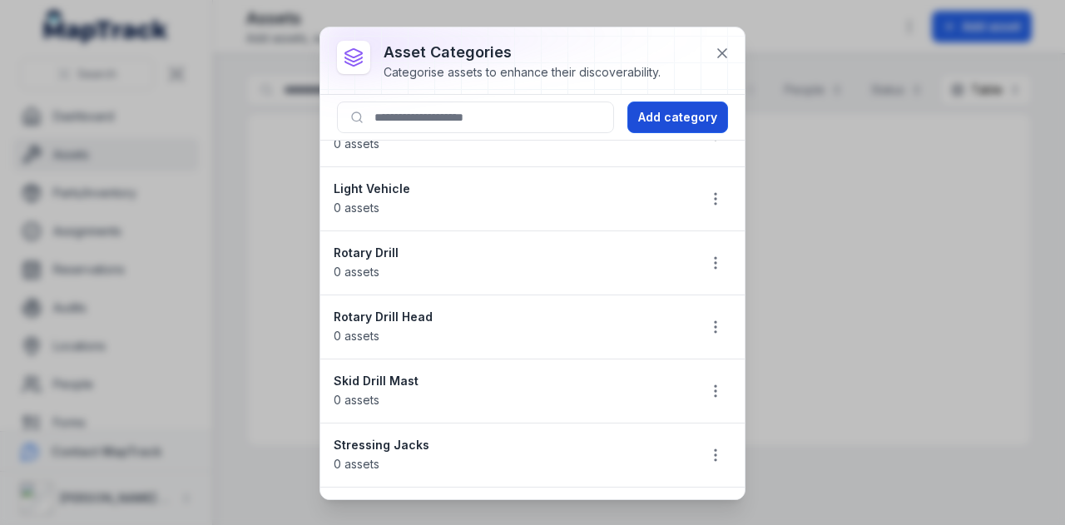
click at [670, 121] on button "Add category" at bounding box center [677, 117] width 101 height 32
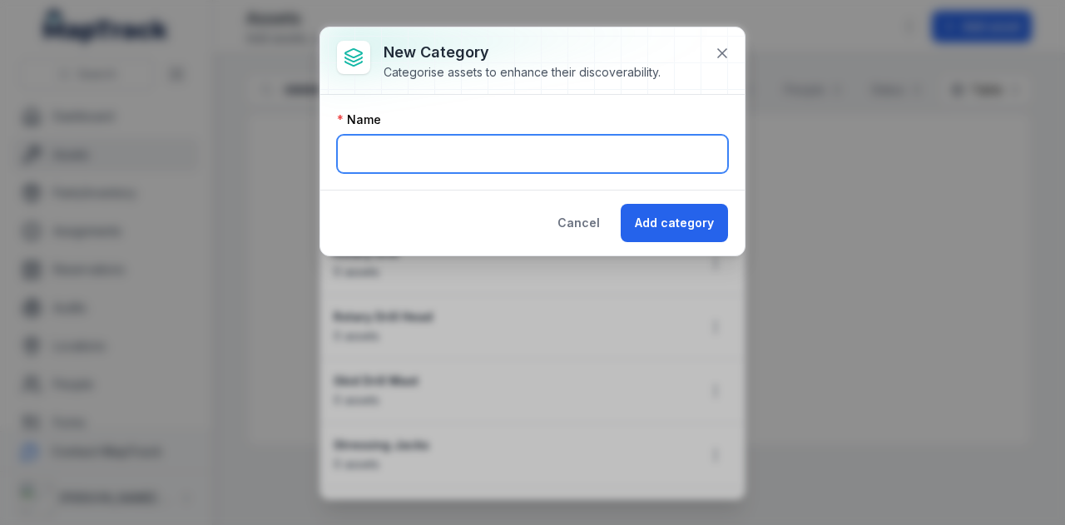
click at [418, 142] on input "text" at bounding box center [532, 154] width 391 height 38
type input "**********"
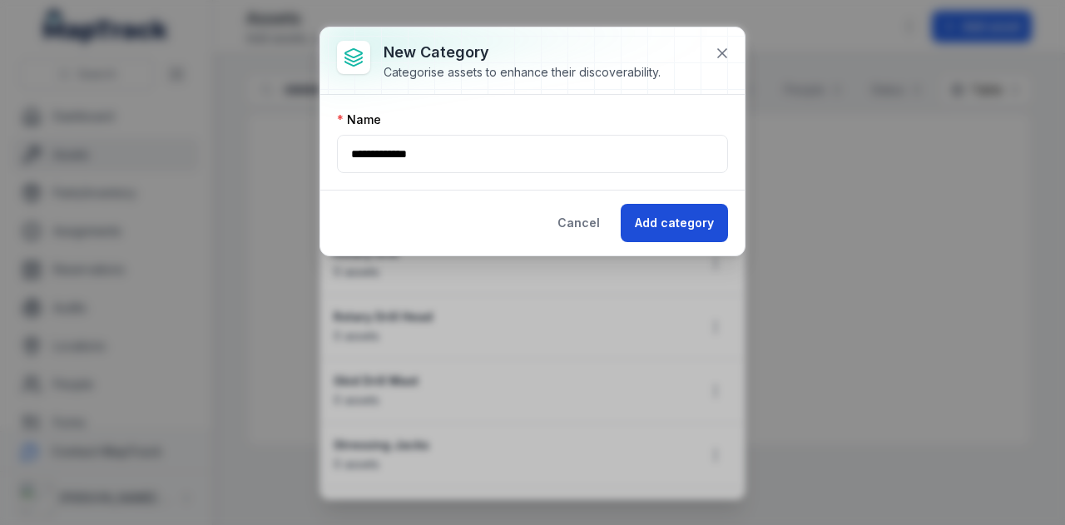
click at [715, 225] on button "Add category" at bounding box center [673, 223] width 107 height 38
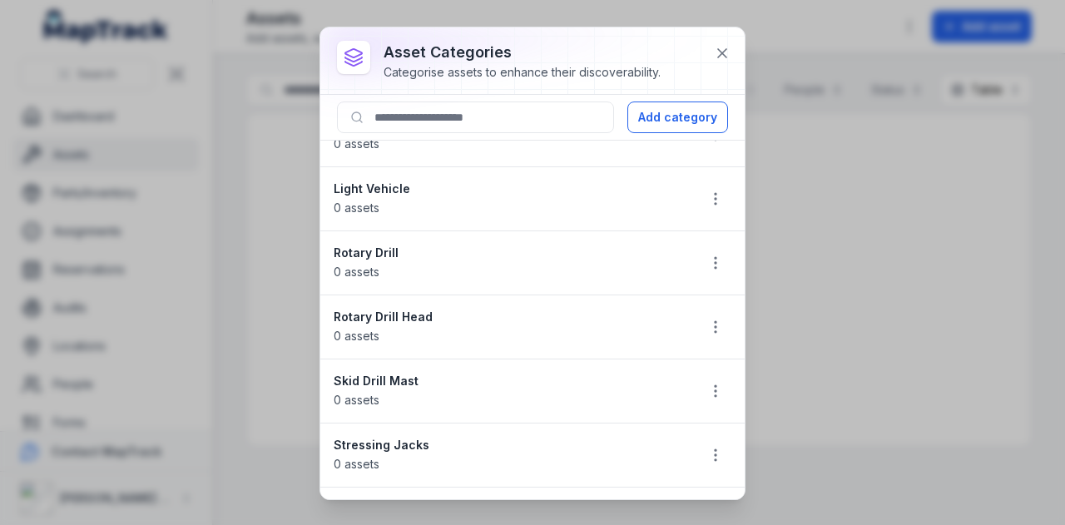
scroll to position [591, 0]
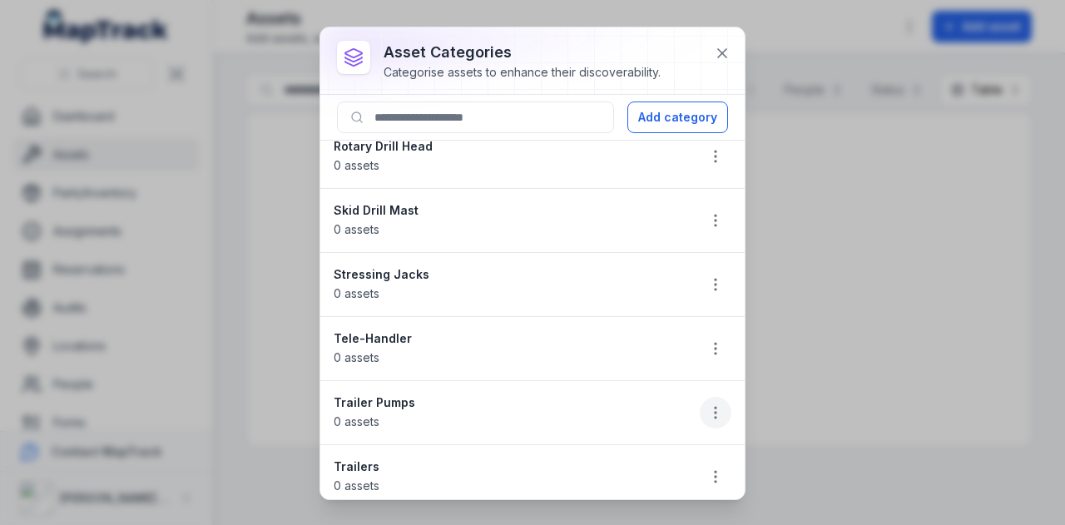
click at [707, 405] on icon "button" at bounding box center [715, 412] width 17 height 17
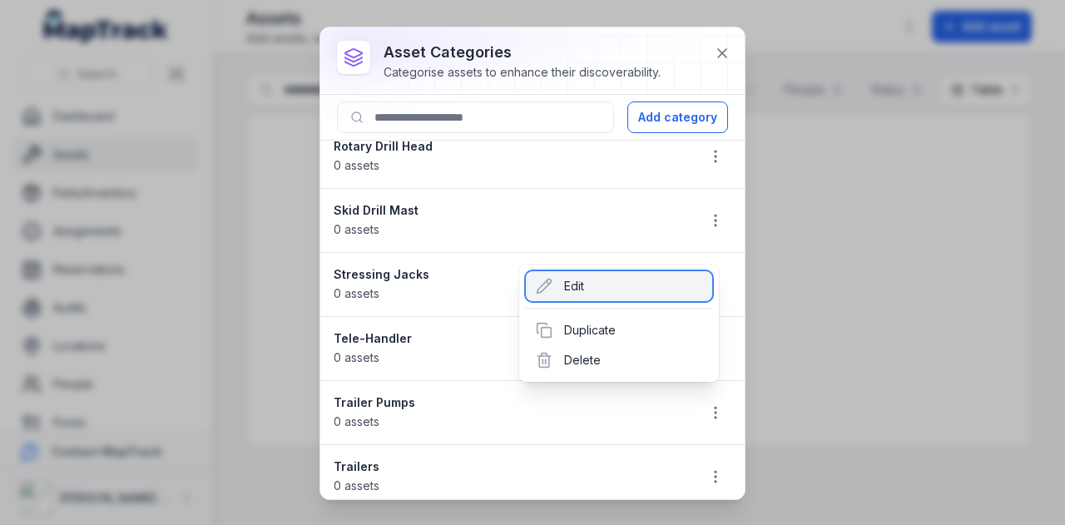
click at [625, 294] on div "Edit" at bounding box center [619, 286] width 186 height 30
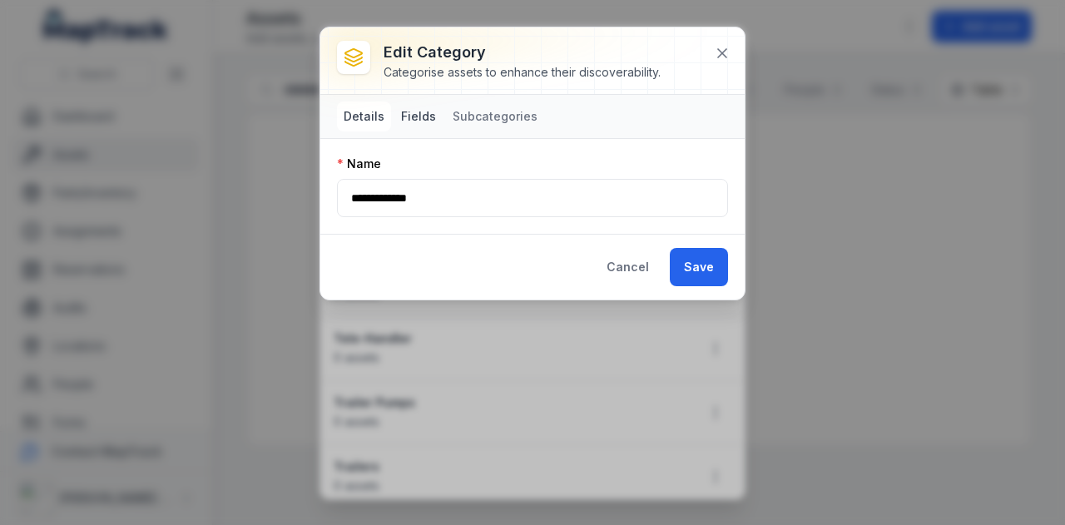
click at [429, 114] on button "Fields" at bounding box center [418, 116] width 48 height 30
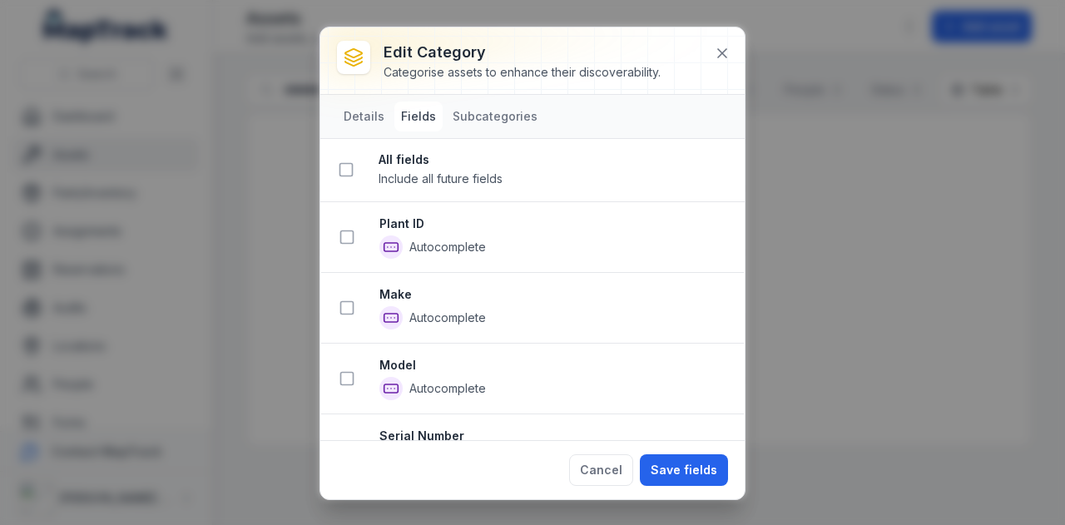
scroll to position [44, 0]
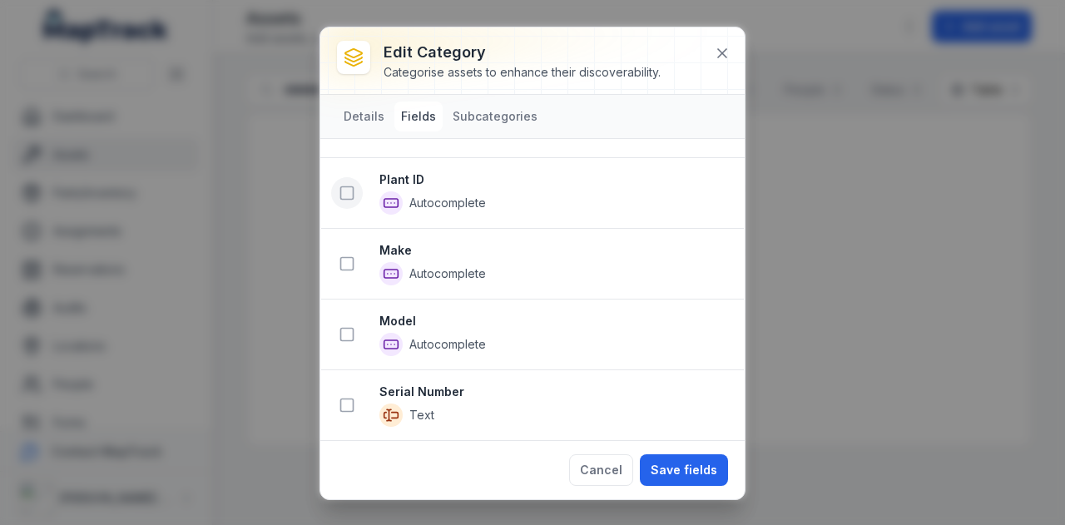
click at [342, 194] on icon at bounding box center [346, 193] width 17 height 17
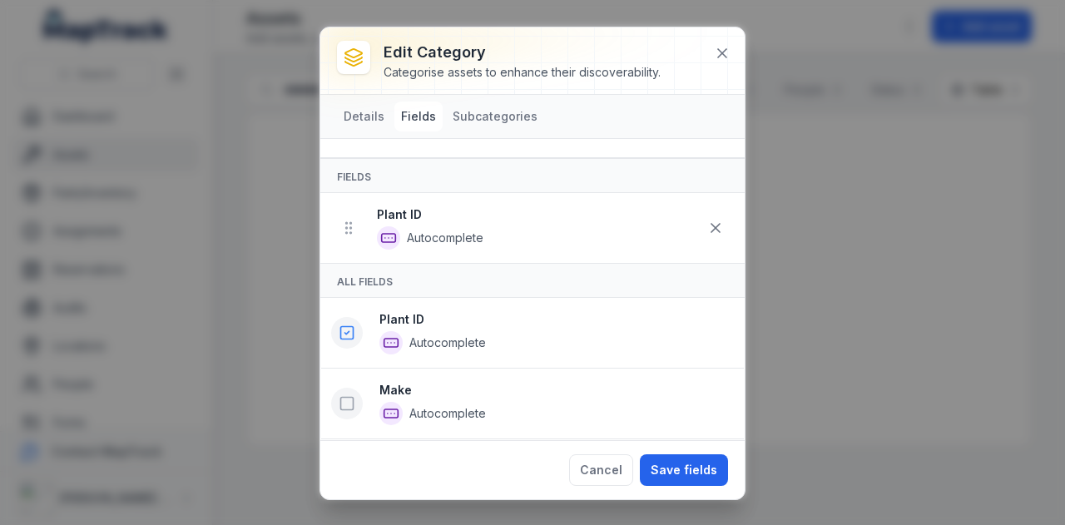
click at [354, 408] on button at bounding box center [347, 404] width 32 height 32
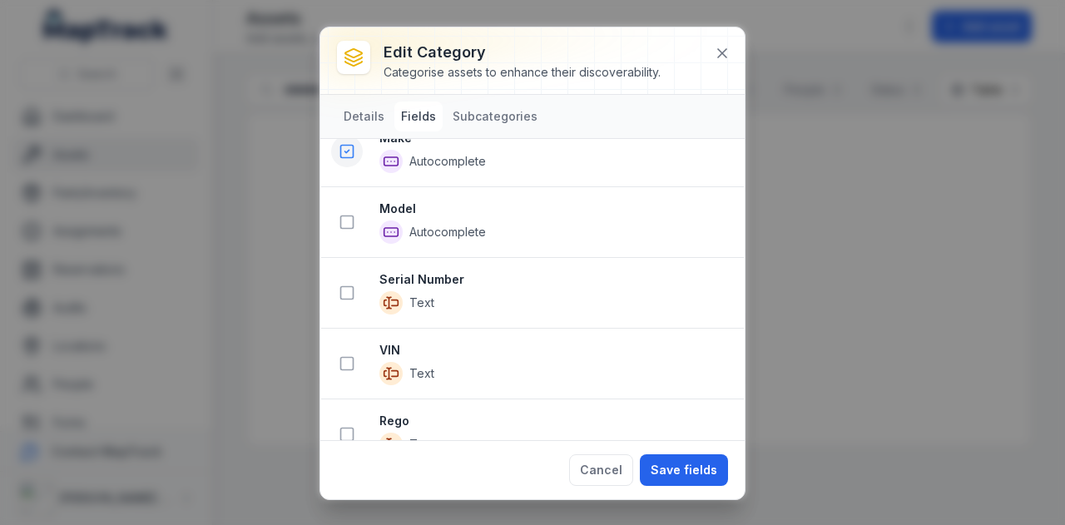
scroll to position [368, 0]
click at [344, 220] on icon at bounding box center [346, 221] width 17 height 17
click at [341, 360] on rect at bounding box center [347, 364] width 12 height 12
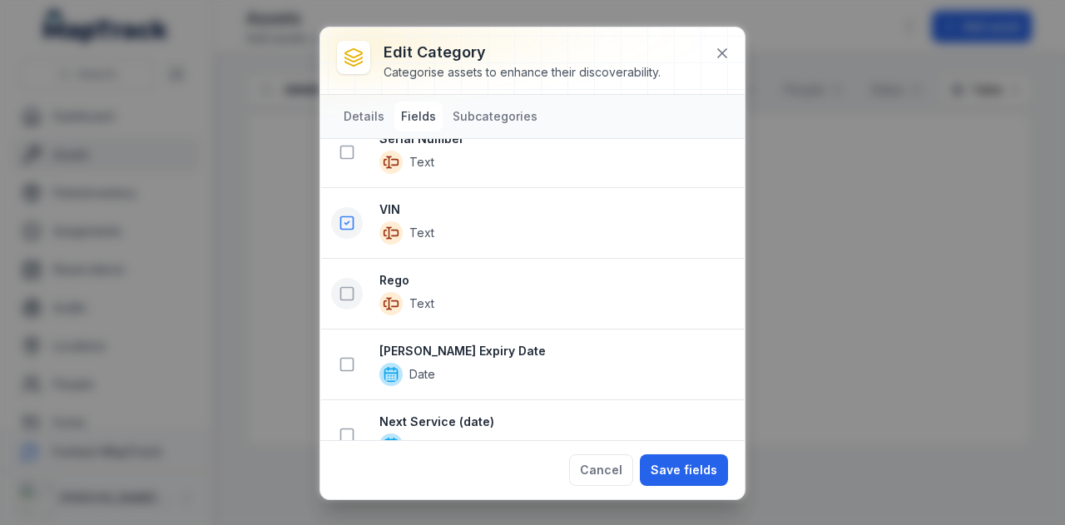
click at [346, 285] on icon at bounding box center [346, 293] width 17 height 17
click at [347, 357] on icon at bounding box center [346, 365] width 17 height 17
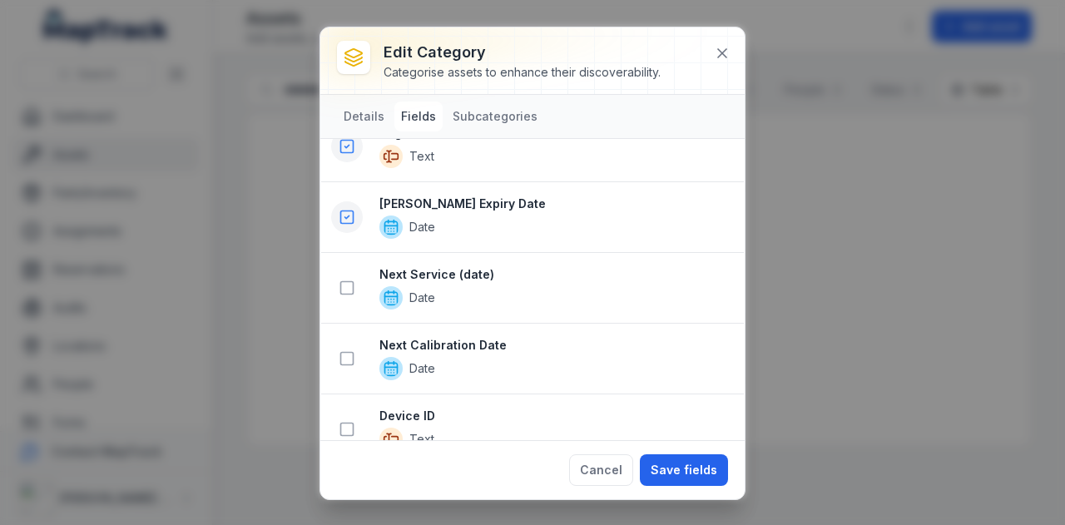
scroll to position [938, 0]
click at [342, 281] on rect at bounding box center [347, 287] width 12 height 12
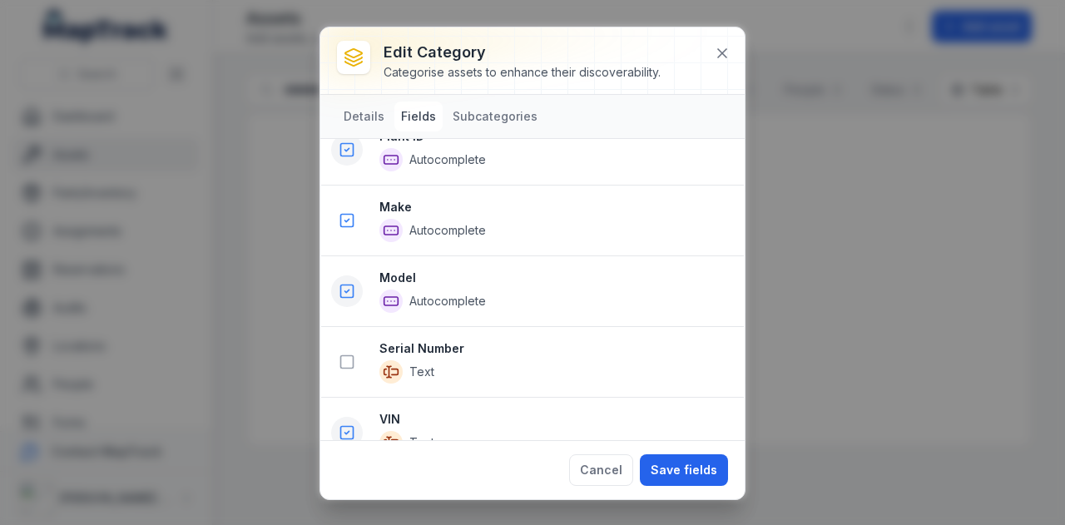
scroll to position [638, 0]
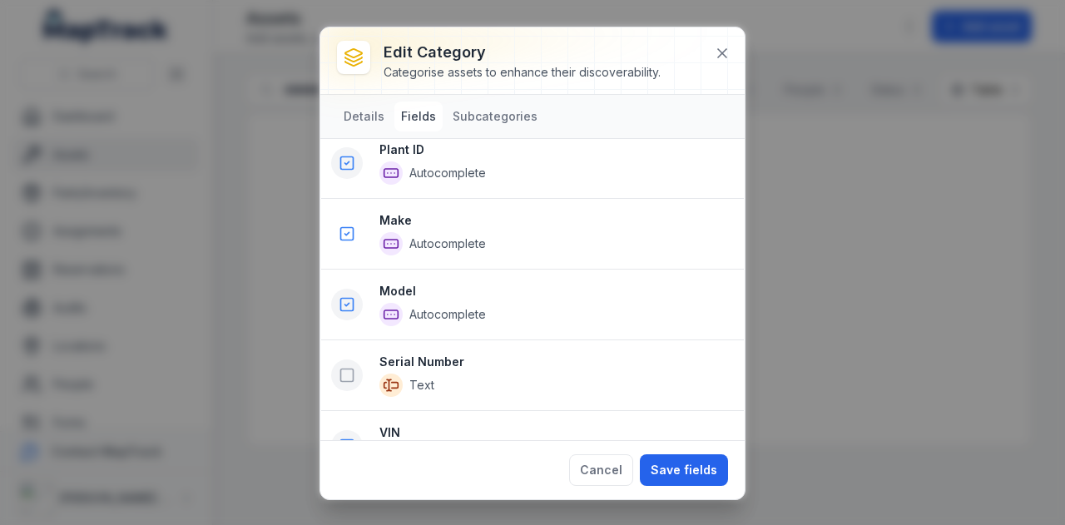
drag, startPoint x: 471, startPoint y: 340, endPoint x: 338, endPoint y: 378, distance: 137.7
click at [338, 378] on button at bounding box center [347, 375] width 32 height 32
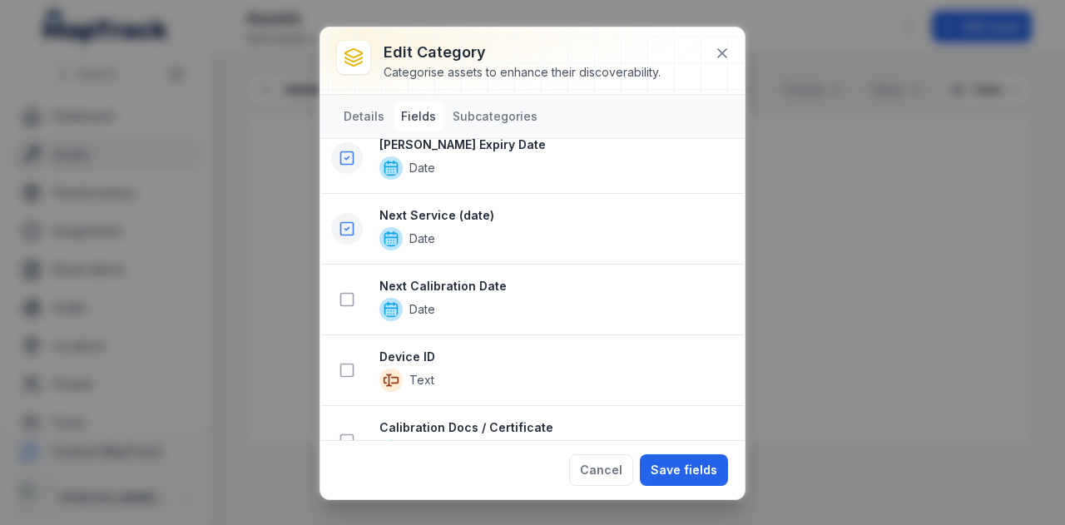
scroll to position [1232, 0]
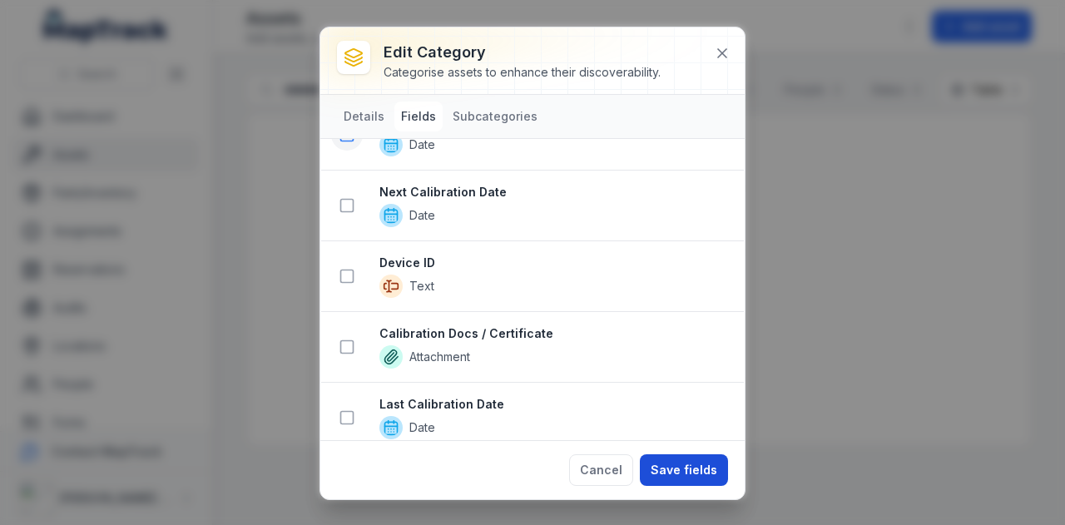
click at [685, 468] on button "Save fields" at bounding box center [684, 470] width 88 height 32
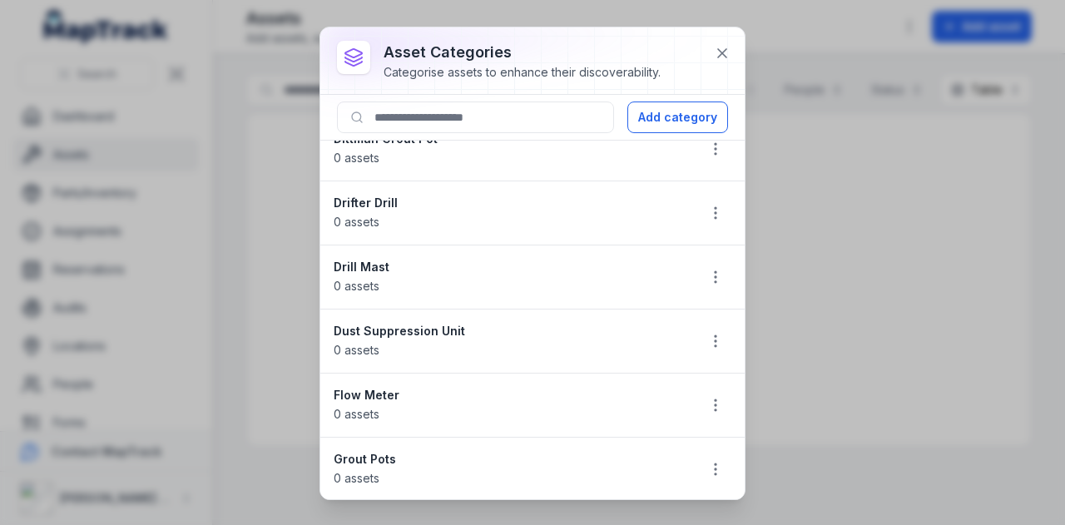
scroll to position [0, 0]
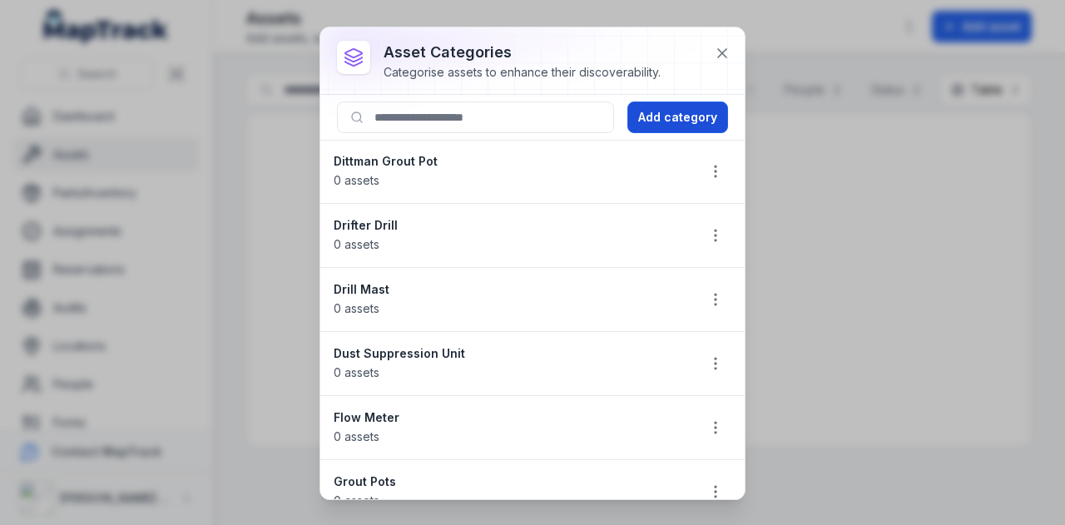
click at [695, 111] on button "Add category" at bounding box center [677, 117] width 101 height 32
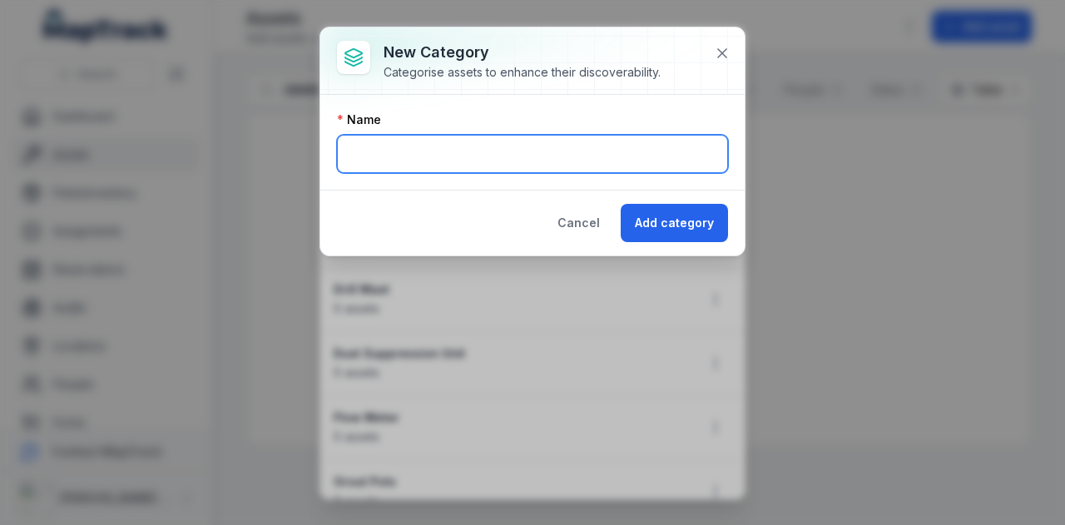
click at [535, 146] on input "text" at bounding box center [532, 154] width 391 height 38
type input "**********"
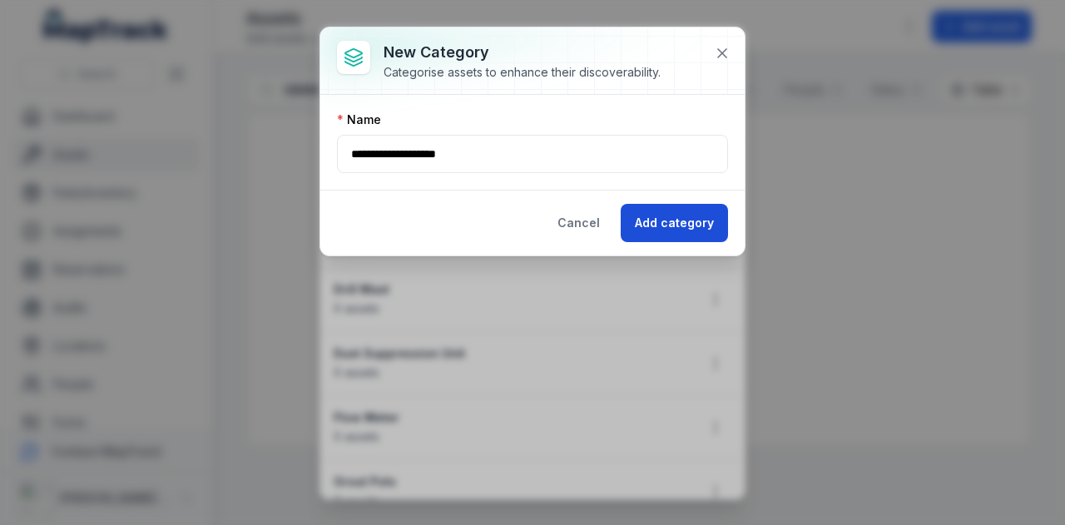
click at [674, 229] on button "Add category" at bounding box center [673, 223] width 107 height 38
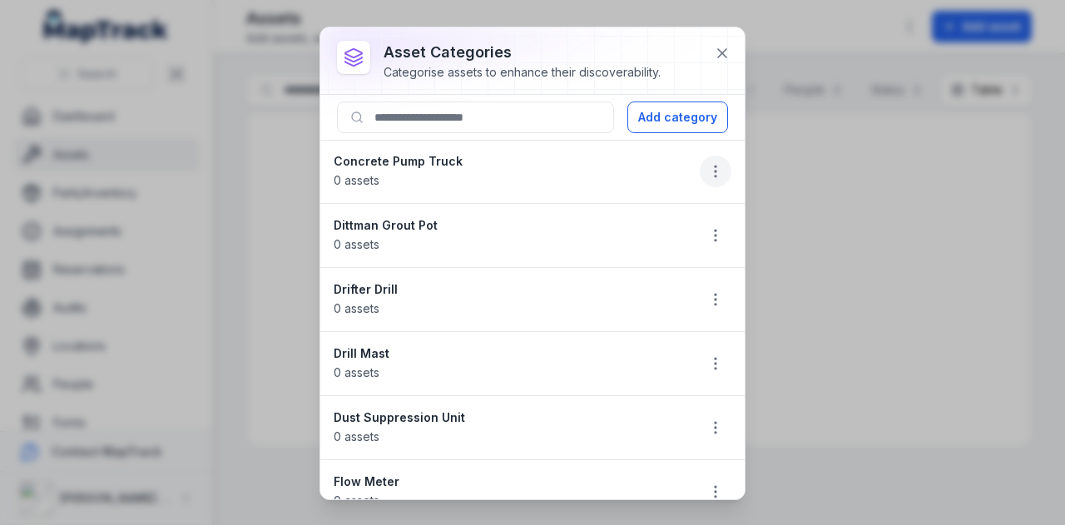
click at [707, 173] on icon "button" at bounding box center [715, 171] width 17 height 17
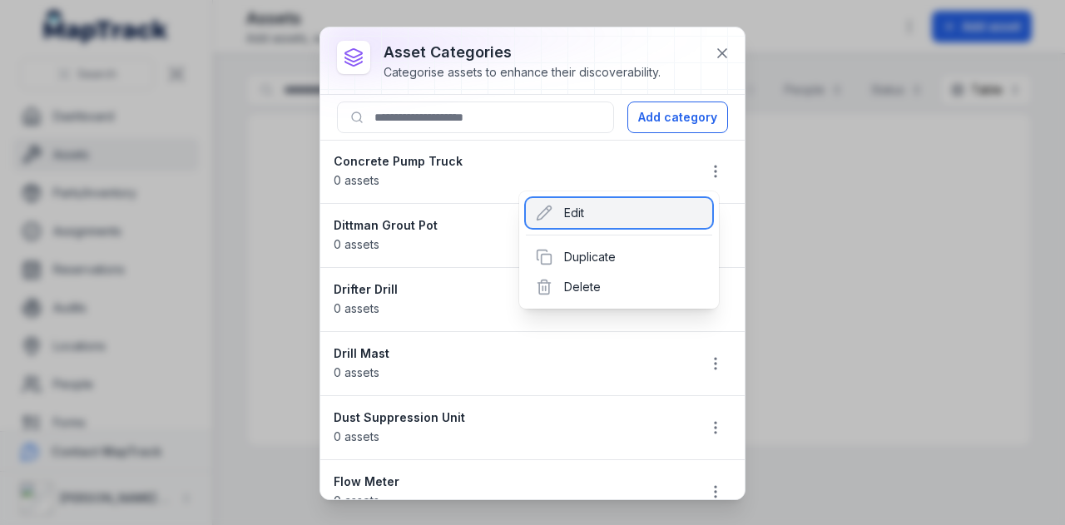
click at [595, 215] on div "Edit" at bounding box center [619, 213] width 186 height 30
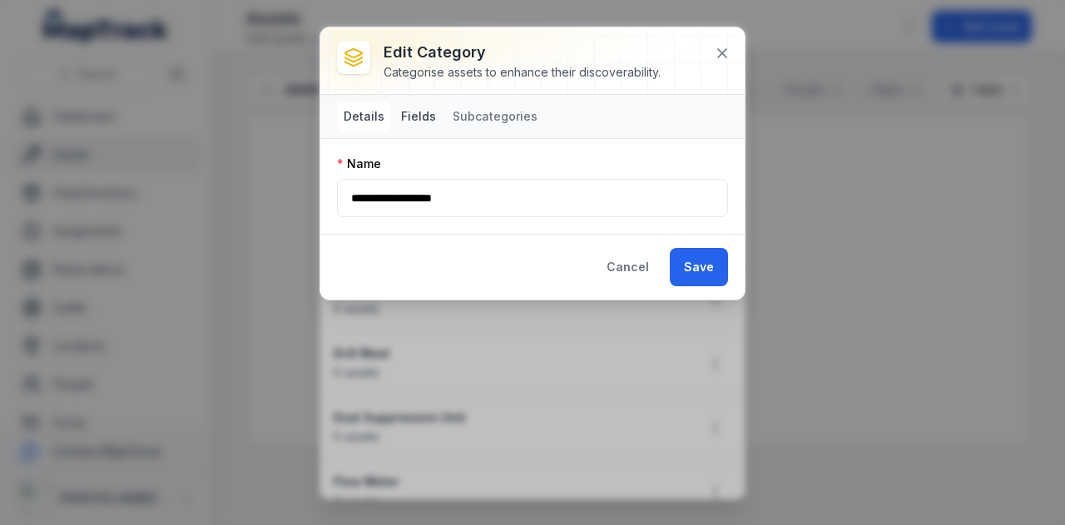
click at [403, 119] on button "Fields" at bounding box center [418, 116] width 48 height 30
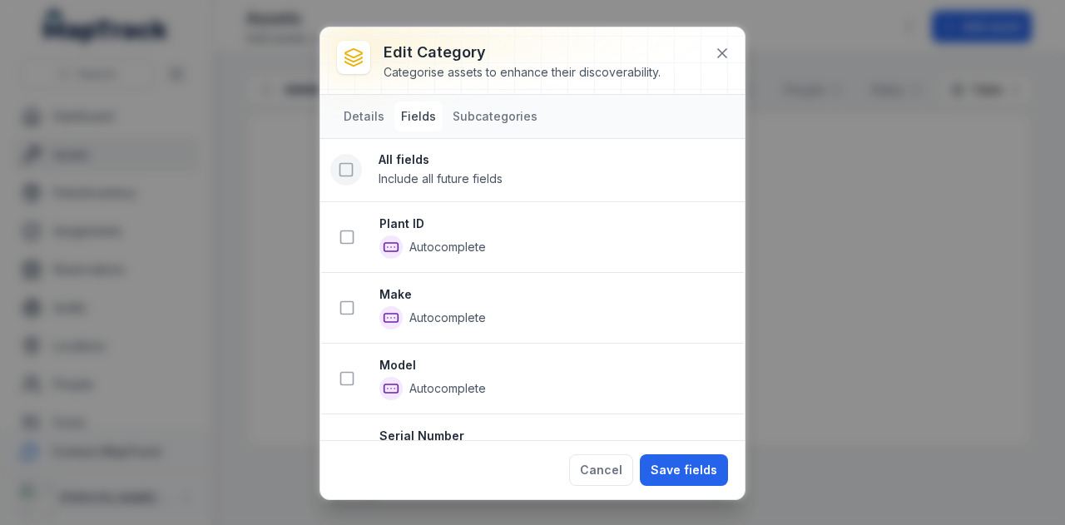
click at [351, 169] on rect at bounding box center [346, 170] width 12 height 12
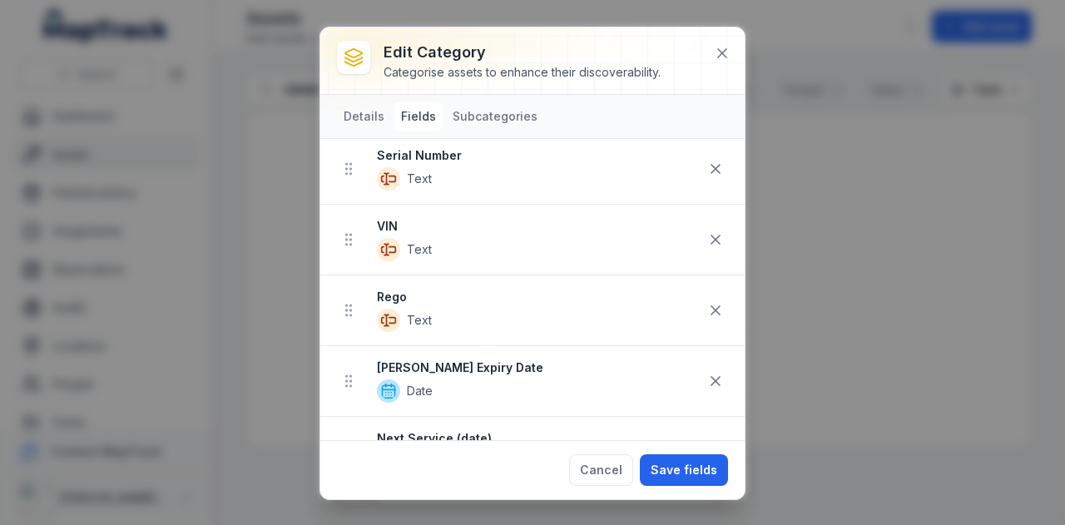
scroll to position [325, 0]
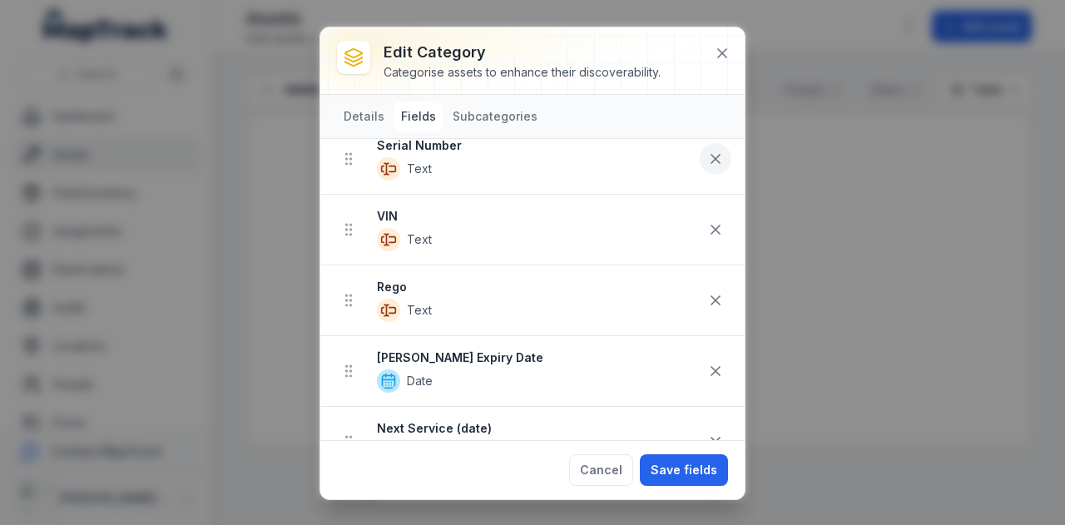
click at [711, 155] on icon at bounding box center [715, 159] width 8 height 8
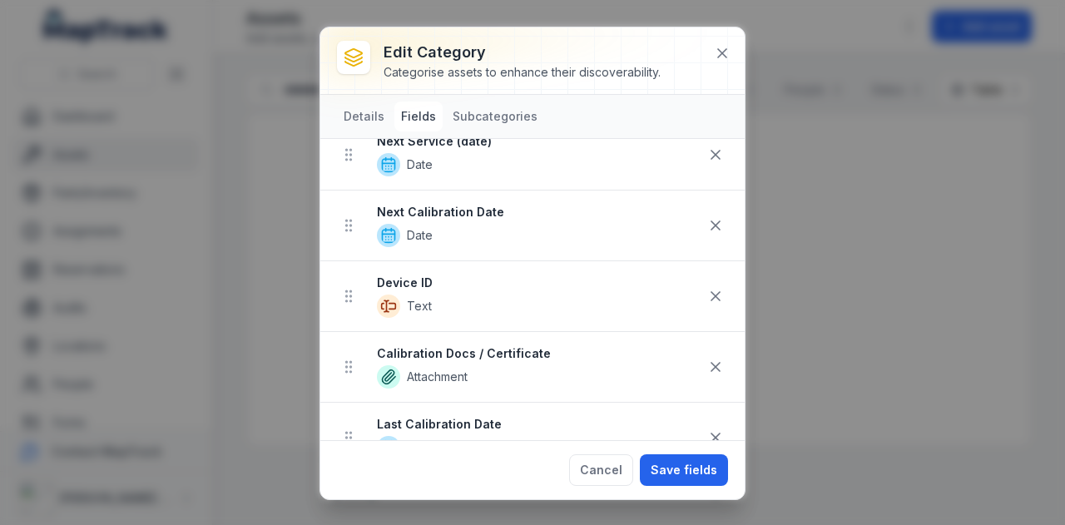
scroll to position [596, 0]
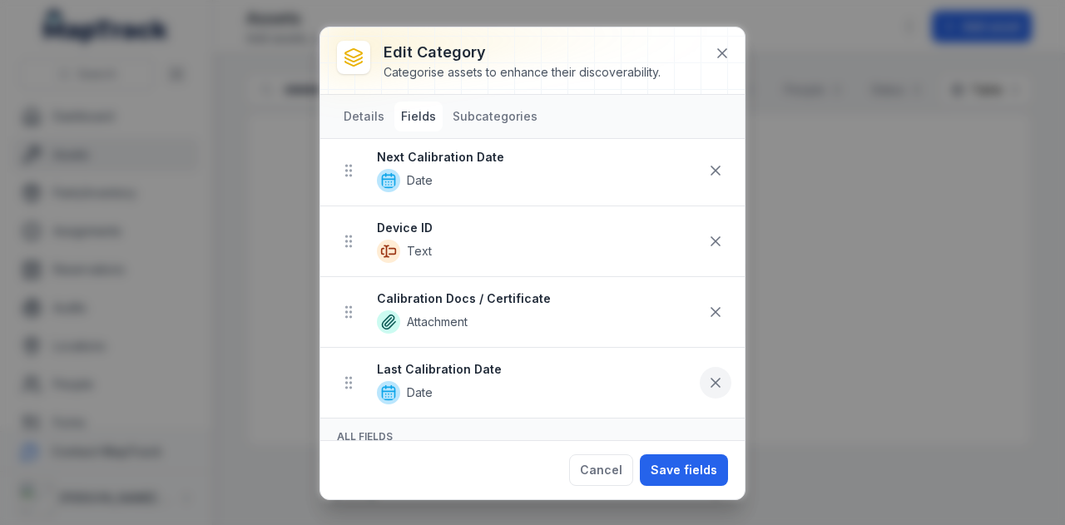
click at [707, 374] on icon at bounding box center [715, 382] width 17 height 17
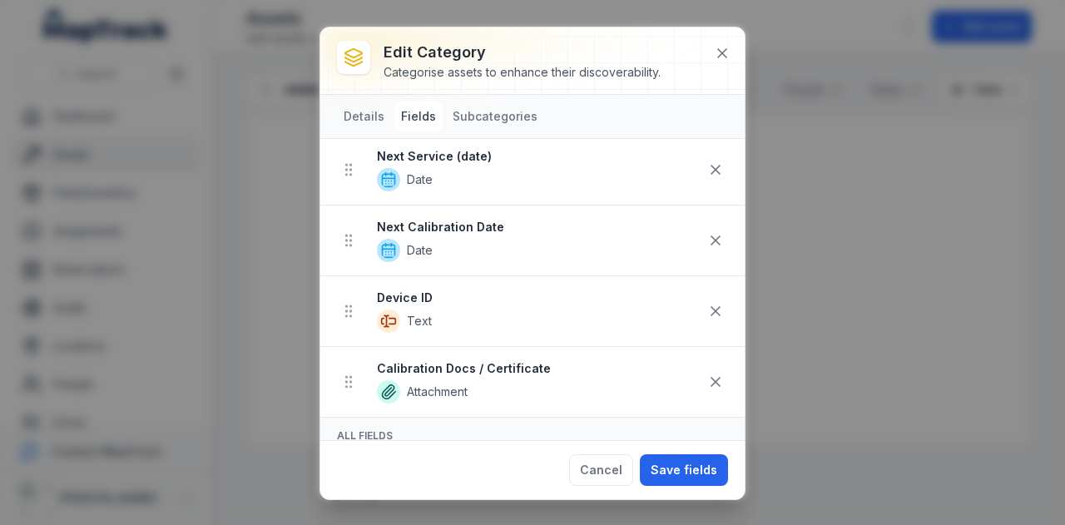
click at [707, 373] on icon at bounding box center [715, 381] width 17 height 17
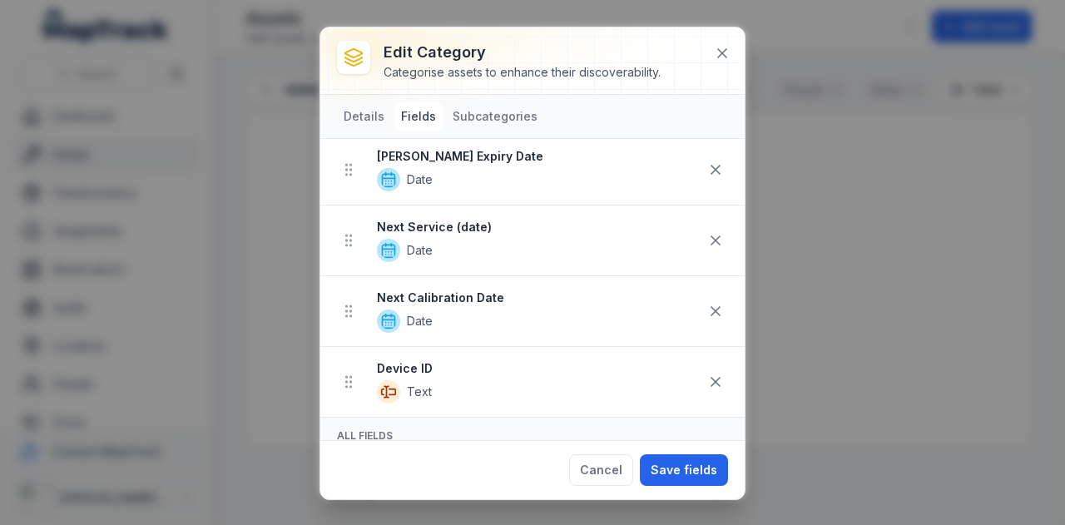
click at [707, 373] on icon at bounding box center [715, 381] width 17 height 17
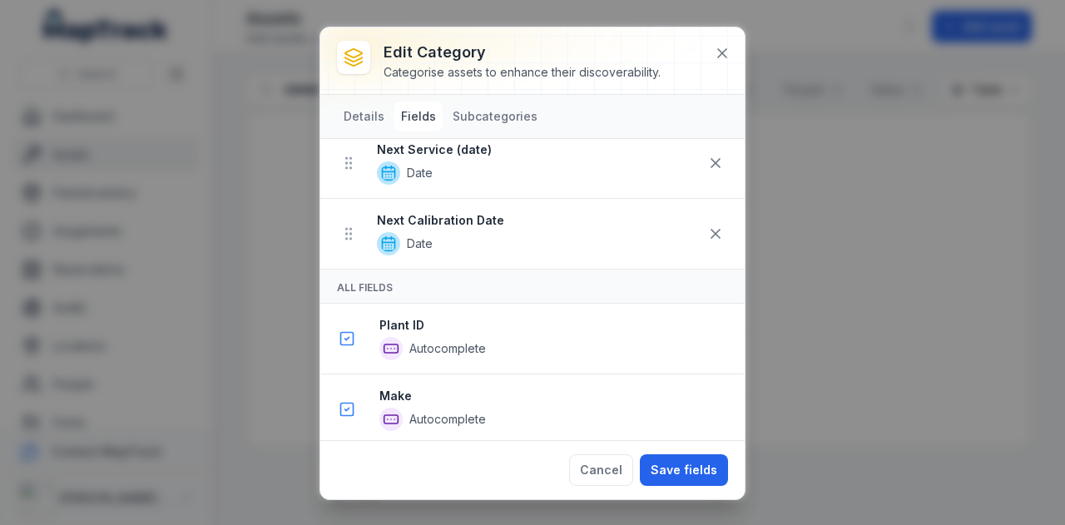
scroll to position [534, 0]
click at [707, 225] on icon at bounding box center [715, 233] width 17 height 17
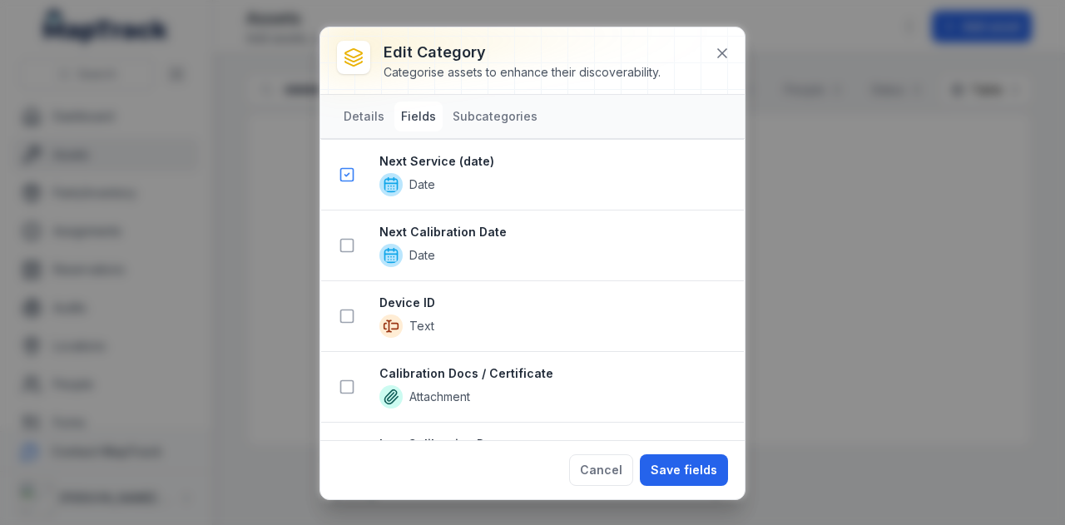
scroll to position [1128, 0]
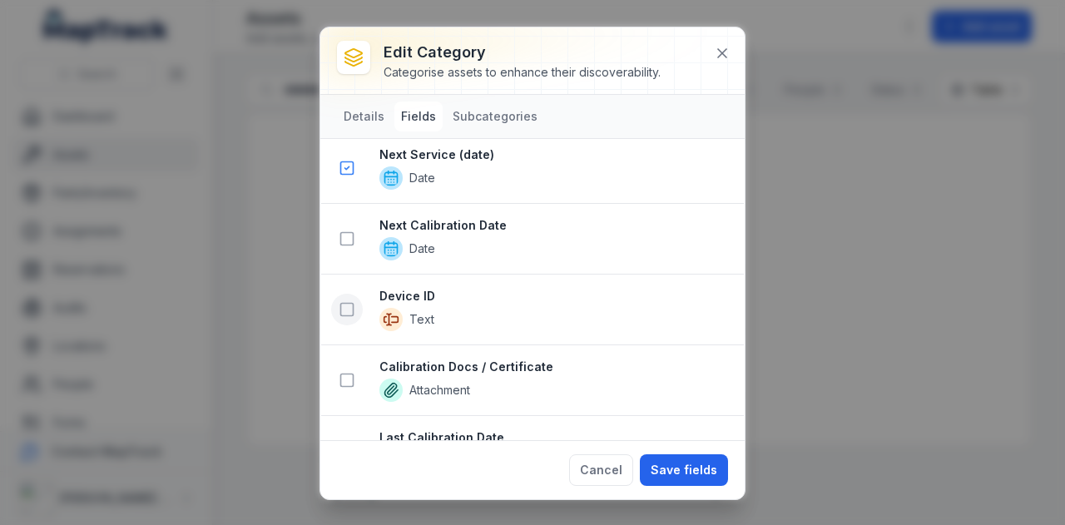
click at [344, 301] on icon at bounding box center [346, 309] width 17 height 17
click at [679, 470] on button "Save fields" at bounding box center [684, 470] width 88 height 32
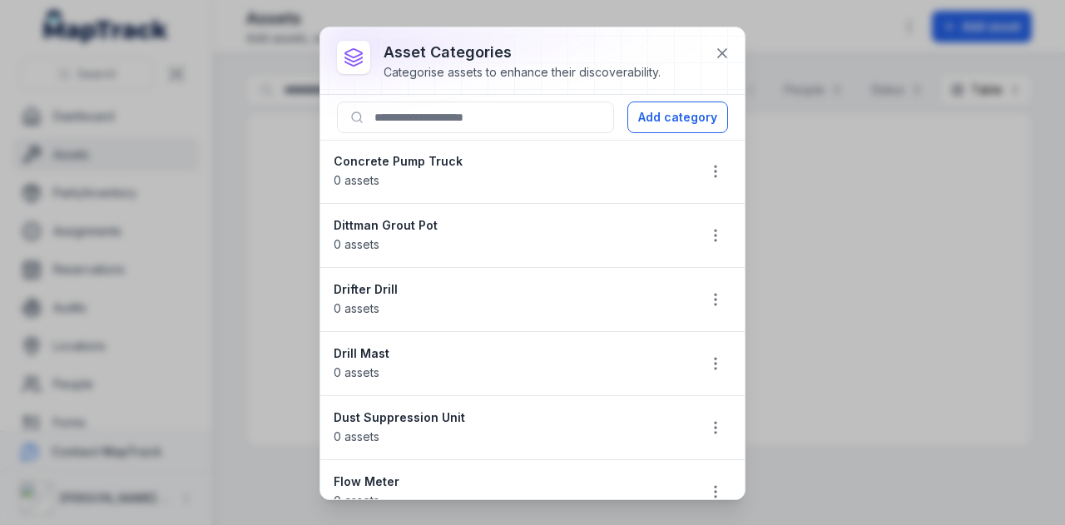
click at [639, 383] on li "Drill Mast 0 assets" at bounding box center [532, 363] width 424 height 65
click at [670, 106] on button "Add category" at bounding box center [677, 117] width 101 height 32
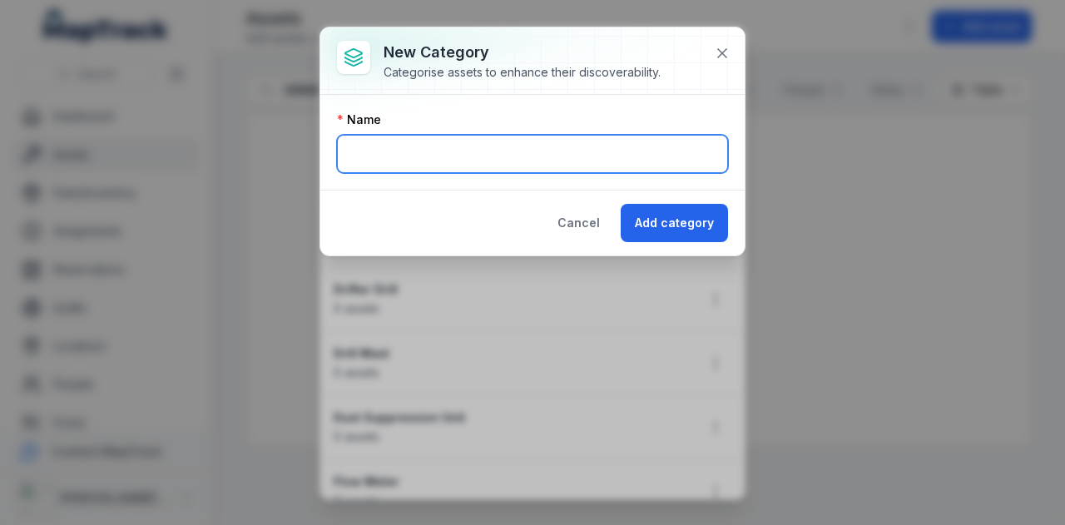
click at [438, 141] on input "text" at bounding box center [532, 154] width 391 height 38
type input "*"
type input "*****"
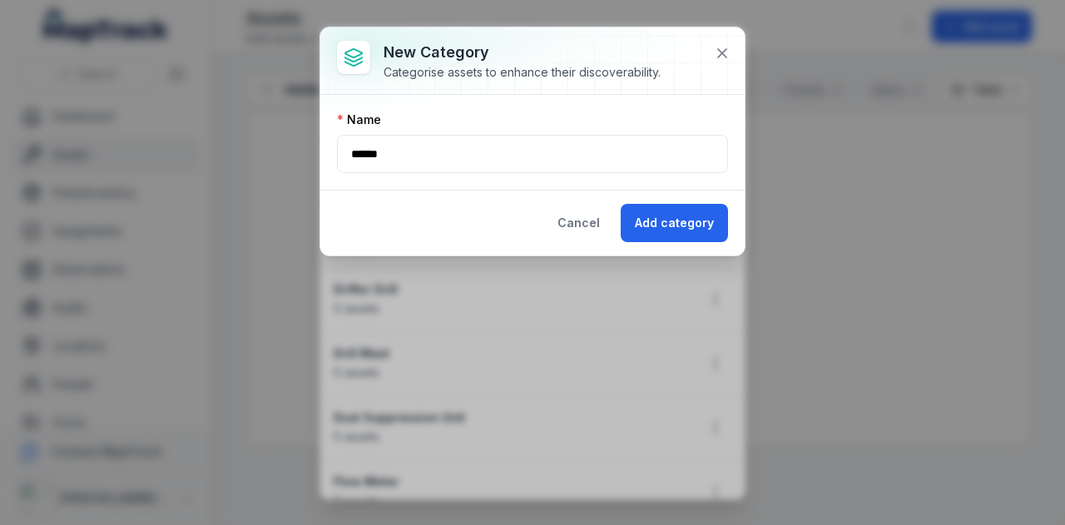
click at [638, 190] on div "Cancel Add category" at bounding box center [532, 223] width 424 height 66
click at [677, 225] on button "Add category" at bounding box center [673, 223] width 107 height 38
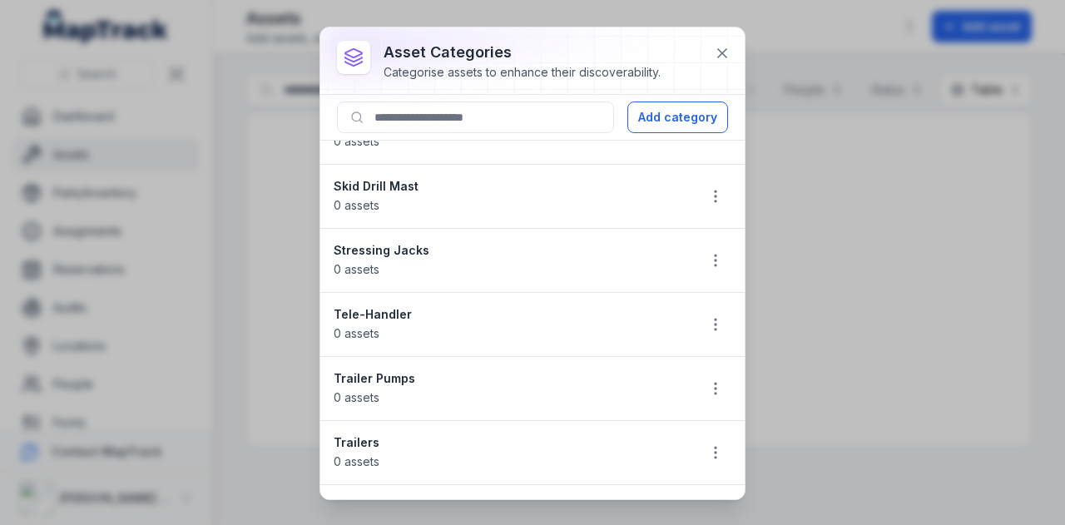
scroll to position [719, 0]
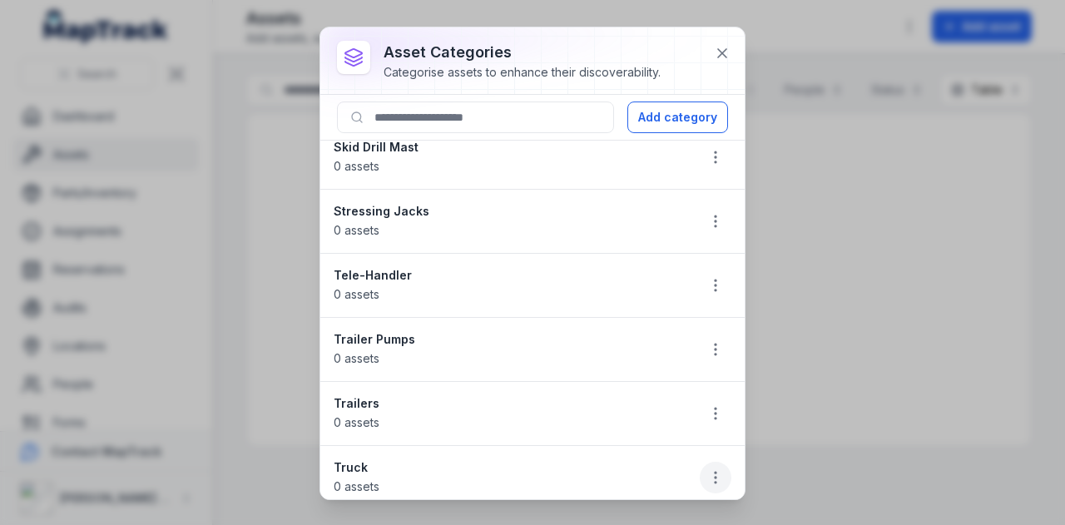
click at [708, 469] on icon "button" at bounding box center [715, 477] width 17 height 17
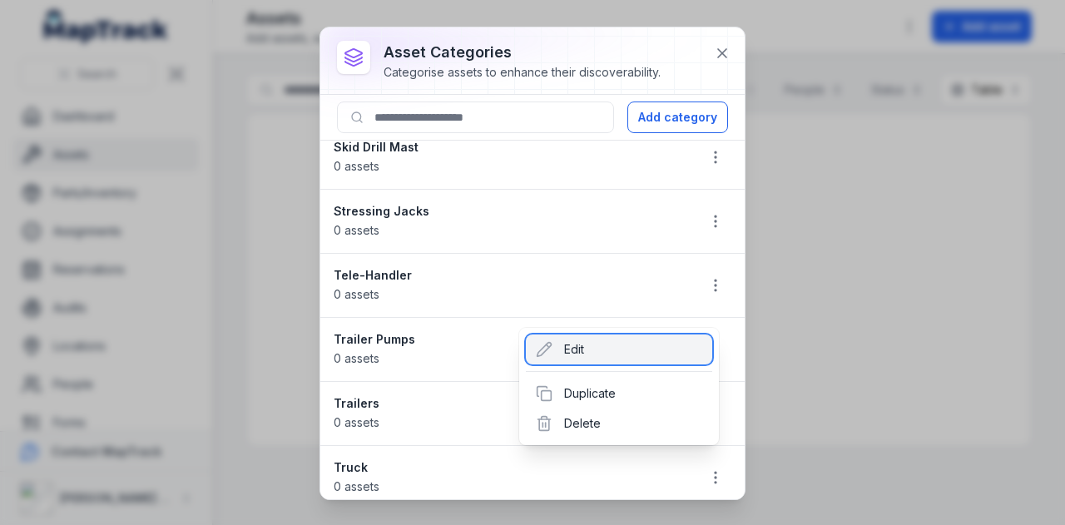
click at [644, 360] on div "Edit" at bounding box center [619, 349] width 186 height 30
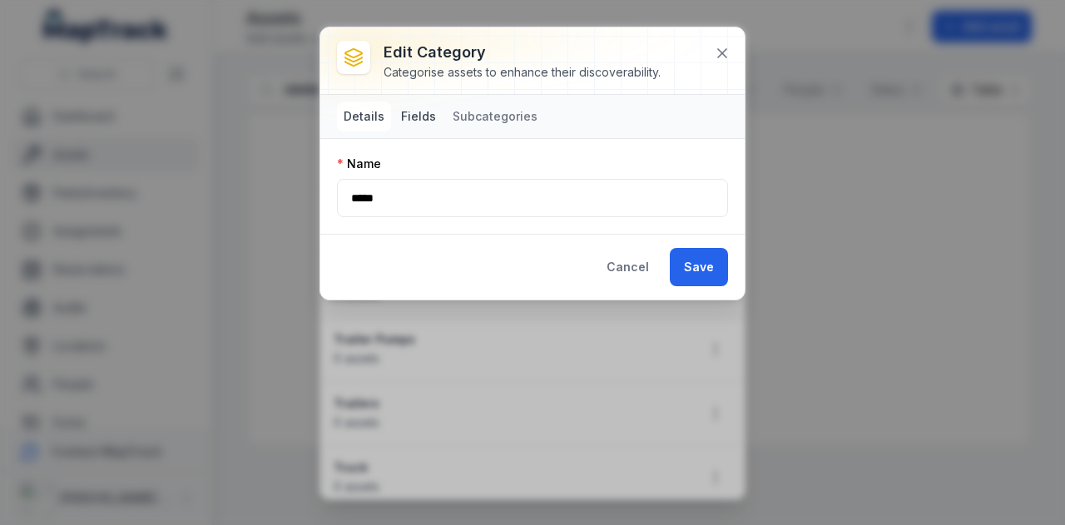
click at [436, 109] on button "Fields" at bounding box center [418, 116] width 48 height 30
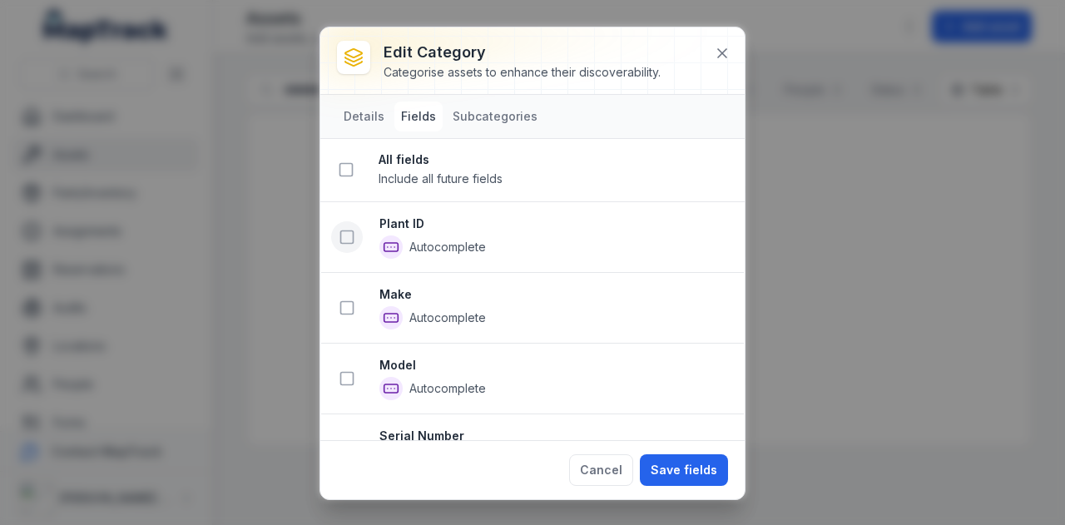
click at [347, 243] on icon at bounding box center [346, 237] width 17 height 17
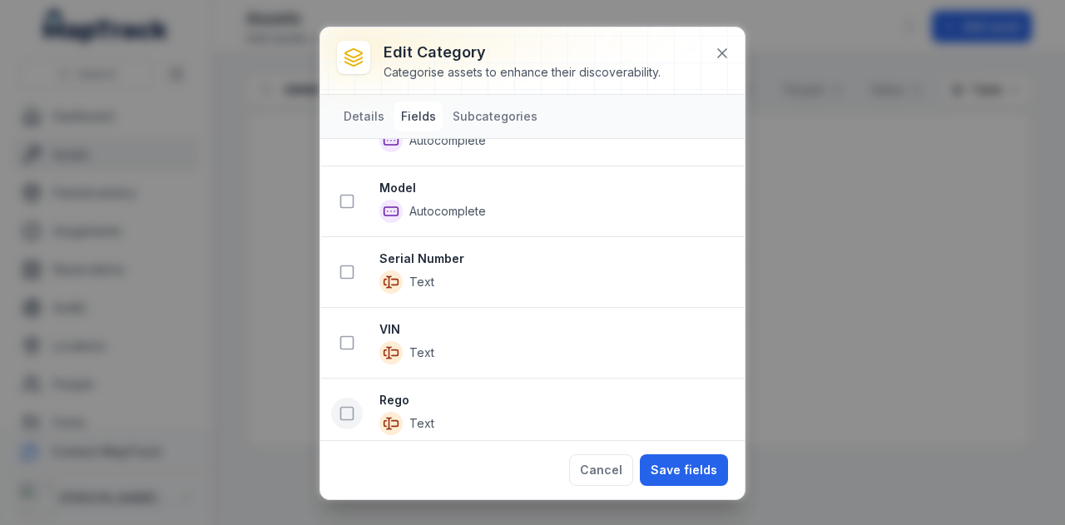
scroll to position [254, 0]
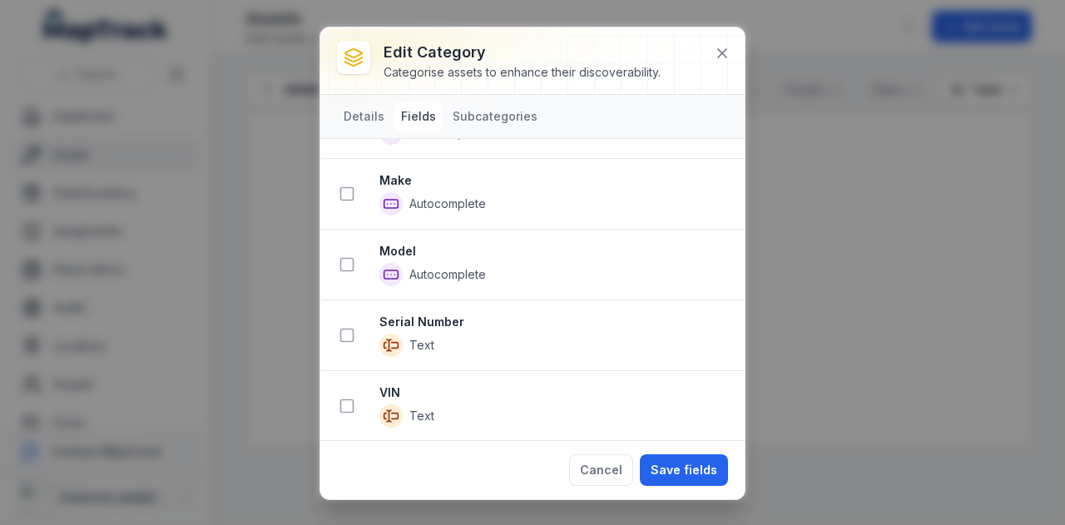
click at [351, 205] on li "Make Autocomplete" at bounding box center [532, 194] width 422 height 72
click at [348, 195] on rect at bounding box center [347, 194] width 12 height 12
click at [351, 256] on icon at bounding box center [346, 264] width 17 height 17
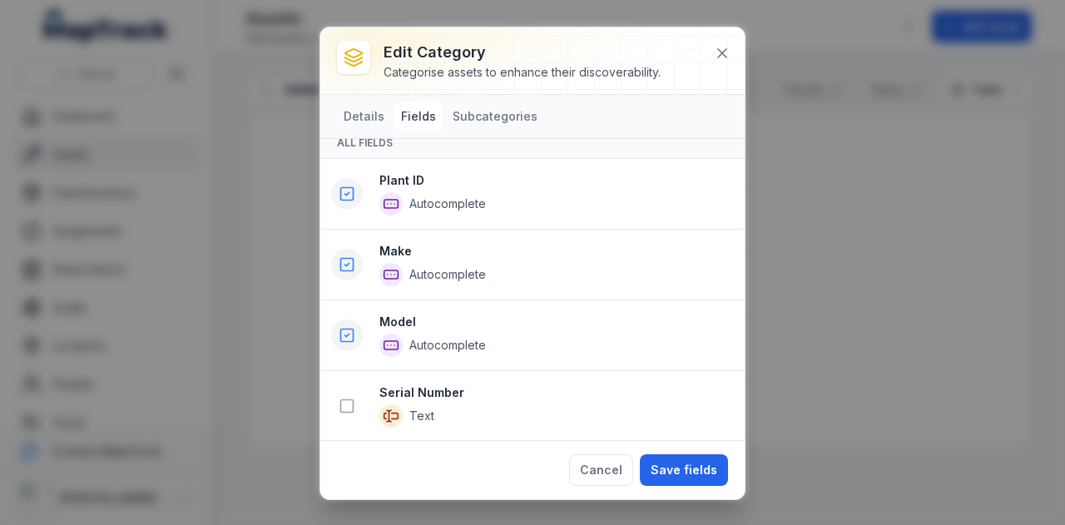
scroll to position [394, 0]
click at [341, 400] on icon at bounding box center [346, 406] width 17 height 17
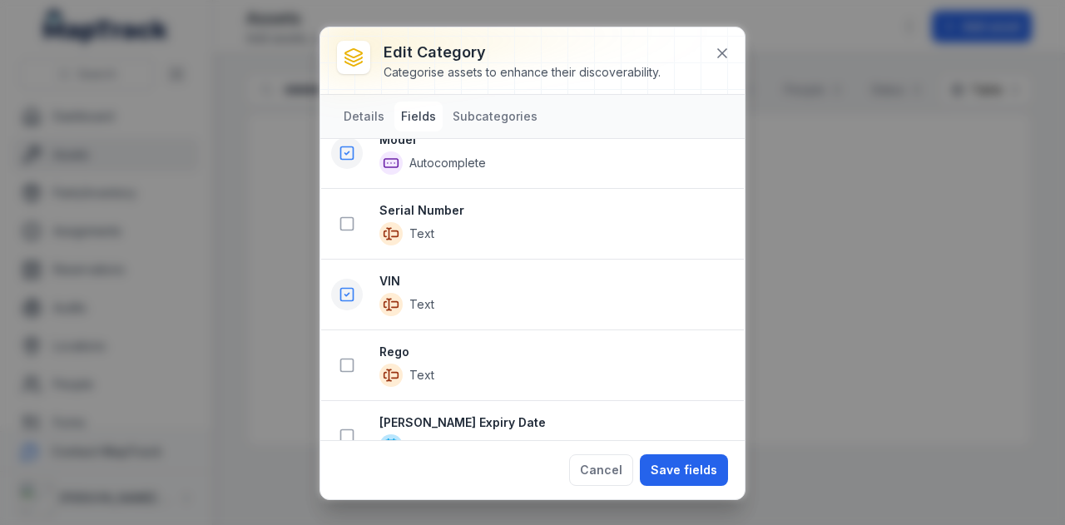
scroll to position [632, 0]
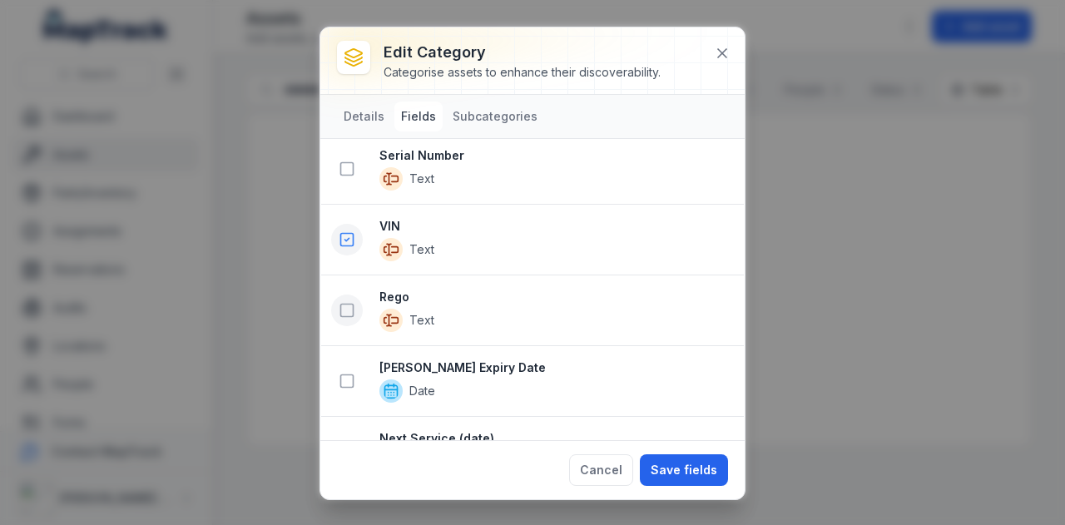
click at [348, 304] on icon at bounding box center [346, 310] width 17 height 17
click at [353, 373] on icon at bounding box center [346, 381] width 17 height 17
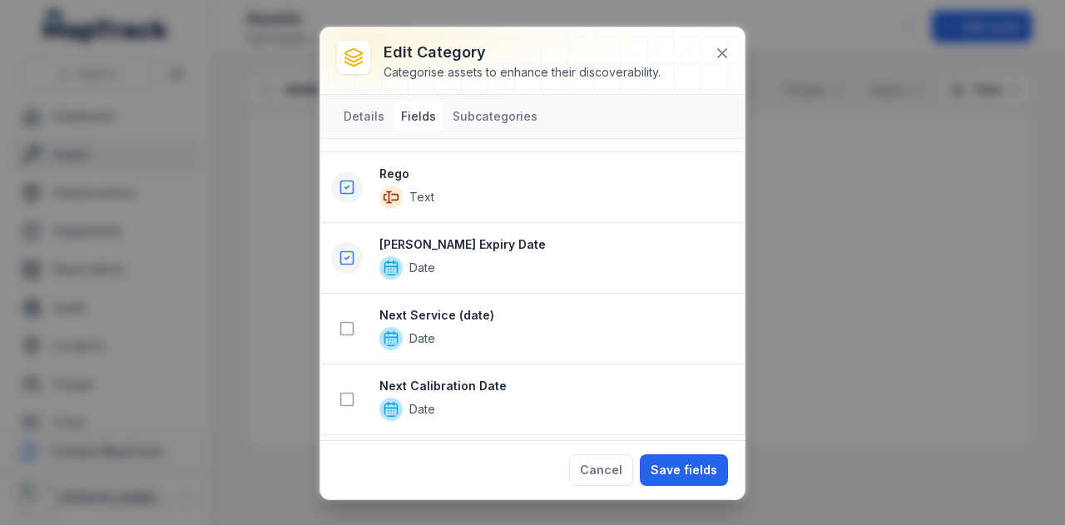
scroll to position [899, 0]
click at [346, 319] on icon at bounding box center [346, 326] width 17 height 17
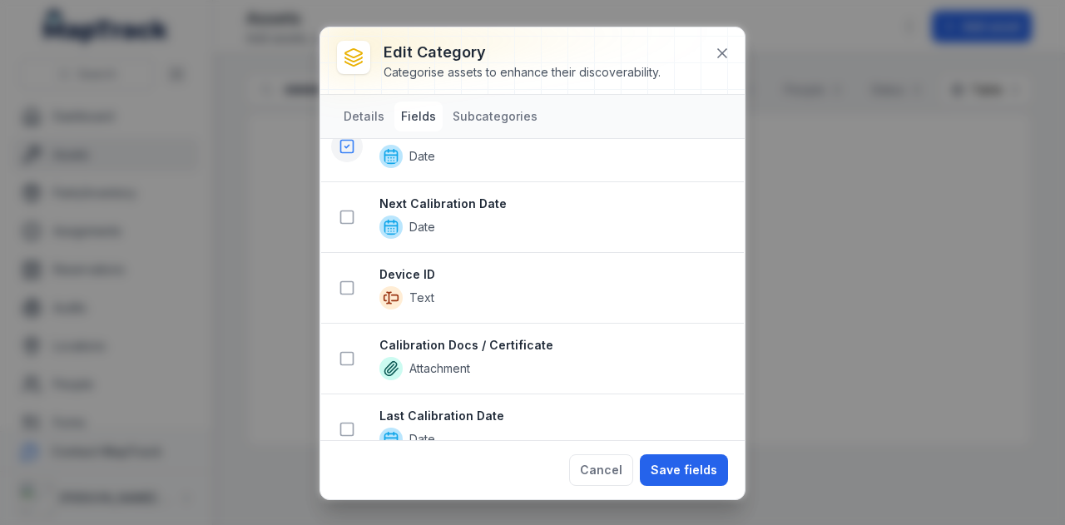
scroll to position [1161, 0]
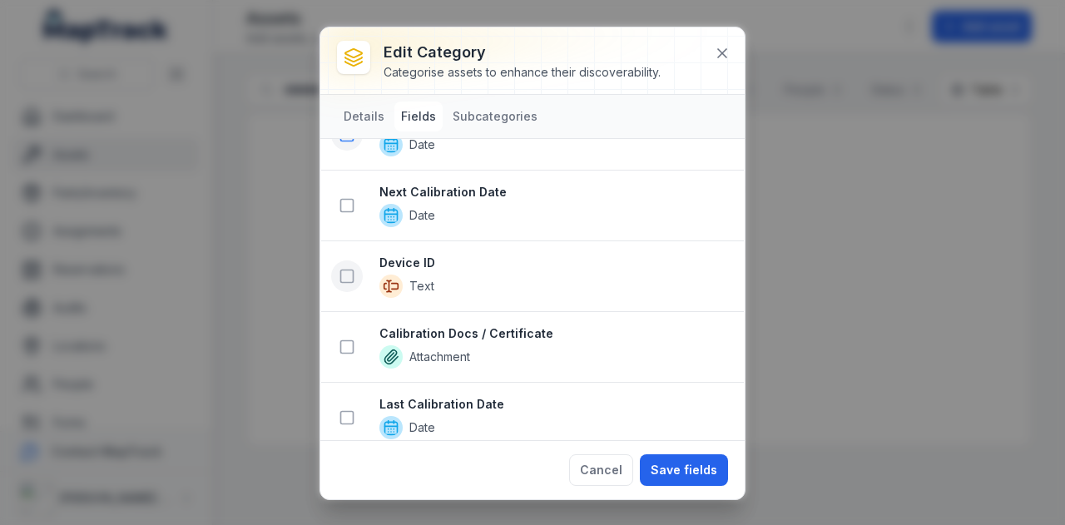
click at [351, 270] on rect at bounding box center [347, 276] width 12 height 12
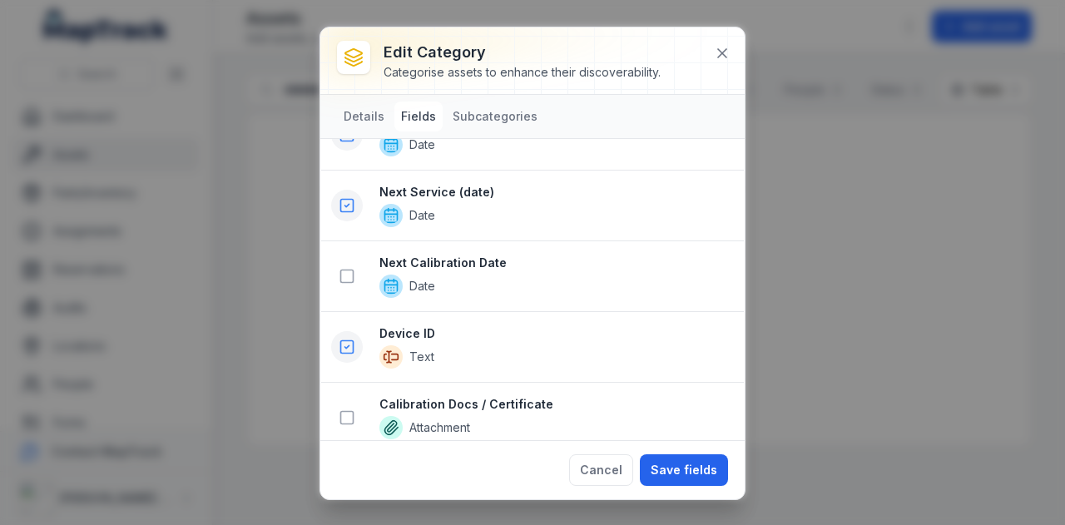
scroll to position [1231, 0]
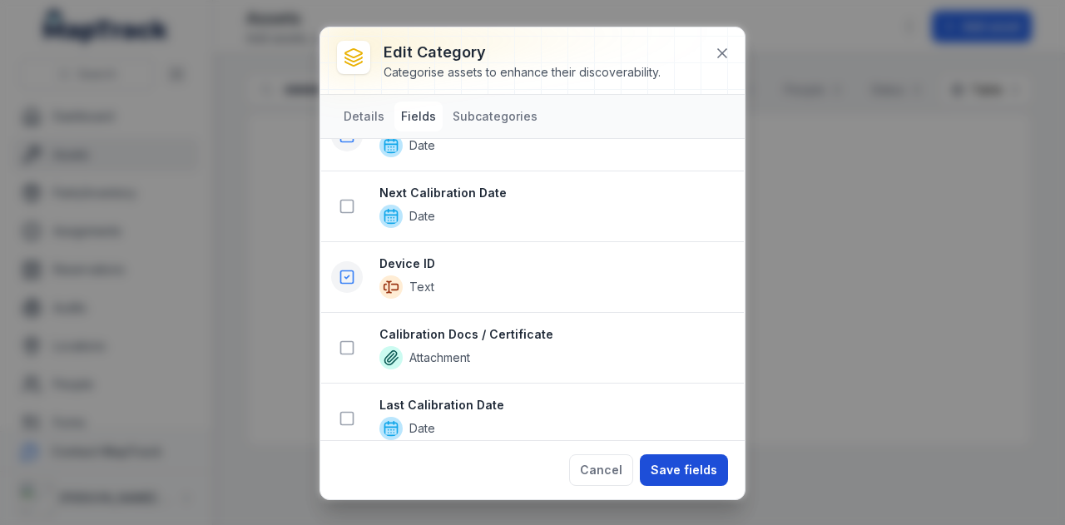
click at [683, 467] on button "Save fields" at bounding box center [684, 470] width 88 height 32
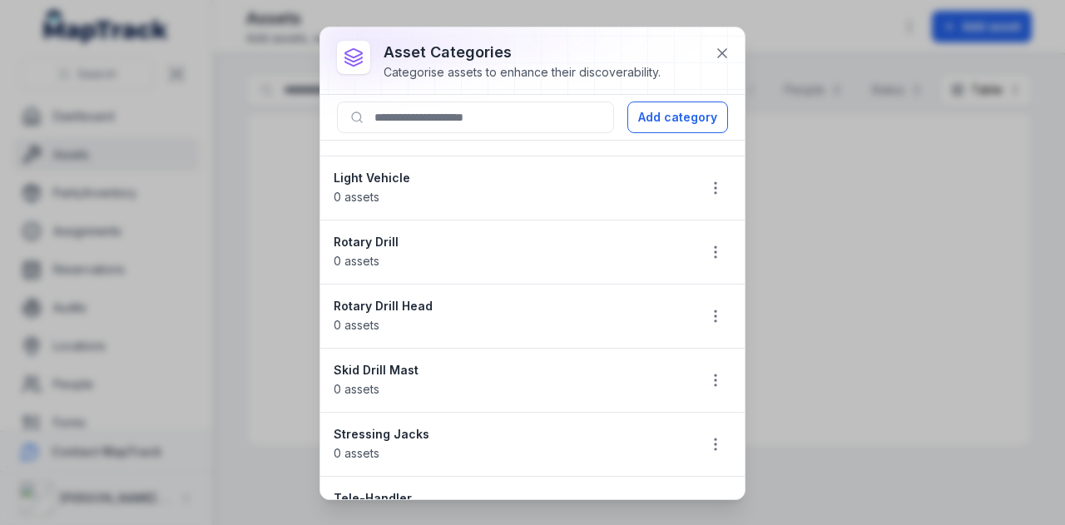
scroll to position [719, 0]
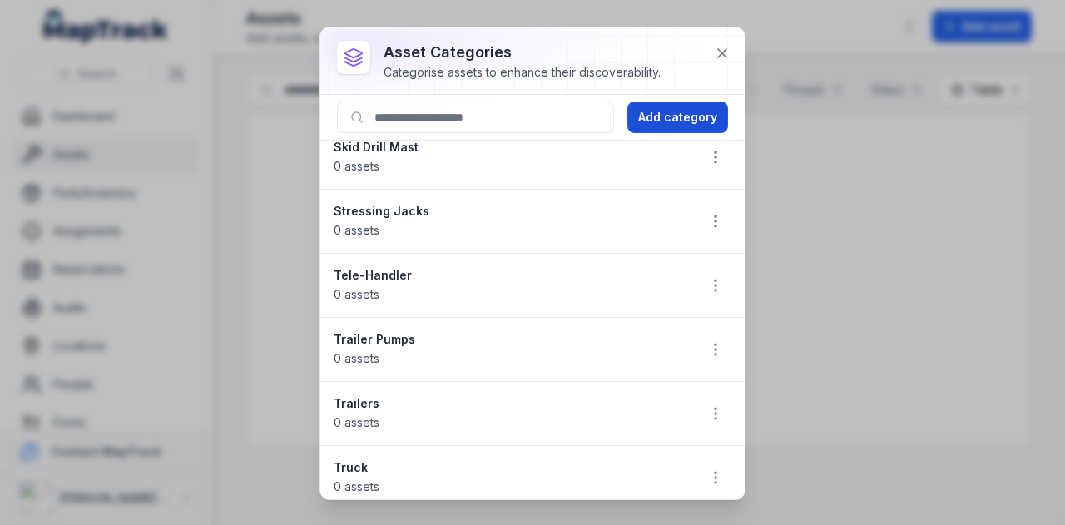
click at [704, 121] on button "Add category" at bounding box center [677, 117] width 101 height 32
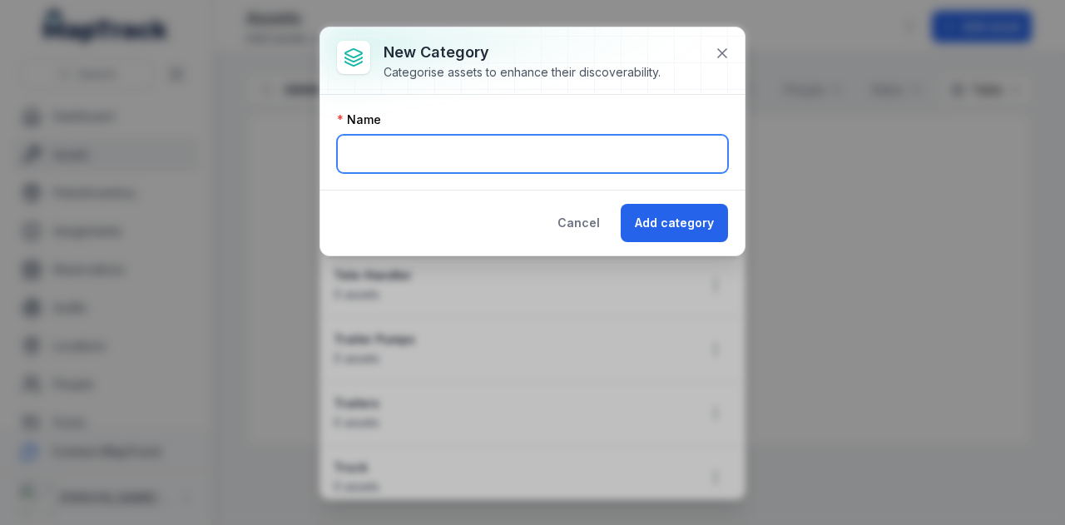
click at [416, 149] on input "text" at bounding box center [532, 154] width 391 height 38
type input "**********"
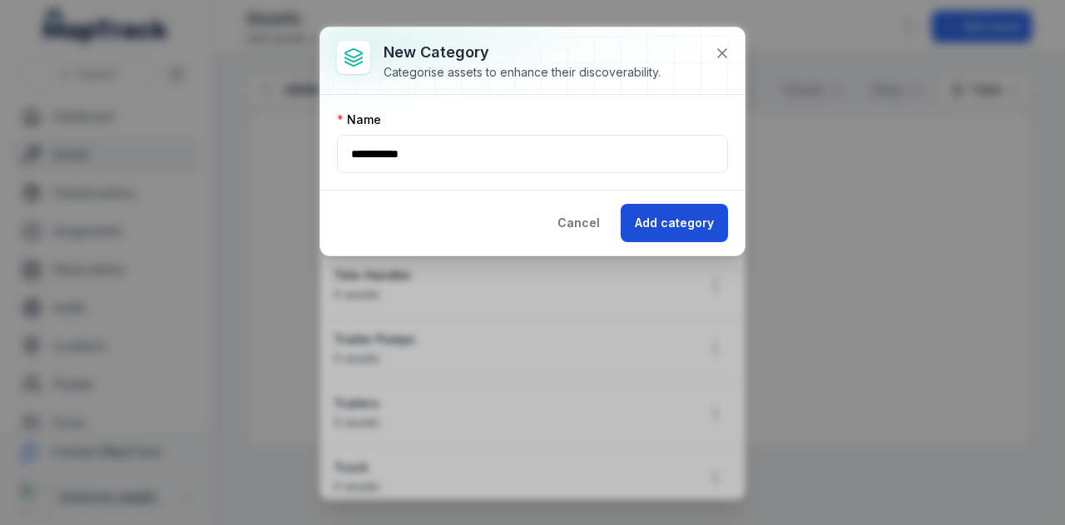
click at [649, 220] on button "Add category" at bounding box center [673, 223] width 107 height 38
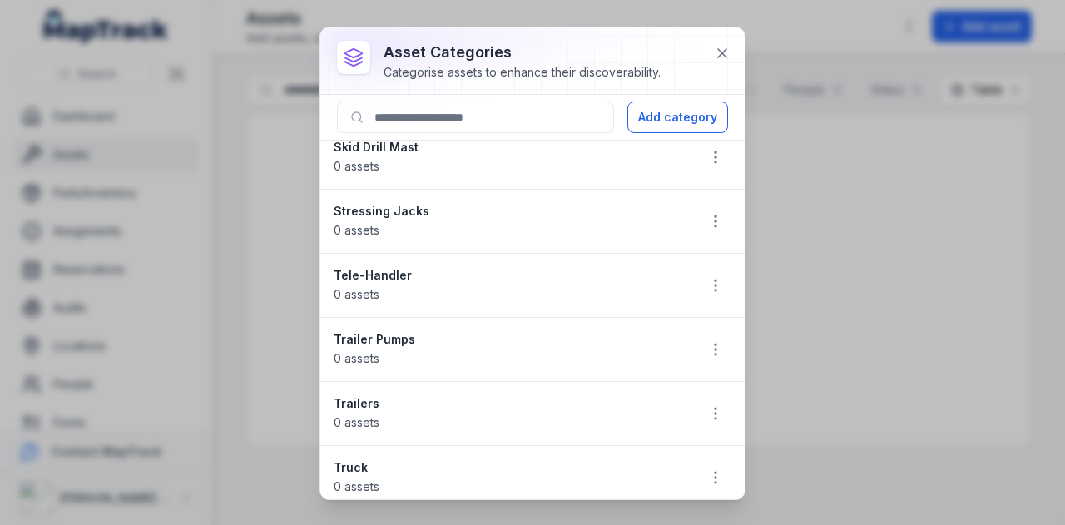
scroll to position [782, 0]
click at [707, 470] on icon "button" at bounding box center [715, 478] width 17 height 17
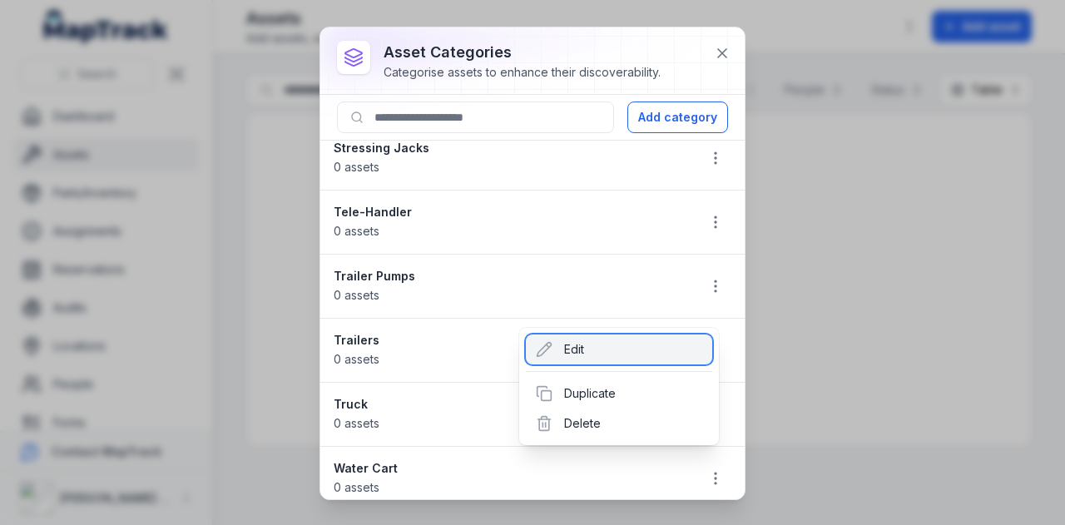
click at [599, 349] on div "Edit" at bounding box center [619, 349] width 186 height 30
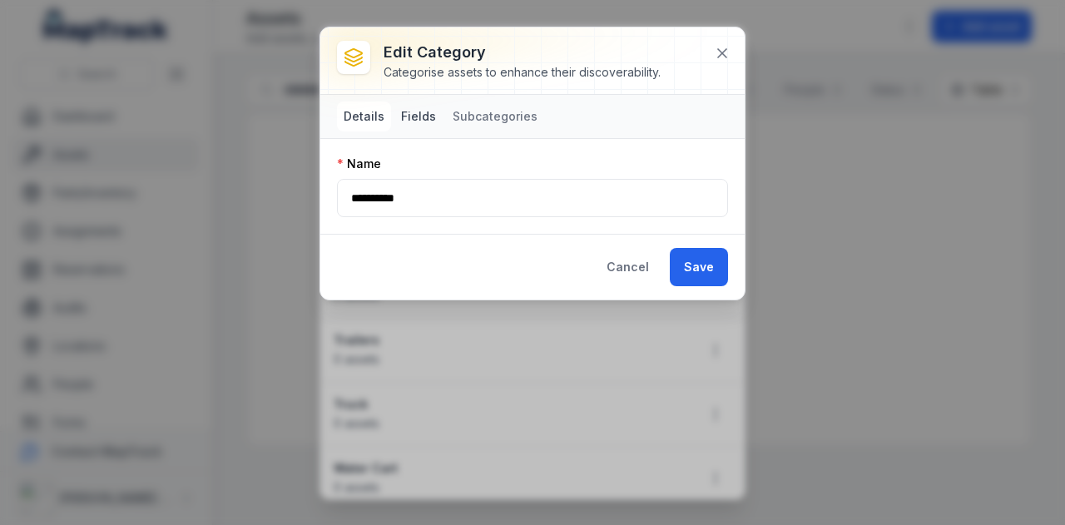
click at [427, 110] on button "Fields" at bounding box center [418, 116] width 48 height 30
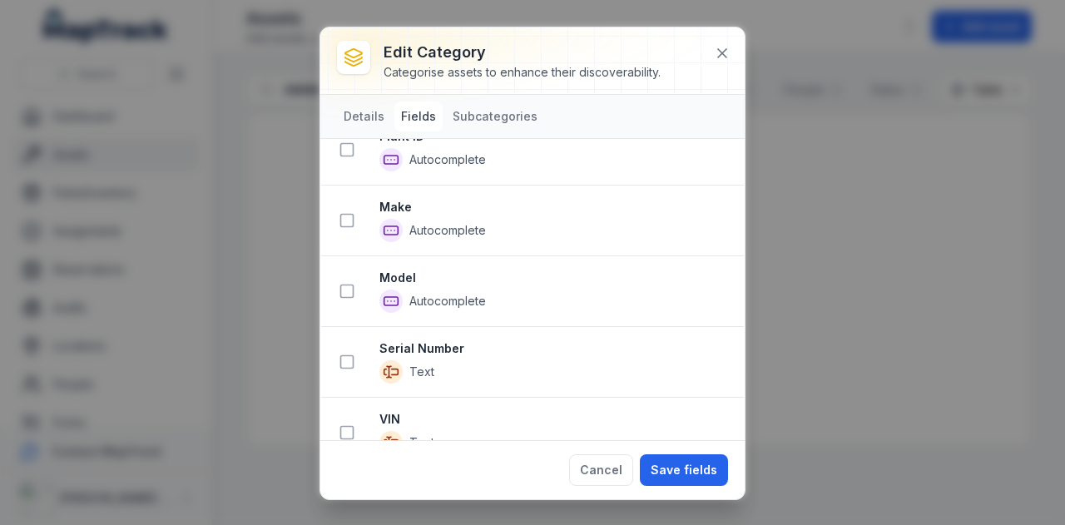
scroll to position [101, 0]
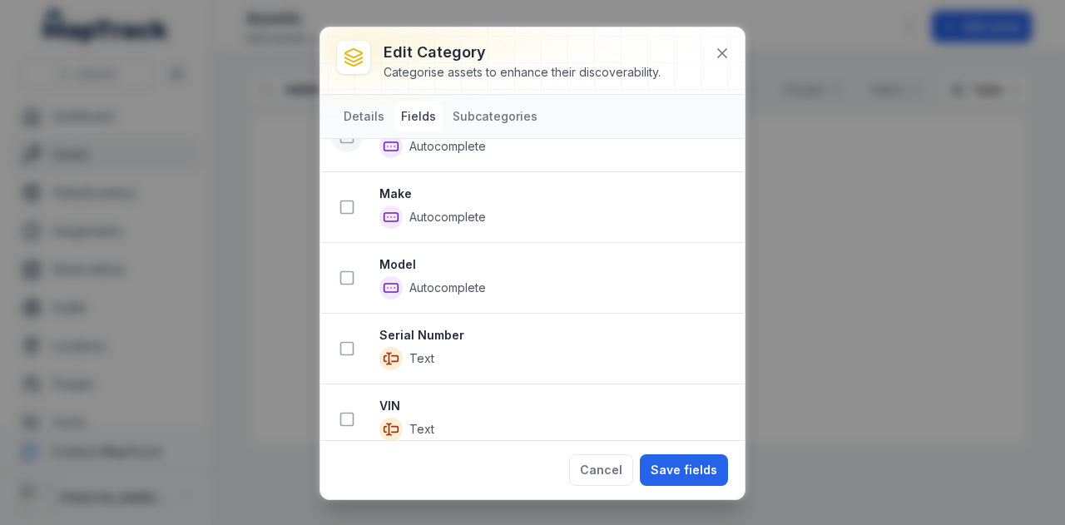
click at [347, 137] on icon at bounding box center [346, 136] width 17 height 17
click at [343, 200] on icon at bounding box center [346, 208] width 17 height 17
click at [358, 270] on button at bounding box center [347, 280] width 32 height 32
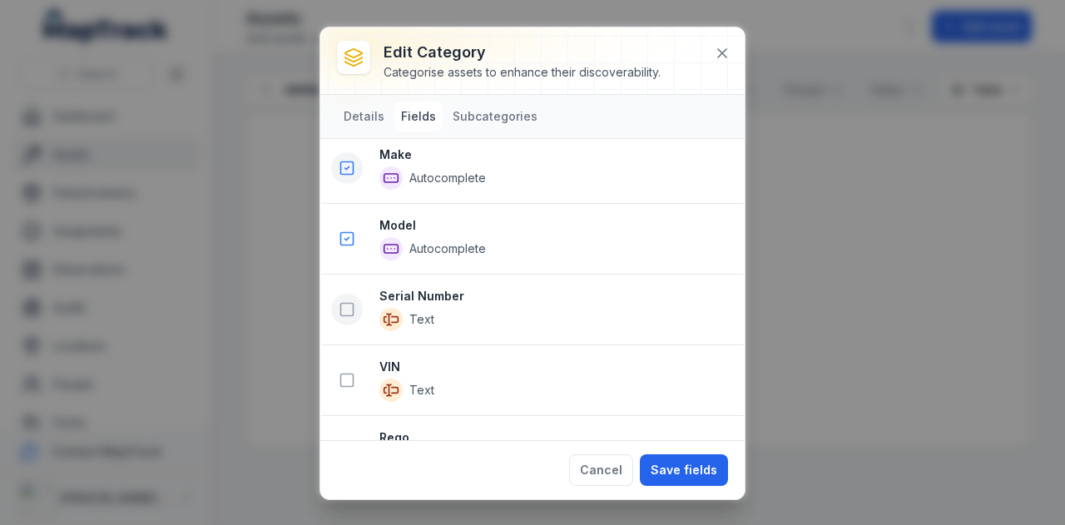
click at [353, 305] on rect at bounding box center [347, 310] width 12 height 12
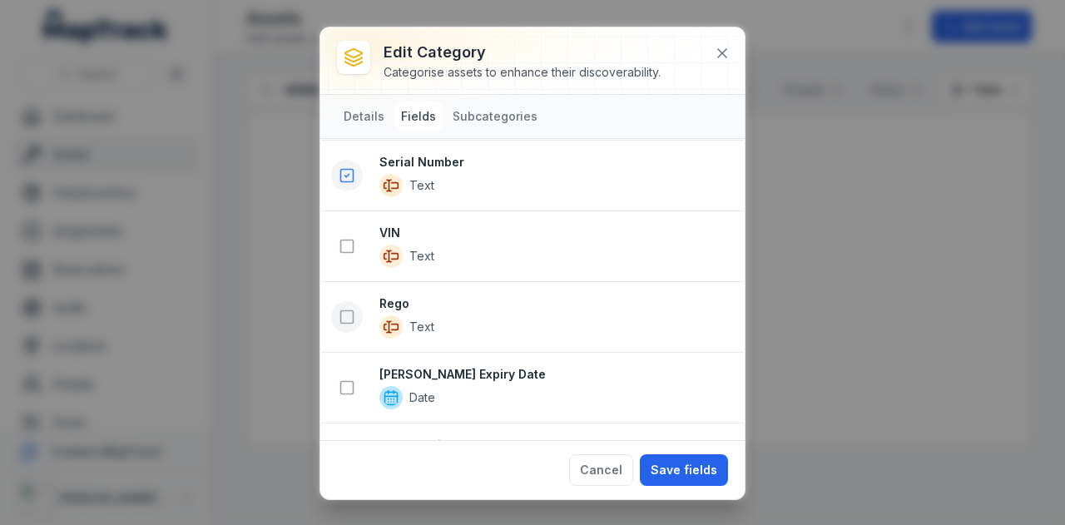
click at [343, 301] on button at bounding box center [347, 317] width 32 height 32
click at [347, 389] on button at bounding box center [347, 388] width 32 height 32
click at [344, 241] on icon at bounding box center [346, 247] width 17 height 17
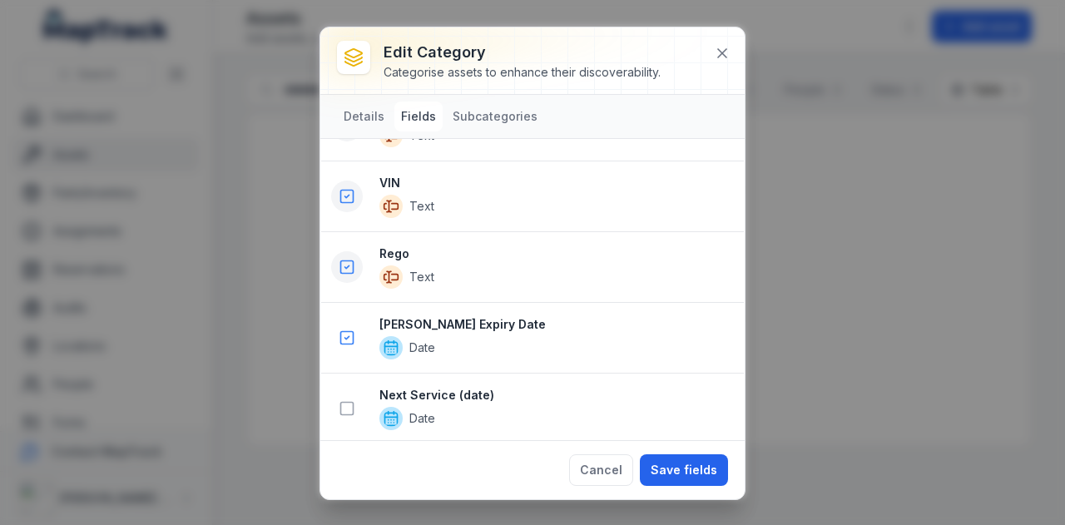
scroll to position [889, 0]
click at [343, 196] on button at bounding box center [347, 195] width 32 height 32
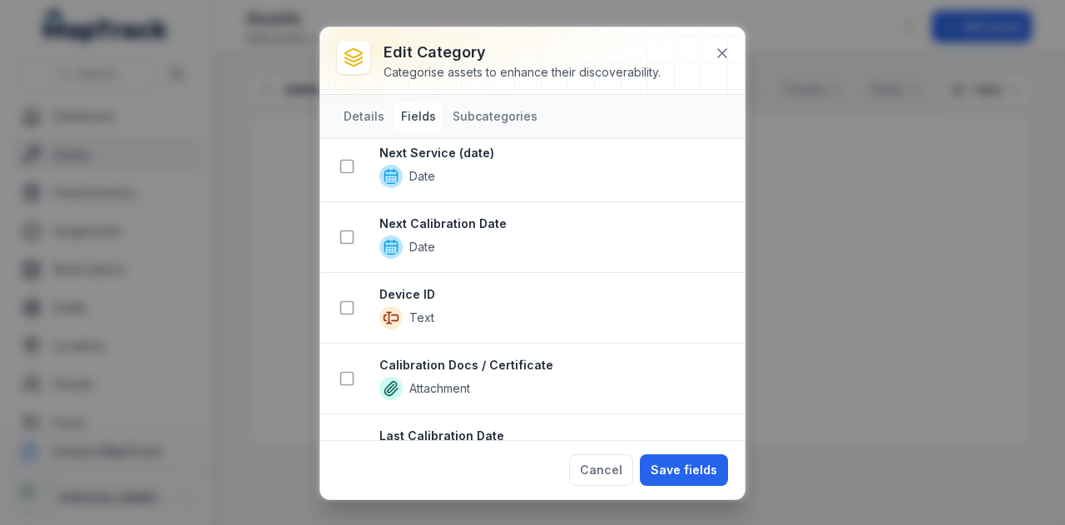
scroll to position [1091, 0]
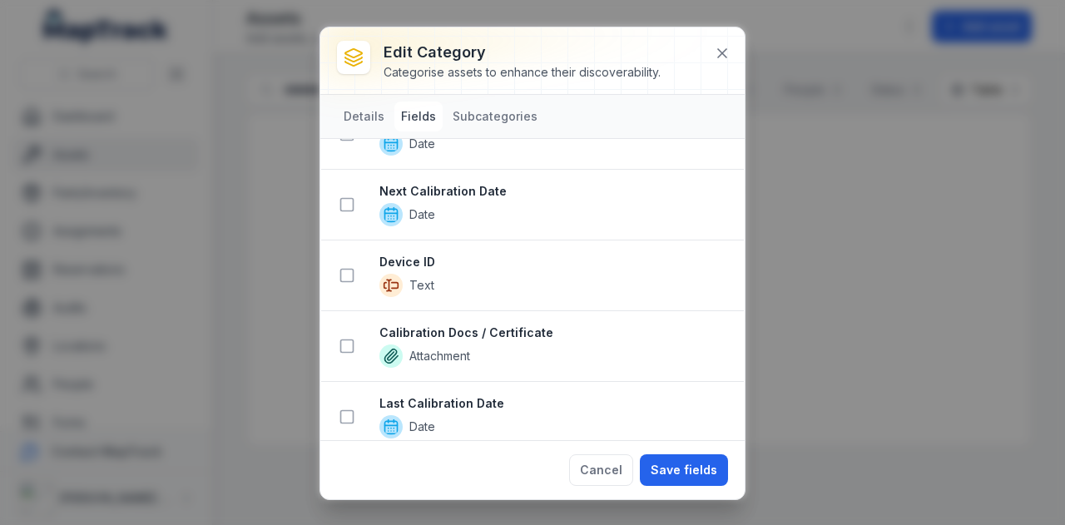
click at [422, 283] on span "Text" at bounding box center [554, 285] width 351 height 23
click at [674, 462] on button "Save fields" at bounding box center [684, 470] width 88 height 32
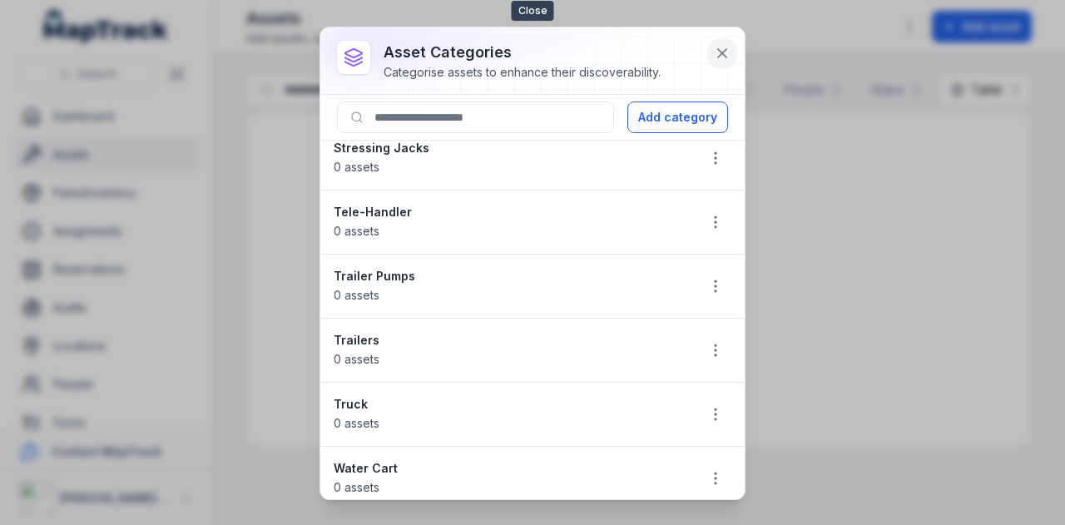
click at [720, 54] on icon at bounding box center [722, 53] width 8 height 8
